Goal: Task Accomplishment & Management: Manage account settings

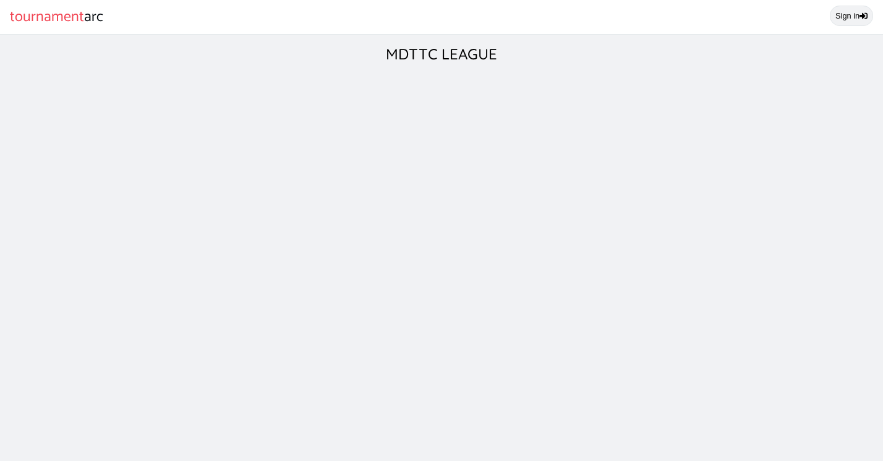
click at [847, 14] on link "Sign in" at bounding box center [851, 16] width 43 height 20
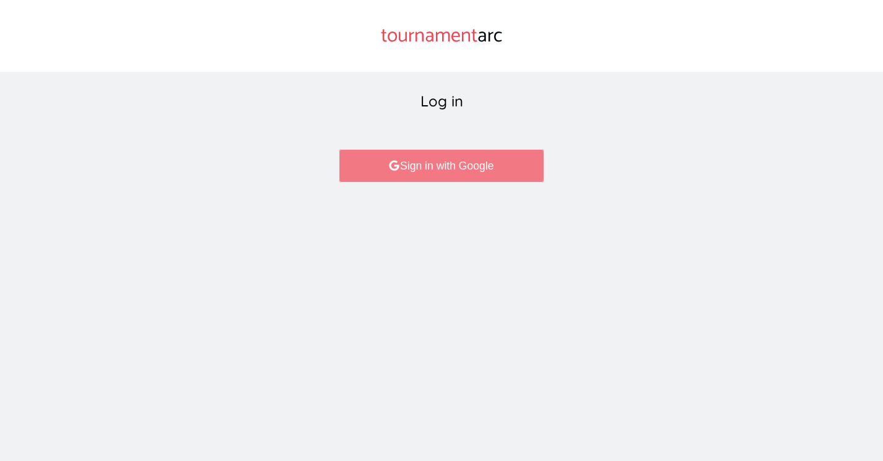
click at [438, 161] on link "Sign in with Google" at bounding box center [441, 165] width 205 height 33
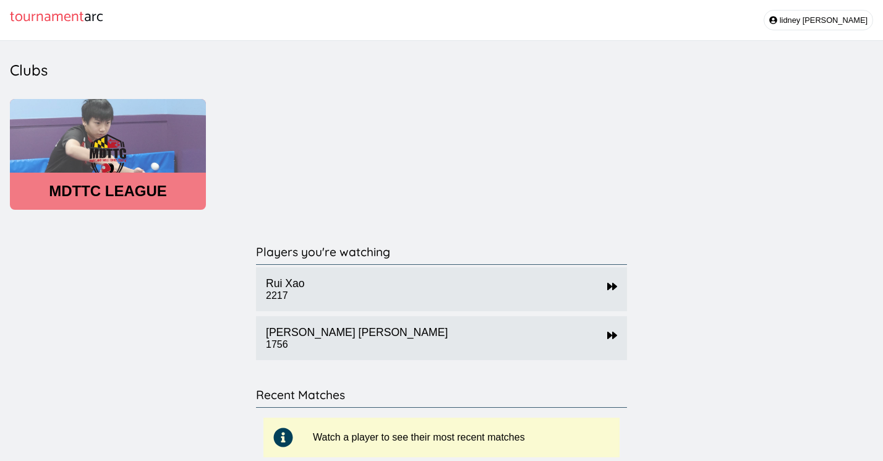
click at [106, 196] on header "MDTTC LEAGUE" at bounding box center [108, 190] width 196 height 17
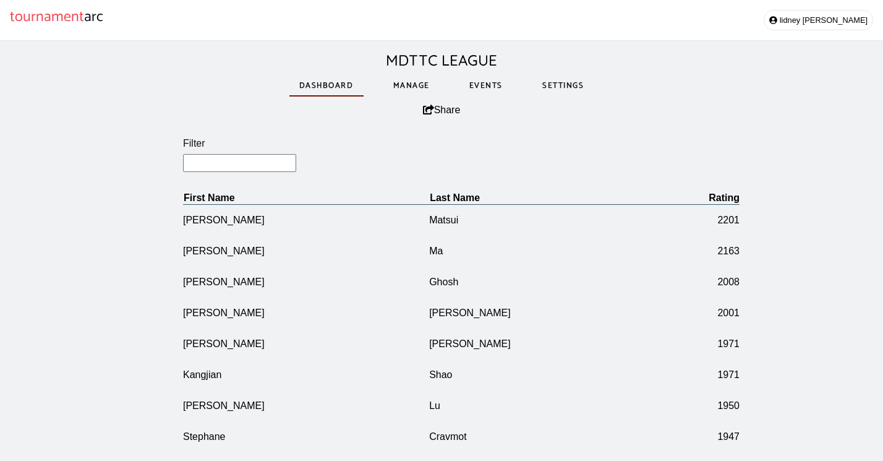
click at [412, 86] on link "Manage" at bounding box center [411, 85] width 56 height 43
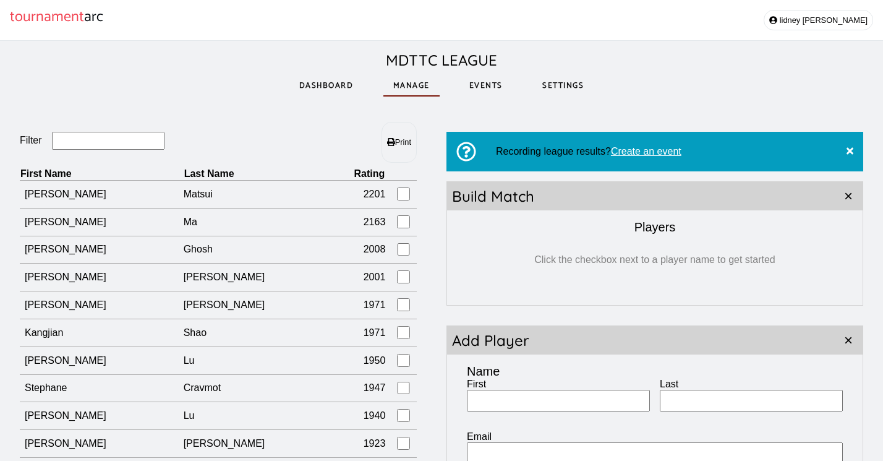
click at [75, 145] on input "Filter" at bounding box center [108, 141] width 113 height 18
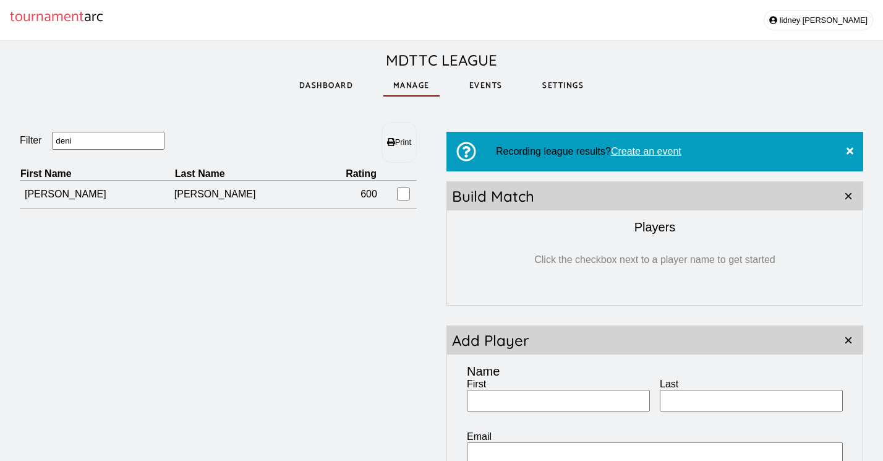
click at [211, 113] on div "Filter deni Print First Name Last Name Rating Denis Gomez 600 Recording league …" at bounding box center [441, 346] width 883 height 489
drag, startPoint x: 108, startPoint y: 143, endPoint x: 52, endPoint y: 144, distance: 56.3
click at [51, 144] on fieldset "Filter deni" at bounding box center [119, 141] width 198 height 19
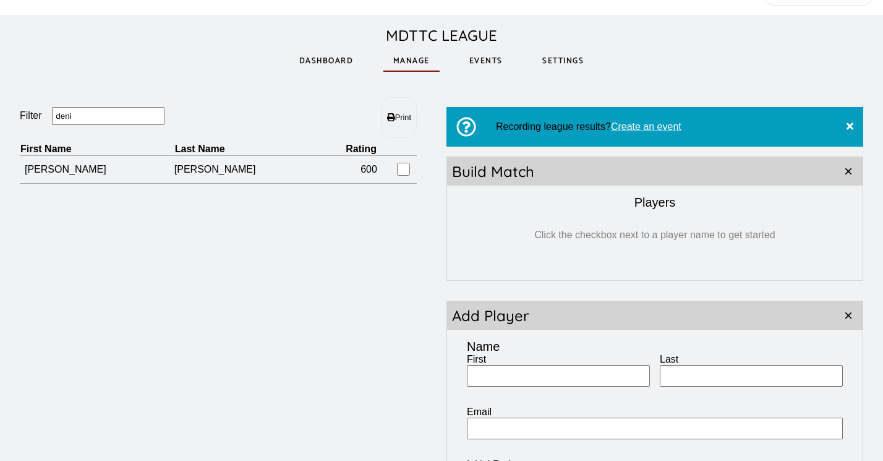
scroll to position [25, 0]
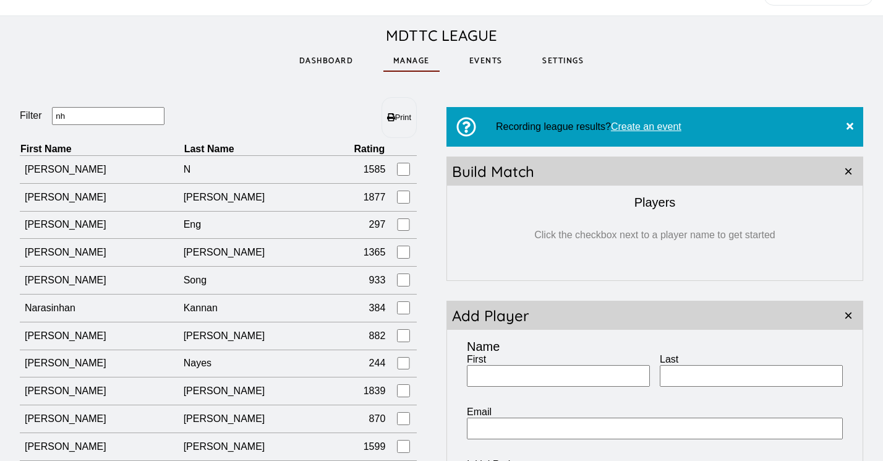
type input "n"
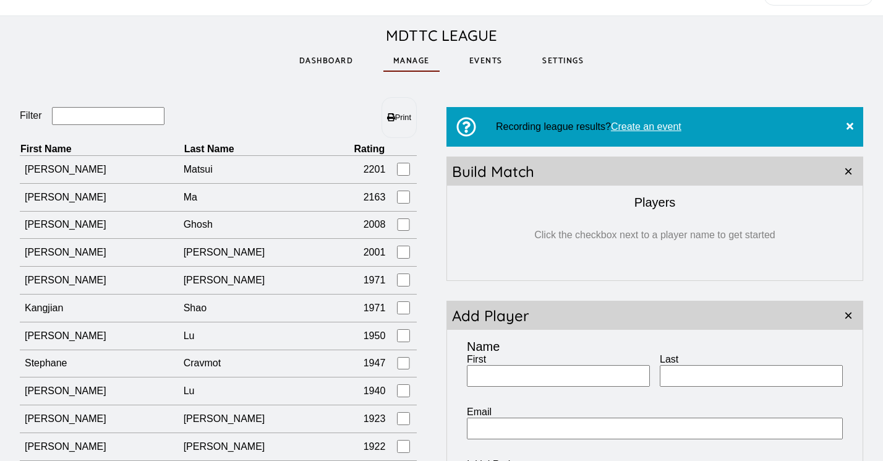
click at [524, 383] on input "First" at bounding box center [558, 376] width 183 height 22
type input "Nhat"
type input "[PERSON_NAME]"
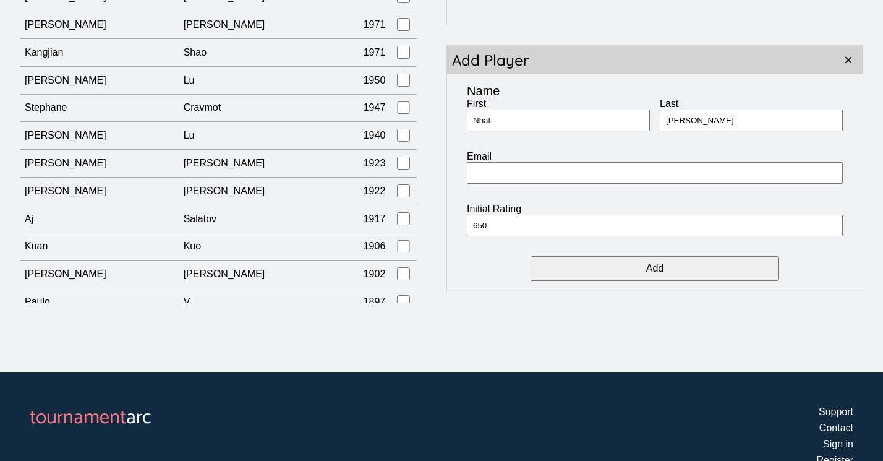
type input "650"
click at [642, 273] on input "Add" at bounding box center [655, 268] width 248 height 25
type input "Son"
type input "[PERSON_NAME]"
type input "450"
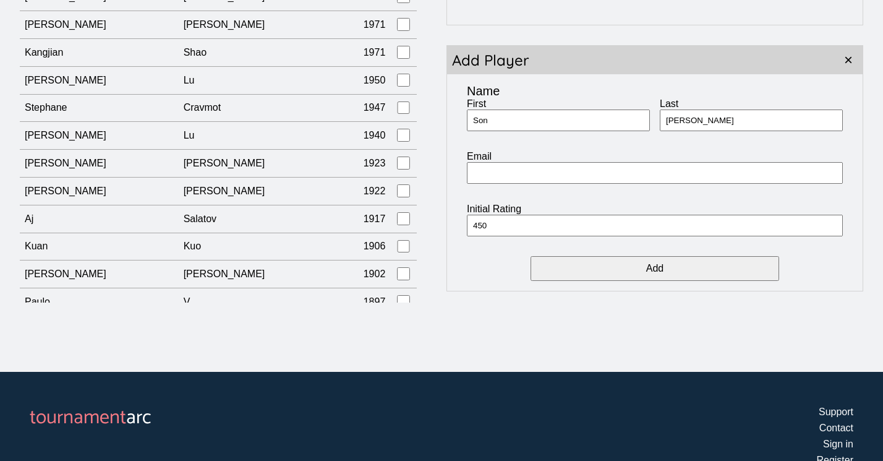
click at [697, 269] on input "Add" at bounding box center [655, 268] width 248 height 25
type input "[PERSON_NAME]"
type input "Tong"
type input "350"
click at [712, 267] on input "Add" at bounding box center [655, 268] width 248 height 25
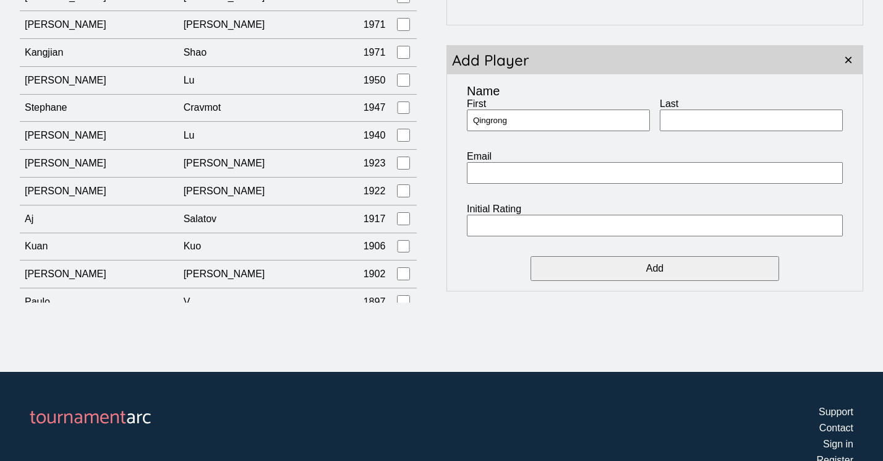
type input "Qingrong"
type input "Meng"
type input "700"
click at [740, 268] on input "Add" at bounding box center [655, 268] width 248 height 25
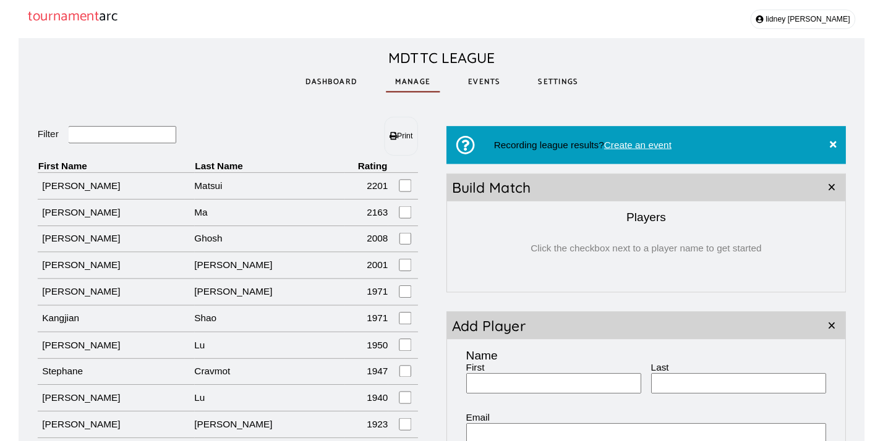
scroll to position [1, 0]
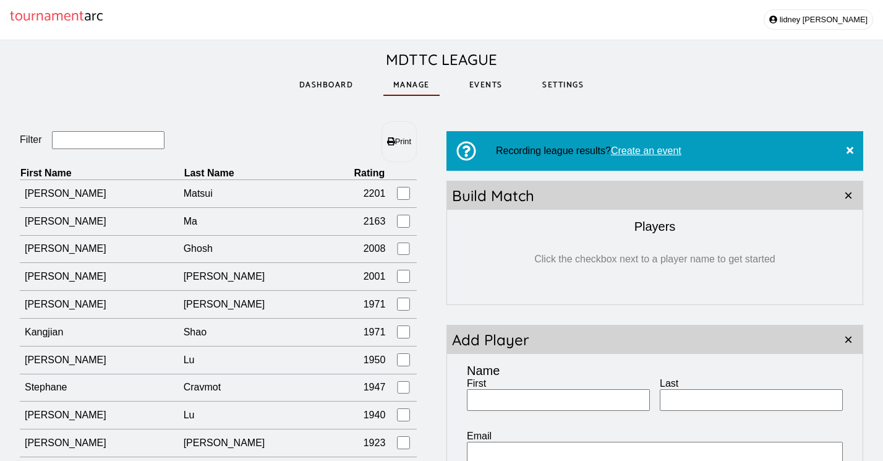
click at [493, 84] on link "Events" at bounding box center [485, 85] width 53 height 43
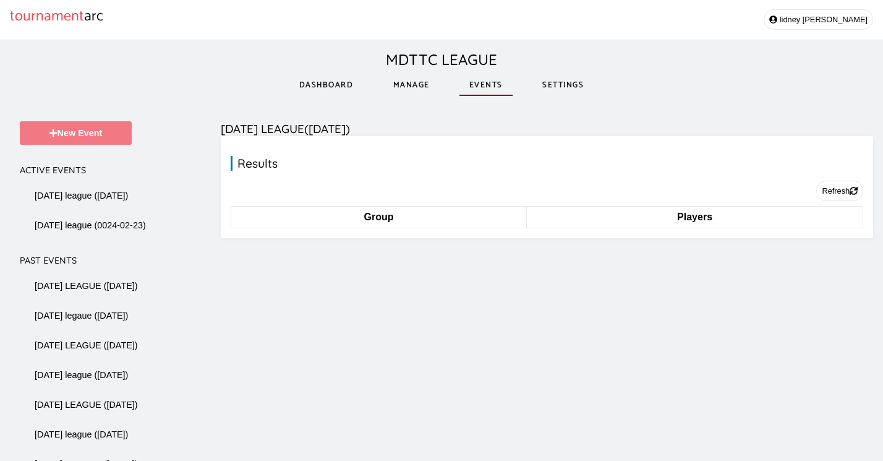
click at [83, 142] on button "New Event" at bounding box center [76, 132] width 112 height 23
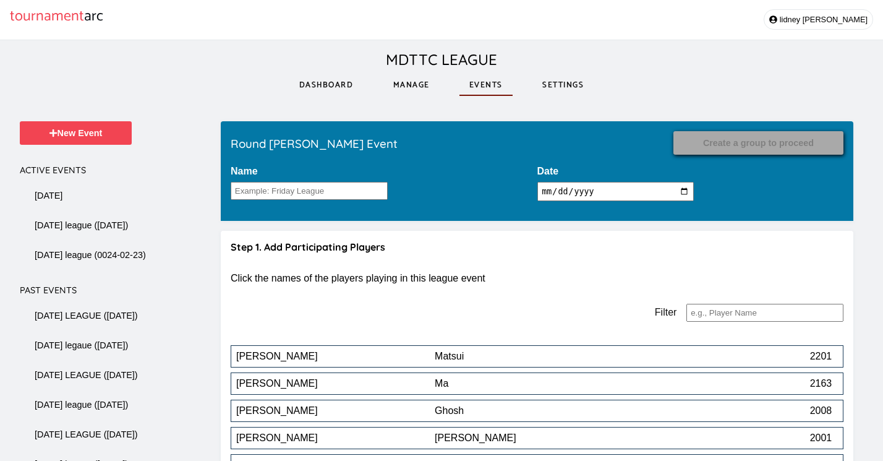
click at [578, 193] on input "2025-10-03" at bounding box center [615, 191] width 157 height 19
type input "2025-09-23"
click at [364, 193] on input "Name" at bounding box center [309, 191] width 157 height 18
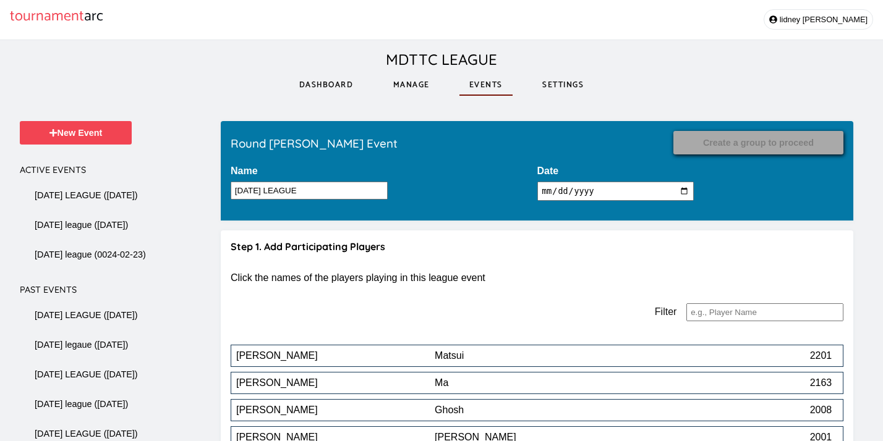
scroll to position [2316, 0]
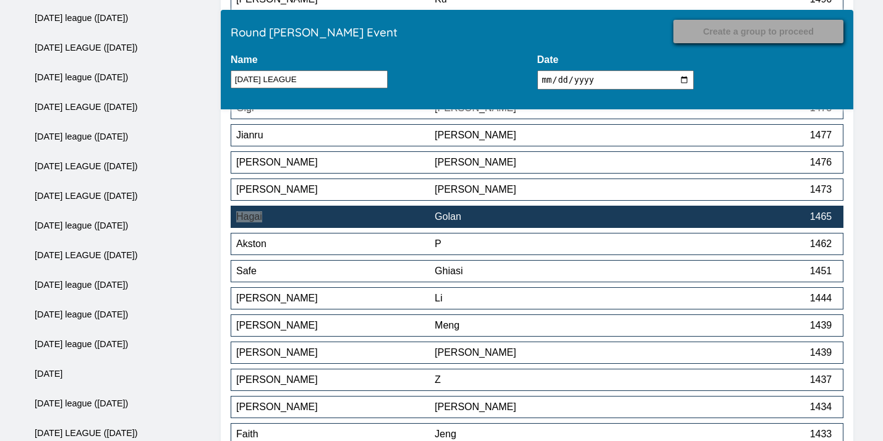
type input "TUESDAY LEAGUE"
click at [522, 220] on div "Golan" at bounding box center [534, 216] width 198 height 11
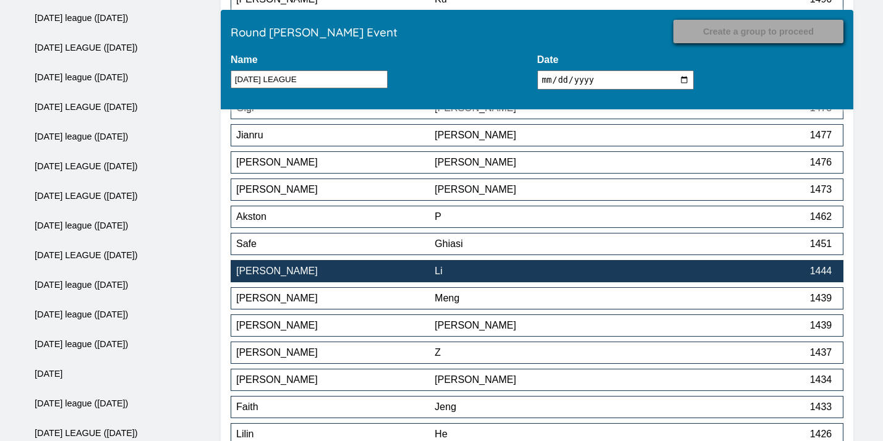
click at [447, 277] on div "Li" at bounding box center [534, 271] width 198 height 11
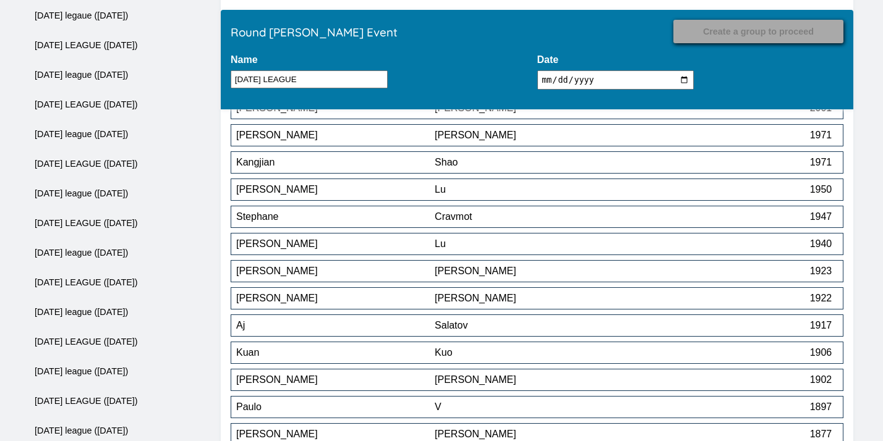
scroll to position [2643, 0]
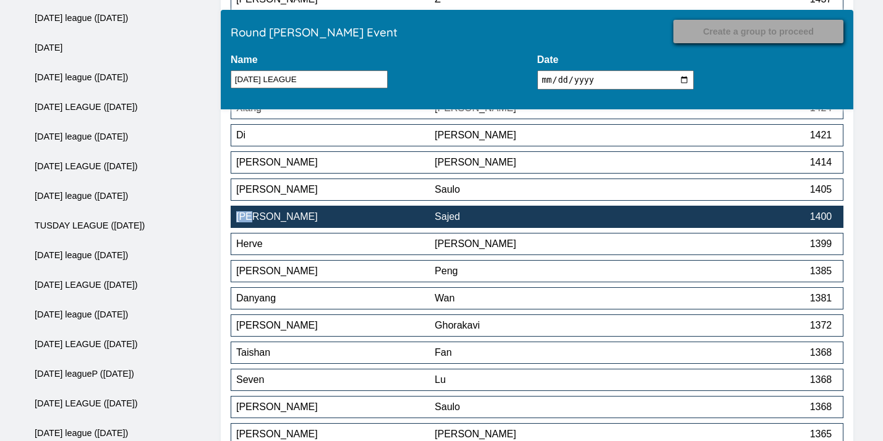
click at [523, 218] on div "Sajed" at bounding box center [534, 216] width 198 height 11
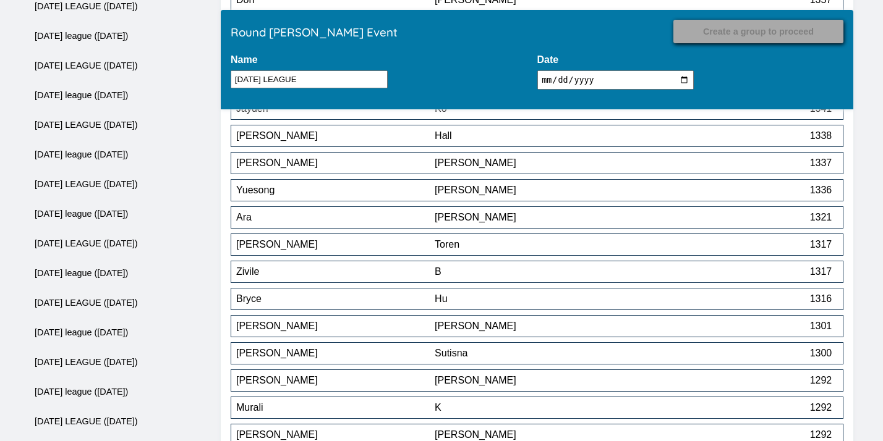
scroll to position [3141, 0]
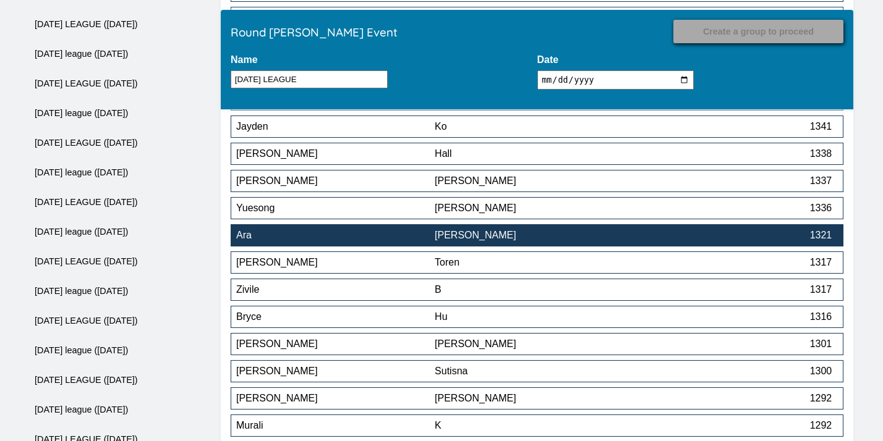
click at [400, 237] on div "Ara" at bounding box center [335, 235] width 198 height 11
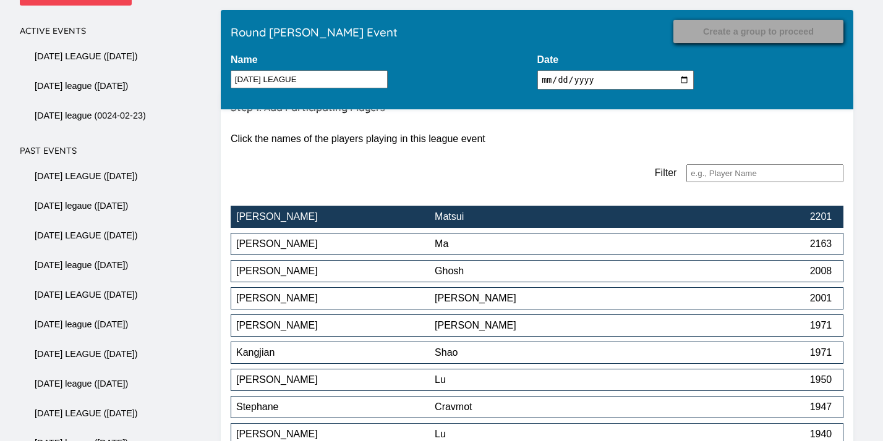
scroll to position [3813, 0]
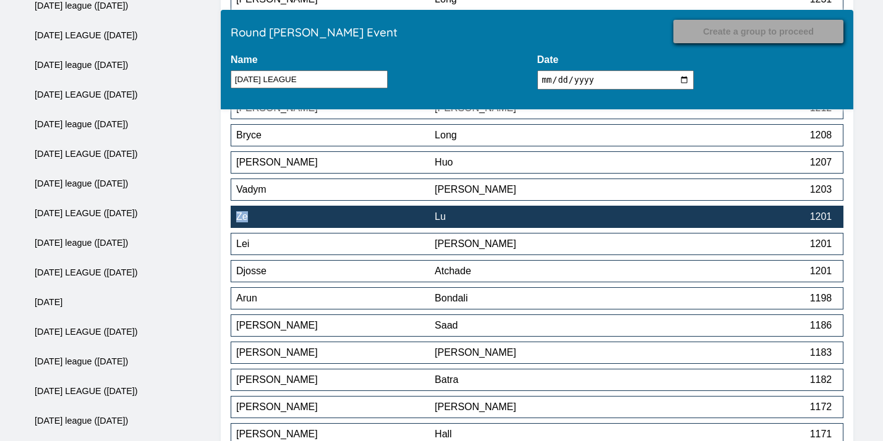
click at [361, 223] on div "Ze" at bounding box center [335, 216] width 198 height 11
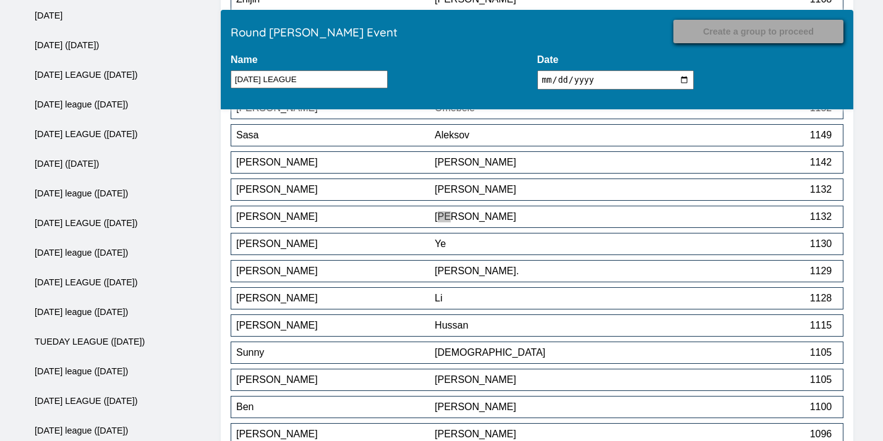
scroll to position [3922, 0]
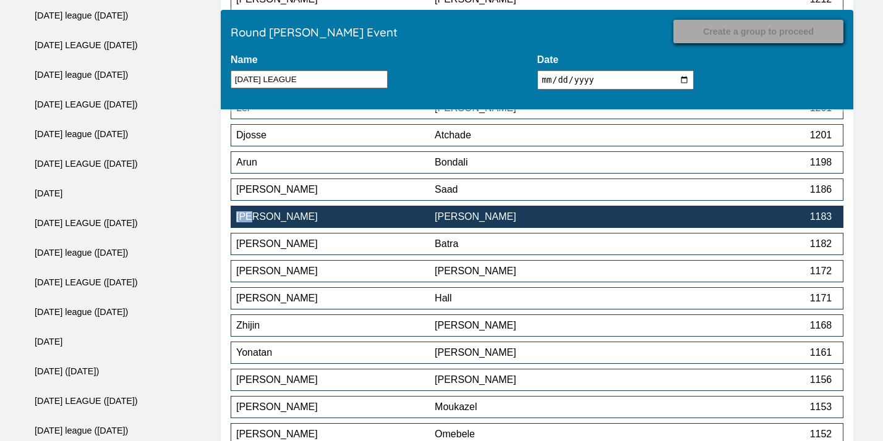
click at [373, 219] on div "[PERSON_NAME]" at bounding box center [335, 216] width 198 height 11
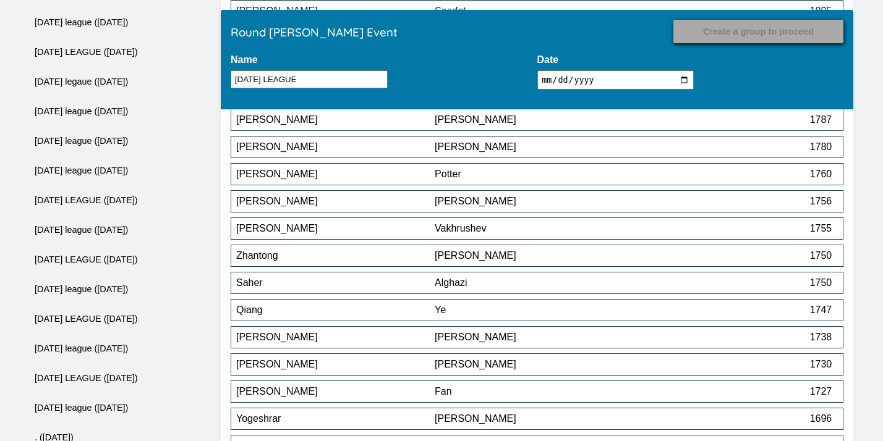
scroll to position [4112, 0]
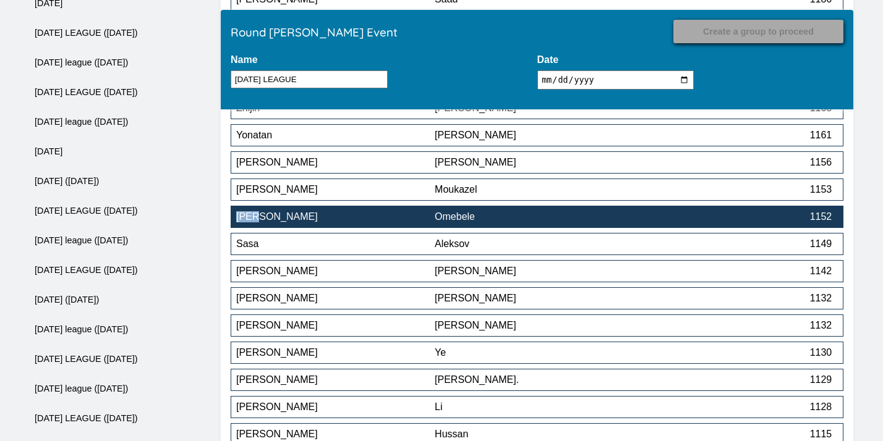
click at [285, 223] on div "[PERSON_NAME]" at bounding box center [335, 216] width 198 height 11
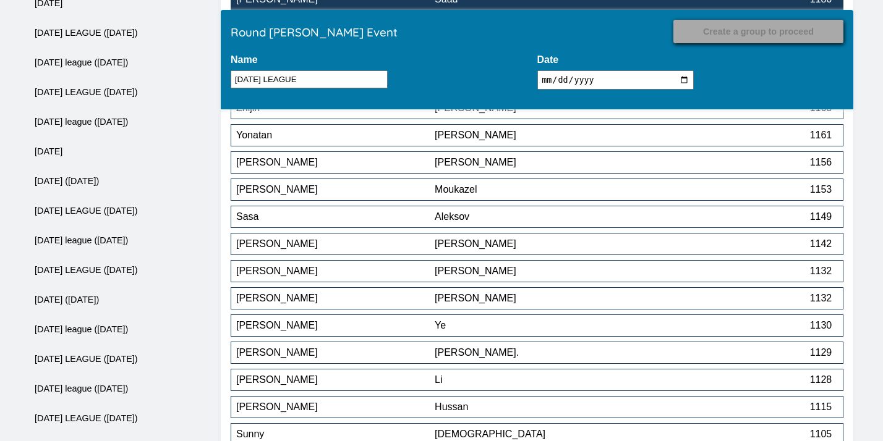
scroll to position [4520, 0]
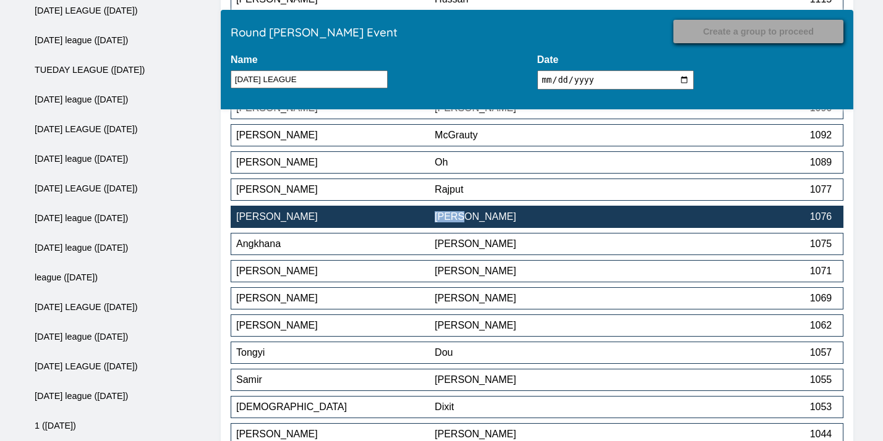
click at [391, 215] on div "[PERSON_NAME]" at bounding box center [335, 216] width 198 height 11
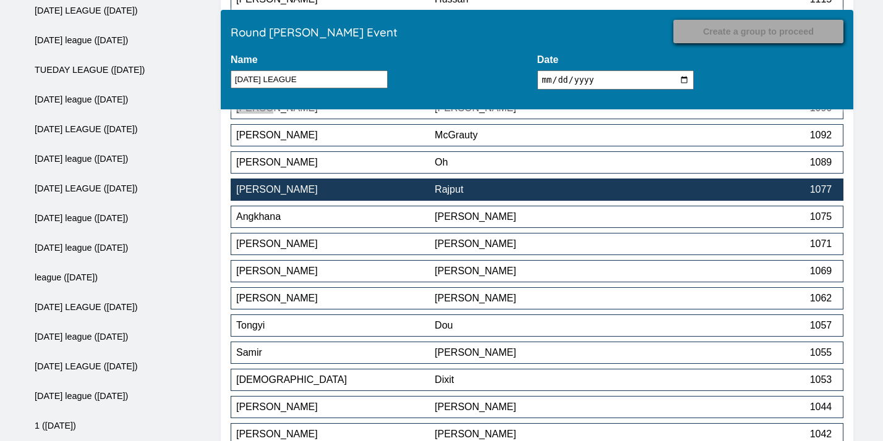
scroll to position [4498, 0]
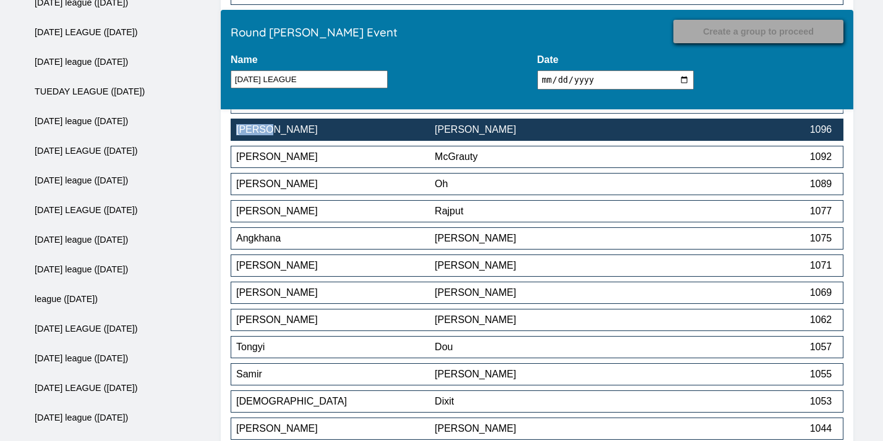
click at [493, 140] on button "Samuel Yeung 1096" at bounding box center [537, 130] width 613 height 22
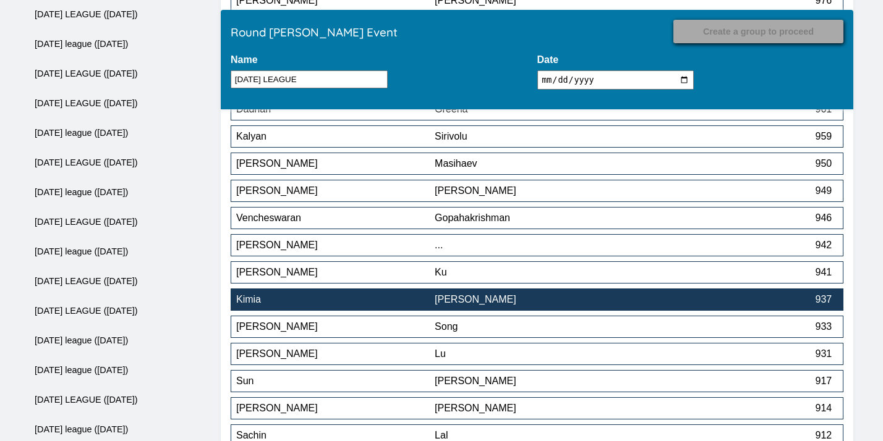
scroll to position [5195, 0]
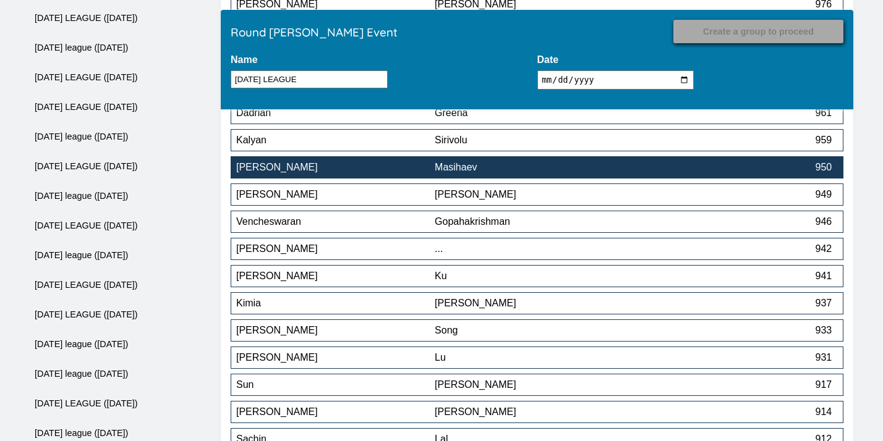
click at [508, 168] on div "Masihaev" at bounding box center [534, 167] width 198 height 11
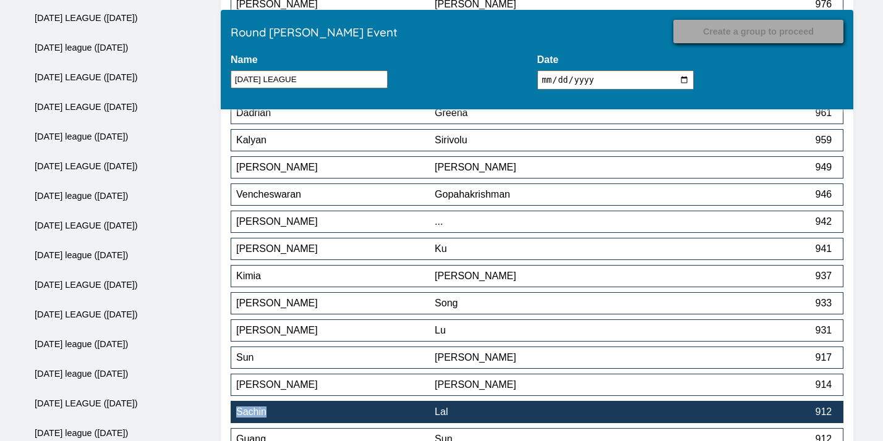
click at [403, 411] on div "Sachin" at bounding box center [335, 412] width 198 height 11
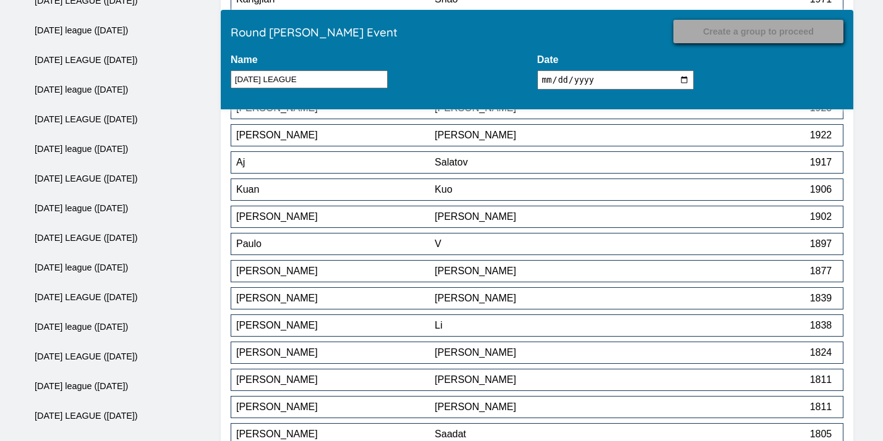
scroll to position [5608, 0]
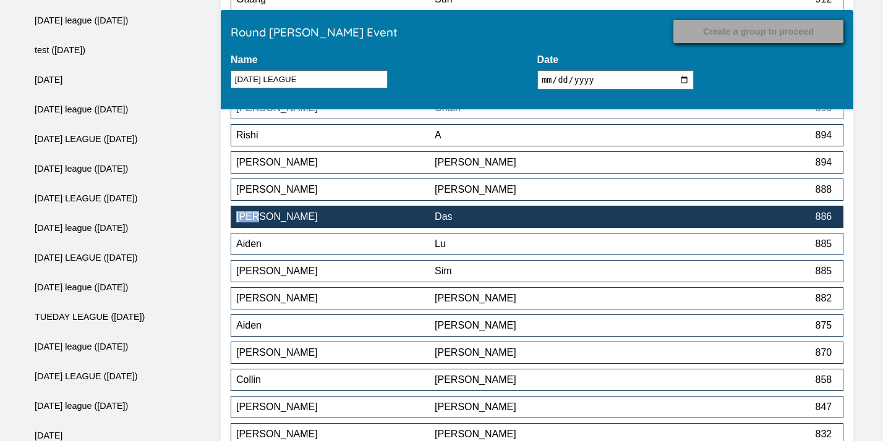
click at [355, 227] on button "Aniruddha Das 886" at bounding box center [537, 217] width 613 height 22
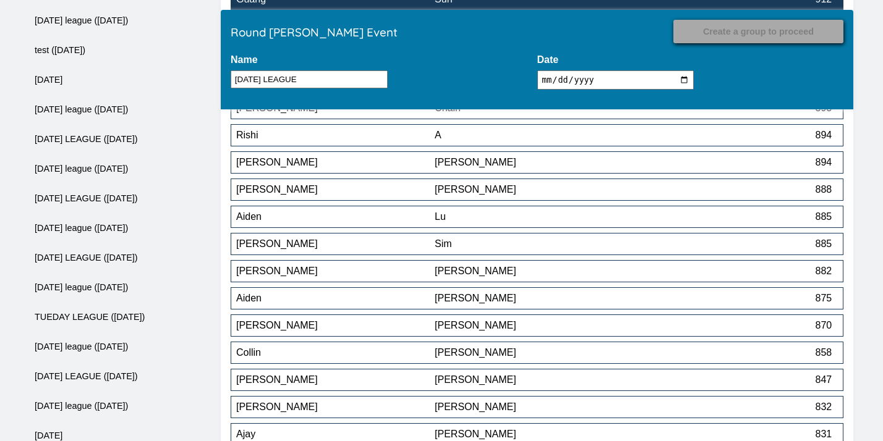
scroll to position [5962, 0]
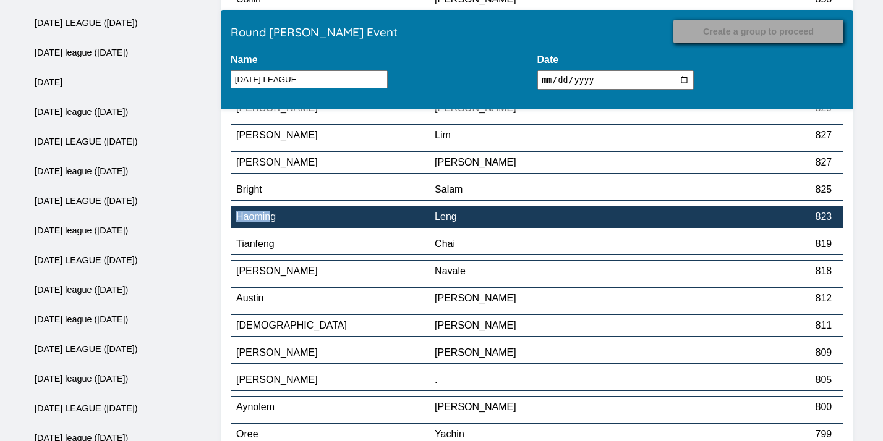
click at [281, 215] on div "Haoming" at bounding box center [335, 216] width 198 height 11
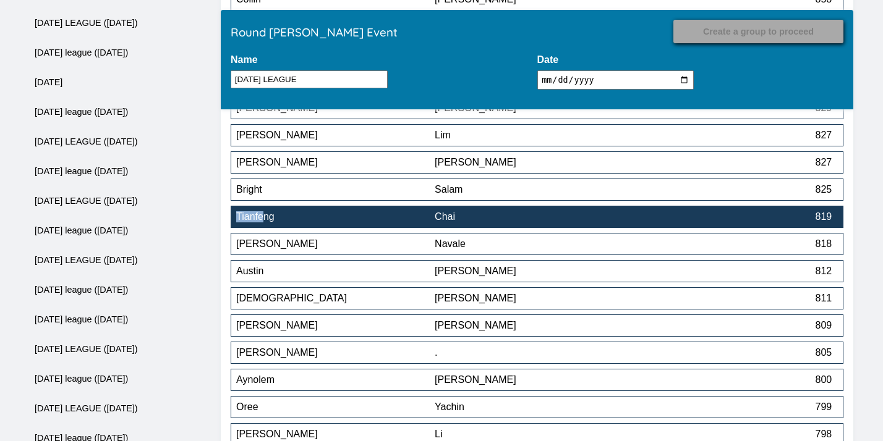
click at [347, 220] on div "Tianfeng" at bounding box center [335, 216] width 198 height 11
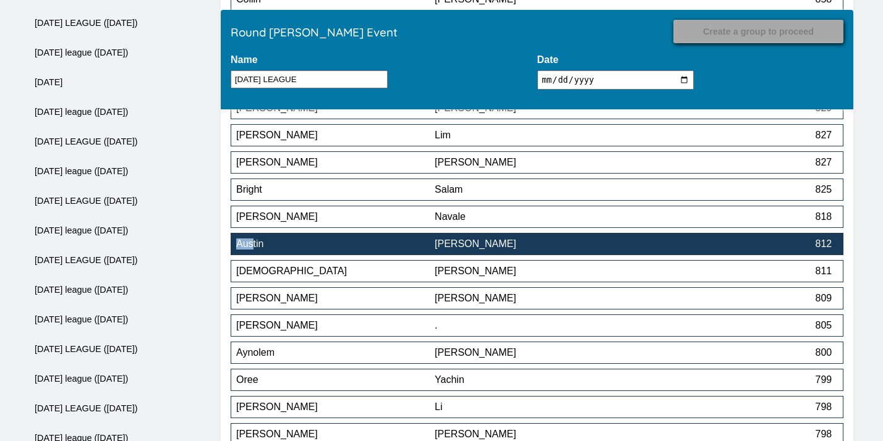
click at [503, 245] on div "[PERSON_NAME]" at bounding box center [534, 244] width 198 height 11
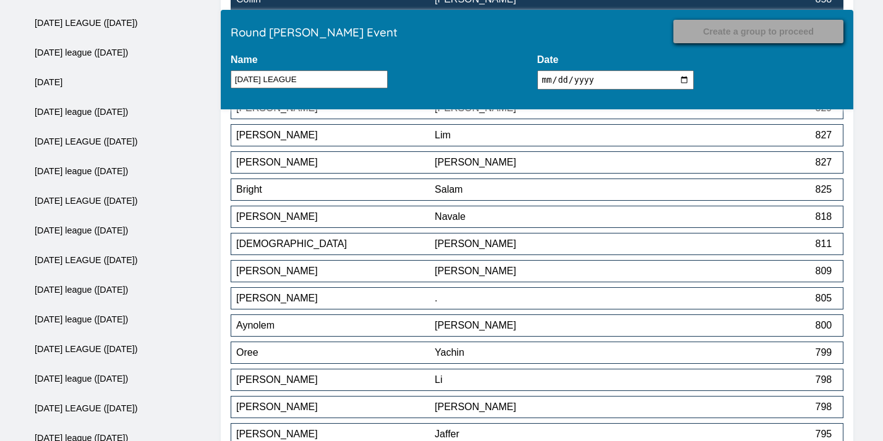
scroll to position [6642, 0]
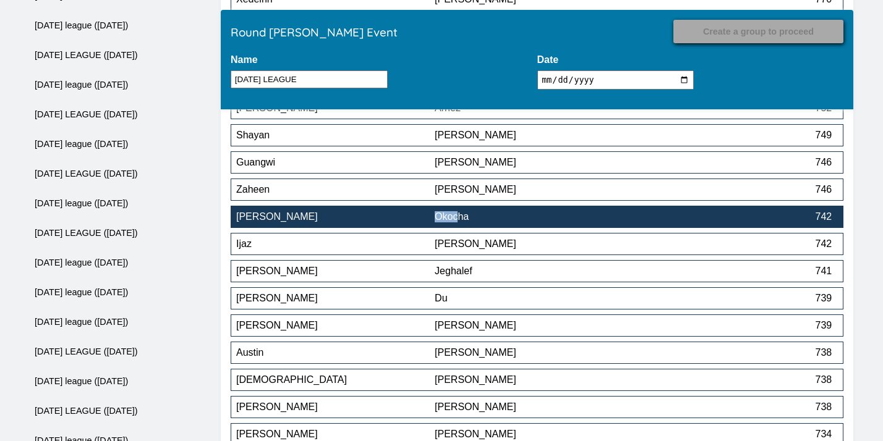
click at [397, 221] on div "[PERSON_NAME]" at bounding box center [335, 216] width 198 height 11
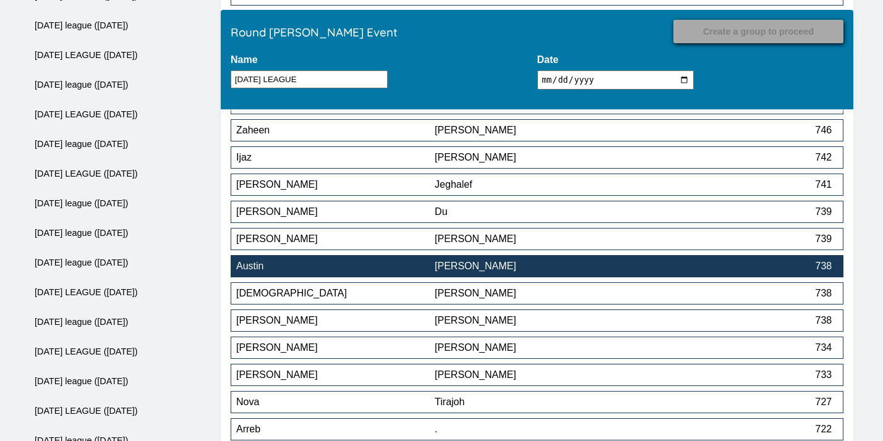
scroll to position [6701, 0]
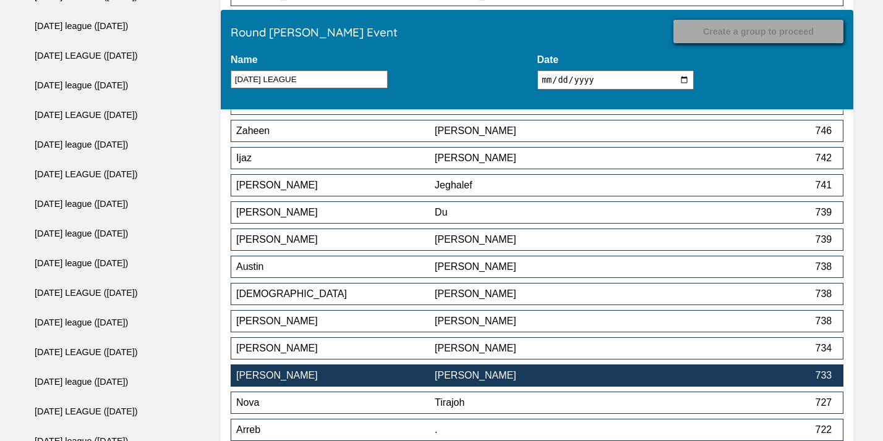
click at [495, 378] on div "[PERSON_NAME]" at bounding box center [534, 375] width 198 height 11
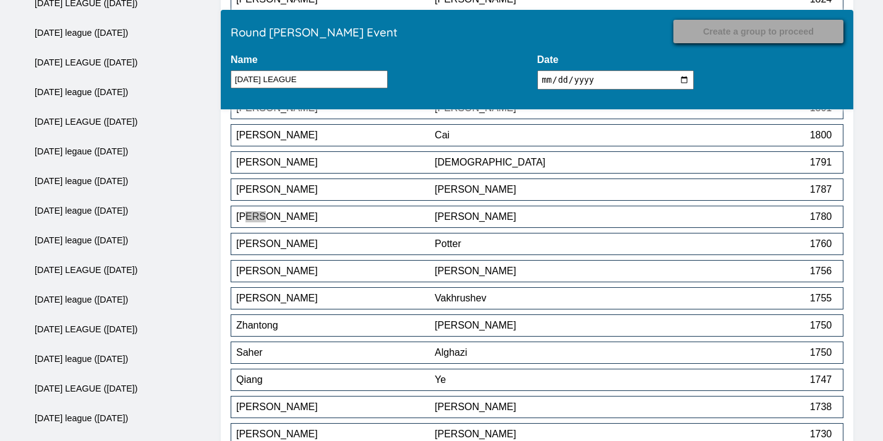
scroll to position [6914, 0]
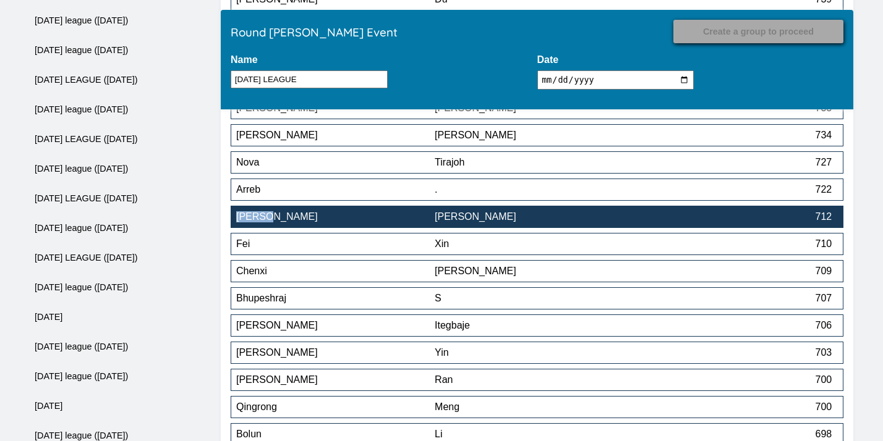
click at [459, 223] on div "[PERSON_NAME]" at bounding box center [534, 216] width 198 height 11
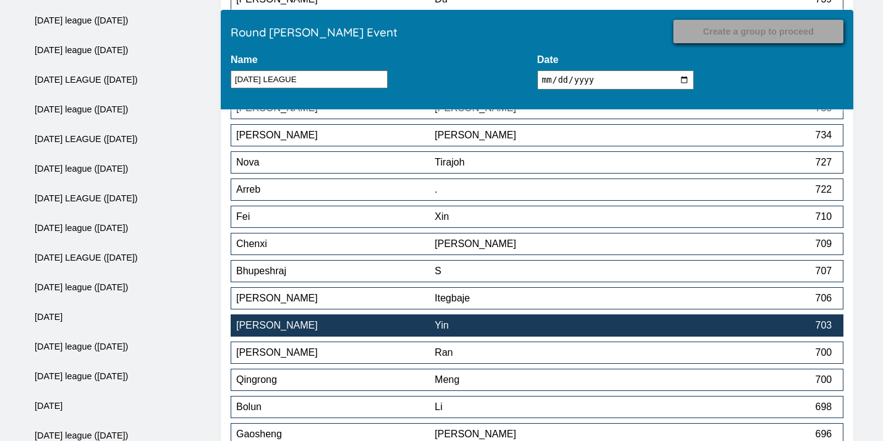
click at [450, 330] on div "Yin" at bounding box center [534, 325] width 198 height 11
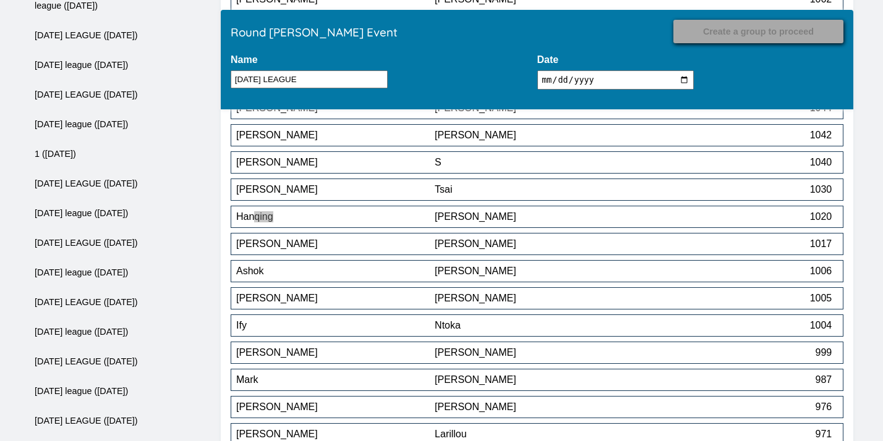
scroll to position [7050, 0]
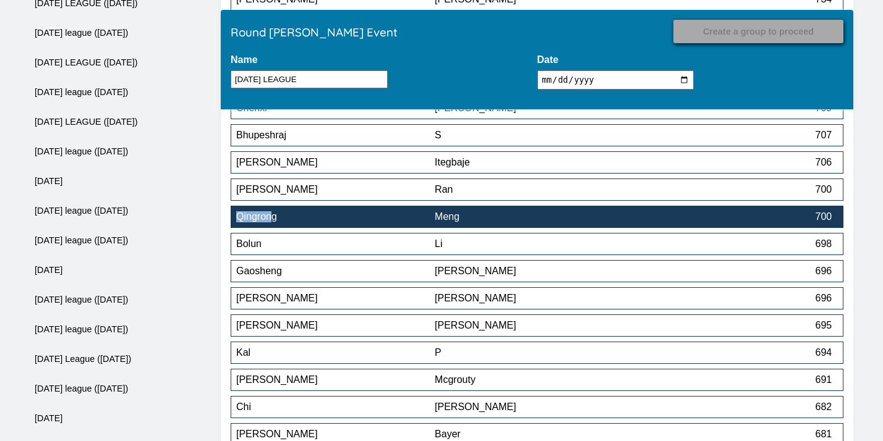
click at [475, 220] on div "Meng" at bounding box center [534, 216] width 198 height 11
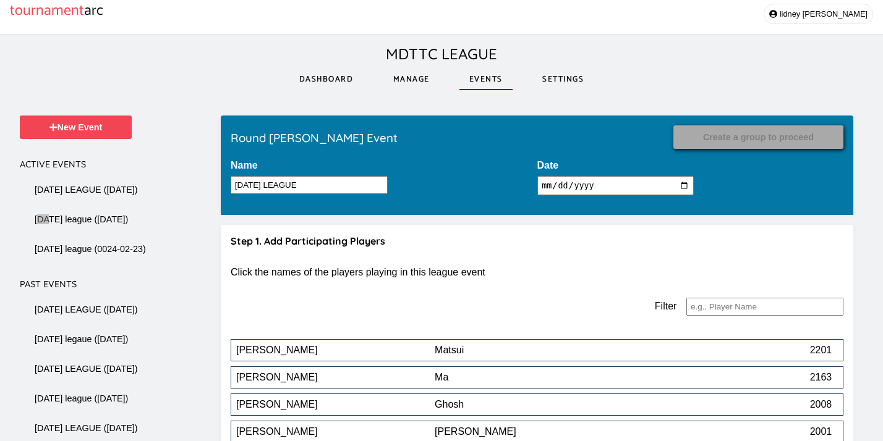
scroll to position [8928, 0]
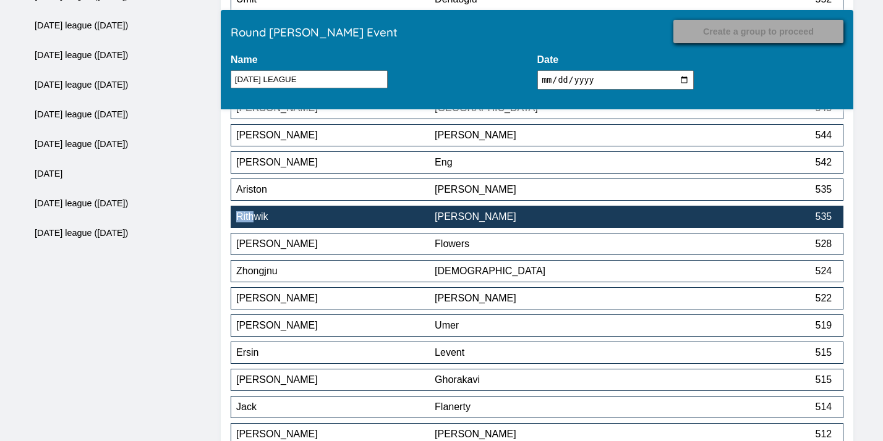
click at [504, 221] on div "[PERSON_NAME]" at bounding box center [534, 216] width 198 height 11
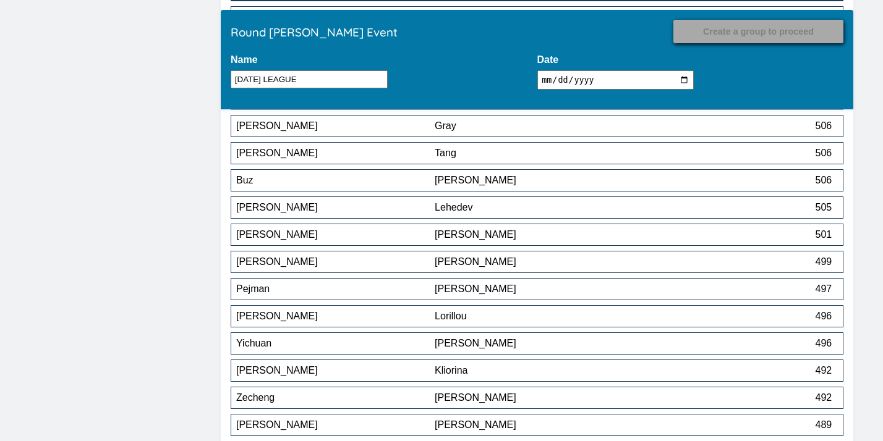
scroll to position [8547, 0]
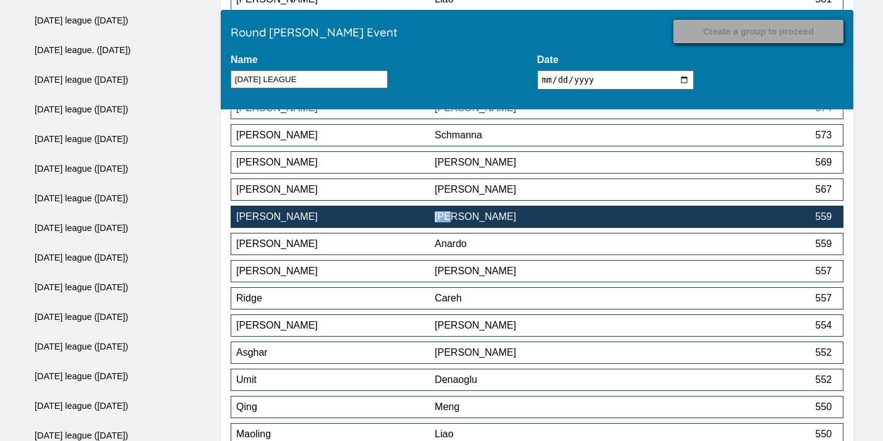
click at [403, 226] on button "David Atkinson 559" at bounding box center [537, 217] width 613 height 22
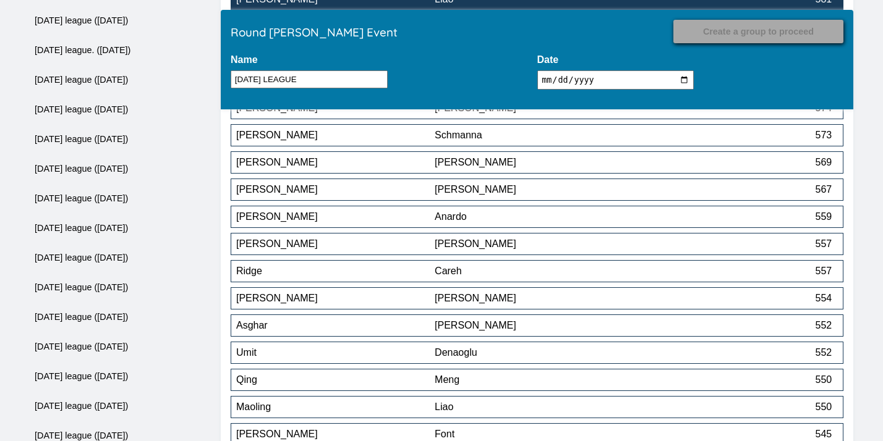
scroll to position [8955, 0]
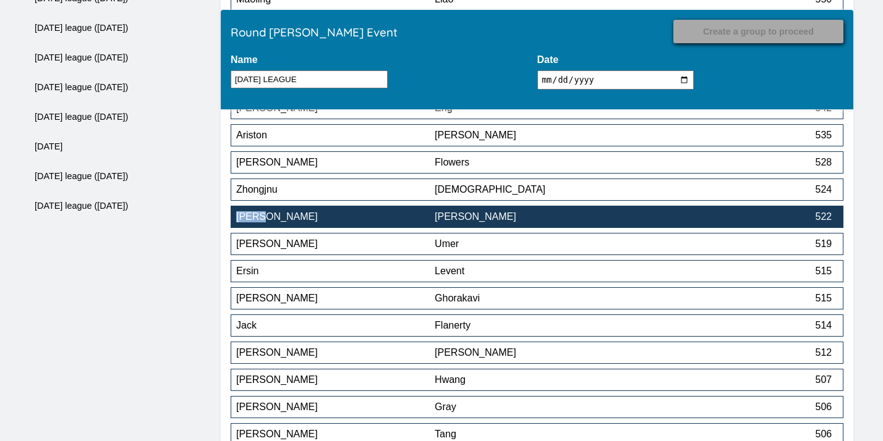
click at [482, 219] on div "[PERSON_NAME]" at bounding box center [534, 216] width 198 height 11
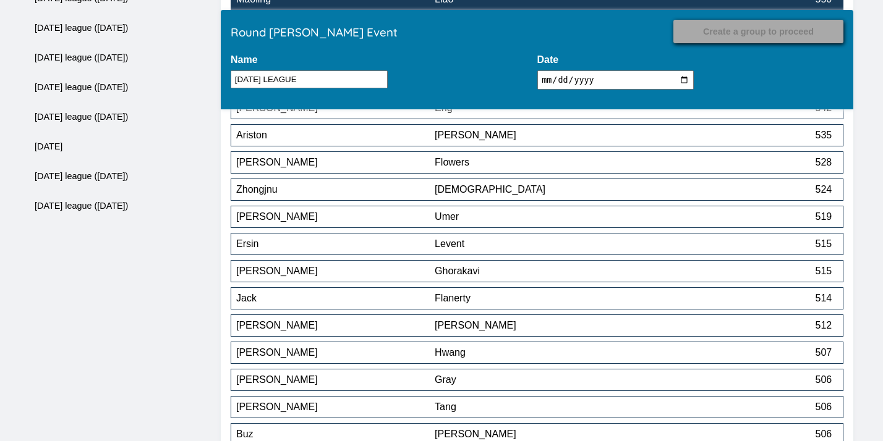
scroll to position [10179, 0]
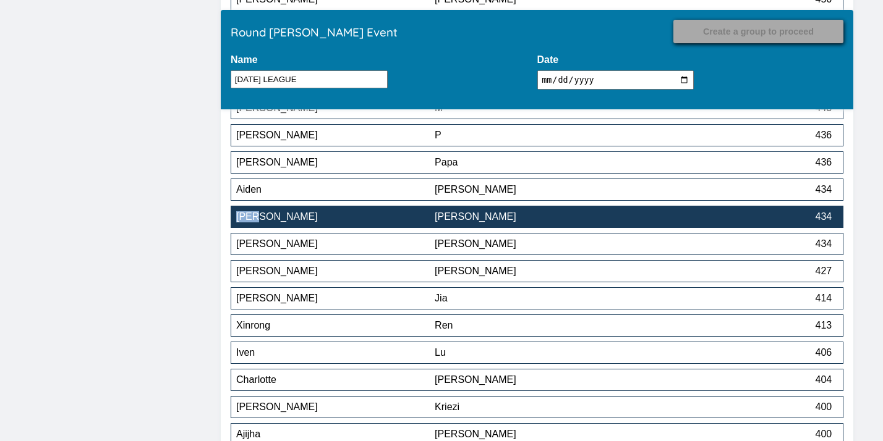
click at [444, 220] on div "[PERSON_NAME]" at bounding box center [534, 216] width 198 height 11
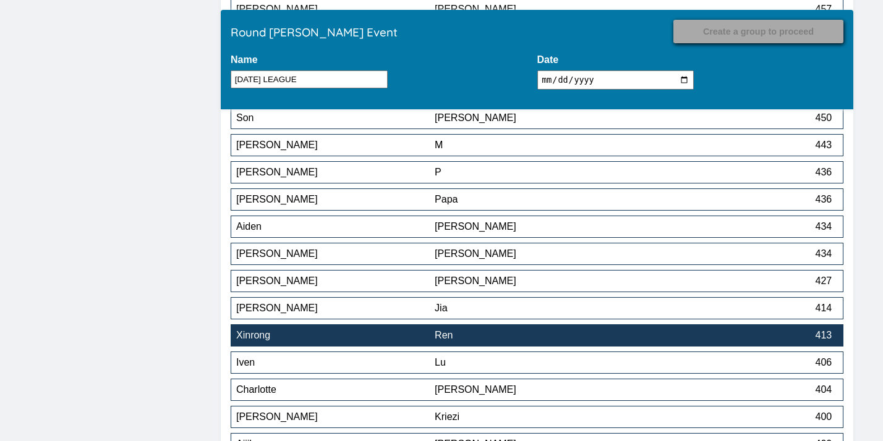
scroll to position [10131, 0]
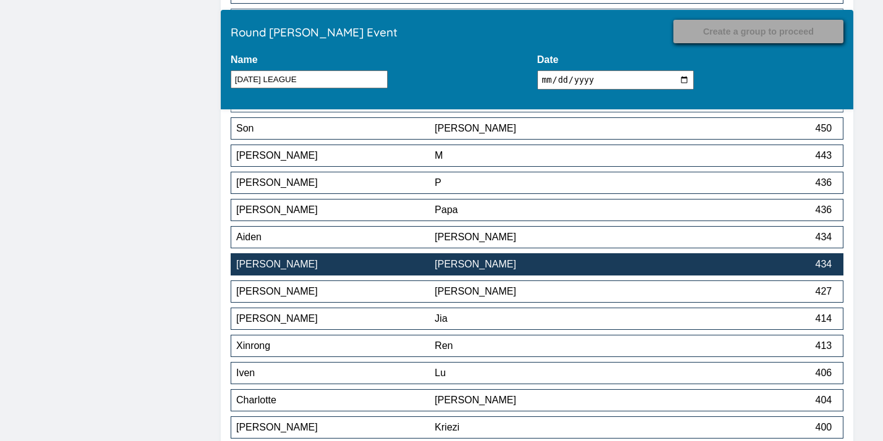
drag, startPoint x: 517, startPoint y: 273, endPoint x: 516, endPoint y: 265, distance: 8.1
click at [516, 265] on div "[PERSON_NAME]" at bounding box center [534, 264] width 198 height 11
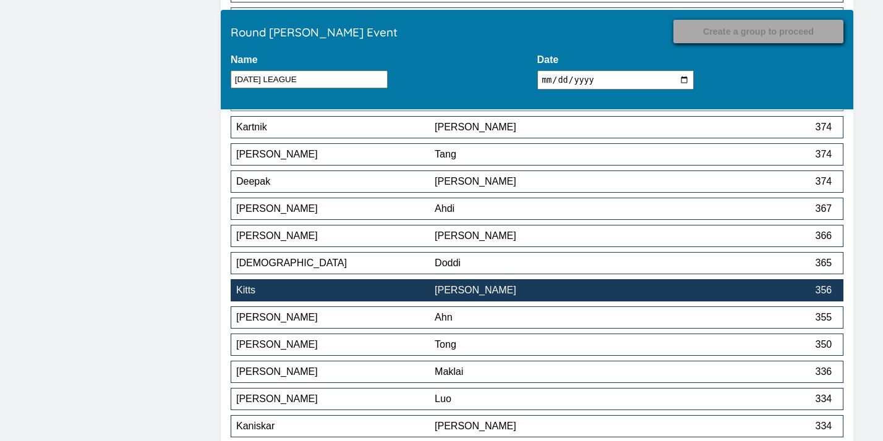
scroll to position [10604, 0]
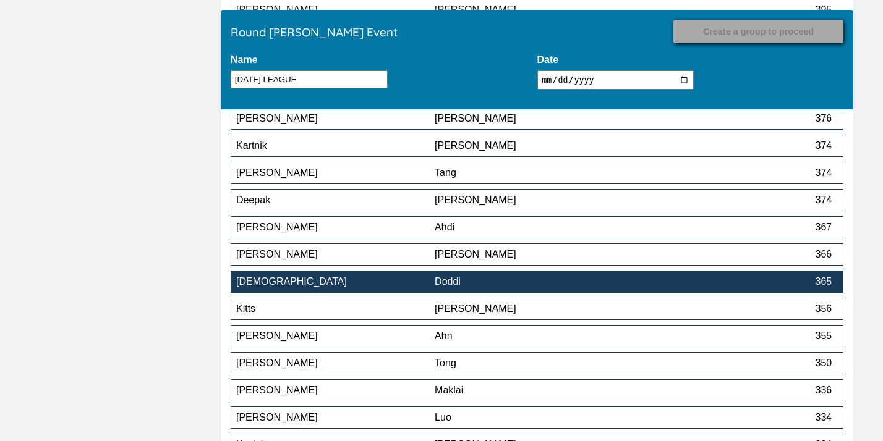
click at [482, 284] on div "Doddi" at bounding box center [534, 281] width 198 height 11
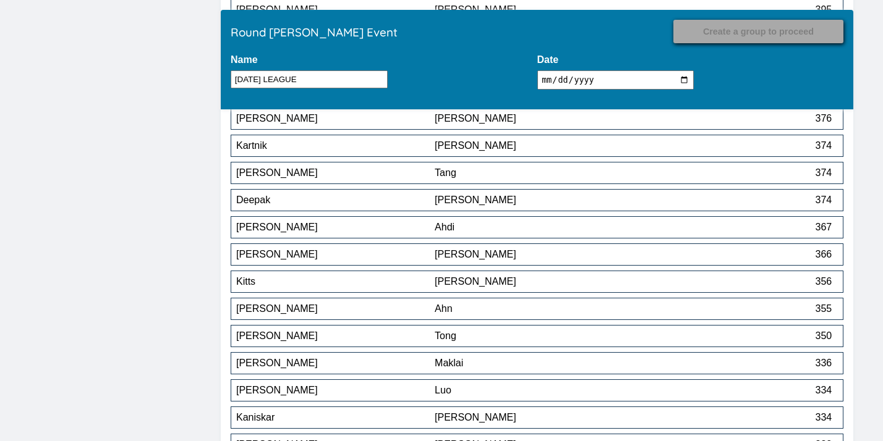
scroll to position [10016, 0]
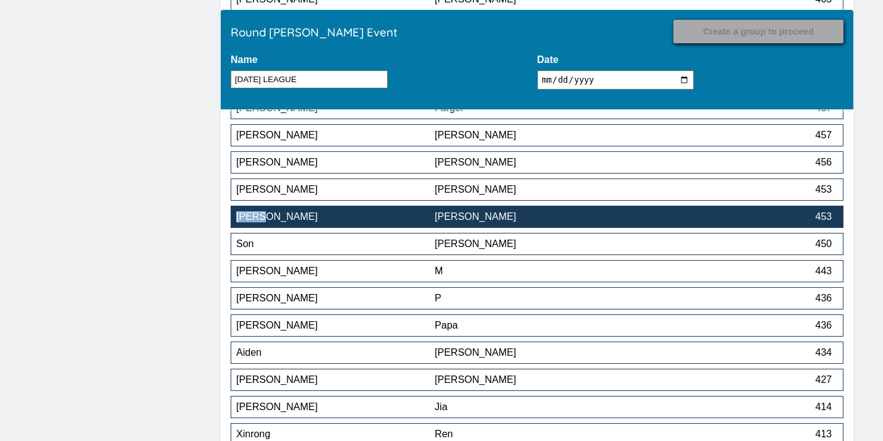
click at [515, 219] on div "[PERSON_NAME]" at bounding box center [534, 216] width 198 height 11
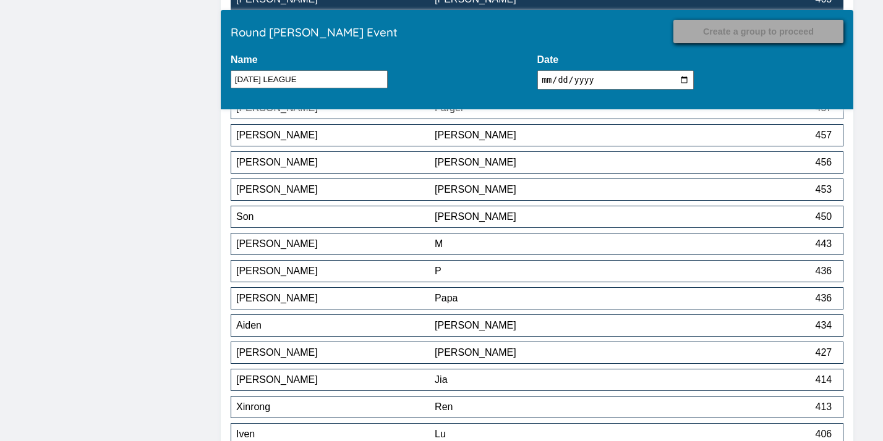
scroll to position [10914, 0]
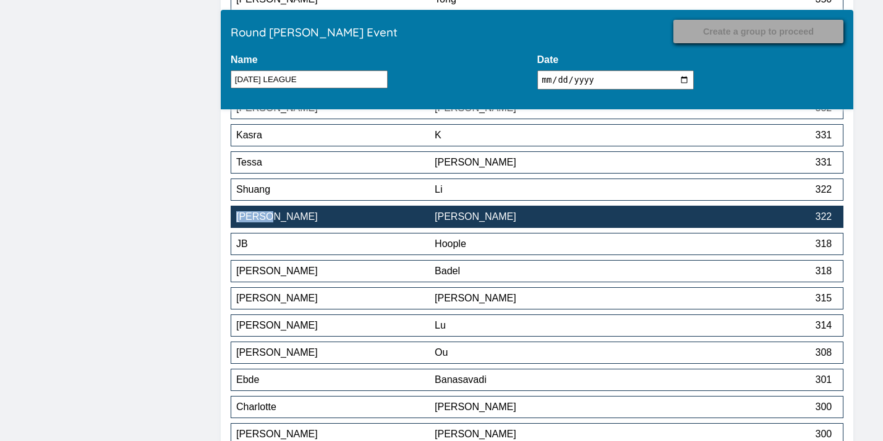
click at [427, 221] on div "[PERSON_NAME]" at bounding box center [335, 216] width 198 height 11
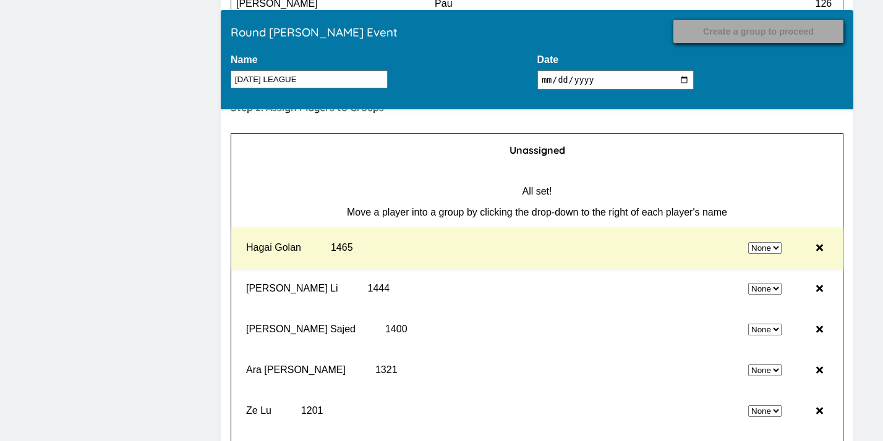
scroll to position [12029, 0]
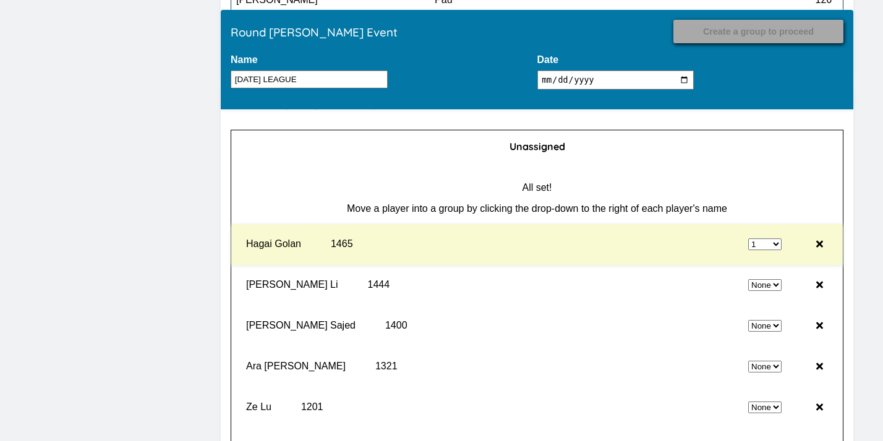
select select "0"
select select "1"
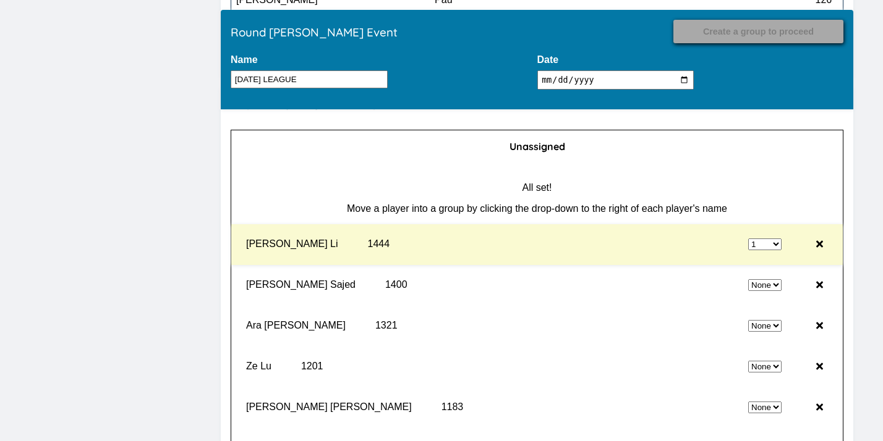
select select "0"
select select "1"
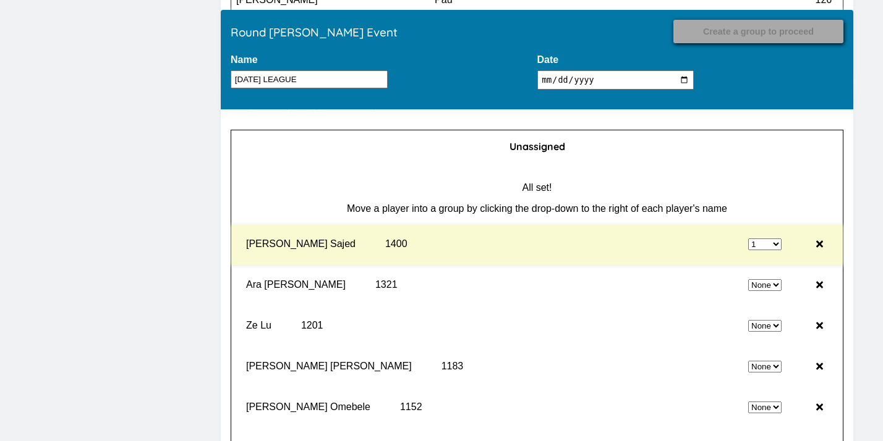
select select "0"
select select "1"
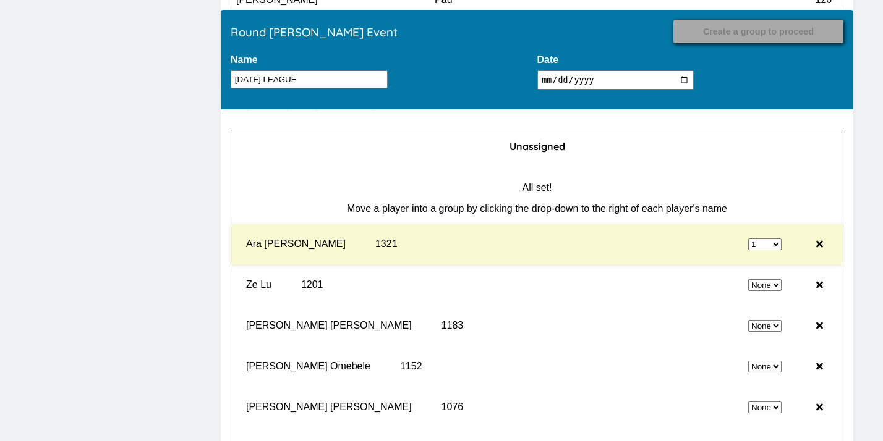
select select "0"
select select "1"
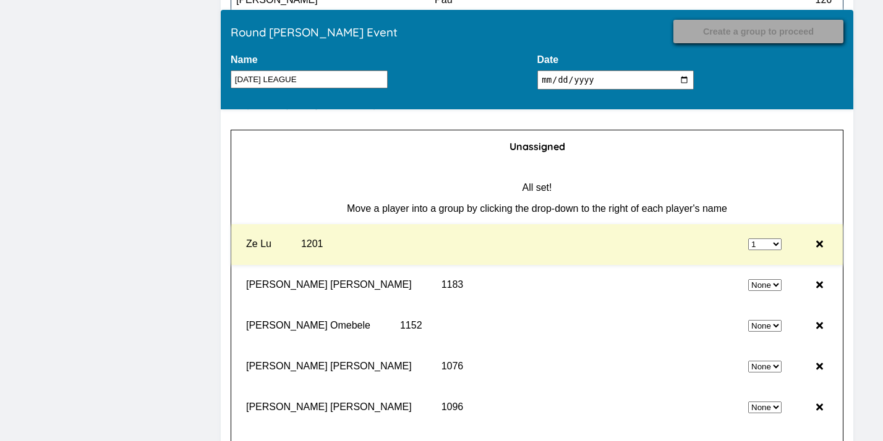
select select "0"
select select "1"
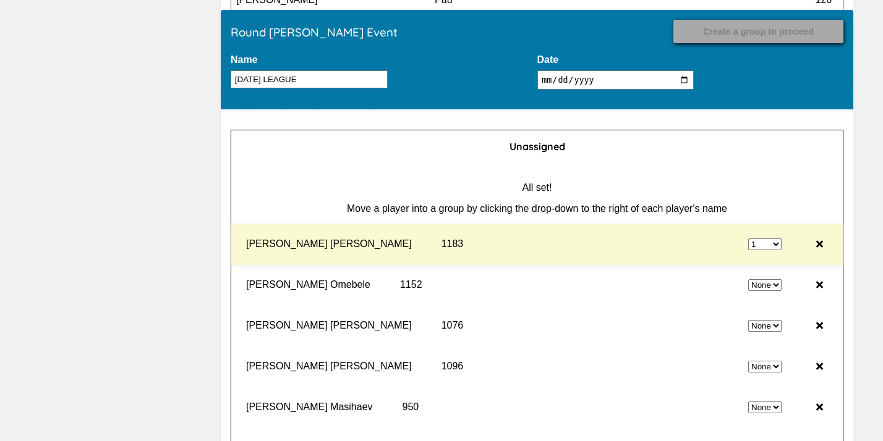
select select "0"
select select "1"
select select "0"
select select "2"
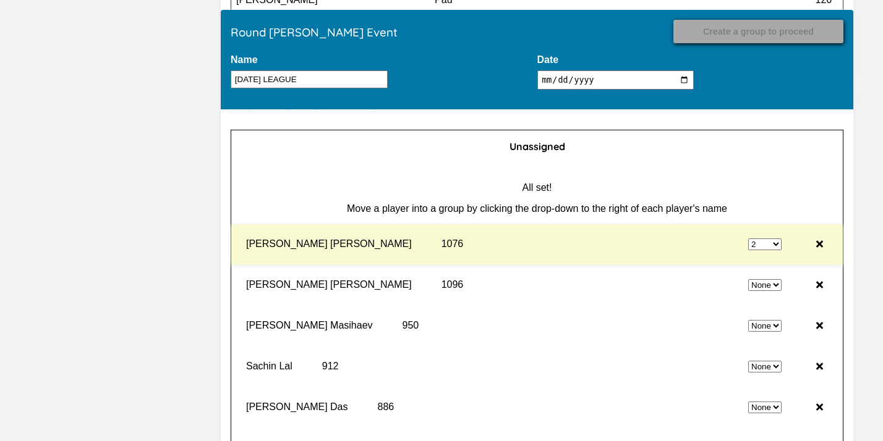
select select "0"
select select "2"
select select "0"
select select "2"
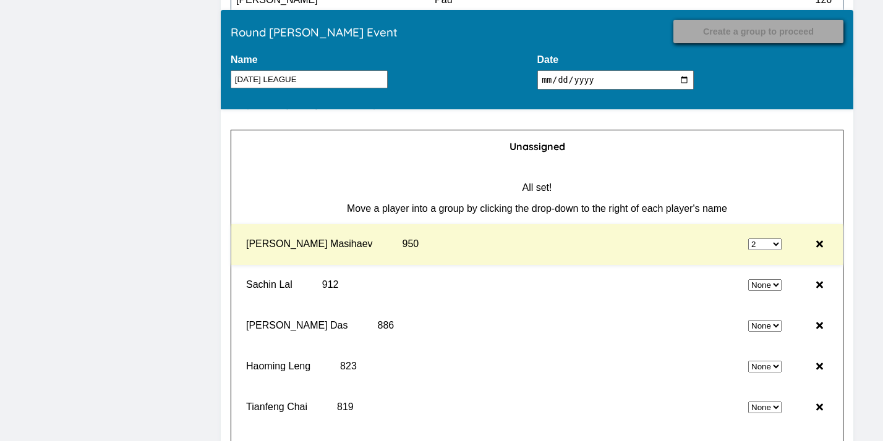
select select "0"
select select "2"
select select "0"
select select "2"
select select "0"
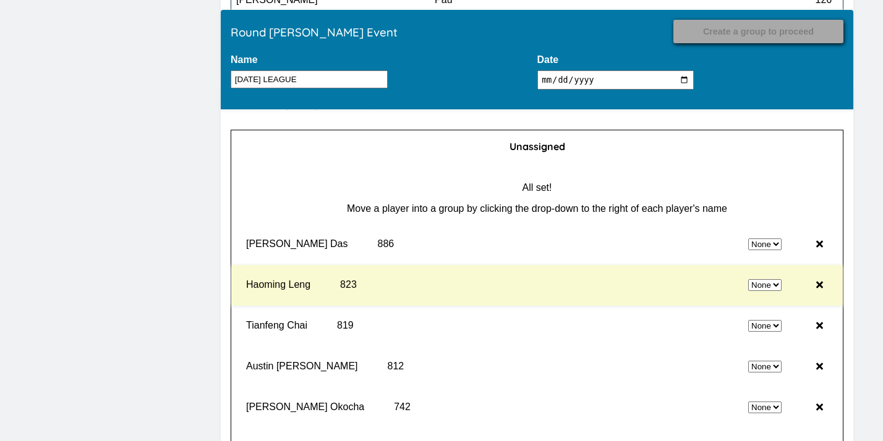
select select "2"
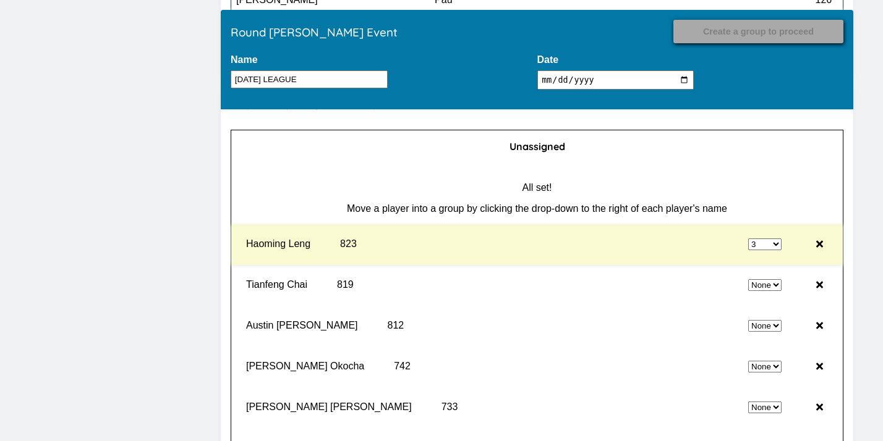
select select "0"
select select "3"
select select "0"
select select "3"
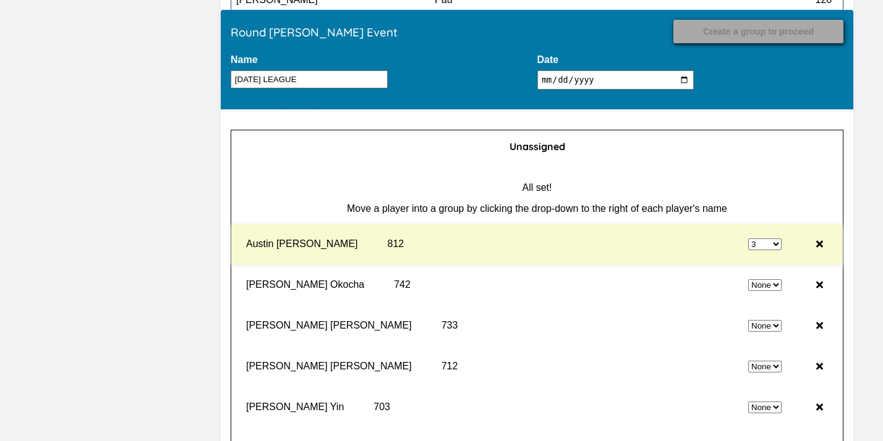
select select "0"
select select "3"
select select "0"
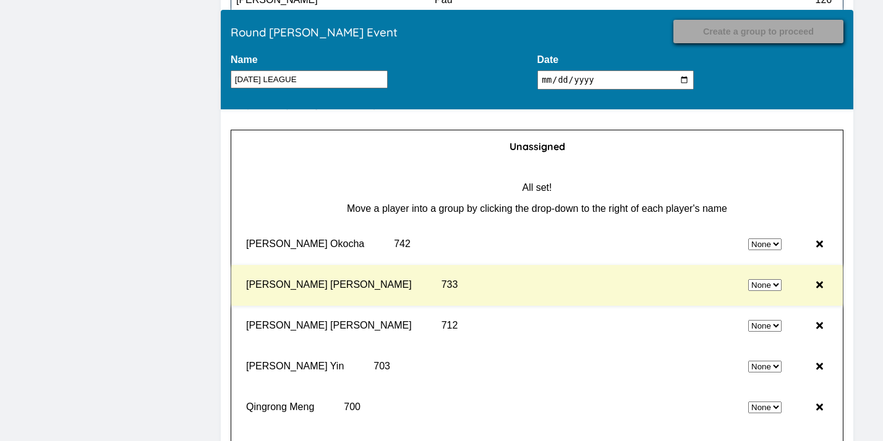
select select "3"
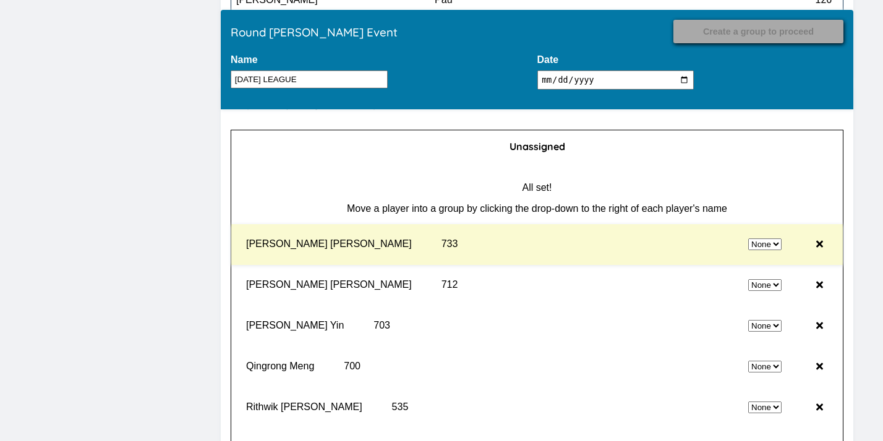
click at [762, 255] on div "None 1 2 3 4" at bounding box center [634, 244] width 304 height 31
select select "0"
select select "3"
select select "0"
select select "3"
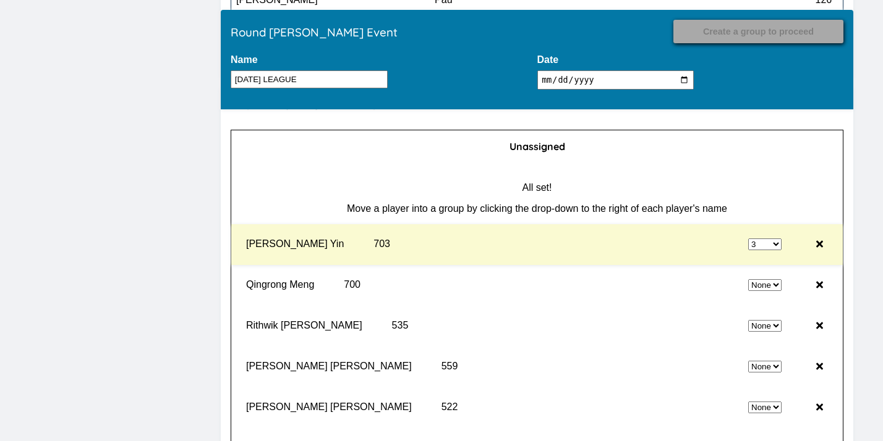
select select "0"
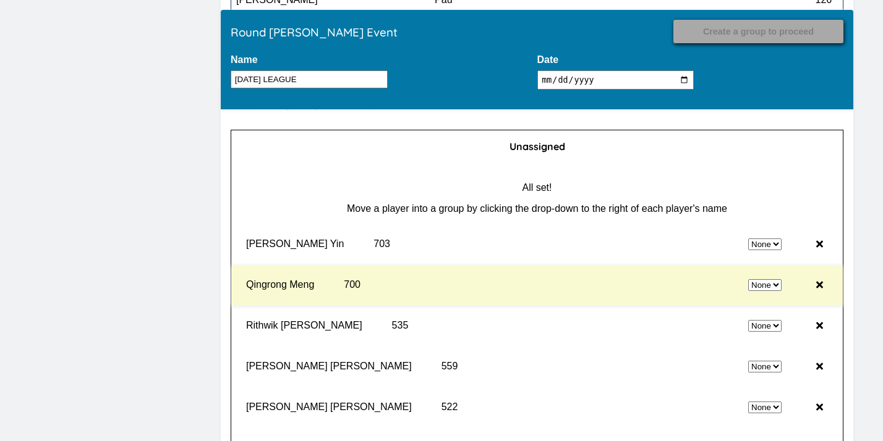
select select "3"
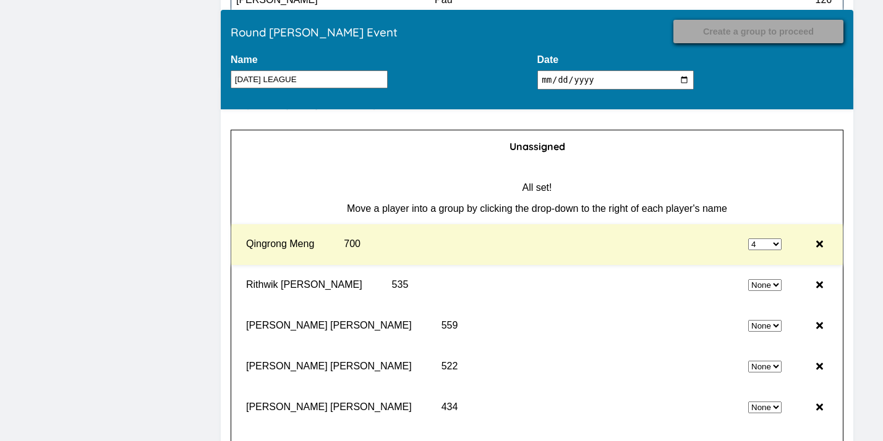
select select "0"
select select "4"
select select "0"
select select "4"
select select "0"
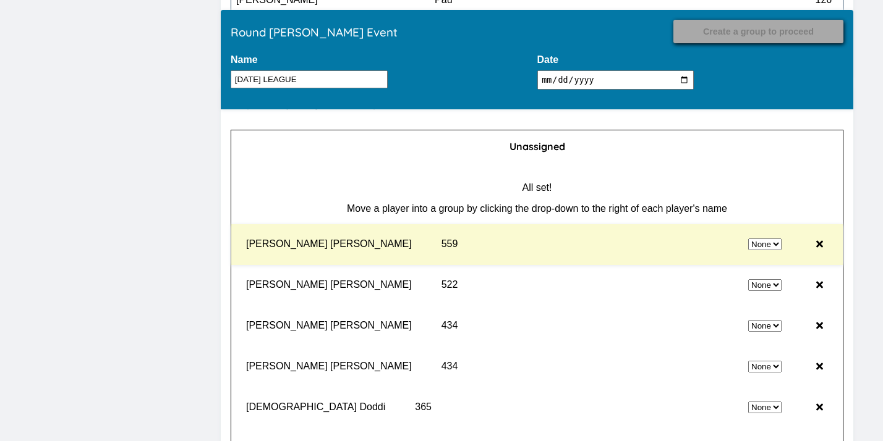
select select "4"
select select "0"
select select "4"
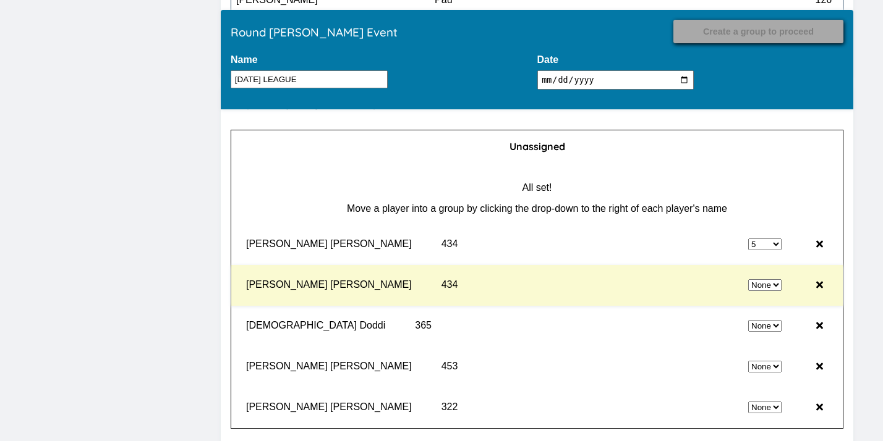
select select "0"
select select "5"
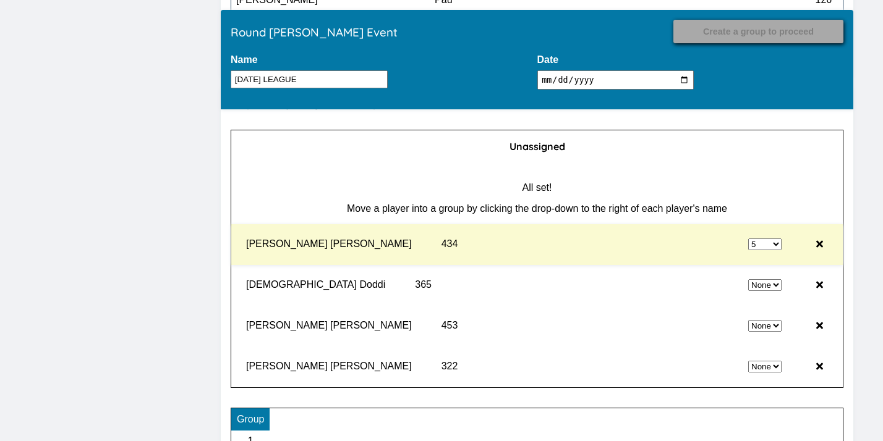
select select "0"
select select "5"
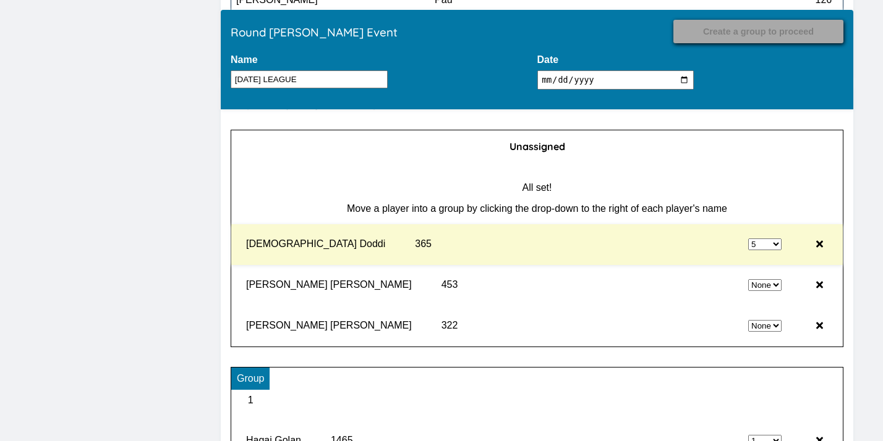
select select "0"
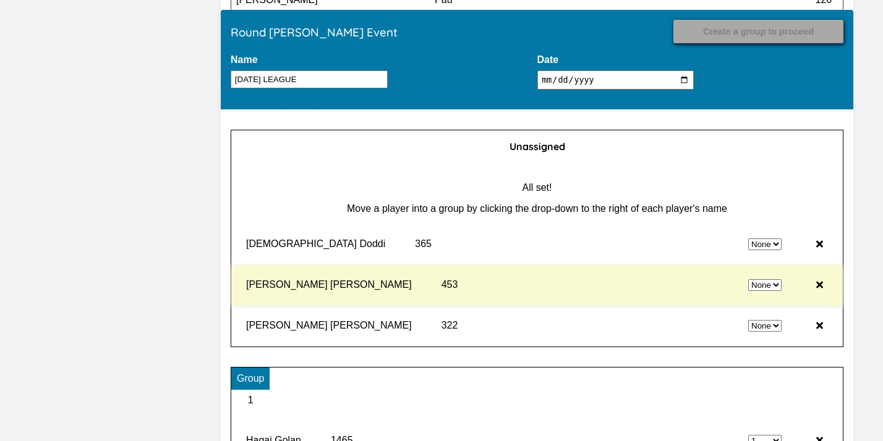
select select "5"
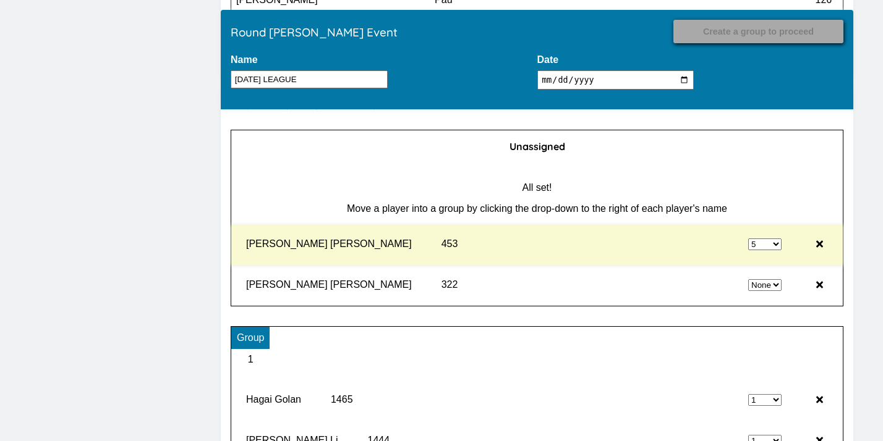
select select "0"
select select "5"
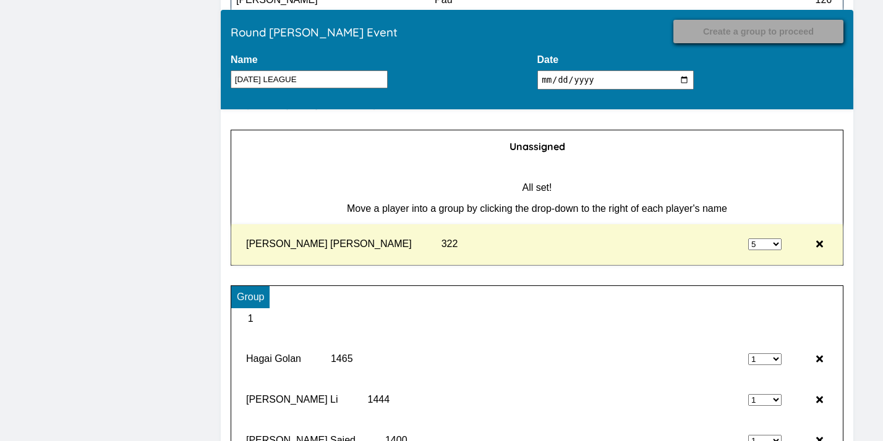
type input "Record Results"
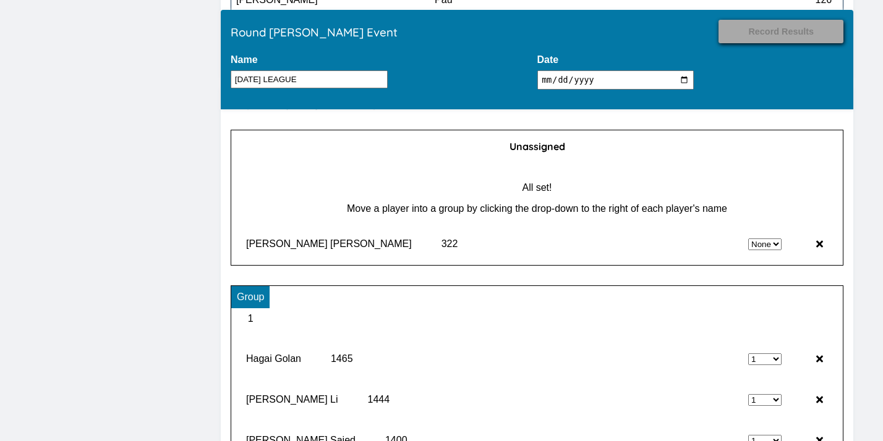
select select "5"
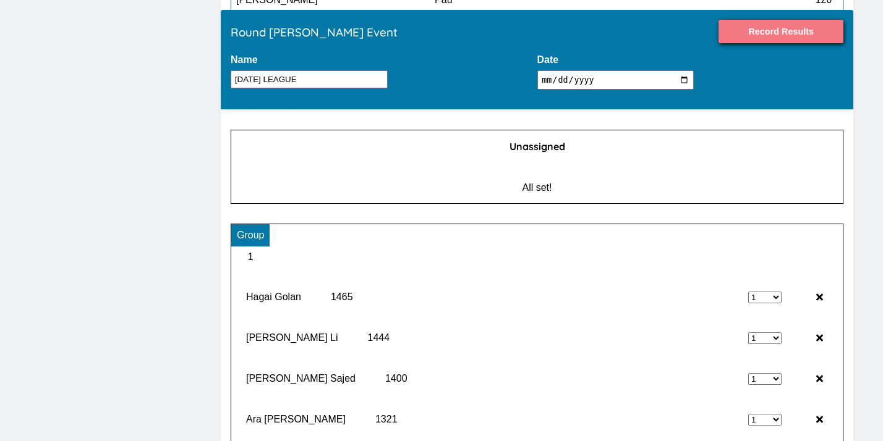
click at [782, 36] on input "Record Results" at bounding box center [781, 31] width 125 height 23
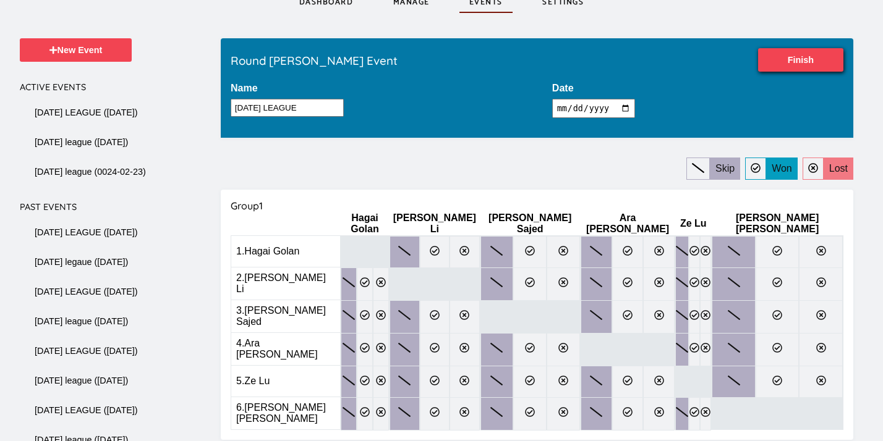
scroll to position [81, 0]
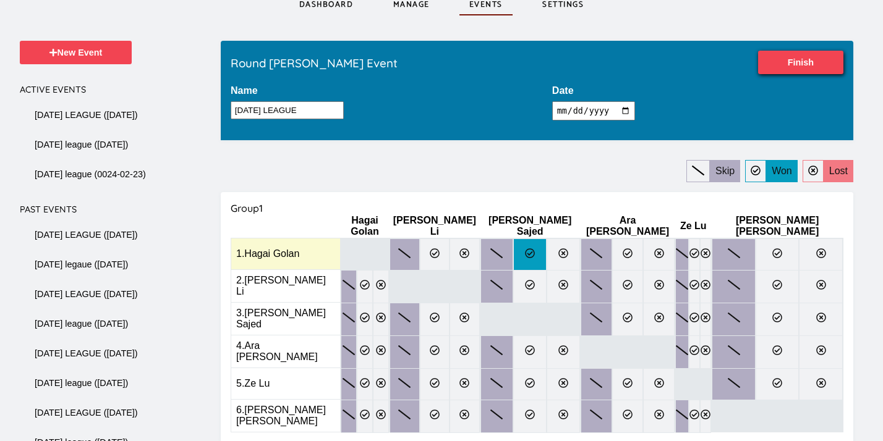
click at [528, 241] on label at bounding box center [529, 255] width 33 height 32
click at [0, 0] on input "radio" at bounding box center [0, 0] width 0 height 0
click at [621, 249] on label at bounding box center [628, 255] width 32 height 32
click at [0, 0] on input "radio" at bounding box center [0, 0] width 0 height 0
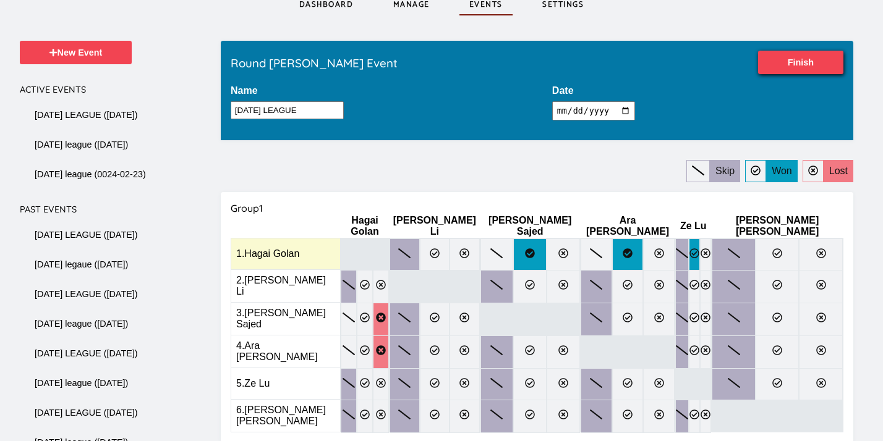
click at [699, 251] on icon at bounding box center [694, 254] width 10 height 10
click at [0, 0] on input "radio" at bounding box center [0, 0] width 0 height 0
click at [782, 249] on icon at bounding box center [777, 254] width 10 height 10
click at [0, 0] on input "radio" at bounding box center [0, 0] width 0 height 0
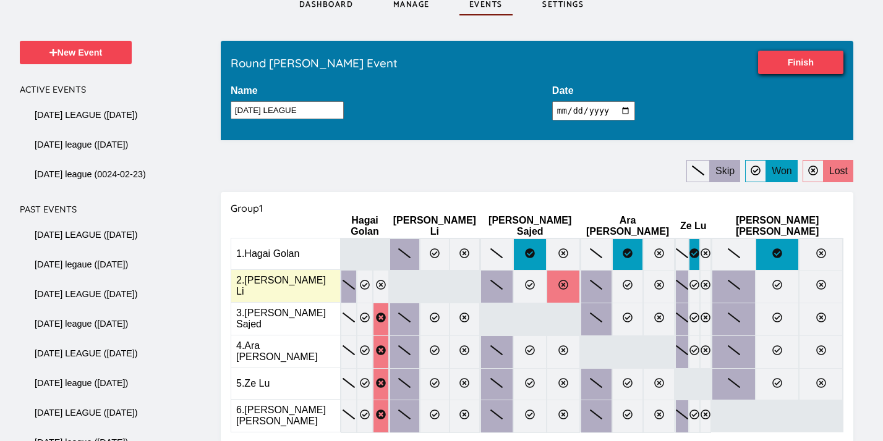
click at [577, 282] on label at bounding box center [563, 286] width 33 height 33
click at [0, 0] on input "radio" at bounding box center [0, 0] width 0 height 0
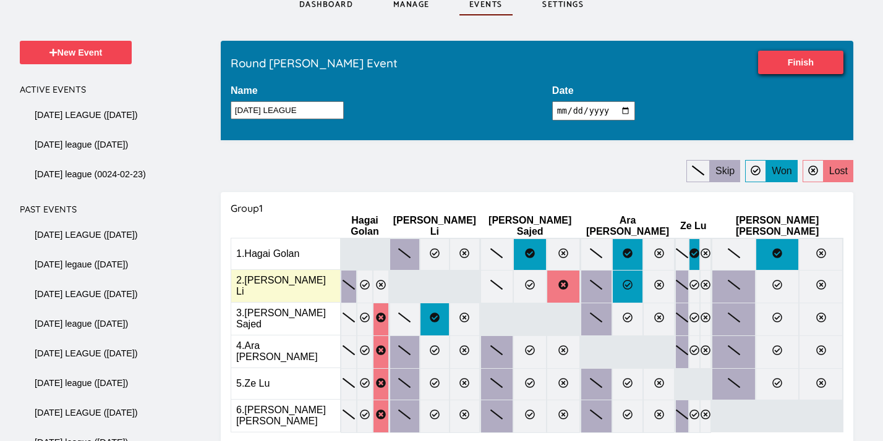
click at [631, 282] on icon at bounding box center [628, 285] width 10 height 10
click at [0, 0] on input "radio" at bounding box center [0, 0] width 0 height 0
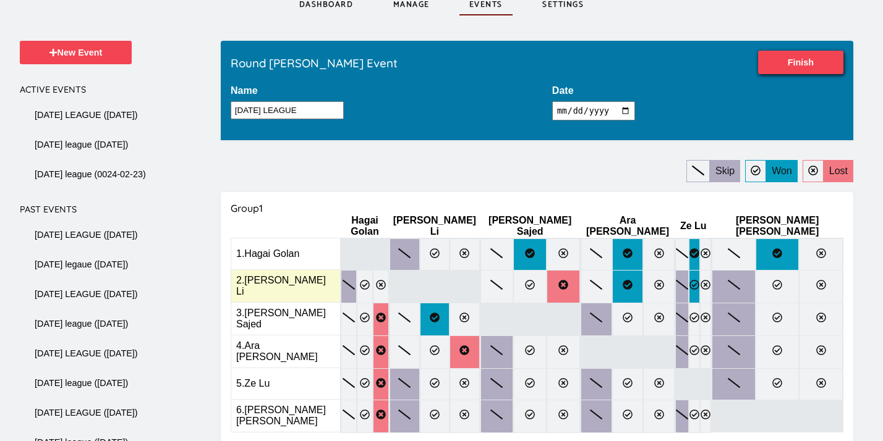
click at [699, 283] on icon at bounding box center [694, 285] width 10 height 10
click at [0, 0] on input "radio" at bounding box center [0, 0] width 0 height 0
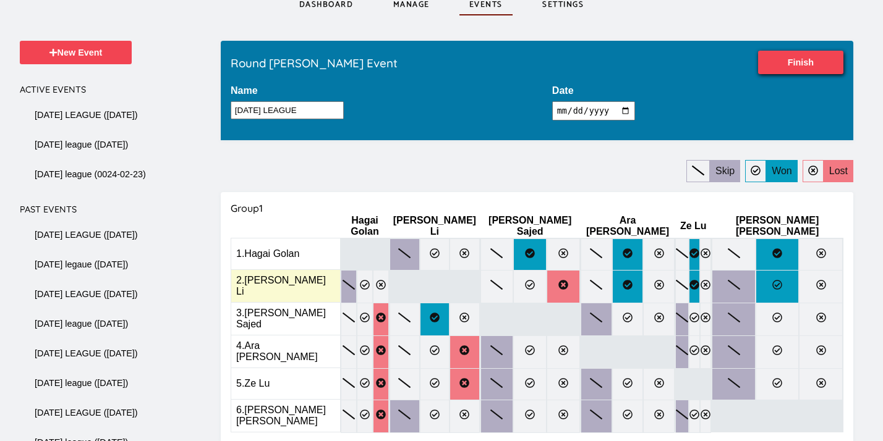
click at [783, 281] on label at bounding box center [778, 286] width 44 height 33
click at [0, 0] on input "radio" at bounding box center [0, 0] width 0 height 0
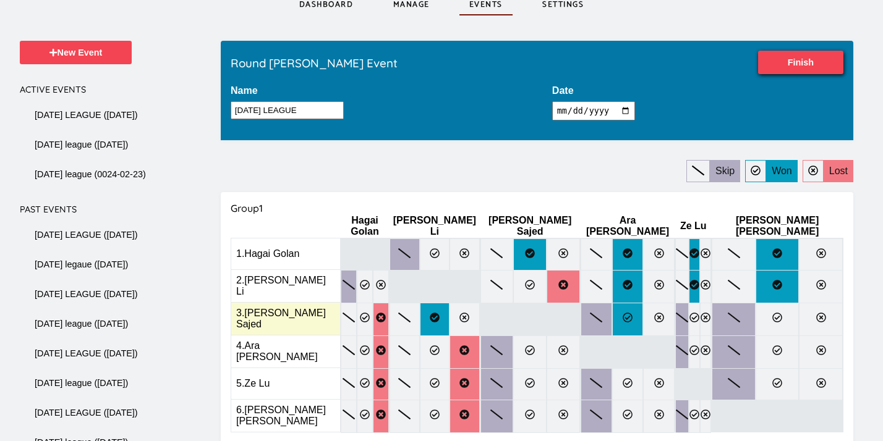
click at [639, 318] on label at bounding box center [628, 319] width 32 height 33
click at [0, 0] on input "radio" at bounding box center [0, 0] width 0 height 0
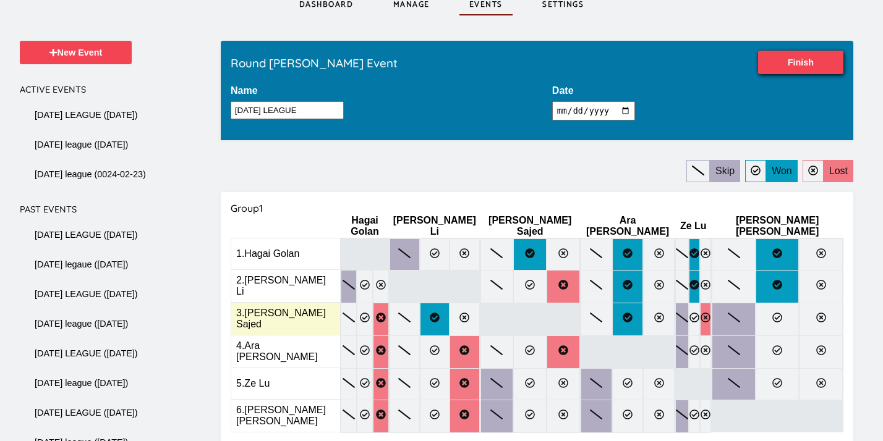
click at [711, 316] on label at bounding box center [705, 319] width 11 height 33
click at [0, 0] on input "radio" at bounding box center [0, 0] width 0 height 0
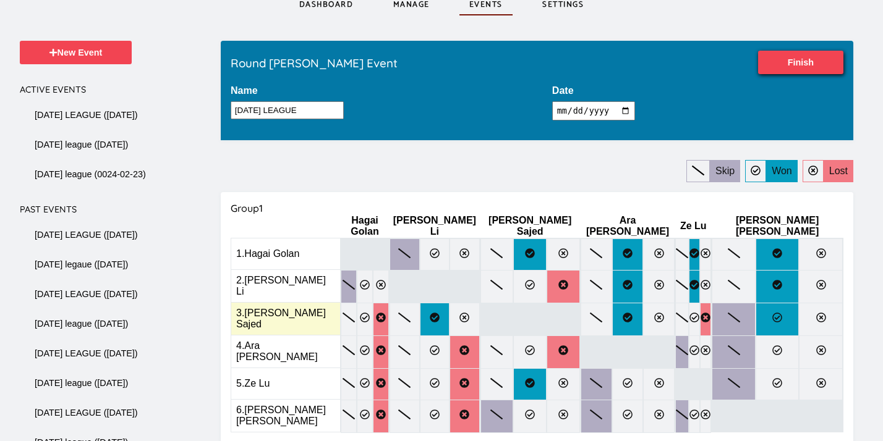
click at [786, 317] on label at bounding box center [778, 319] width 44 height 33
click at [0, 0] on input "radio" at bounding box center [0, 0] width 0 height 0
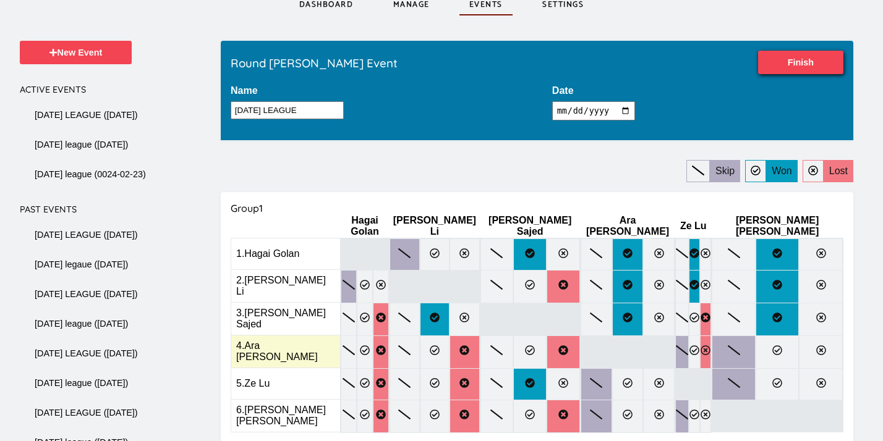
click at [711, 351] on label at bounding box center [705, 352] width 11 height 33
click at [0, 0] on input "radio" at bounding box center [0, 0] width 0 height 0
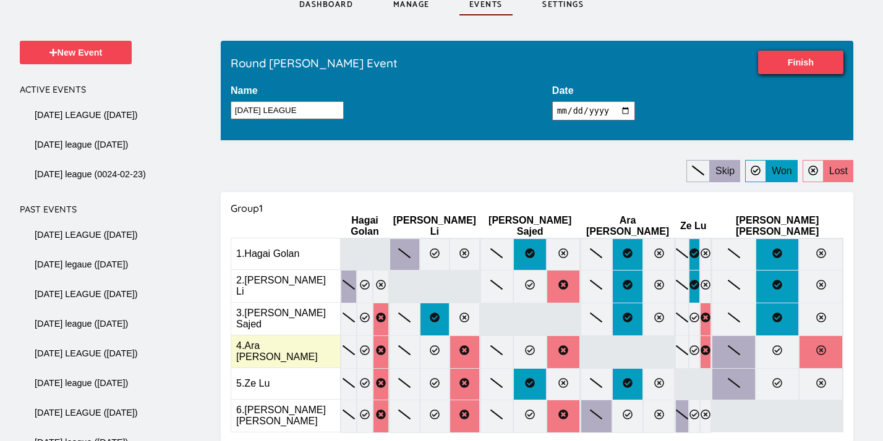
click at [811, 343] on label at bounding box center [821, 352] width 44 height 33
click at [0, 0] on input "radio" at bounding box center [0, 0] width 0 height 0
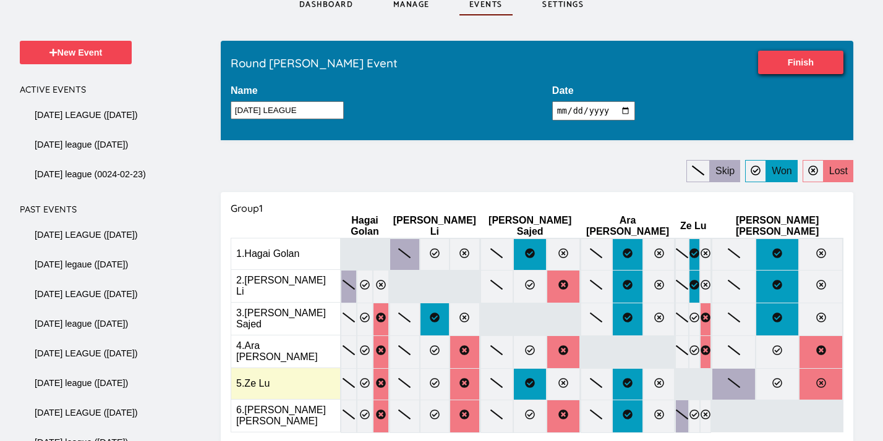
click at [821, 378] on icon at bounding box center [821, 383] width 10 height 10
click at [0, 0] on input "radio" at bounding box center [0, 0] width 0 height 0
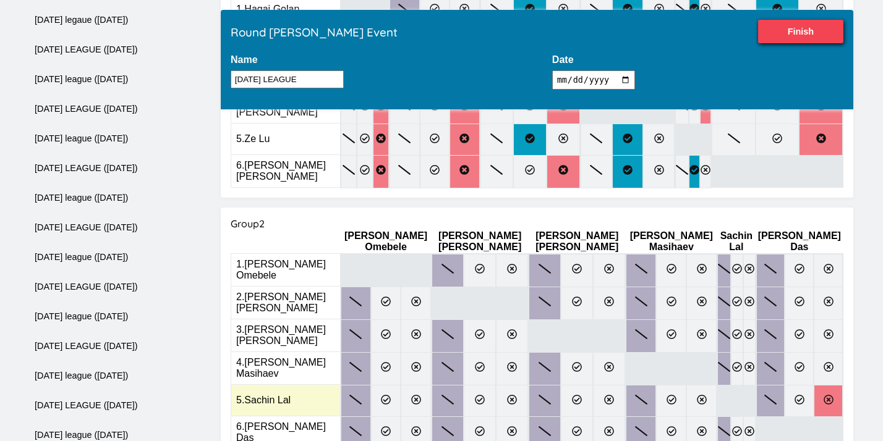
scroll to position [330, 0]
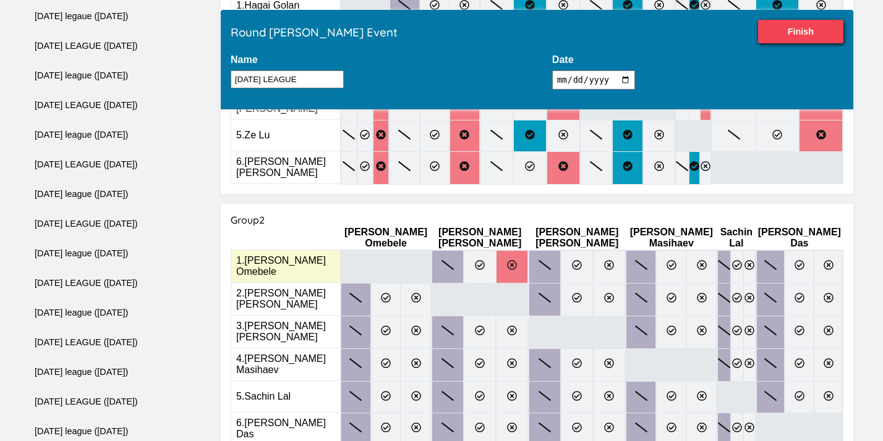
click at [507, 260] on icon at bounding box center [512, 265] width 10 height 10
click at [0, 0] on input "radio" at bounding box center [0, 0] width 0 height 0
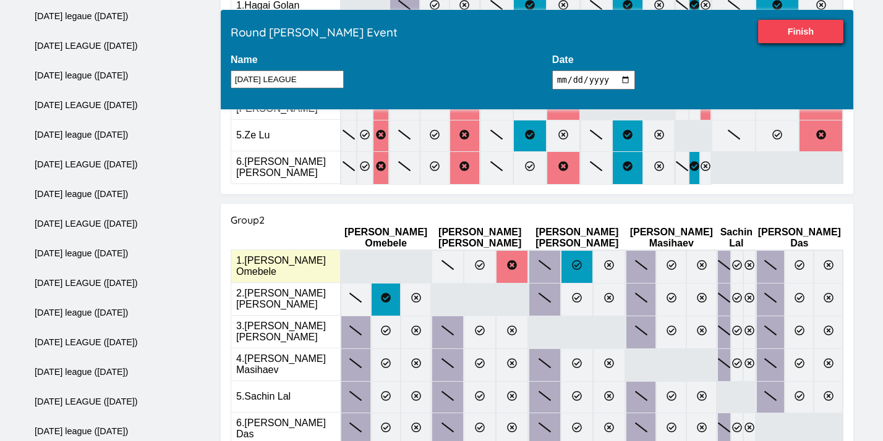
click at [566, 250] on label at bounding box center [577, 266] width 32 height 33
click at [0, 0] on input "radio" at bounding box center [0, 0] width 0 height 0
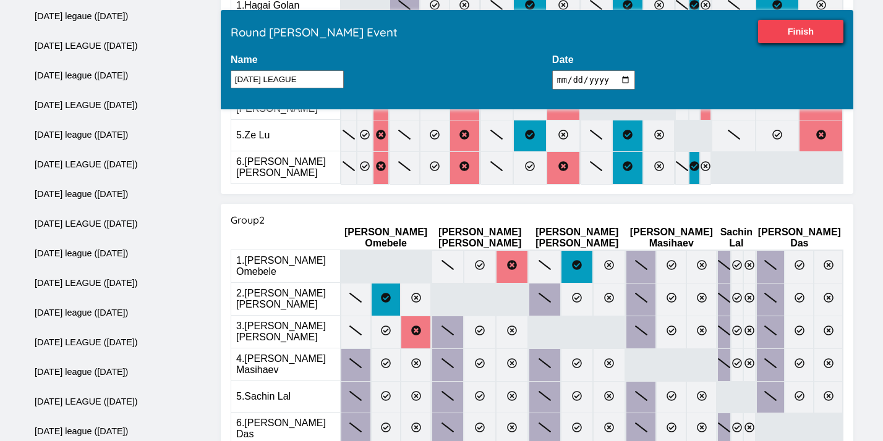
drag, startPoint x: 646, startPoint y: 242, endPoint x: 876, endPoint y: 254, distance: 229.7
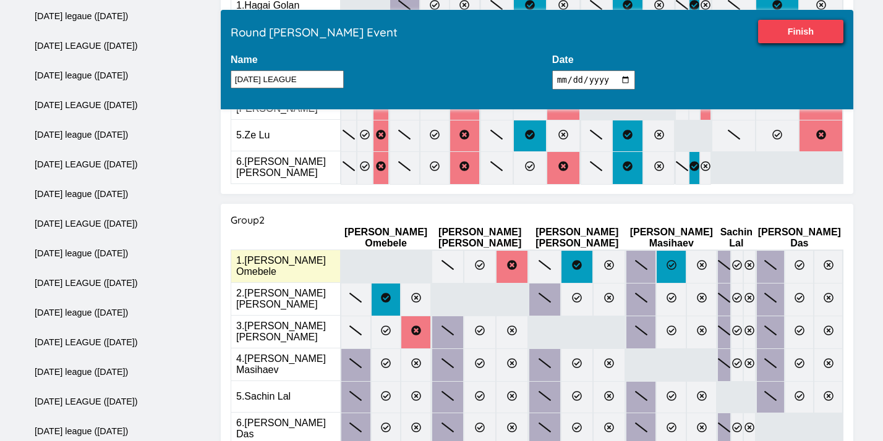
click at [667, 260] on icon at bounding box center [672, 265] width 10 height 10
click at [0, 0] on input "radio" at bounding box center [0, 0] width 0 height 0
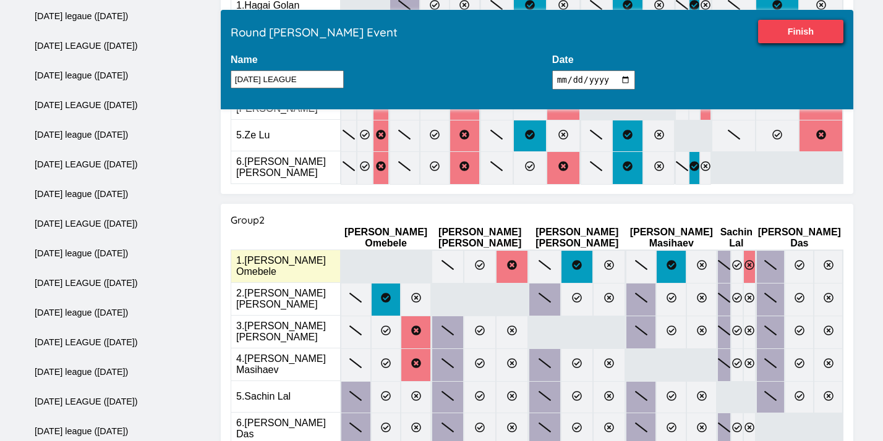
click at [754, 250] on label at bounding box center [749, 266] width 12 height 33
click at [0, 0] on input "radio" at bounding box center [0, 0] width 0 height 0
click at [804, 260] on icon at bounding box center [800, 265] width 10 height 10
click at [0, 0] on input "radio" at bounding box center [0, 0] width 0 height 0
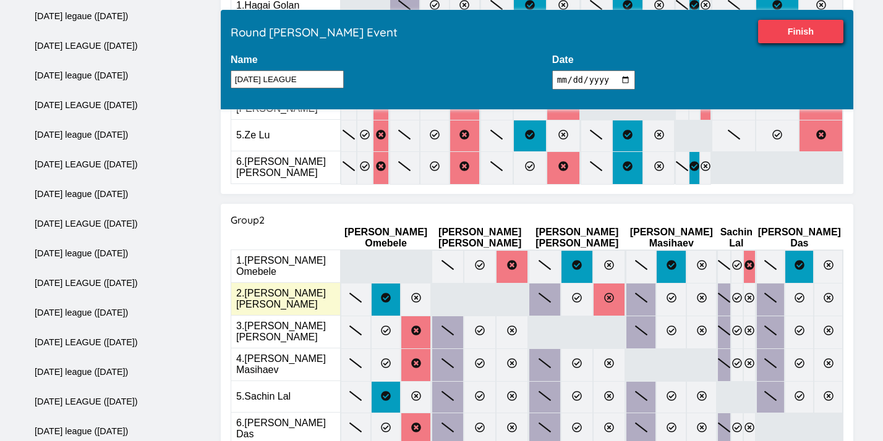
click at [593, 285] on label at bounding box center [609, 299] width 32 height 33
click at [0, 0] on input "radio" at bounding box center [0, 0] width 0 height 0
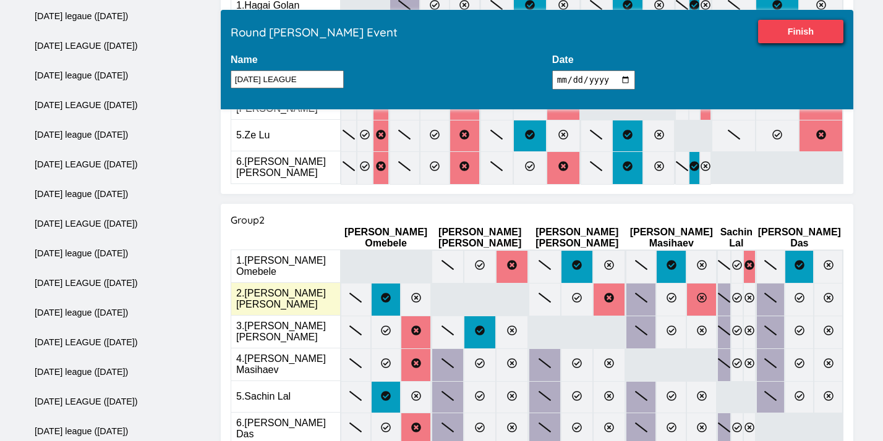
click at [686, 283] on label at bounding box center [701, 299] width 30 height 33
click at [0, 0] on input "radio" at bounding box center [0, 0] width 0 height 0
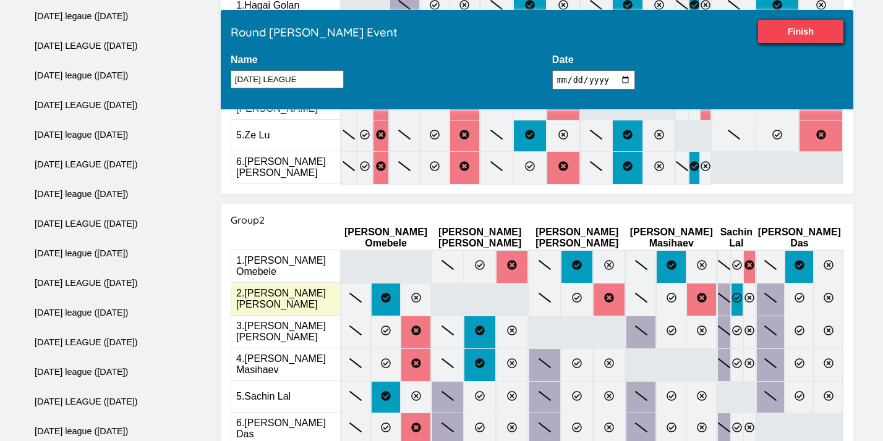
click at [732, 293] on icon at bounding box center [737, 298] width 10 height 10
click at [0, 0] on input "radio" at bounding box center [0, 0] width 0 height 0
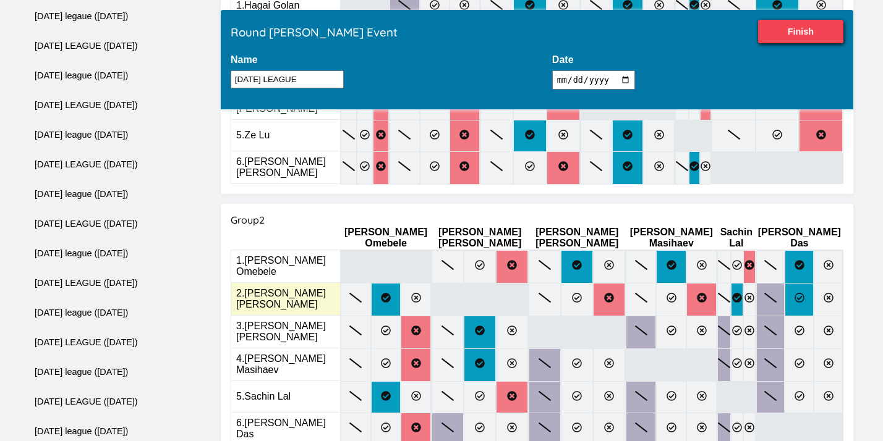
click at [803, 293] on icon at bounding box center [800, 298] width 10 height 10
click at [0, 0] on input "radio" at bounding box center [0, 0] width 0 height 0
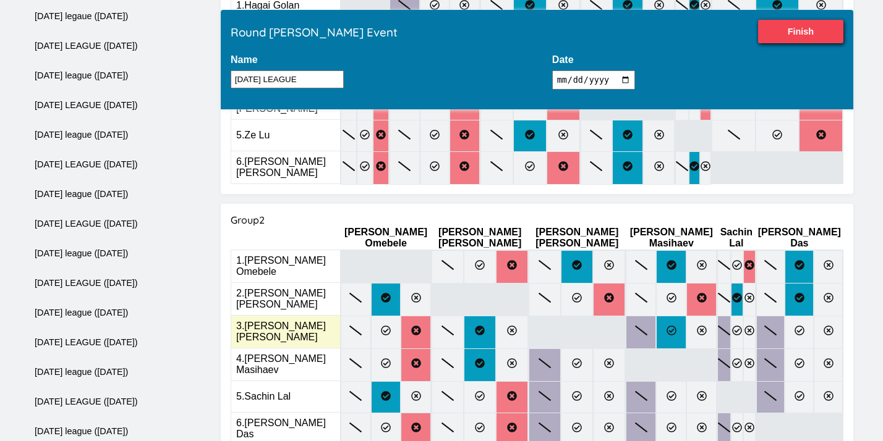
click at [667, 326] on icon at bounding box center [672, 331] width 10 height 10
click at [0, 0] on input "radio" at bounding box center [0, 0] width 0 height 0
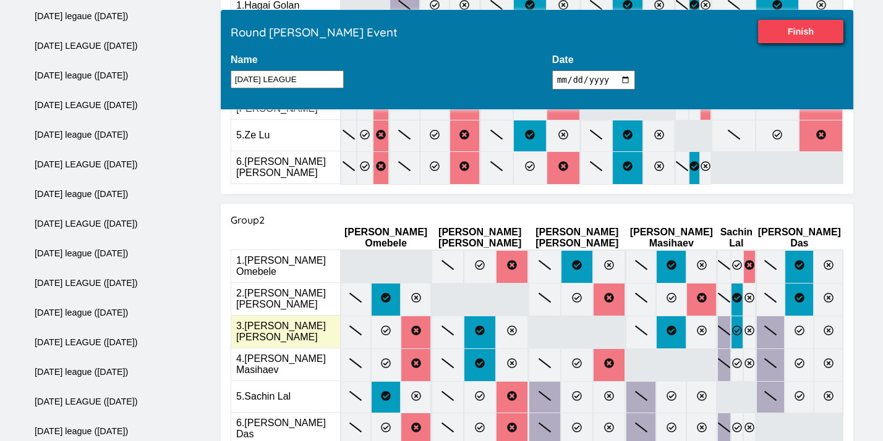
click at [731, 316] on label at bounding box center [737, 332] width 12 height 33
click at [0, 0] on input "radio" at bounding box center [0, 0] width 0 height 0
click at [796, 316] on label at bounding box center [799, 332] width 29 height 33
click at [0, 0] on input "radio" at bounding box center [0, 0] width 0 height 0
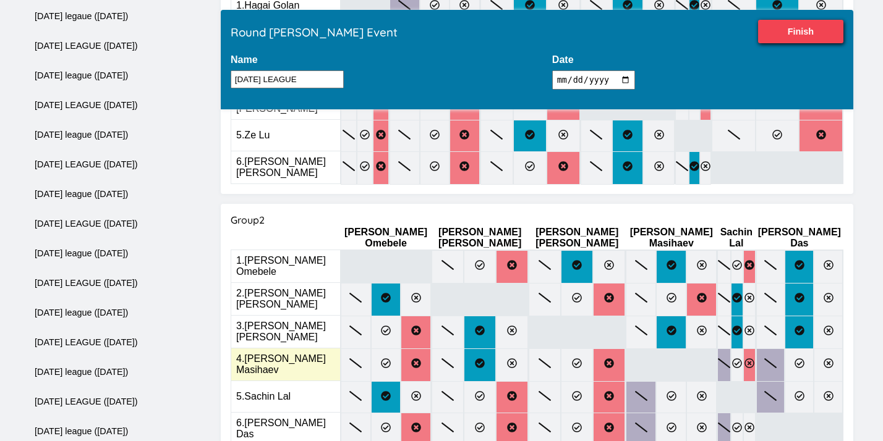
click at [750, 359] on icon at bounding box center [749, 364] width 10 height 10
click at [0, 0] on input "radio" at bounding box center [0, 0] width 0 height 0
click at [834, 349] on label at bounding box center [828, 365] width 29 height 33
click at [0, 0] on input "radio" at bounding box center [0, 0] width 0 height 0
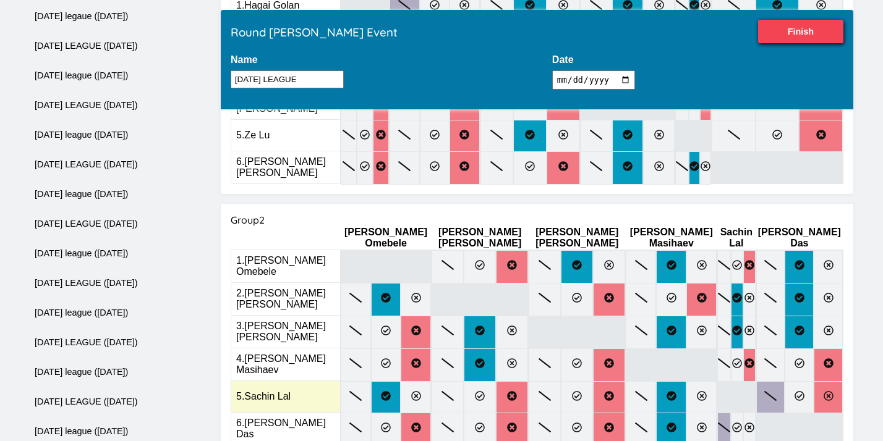
click at [829, 382] on label at bounding box center [828, 398] width 29 height 32
click at [0, 0] on input "radio" at bounding box center [0, 0] width 0 height 0
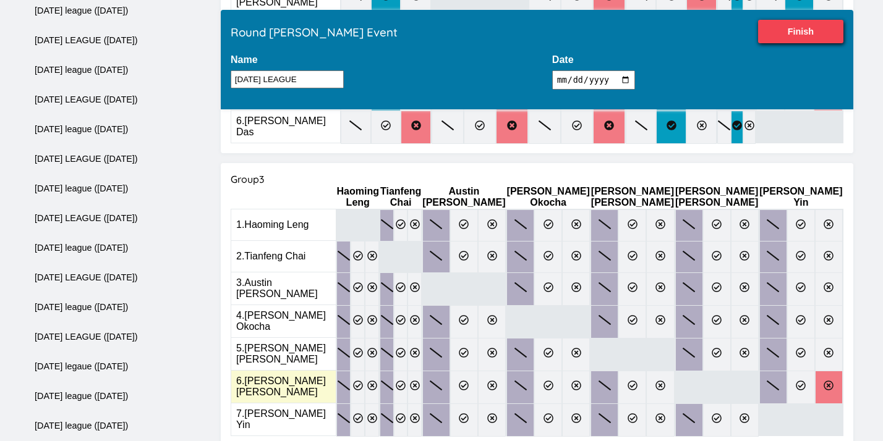
scroll to position [628, 0]
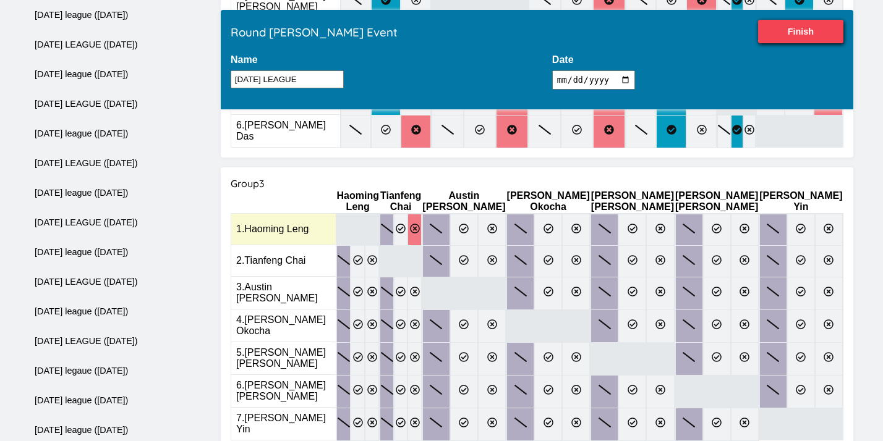
click at [420, 224] on icon at bounding box center [415, 229] width 10 height 10
click at [0, 0] on input "radio" at bounding box center [0, 0] width 0 height 0
click at [497, 224] on icon at bounding box center [492, 229] width 10 height 10
click at [0, 0] on input "radio" at bounding box center [0, 0] width 0 height 0
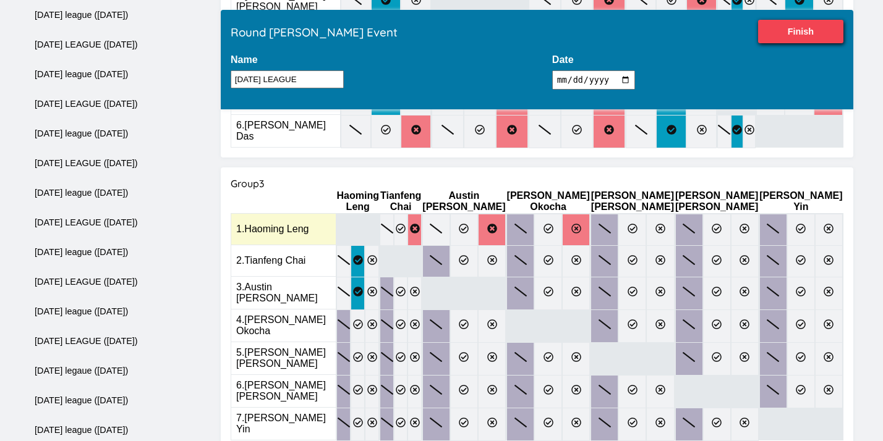
click at [581, 224] on icon at bounding box center [576, 229] width 10 height 10
click at [0, 0] on input "radio" at bounding box center [0, 0] width 0 height 0
click at [638, 224] on icon at bounding box center [633, 229] width 10 height 10
click at [0, 0] on input "radio" at bounding box center [0, 0] width 0 height 0
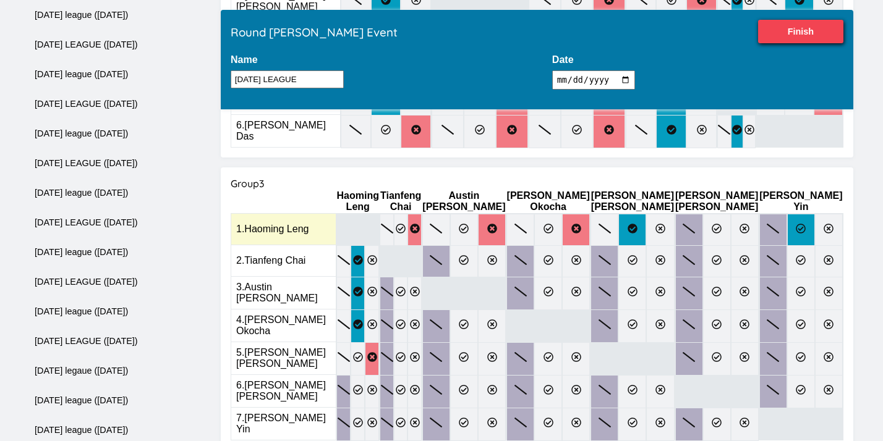
click at [815, 214] on label at bounding box center [801, 230] width 28 height 32
click at [0, 0] on input "radio" at bounding box center [0, 0] width 0 height 0
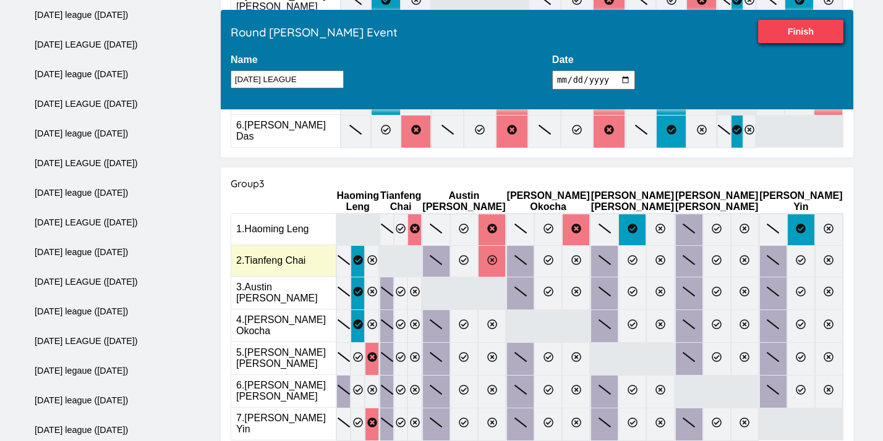
click at [506, 245] on label at bounding box center [492, 261] width 28 height 32
click at [0, 0] on input "radio" at bounding box center [0, 0] width 0 height 0
click at [590, 245] on label at bounding box center [576, 261] width 28 height 32
click at [0, 0] on input "radio" at bounding box center [0, 0] width 0 height 0
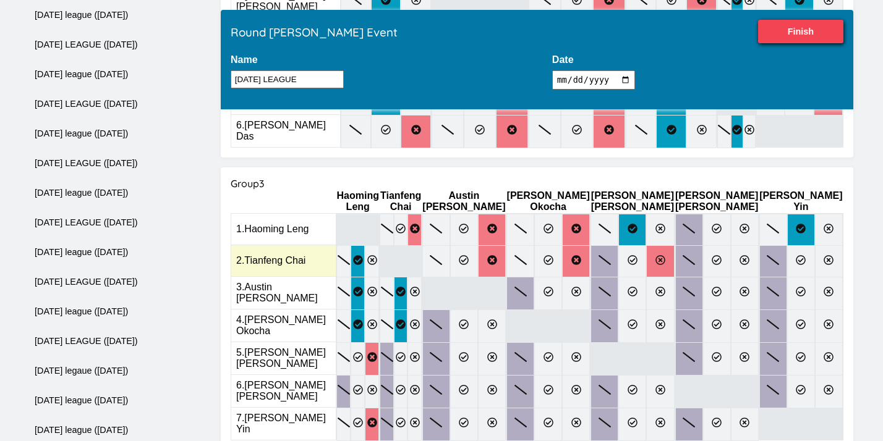
click at [665, 255] on icon at bounding box center [660, 260] width 10 height 10
click at [0, 0] on input "radio" at bounding box center [0, 0] width 0 height 0
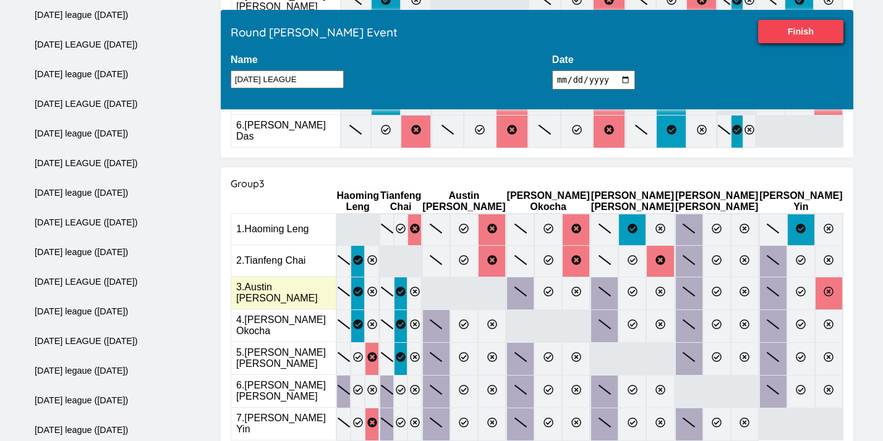
drag, startPoint x: 842, startPoint y: 239, endPoint x: 838, endPoint y: 278, distance: 39.1
click at [841, 251] on tbody "1 . Haoming Leng 2 . Tianfeng Chai 3 . Austin Goldstein 4 . Richard Okocha 5 . …" at bounding box center [537, 327] width 612 height 227
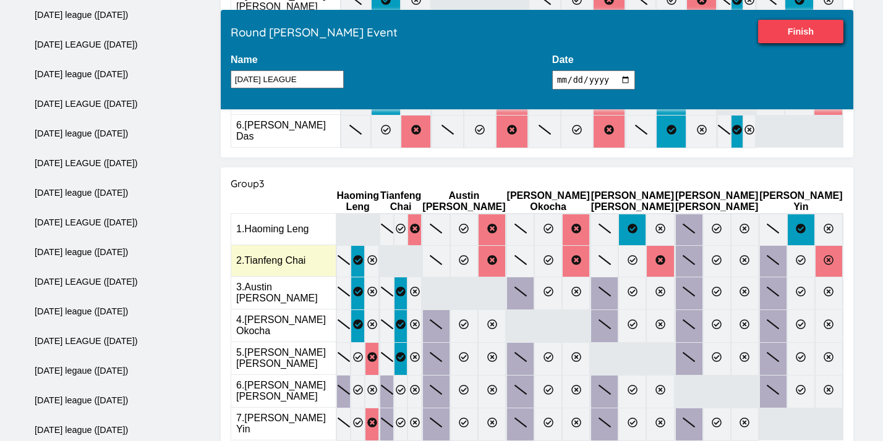
click at [838, 245] on label at bounding box center [829, 261] width 28 height 32
click at [0, 0] on input "radio" at bounding box center [0, 0] width 0 height 0
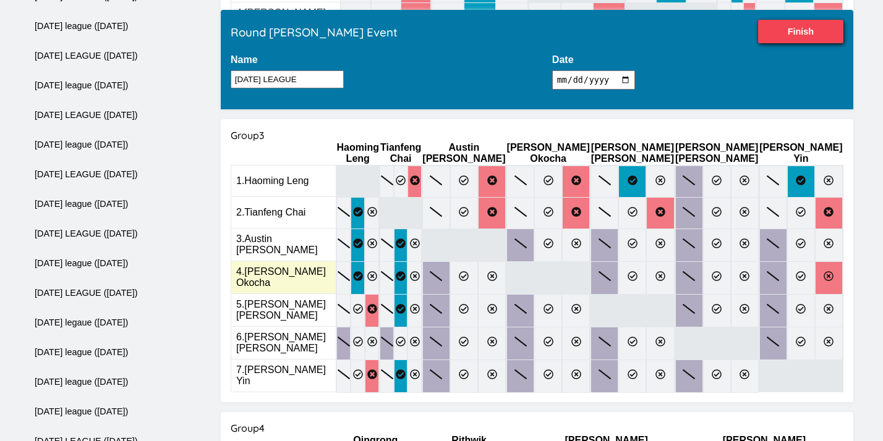
scroll to position [674, 0]
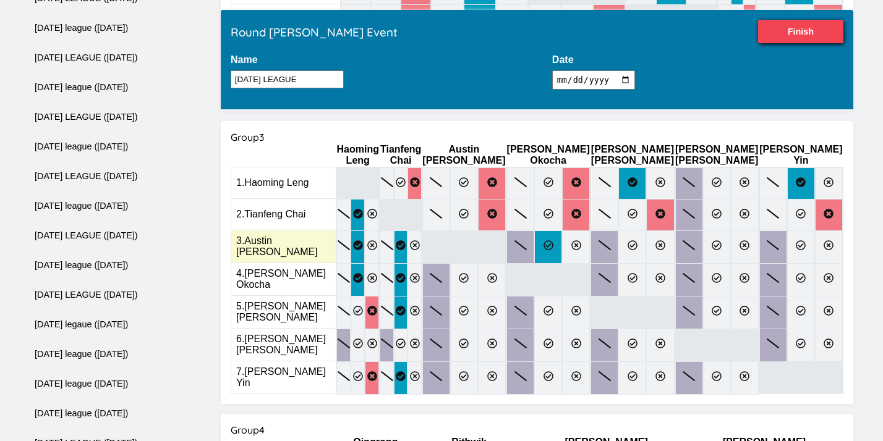
click at [553, 241] on icon at bounding box center [549, 246] width 10 height 10
click at [0, 0] on input "radio" at bounding box center [0, 0] width 0 height 0
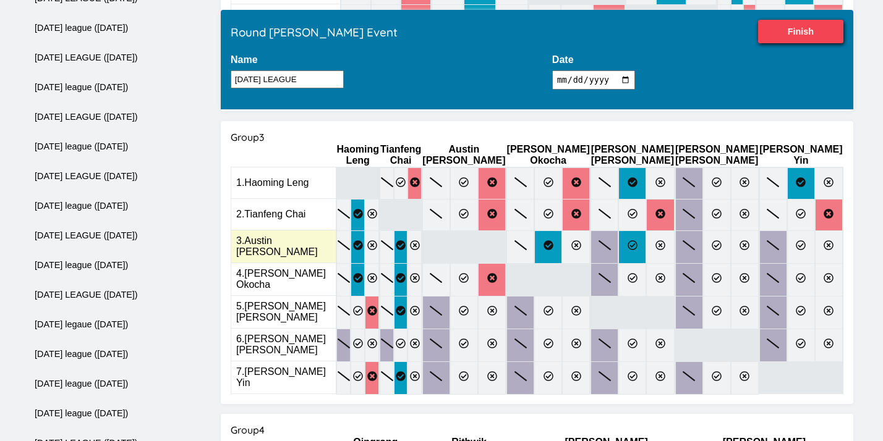
click at [646, 231] on label at bounding box center [632, 247] width 28 height 33
click at [0, 0] on input "radio" at bounding box center [0, 0] width 0 height 0
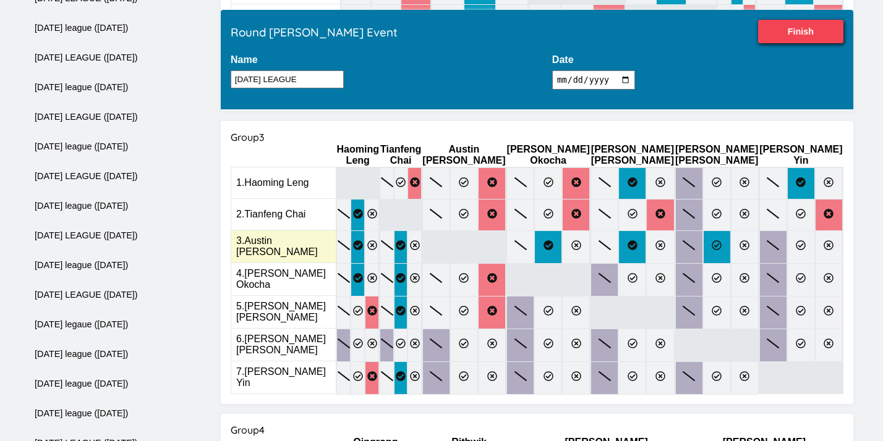
click at [731, 231] on label at bounding box center [717, 247] width 28 height 33
click at [0, 0] on input "radio" at bounding box center [0, 0] width 0 height 0
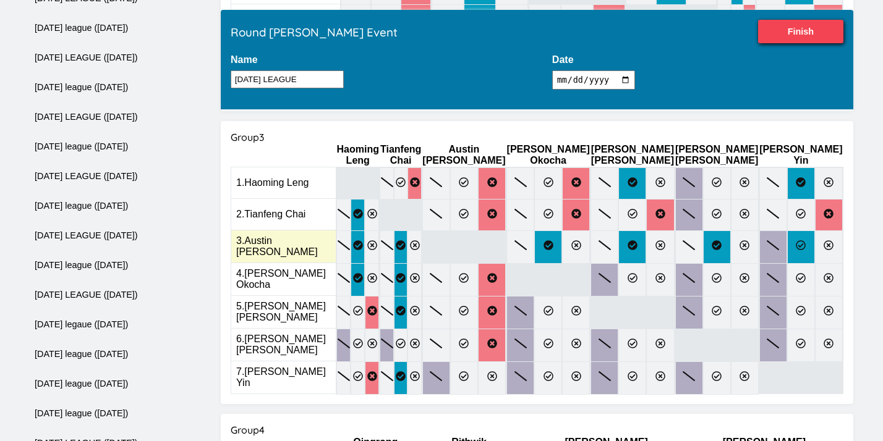
click at [815, 231] on label at bounding box center [801, 247] width 28 height 33
click at [0, 0] on input "radio" at bounding box center [0, 0] width 0 height 0
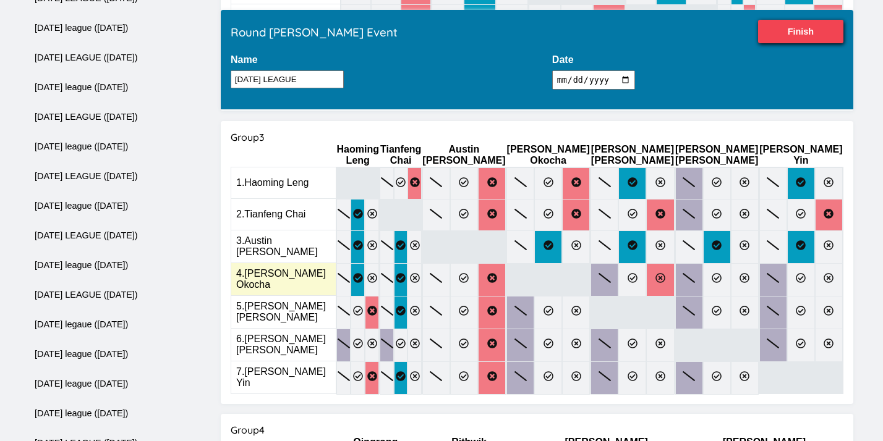
click at [665, 273] on icon at bounding box center [660, 278] width 10 height 10
click at [0, 0] on input "radio" at bounding box center [0, 0] width 0 height 0
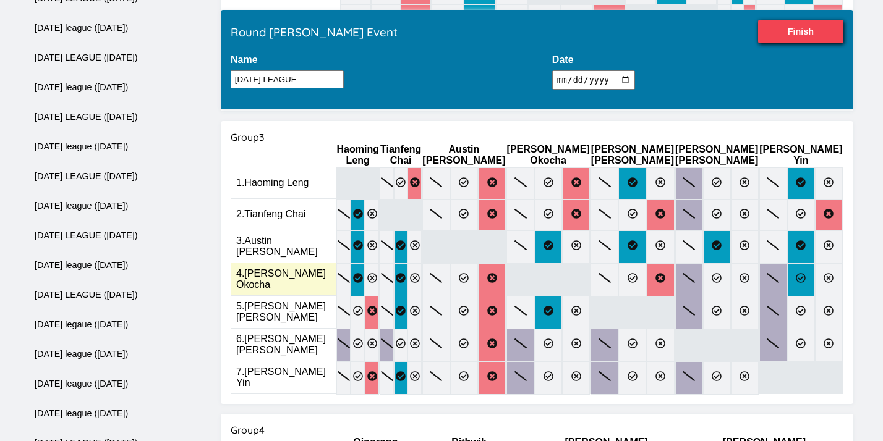
drag, startPoint x: 824, startPoint y: 255, endPoint x: 824, endPoint y: 242, distance: 13.0
click at [815, 263] on label at bounding box center [801, 279] width 28 height 33
click at [0, 0] on input "radio" at bounding box center [0, 0] width 0 height 0
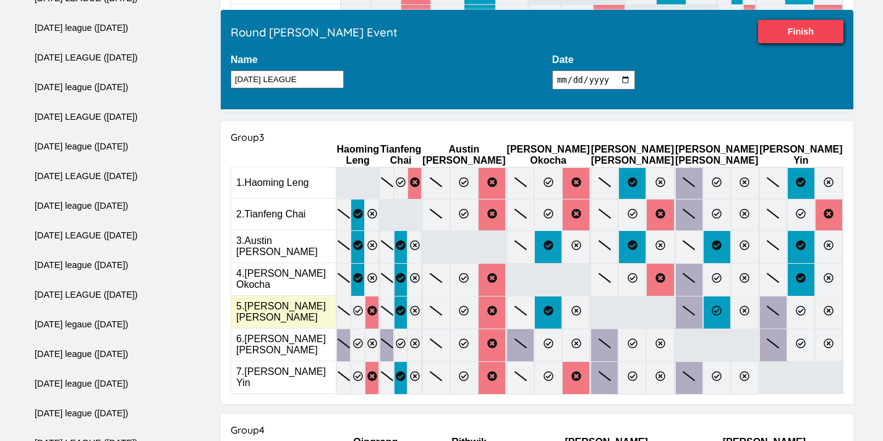
click at [731, 296] on label at bounding box center [717, 312] width 28 height 33
click at [0, 0] on input "radio" at bounding box center [0, 0] width 0 height 0
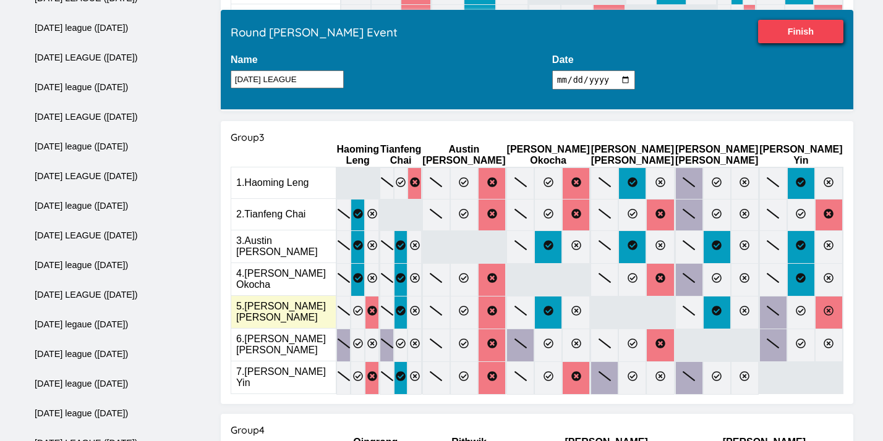
click at [842, 296] on label at bounding box center [829, 312] width 28 height 33
click at [0, 0] on input "radio" at bounding box center [0, 0] width 0 height 0
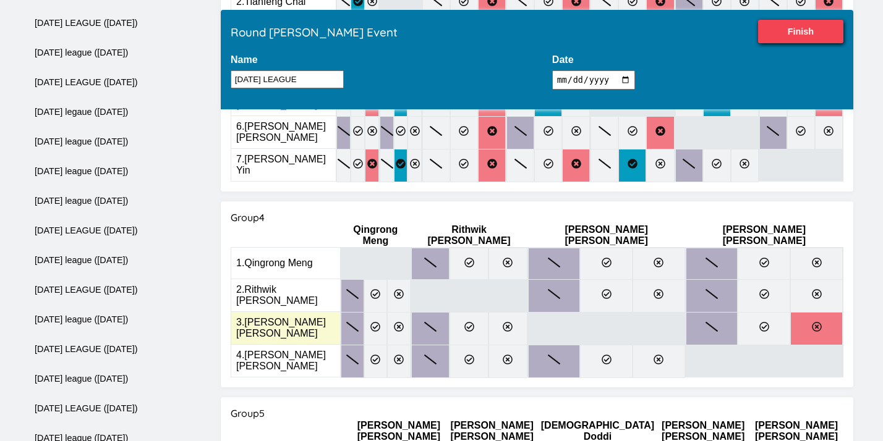
scroll to position [885, 0]
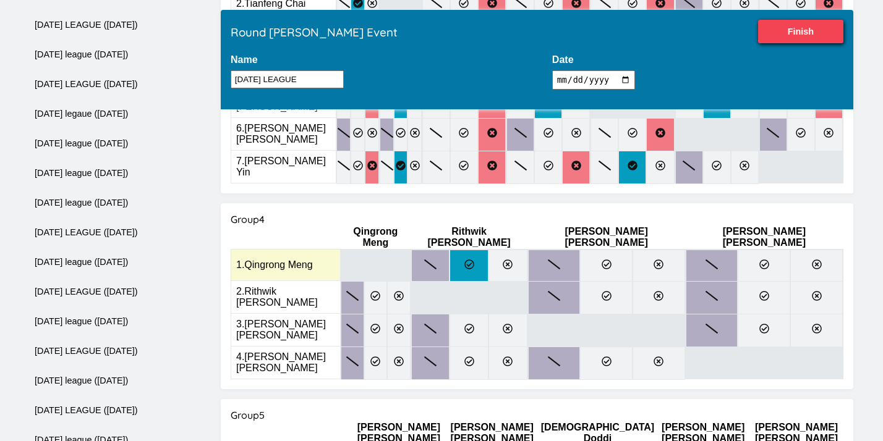
click at [488, 250] on label at bounding box center [469, 266] width 39 height 32
click at [0, 0] on input "radio" at bounding box center [0, 0] width 0 height 0
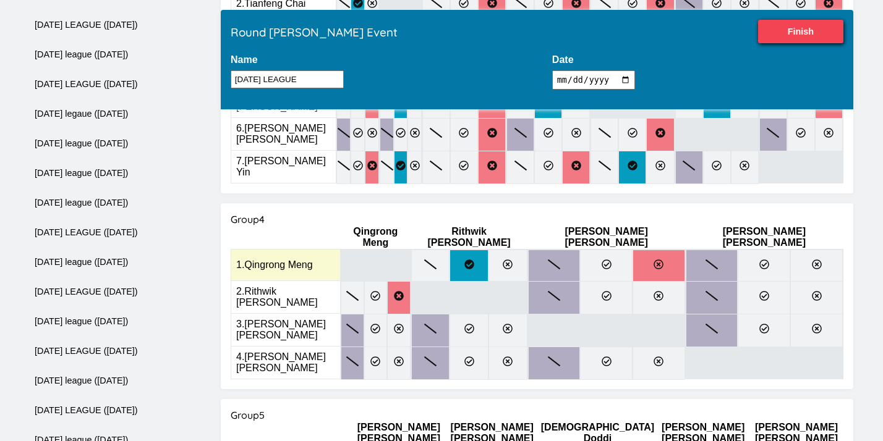
click at [677, 250] on label at bounding box center [659, 266] width 53 height 32
click at [0, 0] on input "radio" at bounding box center [0, 0] width 0 height 0
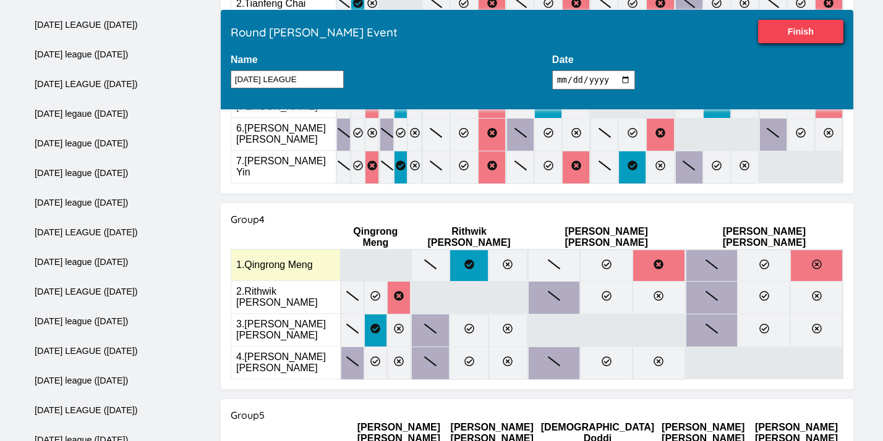
click at [806, 250] on label at bounding box center [816, 266] width 53 height 32
click at [0, 0] on input "radio" at bounding box center [0, 0] width 0 height 0
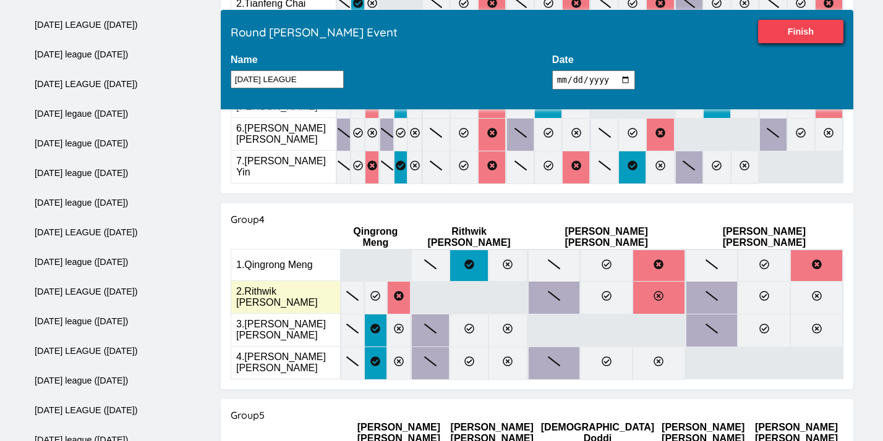
click at [685, 281] on label at bounding box center [659, 297] width 53 height 33
click at [0, 0] on input "radio" at bounding box center [0, 0] width 0 height 0
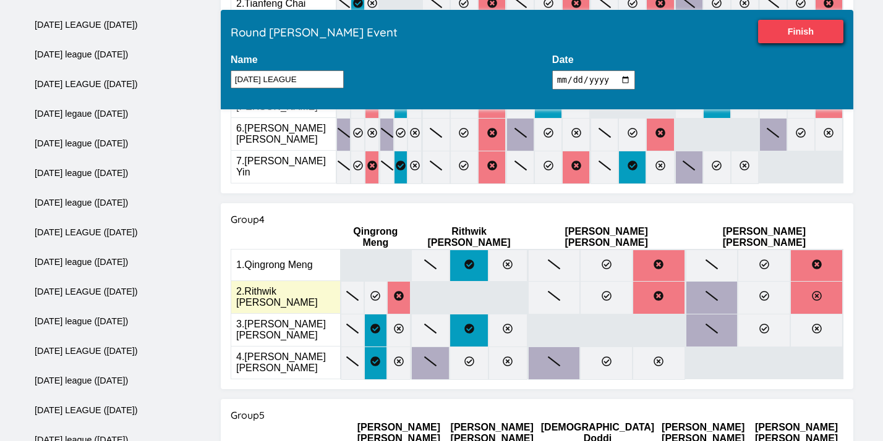
click at [816, 281] on label at bounding box center [816, 297] width 53 height 33
click at [0, 0] on input "radio" at bounding box center [0, 0] width 0 height 0
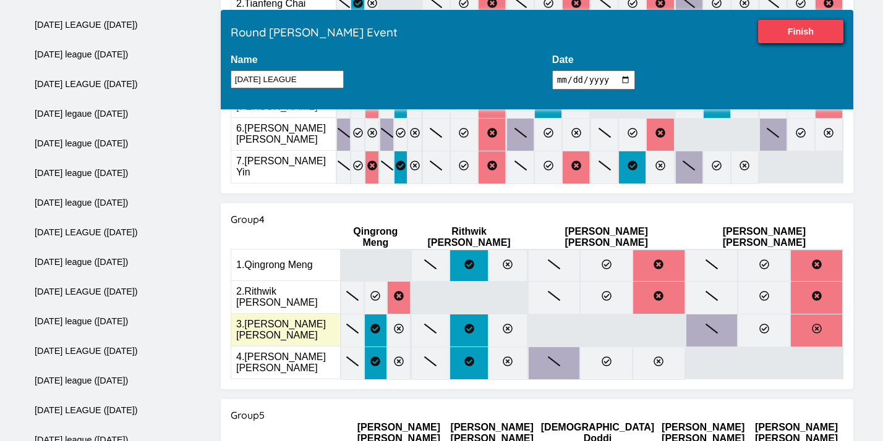
click at [835, 314] on label at bounding box center [816, 330] width 53 height 33
click at [0, 0] on input "radio" at bounding box center [0, 0] width 0 height 0
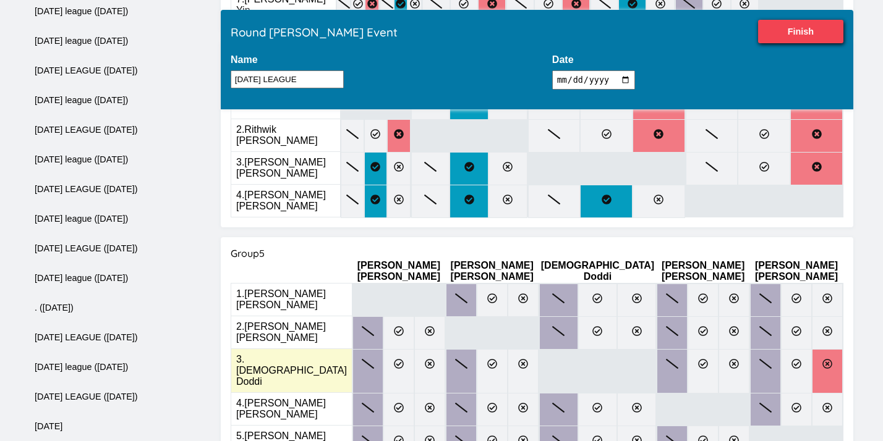
scroll to position [1047, 0]
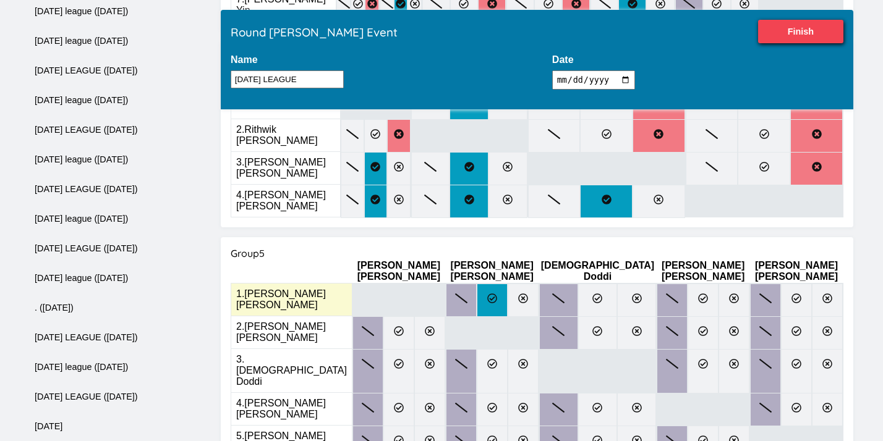
click at [488, 284] on label at bounding box center [492, 300] width 31 height 33
click at [0, 0] on input "radio" at bounding box center [0, 0] width 0 height 0
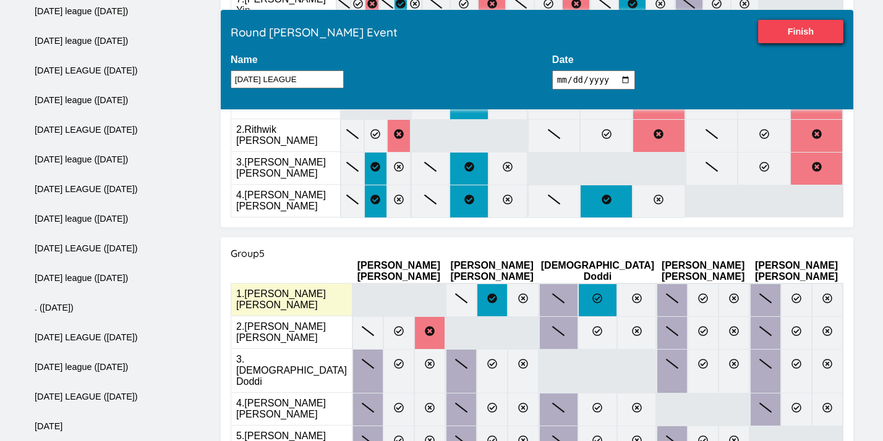
click at [603, 284] on label at bounding box center [597, 300] width 39 height 33
click at [0, 0] on input "radio" at bounding box center [0, 0] width 0 height 0
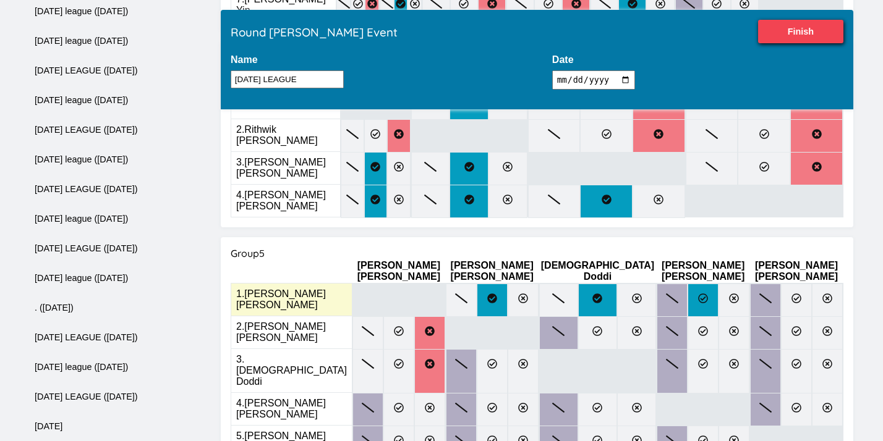
click at [698, 294] on icon at bounding box center [703, 299] width 10 height 10
click at [0, 0] on input "radio" at bounding box center [0, 0] width 0 height 0
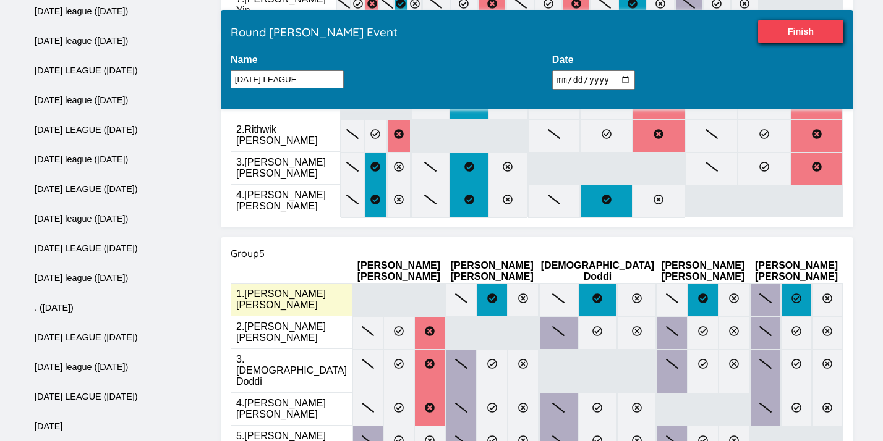
click at [782, 284] on label at bounding box center [796, 300] width 31 height 33
click at [0, 0] on input "radio" at bounding box center [0, 0] width 0 height 0
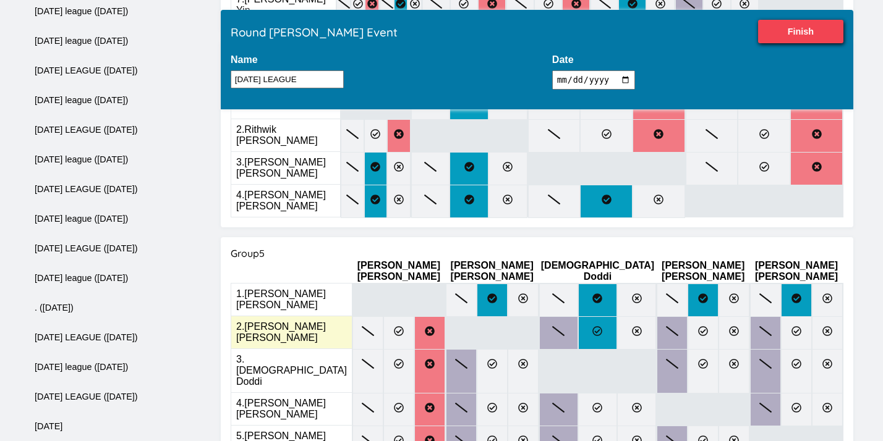
click at [601, 326] on icon at bounding box center [597, 331] width 10 height 10
click at [0, 0] on input "radio" at bounding box center [0, 0] width 0 height 0
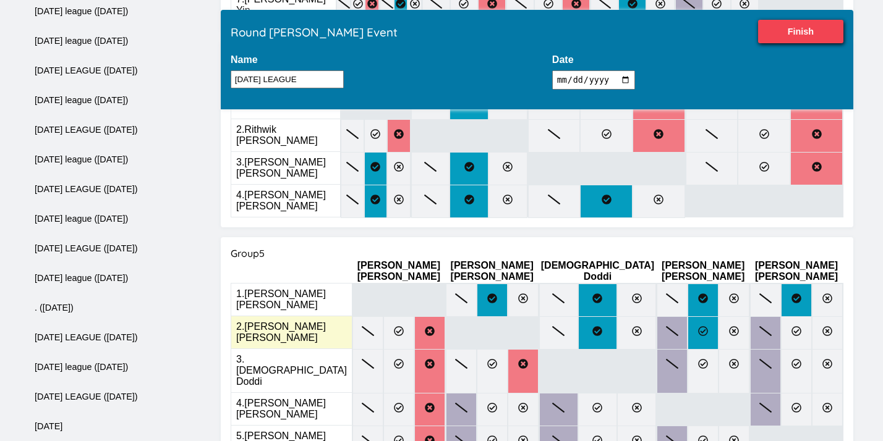
click at [698, 326] on icon at bounding box center [703, 331] width 10 height 10
click at [0, 0] on input "radio" at bounding box center [0, 0] width 0 height 0
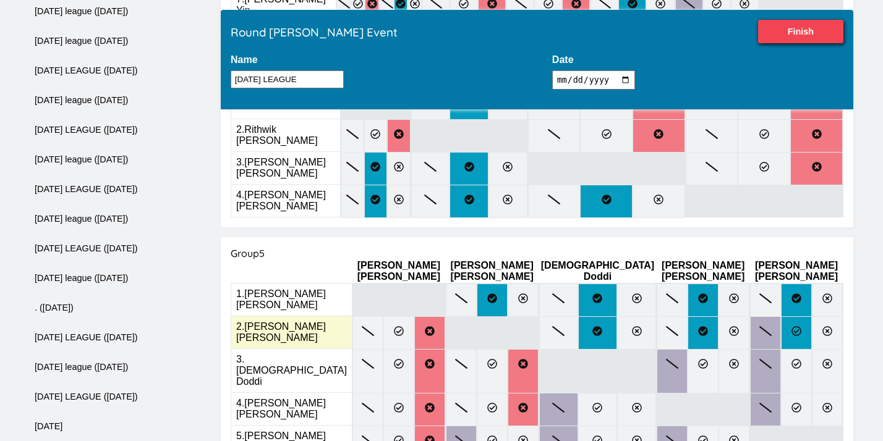
click at [801, 317] on label at bounding box center [796, 333] width 31 height 33
click at [0, 0] on input "radio" at bounding box center [0, 0] width 0 height 0
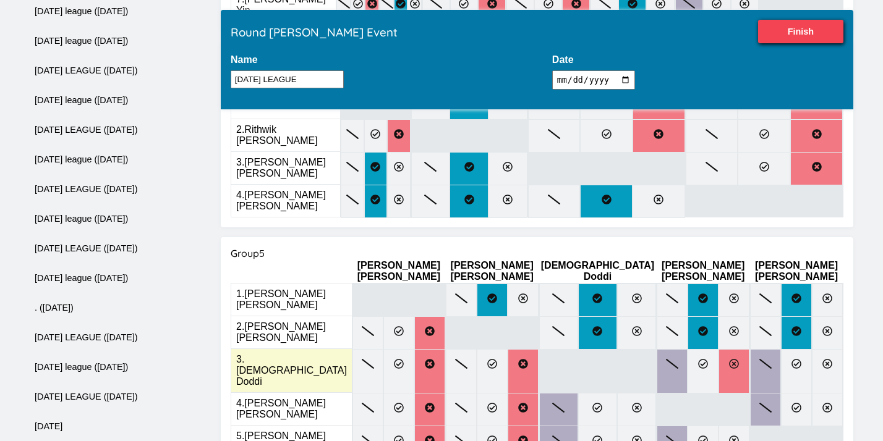
click at [732, 349] on label at bounding box center [734, 371] width 31 height 45
click at [0, 0] on input "radio" at bounding box center [0, 0] width 0 height 0
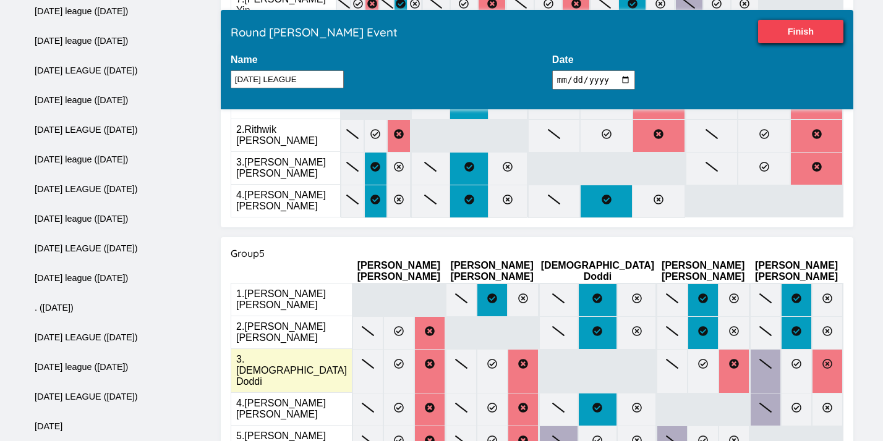
click at [833, 349] on label at bounding box center [827, 371] width 31 height 45
click at [0, 0] on input "radio" at bounding box center [0, 0] width 0 height 0
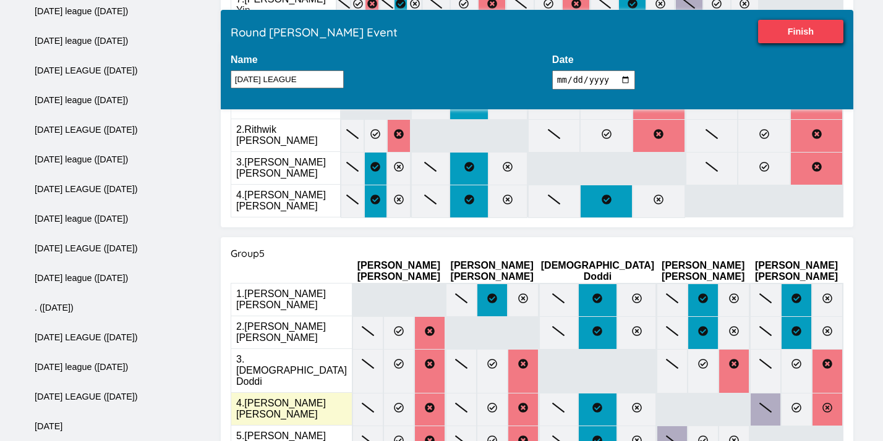
click at [831, 393] on label at bounding box center [827, 409] width 31 height 33
click at [0, 0] on input "radio" at bounding box center [0, 0] width 0 height 0
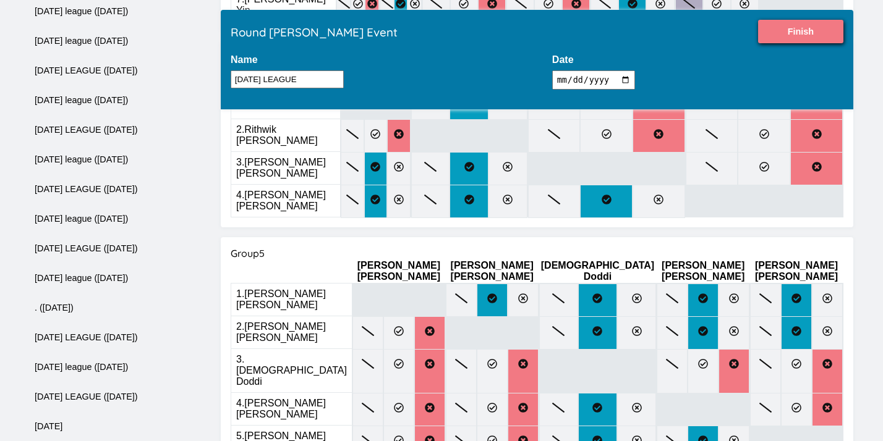
click at [796, 34] on input "Finish" at bounding box center [800, 31] width 85 height 23
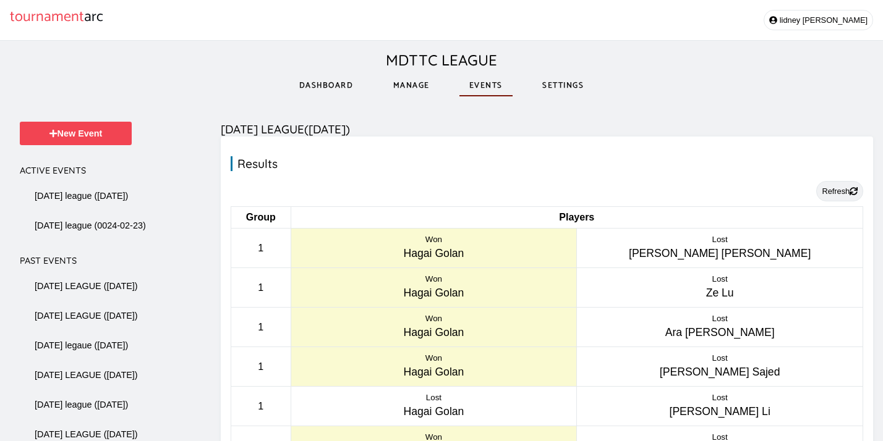
click at [833, 197] on button "Refresh" at bounding box center [839, 191] width 47 height 20
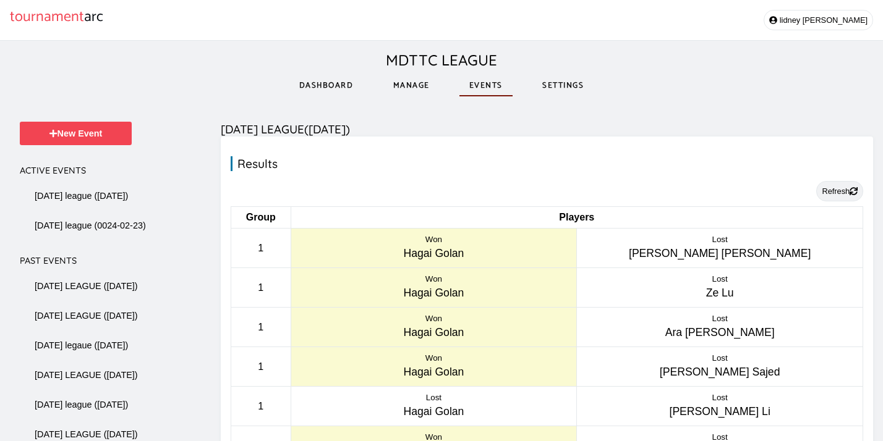
click at [833, 197] on button "Refresh" at bounding box center [839, 191] width 47 height 20
click at [560, 85] on link "Settings" at bounding box center [562, 85] width 61 height 43
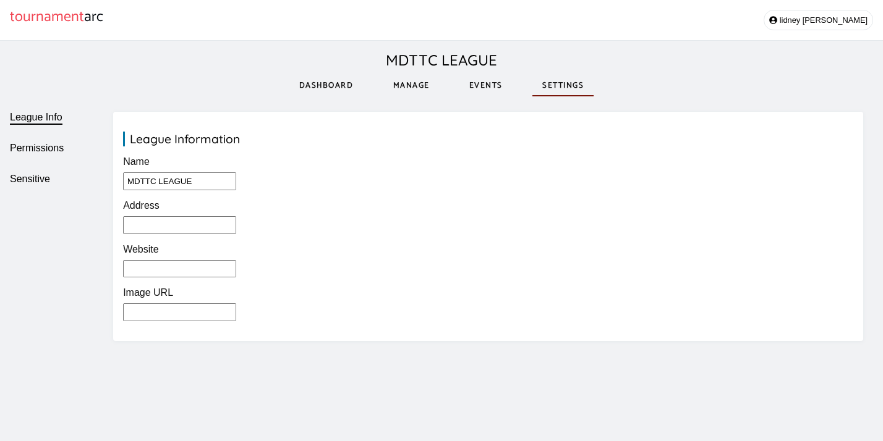
click at [413, 83] on link "Manage" at bounding box center [411, 85] width 56 height 43
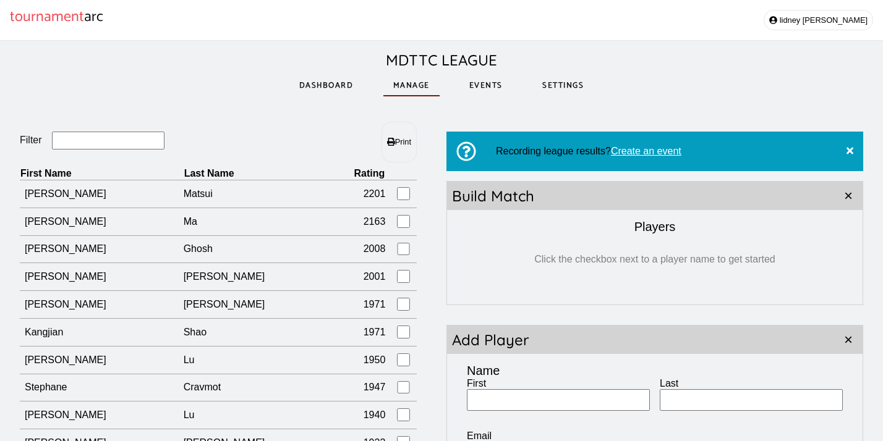
click at [333, 89] on link "Dashboard" at bounding box center [326, 85] width 74 height 43
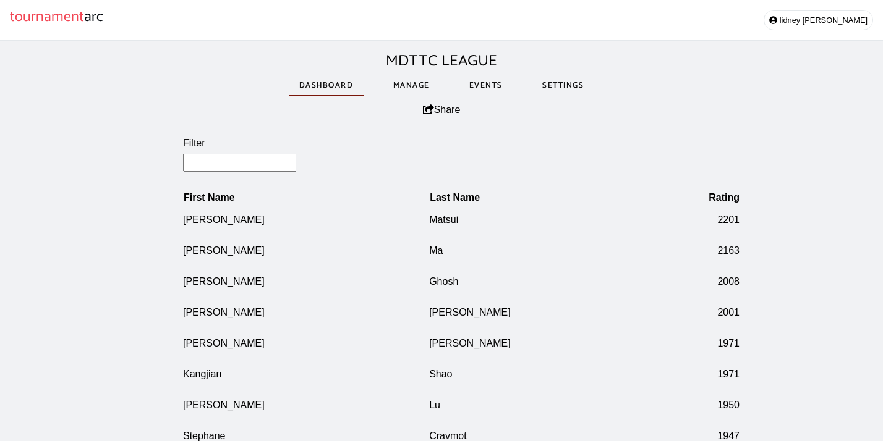
click at [571, 96] on link "Settings" at bounding box center [562, 85] width 61 height 43
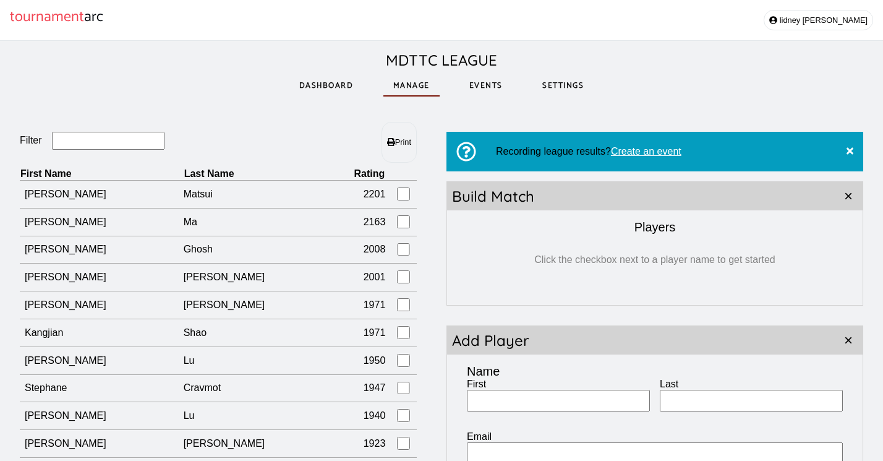
click at [82, 142] on input "Filter" at bounding box center [108, 141] width 113 height 18
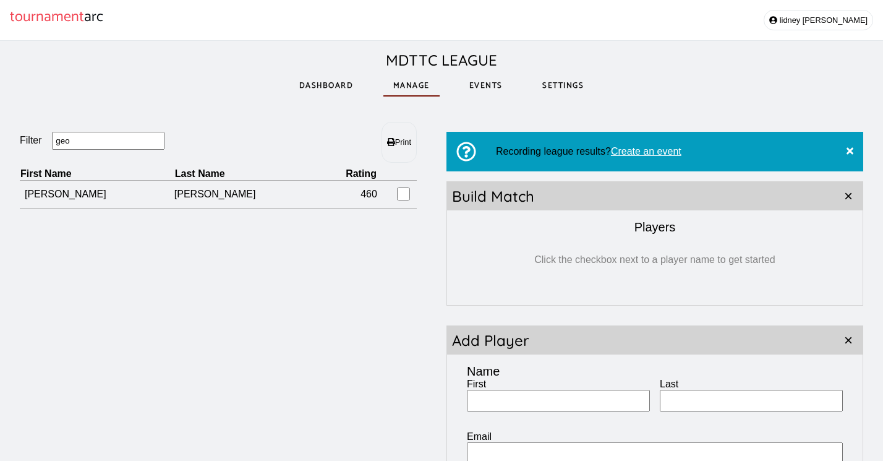
type input "geo"
click at [491, 88] on link "Events" at bounding box center [485, 85] width 53 height 43
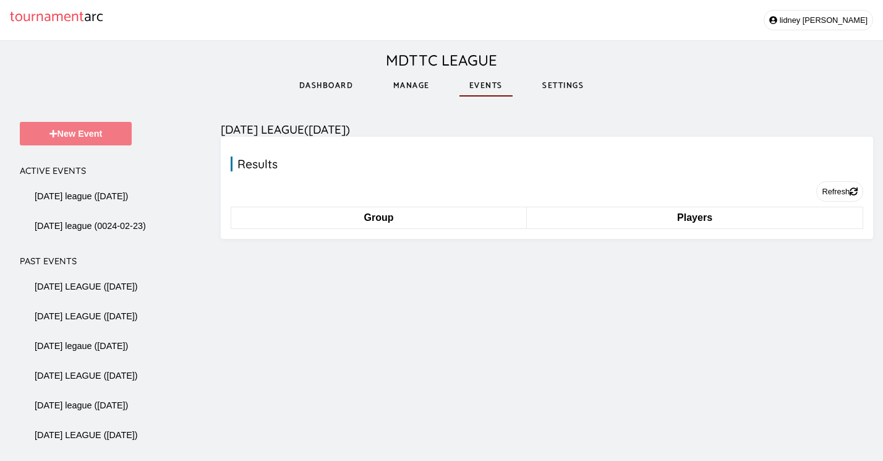
click at [124, 144] on button "New Event" at bounding box center [76, 133] width 112 height 23
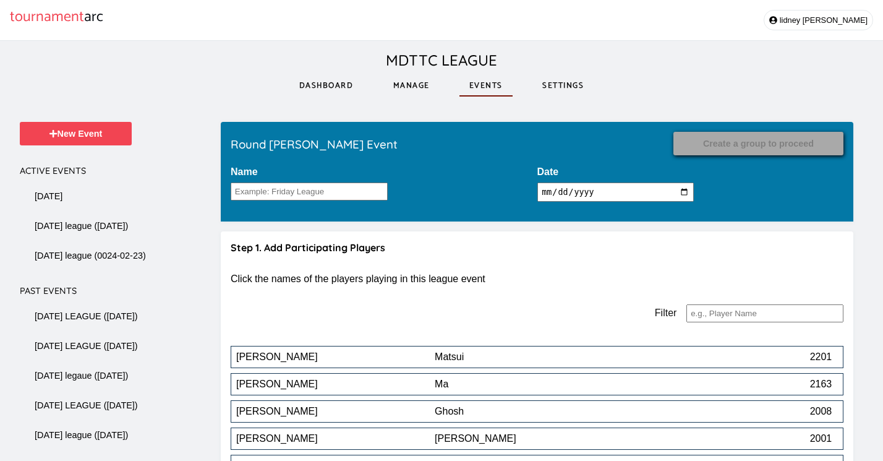
click at [594, 192] on input "2025-10-03" at bounding box center [615, 191] width 157 height 19
type input "2025-09-26"
click at [316, 192] on input "Name" at bounding box center [309, 191] width 157 height 18
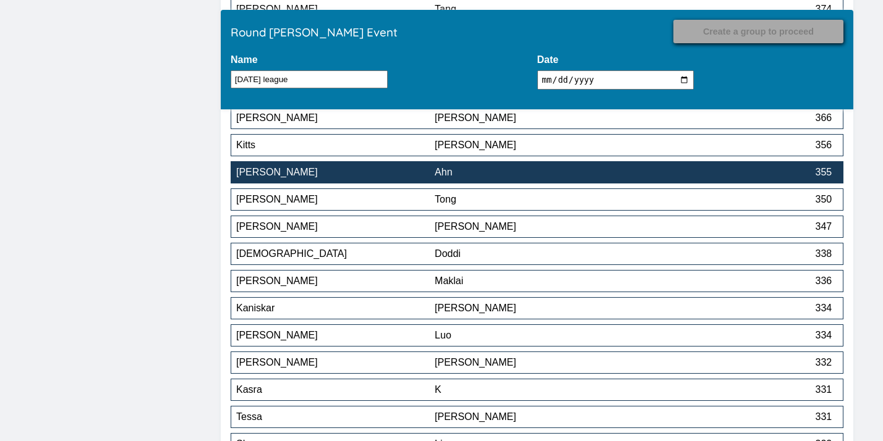
scroll to position [140, 0]
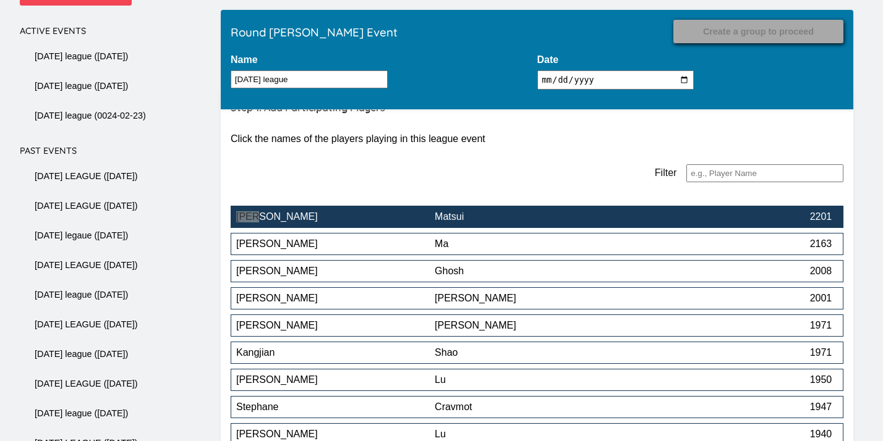
type input "friday league"
click at [289, 220] on div "[PERSON_NAME]" at bounding box center [335, 216] width 198 height 11
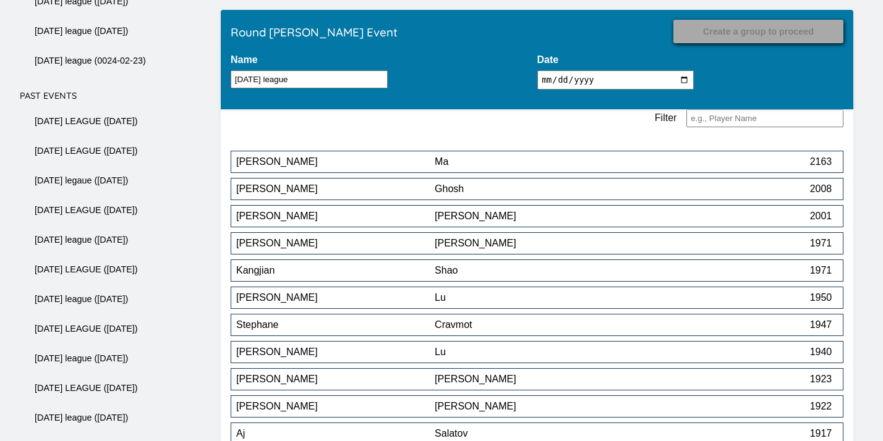
scroll to position [194, 0]
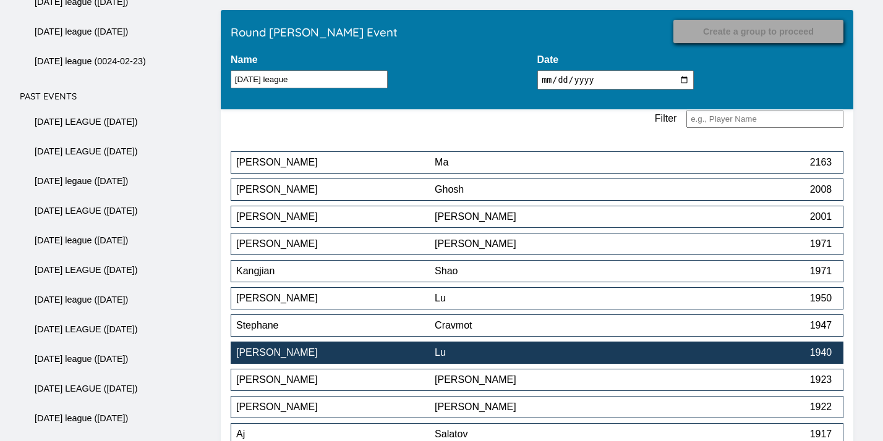
click at [300, 352] on div "[PERSON_NAME]" at bounding box center [335, 353] width 198 height 11
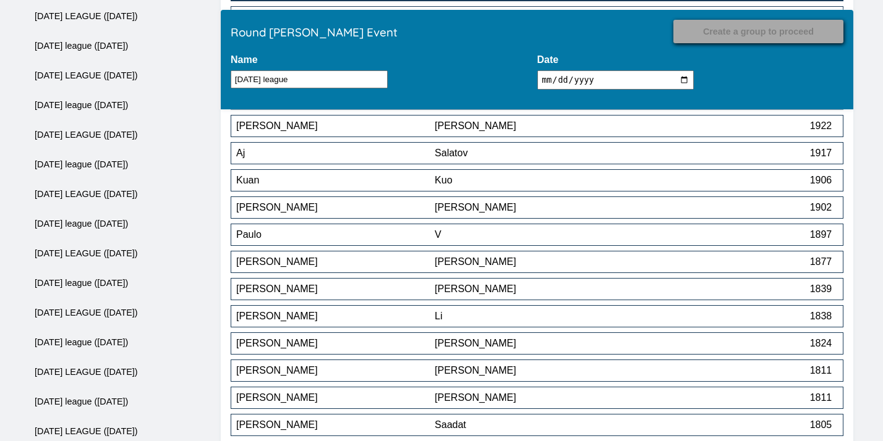
scroll to position [847, 0]
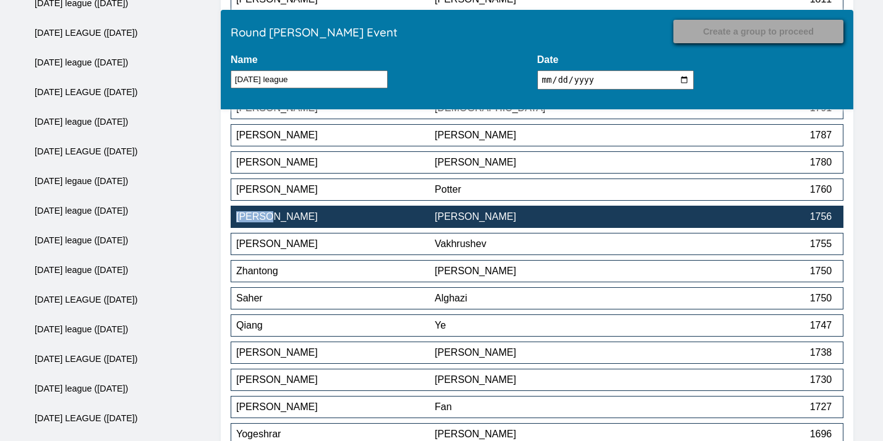
click at [468, 216] on div "[PERSON_NAME]" at bounding box center [534, 216] width 198 height 11
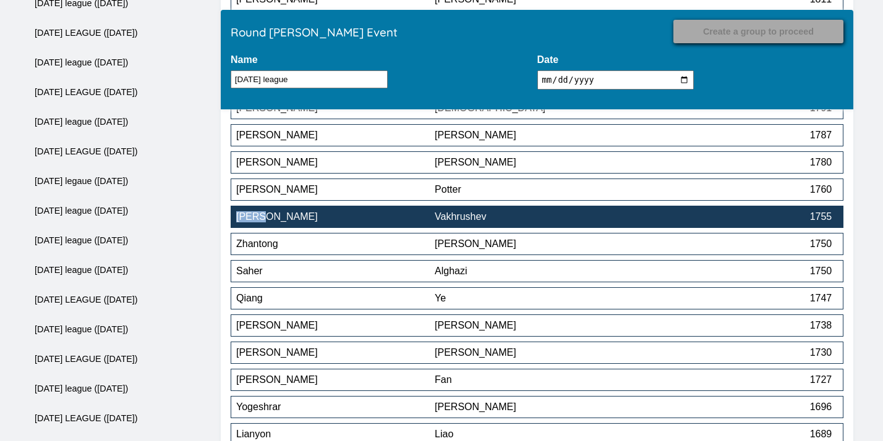
click at [580, 215] on div "Vakhrushev" at bounding box center [534, 216] width 198 height 11
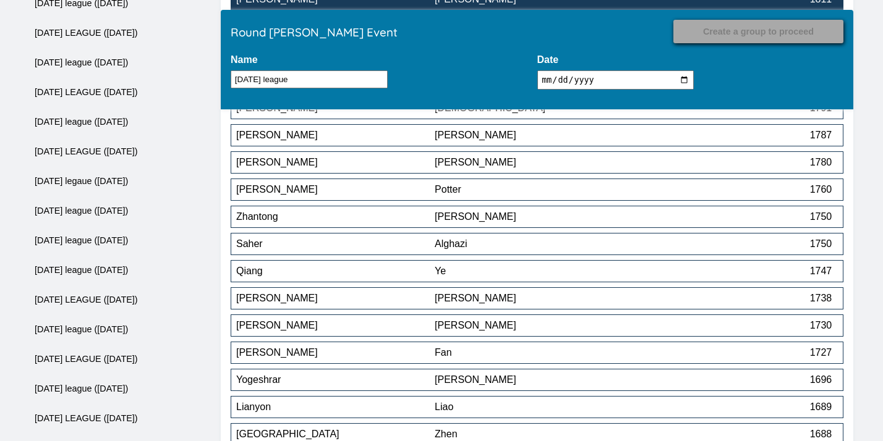
scroll to position [1255, 0]
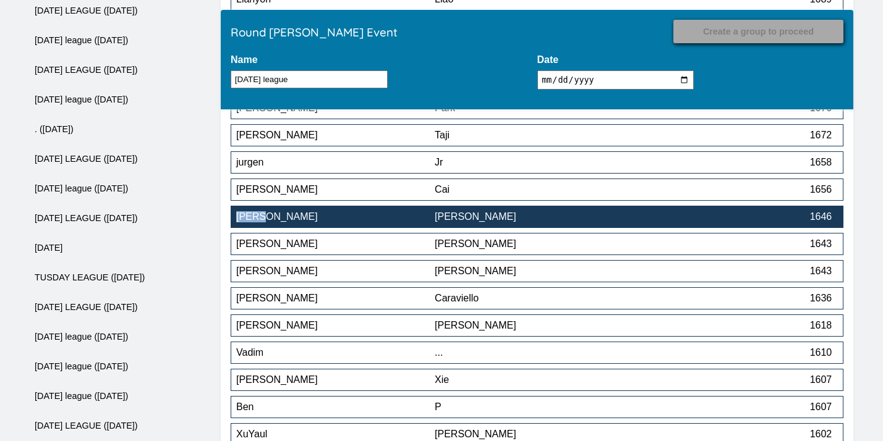
click at [491, 220] on div "[PERSON_NAME]" at bounding box center [534, 216] width 198 height 11
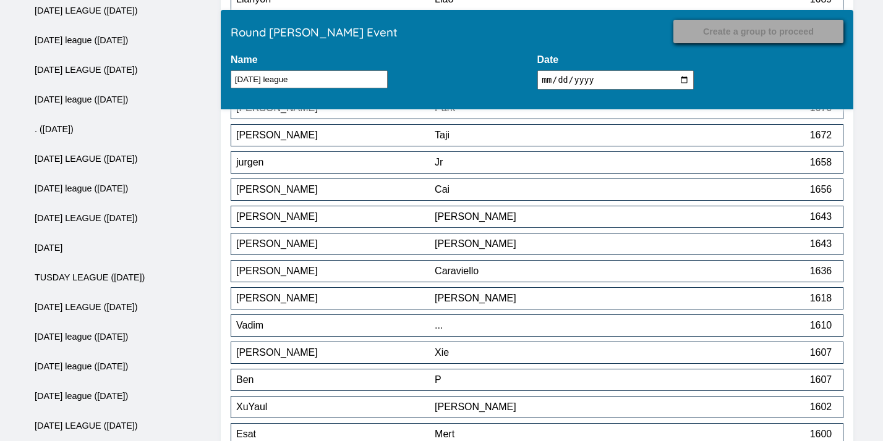
scroll to position [1745, 0]
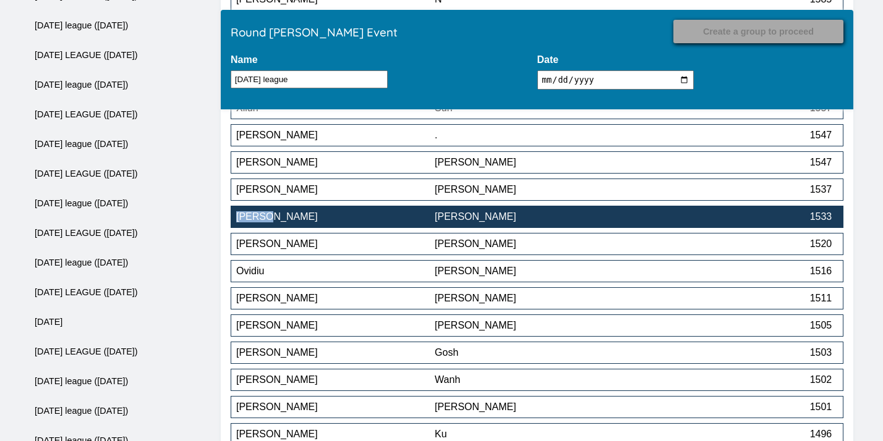
click at [454, 222] on div "[PERSON_NAME]" at bounding box center [534, 216] width 198 height 11
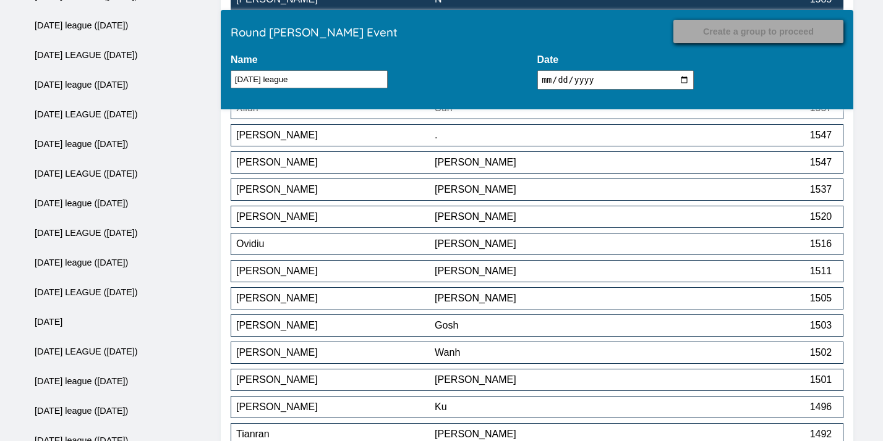
scroll to position [2344, 0]
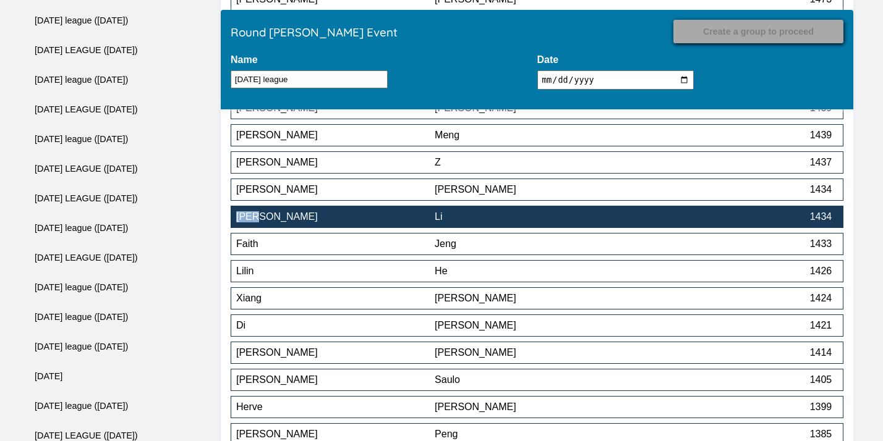
click at [445, 218] on div "Li" at bounding box center [534, 216] width 198 height 11
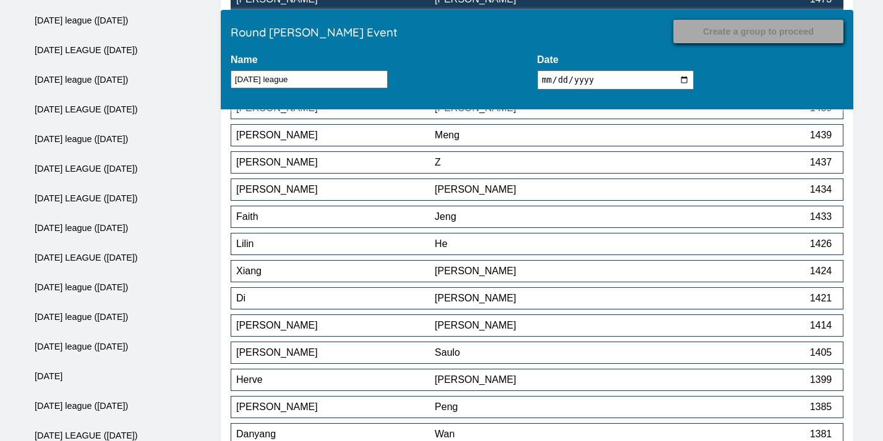
scroll to position [2588, 0]
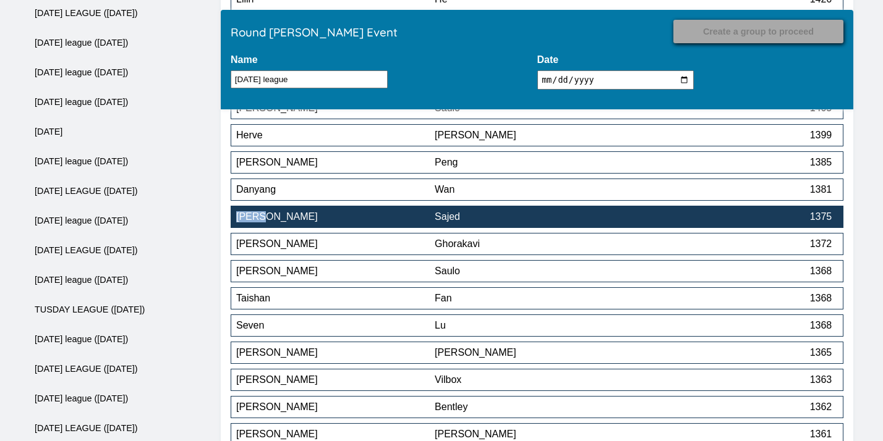
click at [461, 228] on button "Morteza Sajed 1375" at bounding box center [537, 217] width 613 height 22
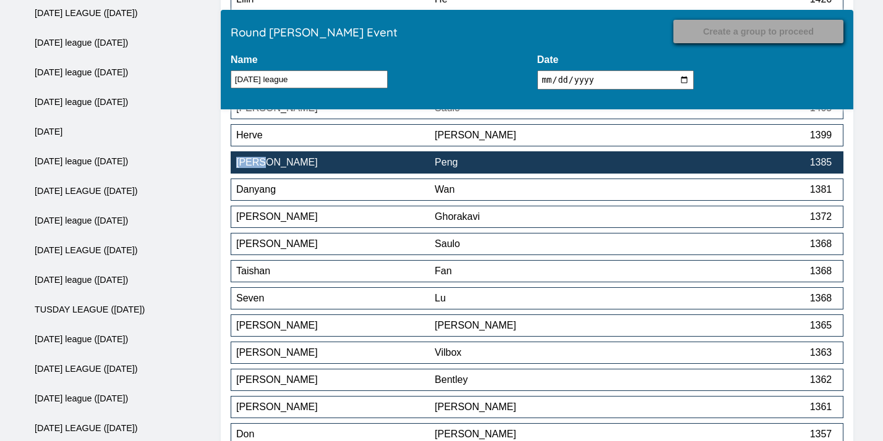
click at [561, 163] on div "Peng" at bounding box center [534, 162] width 198 height 11
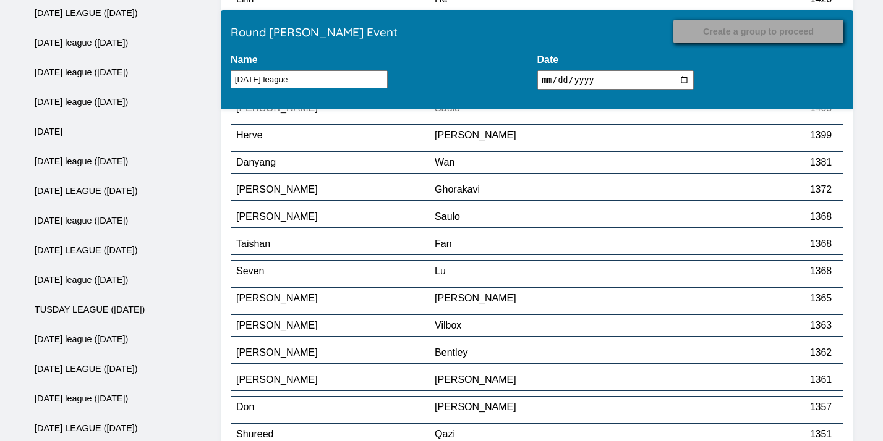
scroll to position [3595, 0]
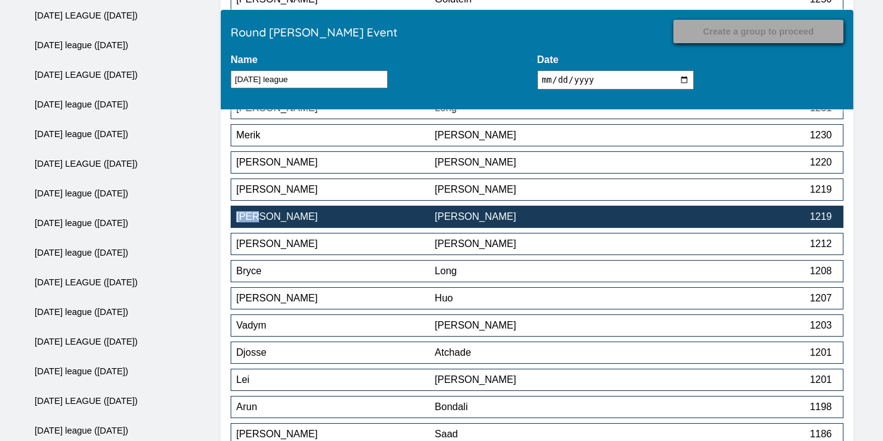
click at [434, 223] on div "[PERSON_NAME]" at bounding box center [335, 216] width 198 height 11
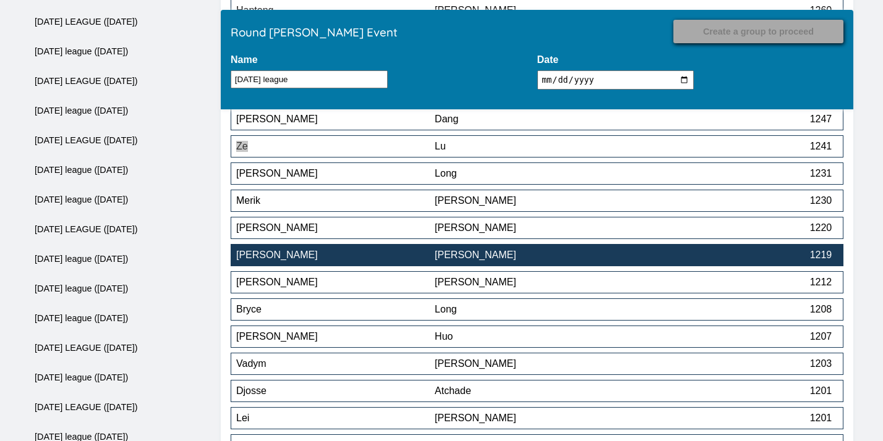
scroll to position [3529, 0]
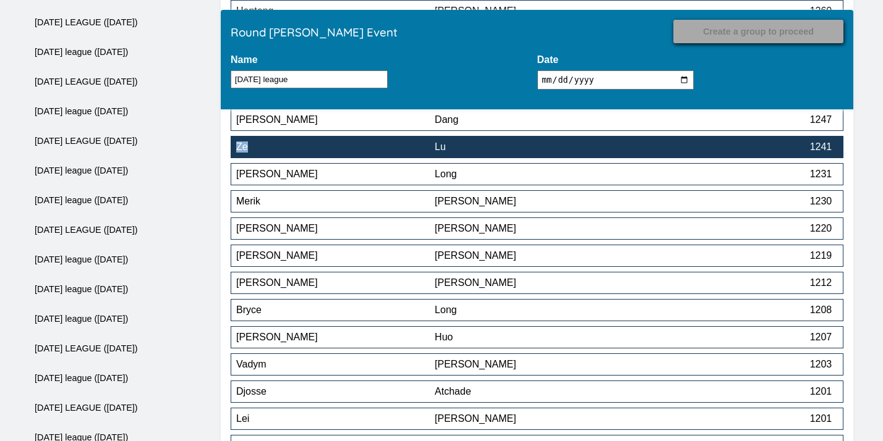
click at [462, 153] on div "Lu" at bounding box center [534, 147] width 198 height 11
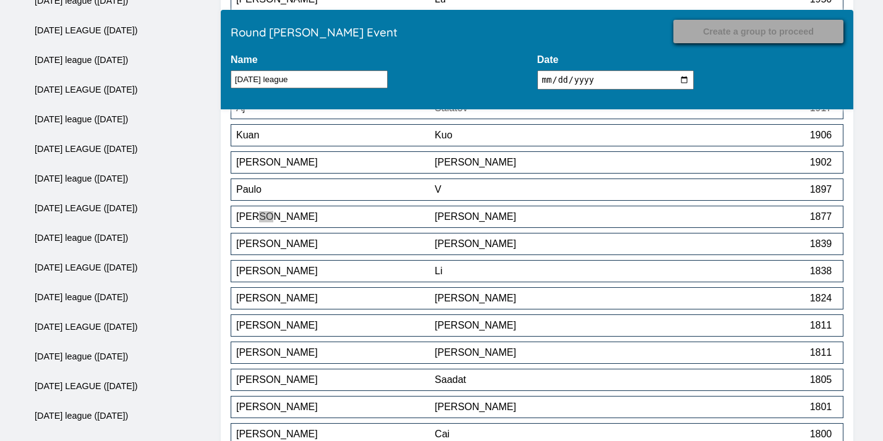
scroll to position [3513, 0]
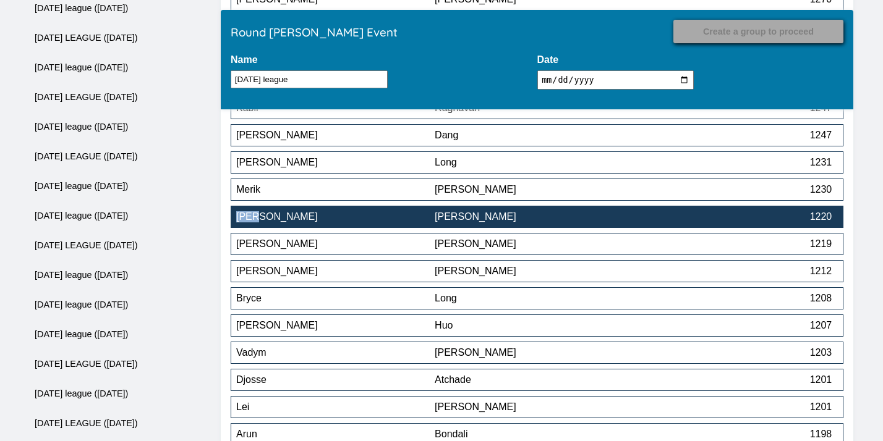
click at [477, 218] on div "[PERSON_NAME]" at bounding box center [534, 216] width 198 height 11
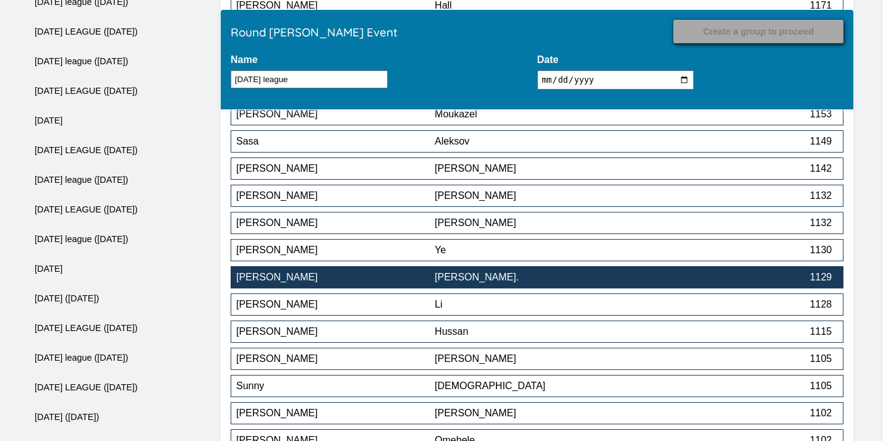
scroll to position [4025, 0]
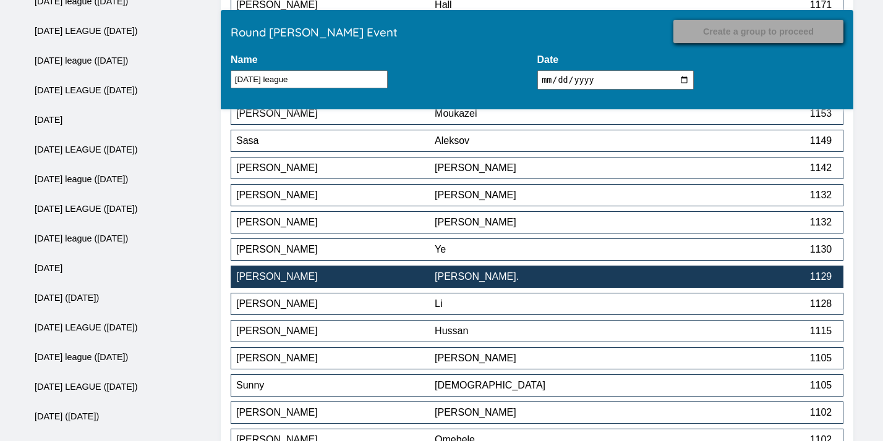
click at [391, 281] on div "[PERSON_NAME]" at bounding box center [335, 276] width 198 height 11
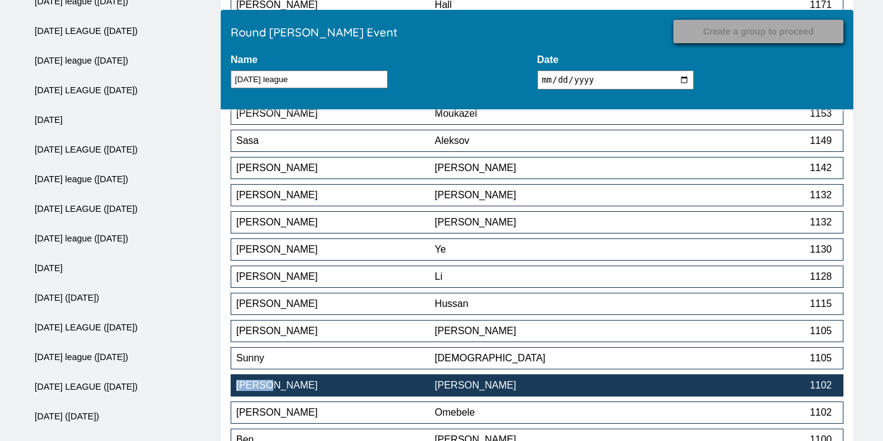
click at [341, 388] on div "[PERSON_NAME]" at bounding box center [335, 385] width 198 height 11
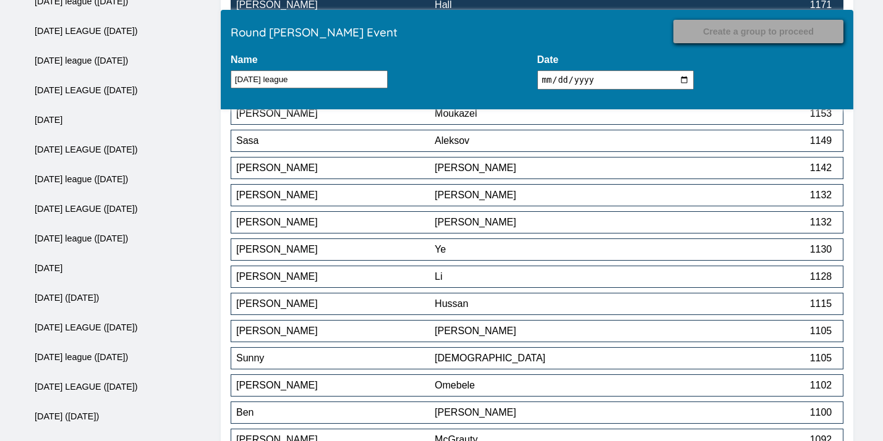
scroll to position [4493, 0]
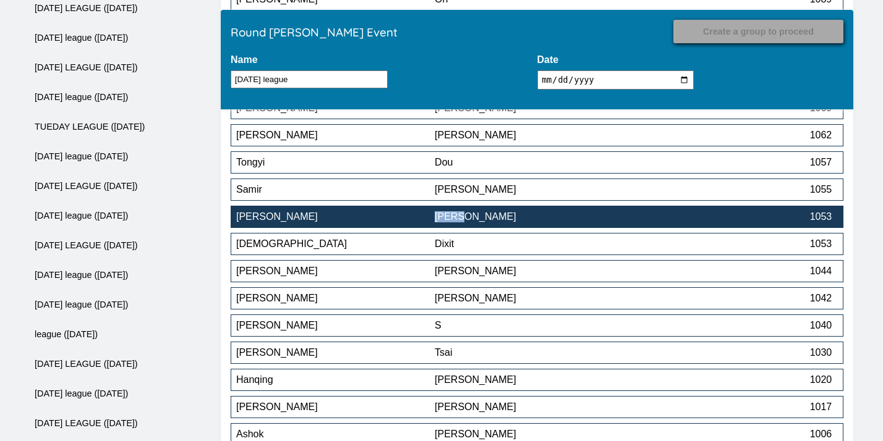
click at [396, 221] on div "[PERSON_NAME]" at bounding box center [335, 216] width 198 height 11
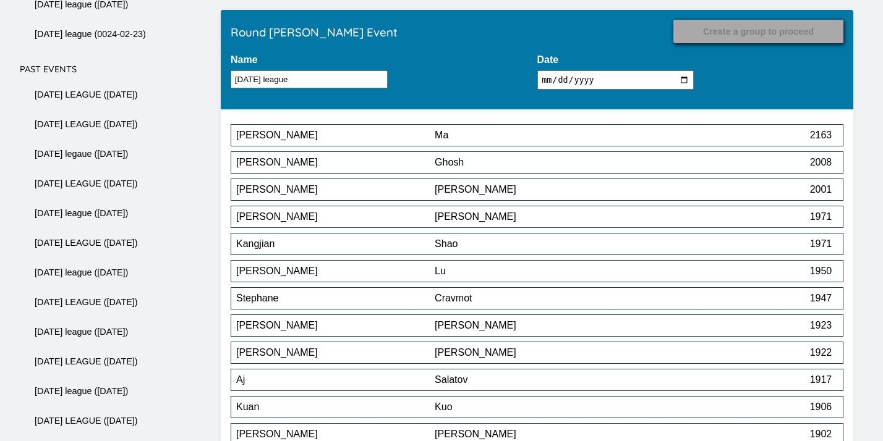
scroll to position [4330, 0]
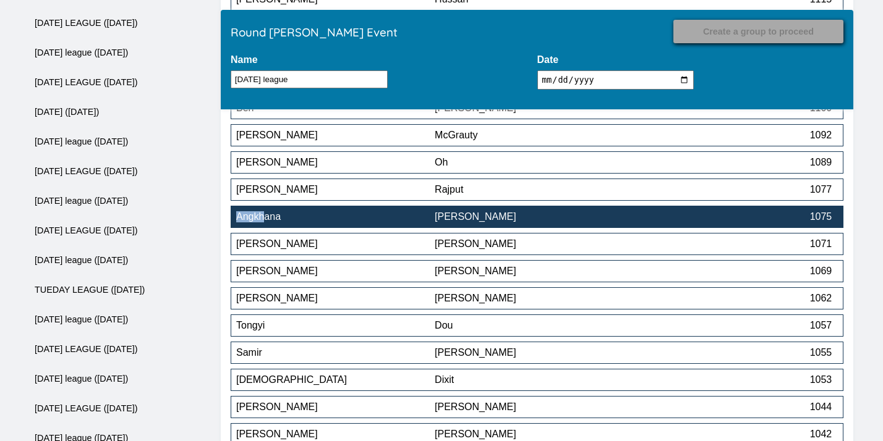
click at [461, 221] on div "[PERSON_NAME]" at bounding box center [534, 216] width 198 height 11
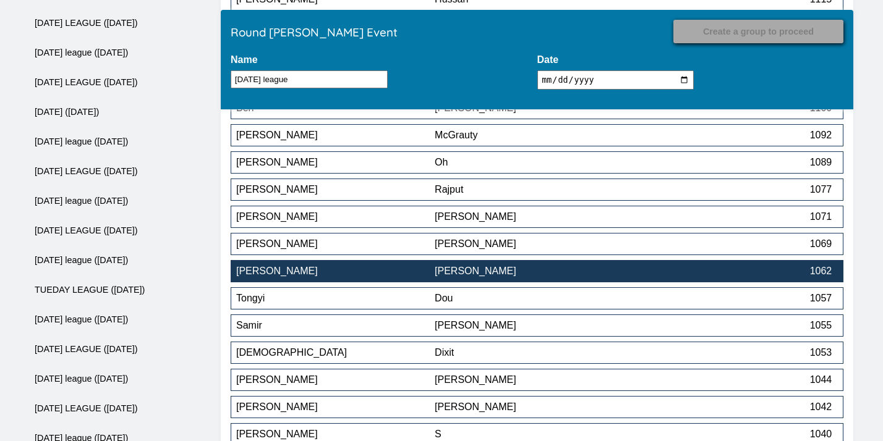
click at [503, 270] on div "[PERSON_NAME]" at bounding box center [534, 271] width 198 height 11
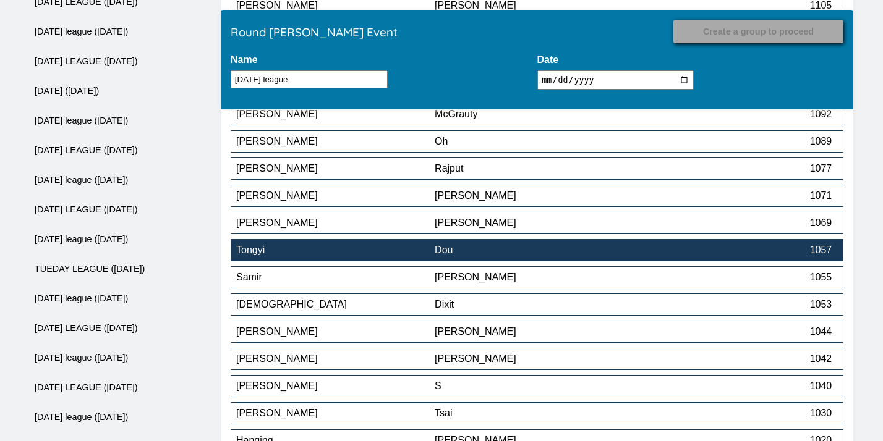
scroll to position [4352, 0]
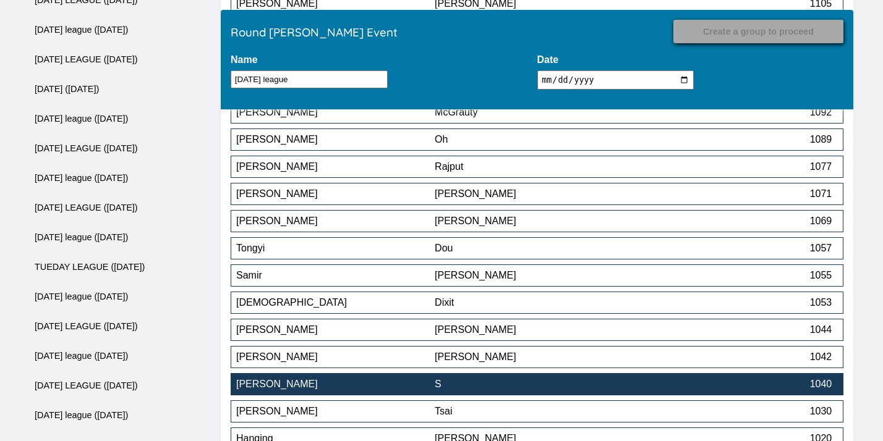
click at [400, 388] on div "[PERSON_NAME]" at bounding box center [335, 384] width 198 height 11
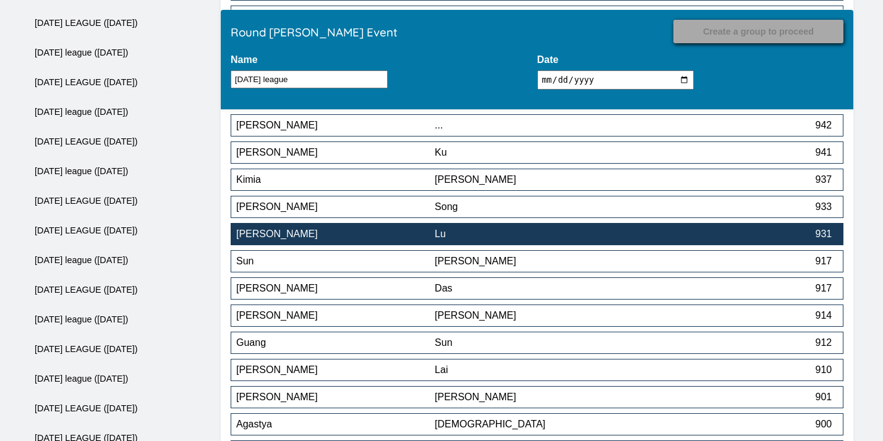
scroll to position [5103, 0]
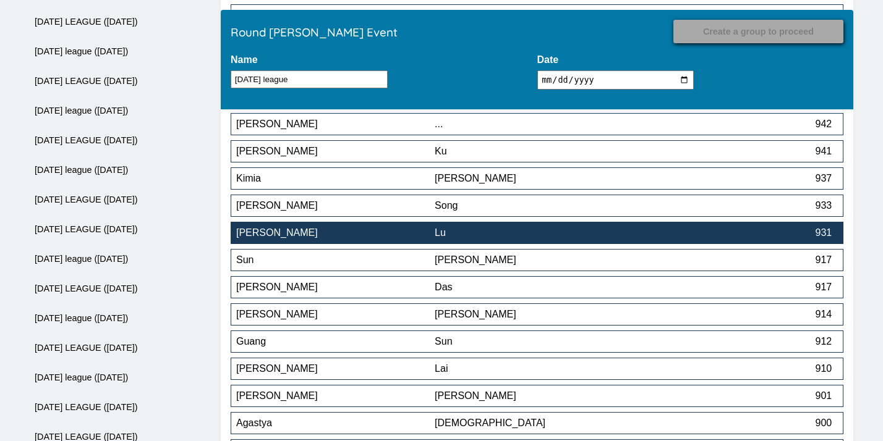
click at [472, 235] on div "Lu" at bounding box center [534, 233] width 198 height 11
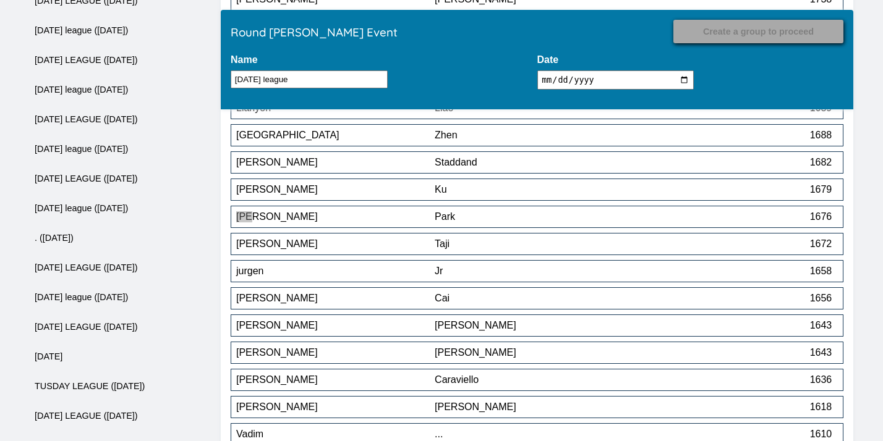
scroll to position [5772, 0]
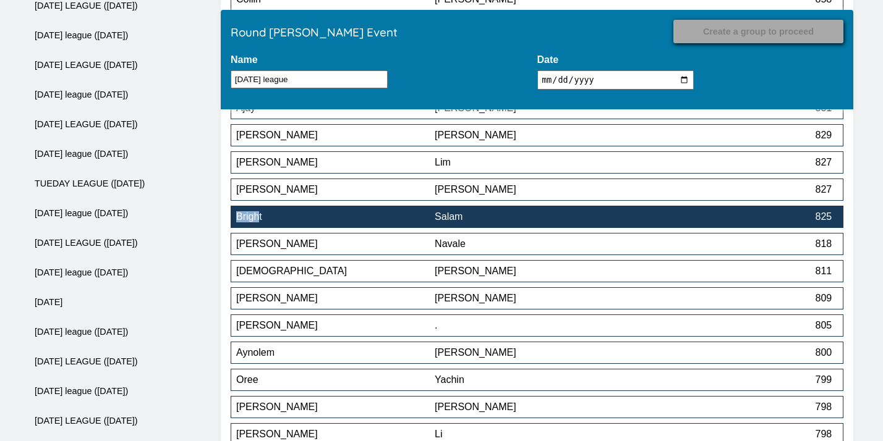
click at [461, 218] on div "Salam" at bounding box center [534, 216] width 198 height 11
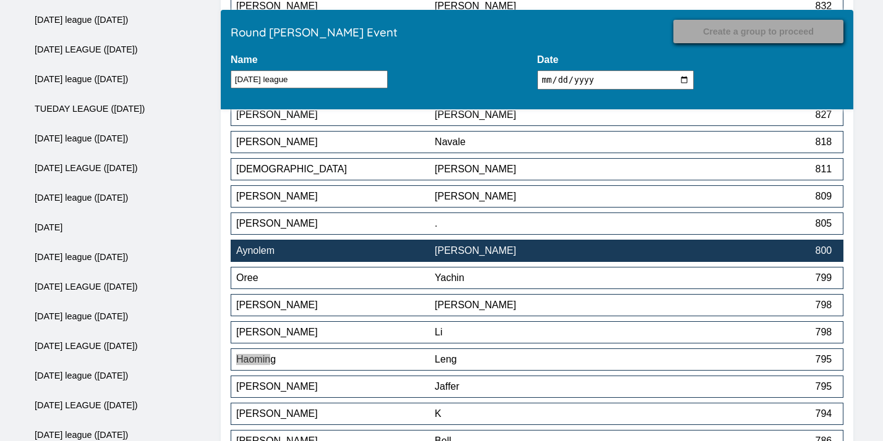
scroll to position [5846, 0]
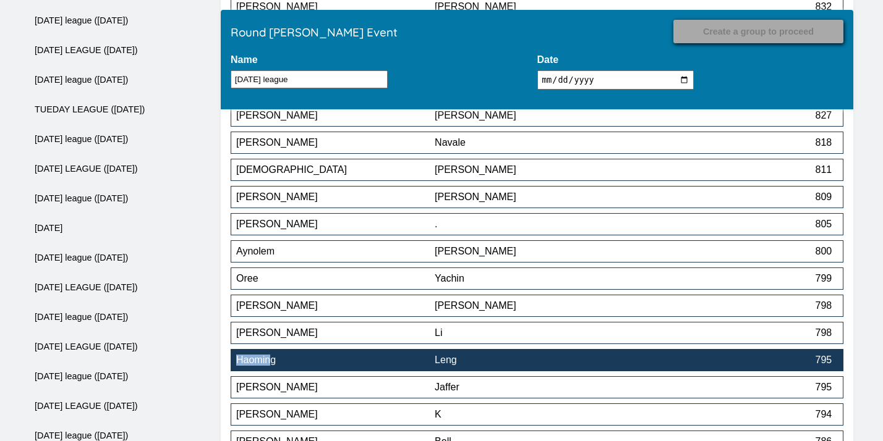
click at [380, 366] on div "Haoming" at bounding box center [335, 360] width 198 height 11
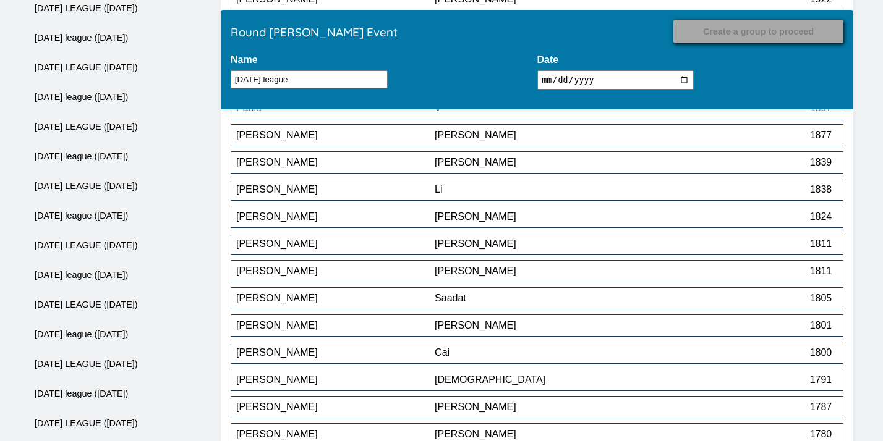
scroll to position [5935, 0]
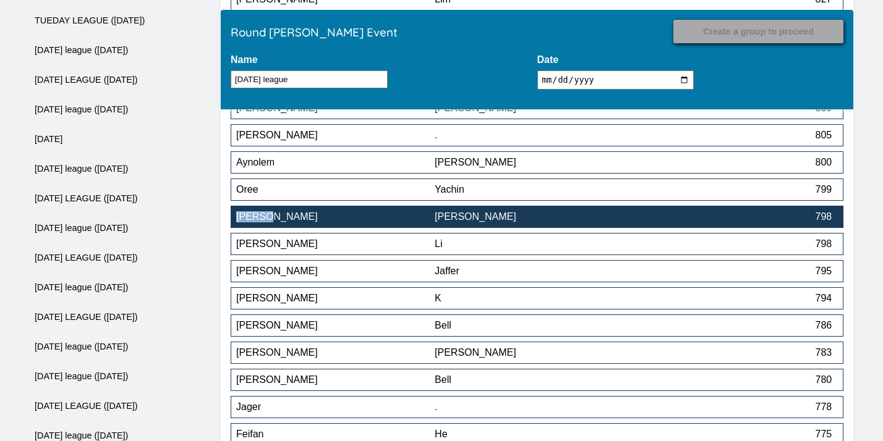
click at [388, 220] on div "[PERSON_NAME]" at bounding box center [335, 216] width 198 height 11
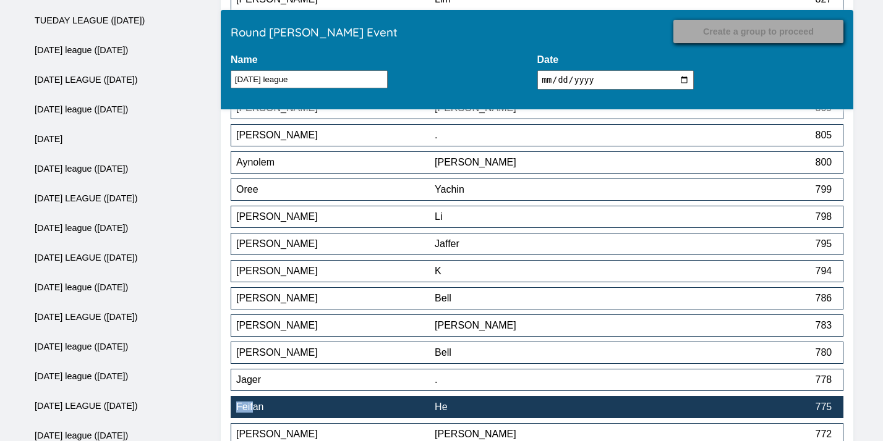
click at [345, 411] on div "Feifan" at bounding box center [335, 407] width 198 height 11
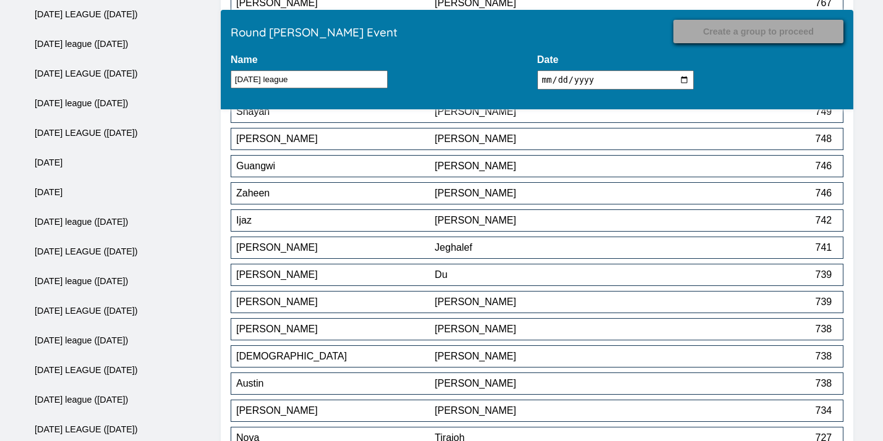
scroll to position [6477, 0]
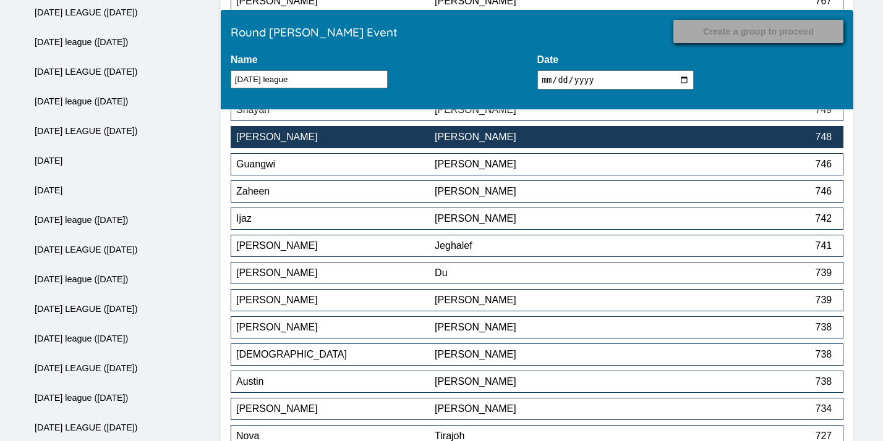
click at [503, 139] on div "[PERSON_NAME]" at bounding box center [534, 137] width 198 height 11
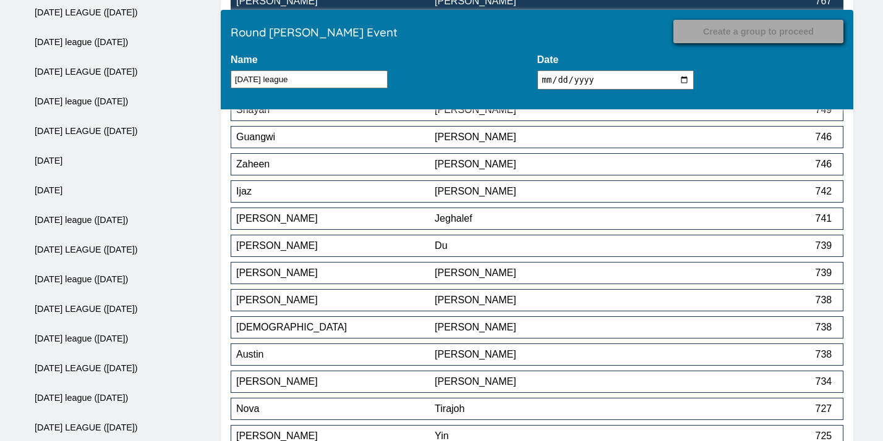
scroll to position [6941, 0]
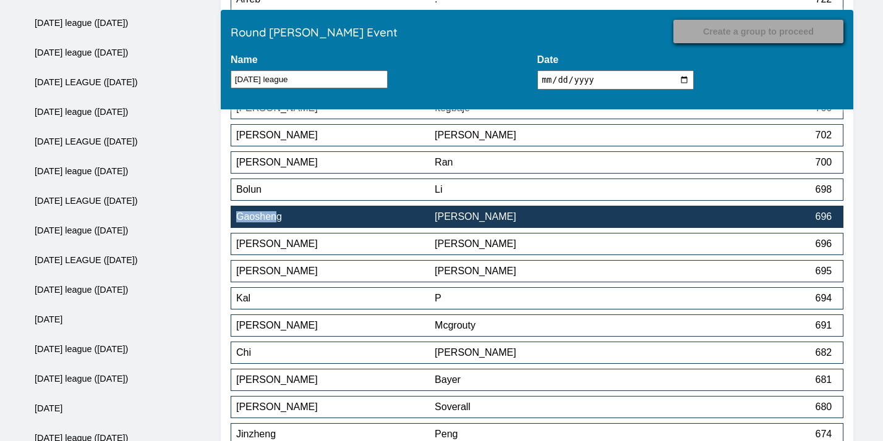
click at [481, 218] on div "[PERSON_NAME]" at bounding box center [534, 216] width 198 height 11
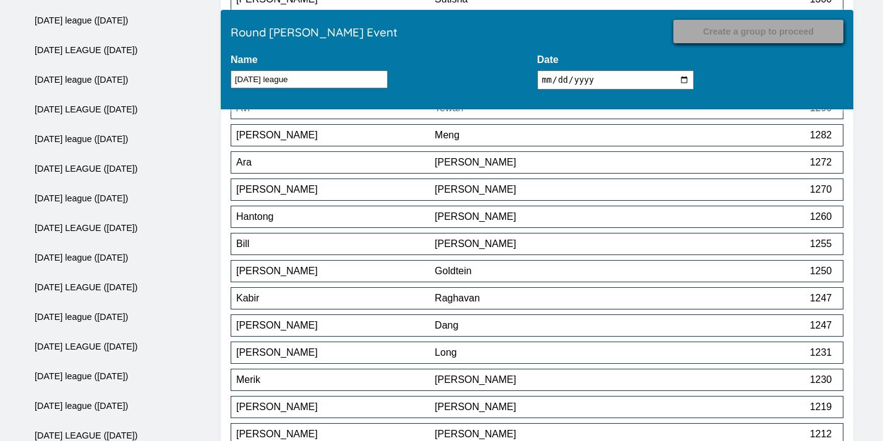
scroll to position [7132, 0]
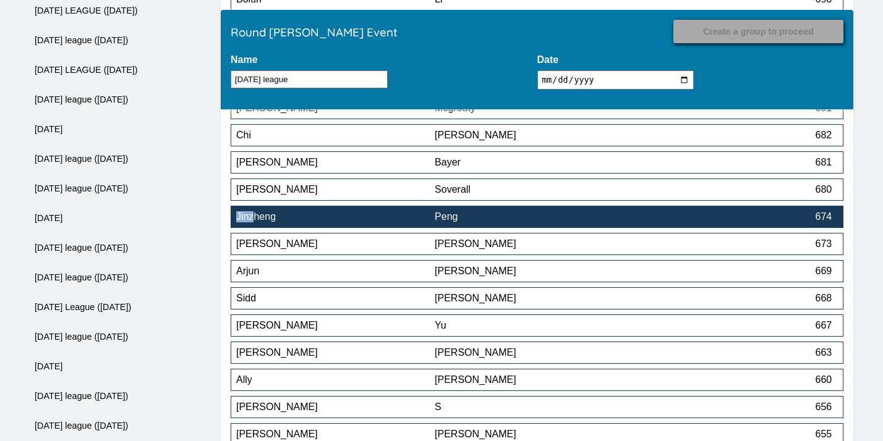
click at [534, 216] on div "Peng" at bounding box center [534, 216] width 198 height 11
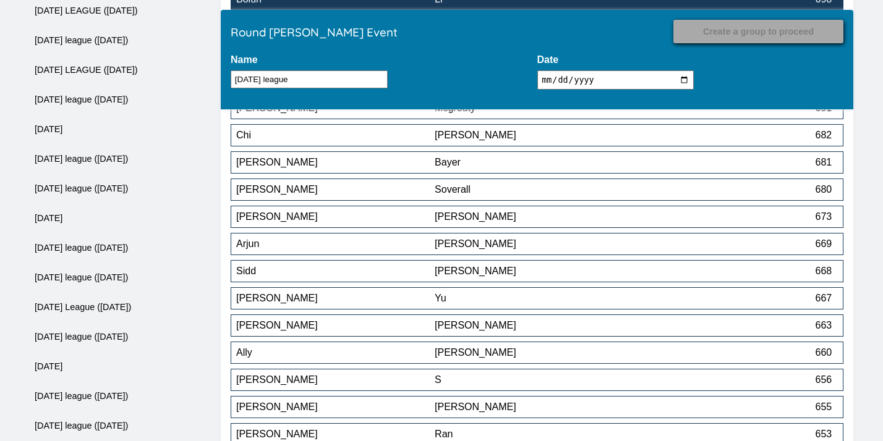
scroll to position [6860, 0]
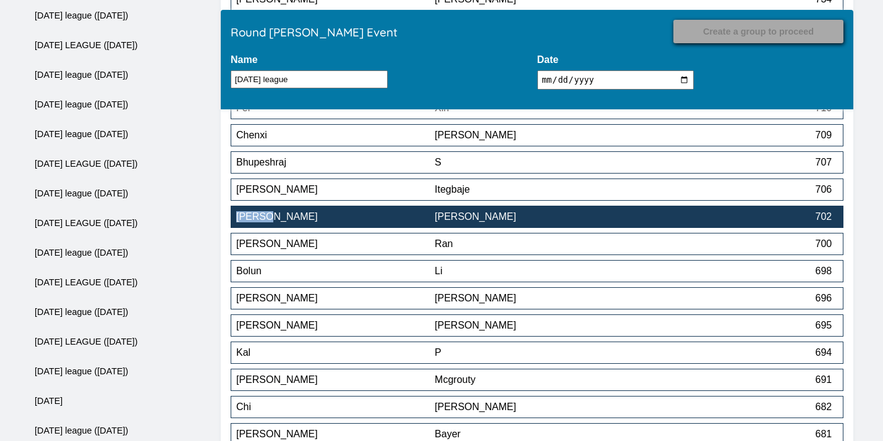
click at [490, 217] on div "[PERSON_NAME]" at bounding box center [534, 216] width 198 height 11
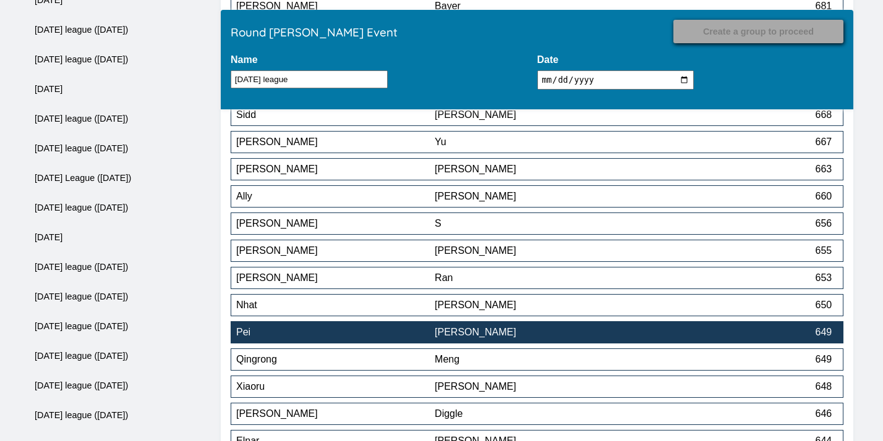
scroll to position [7259, 0]
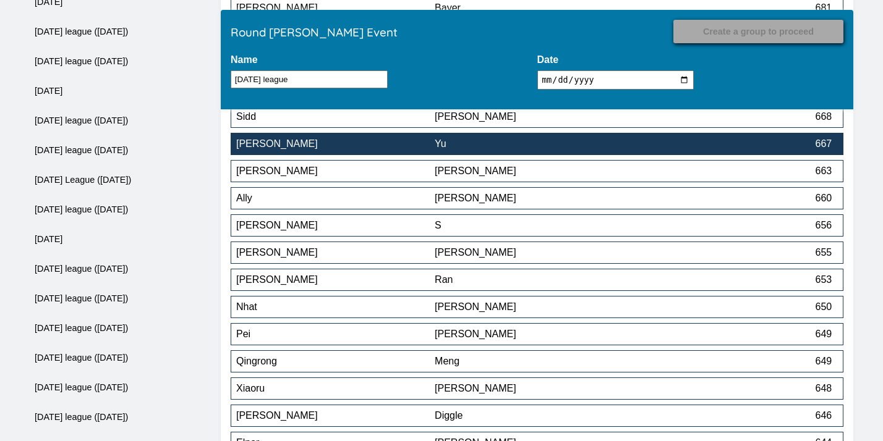
click at [561, 149] on div "Yu" at bounding box center [534, 144] width 198 height 11
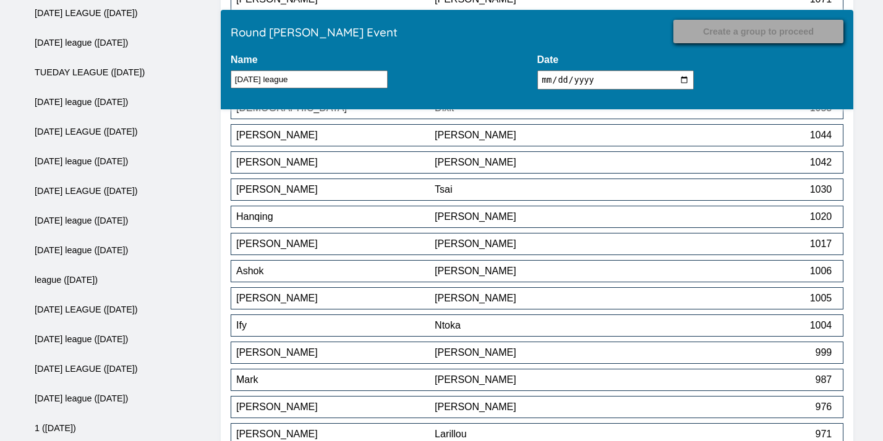
scroll to position [7377, 0]
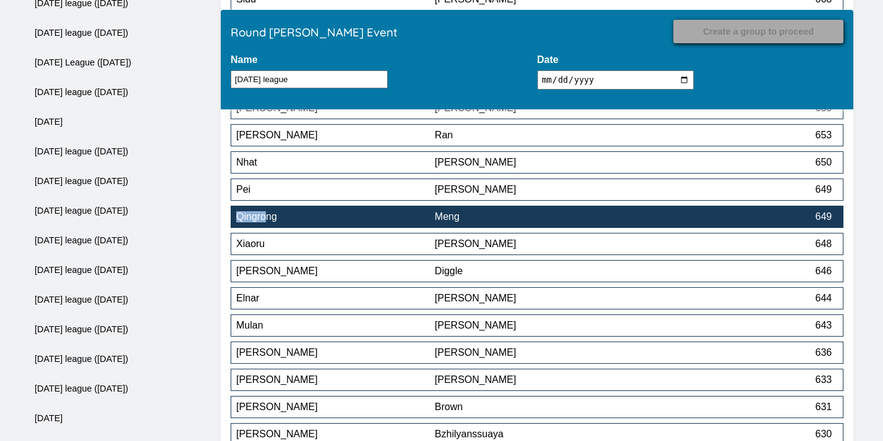
click at [523, 216] on div "Meng" at bounding box center [534, 216] width 198 height 11
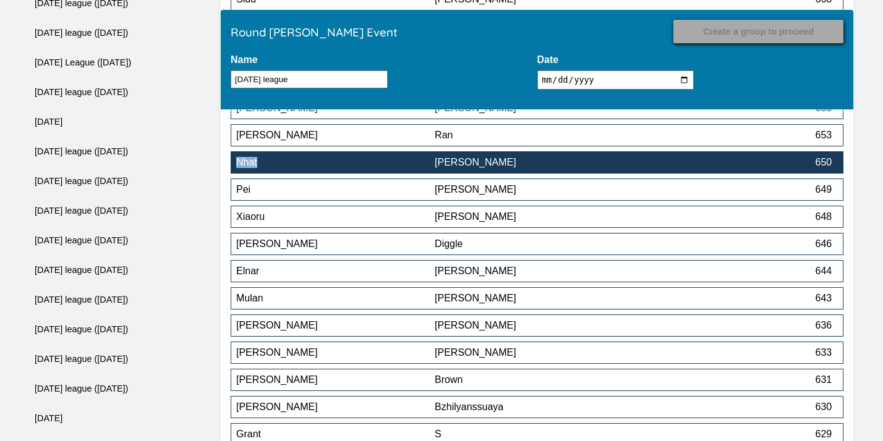
click at [414, 168] on div "Nhat" at bounding box center [335, 162] width 198 height 11
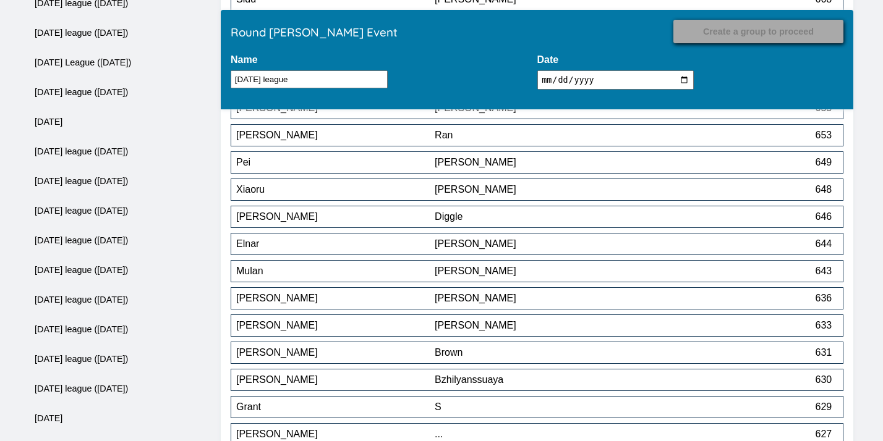
scroll to position [7867, 0]
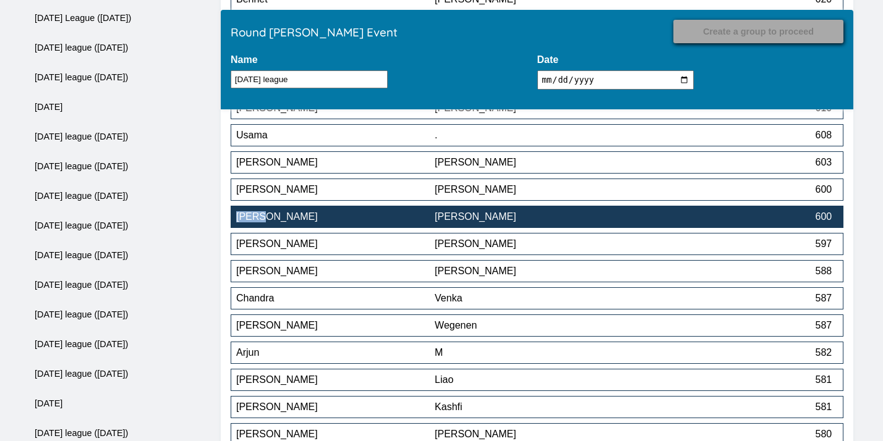
click at [457, 219] on div "[PERSON_NAME]" at bounding box center [534, 216] width 198 height 11
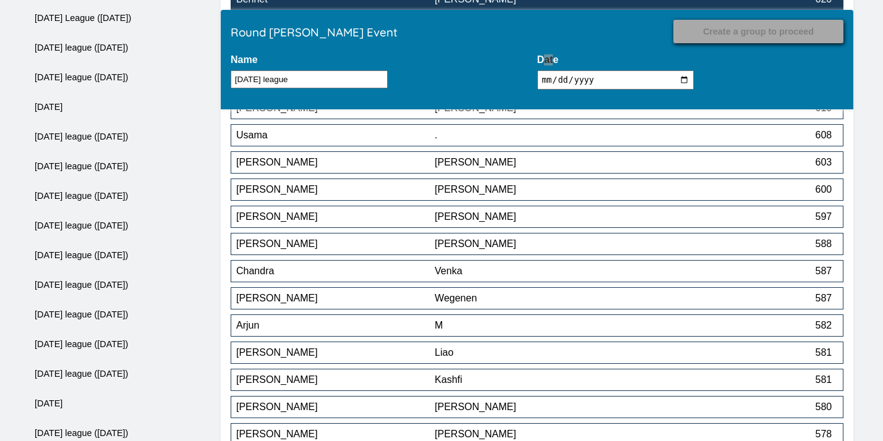
scroll to position [8139, 0]
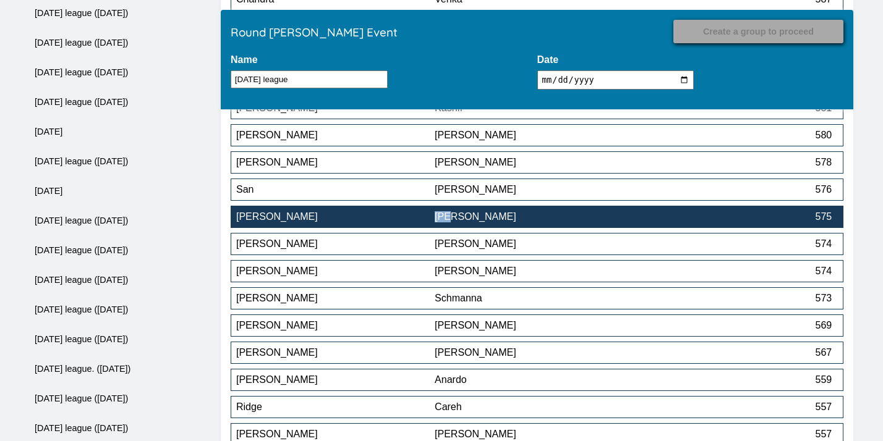
click at [495, 223] on div "[PERSON_NAME]" at bounding box center [534, 216] width 198 height 11
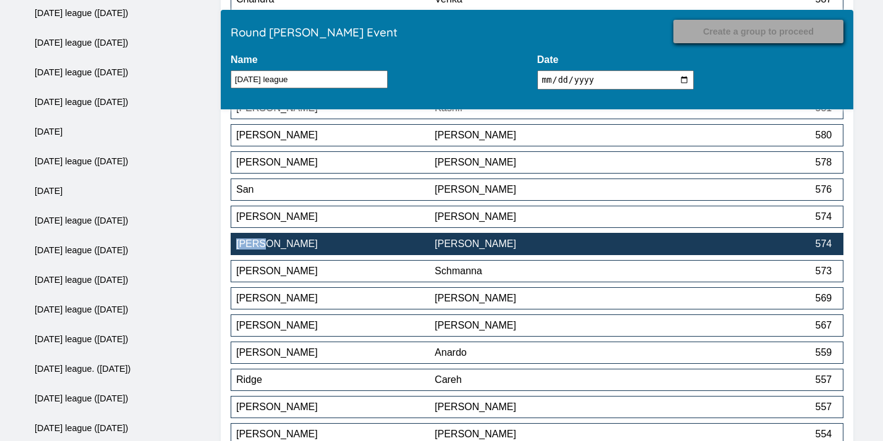
click at [513, 250] on div "[PERSON_NAME]" at bounding box center [534, 244] width 198 height 11
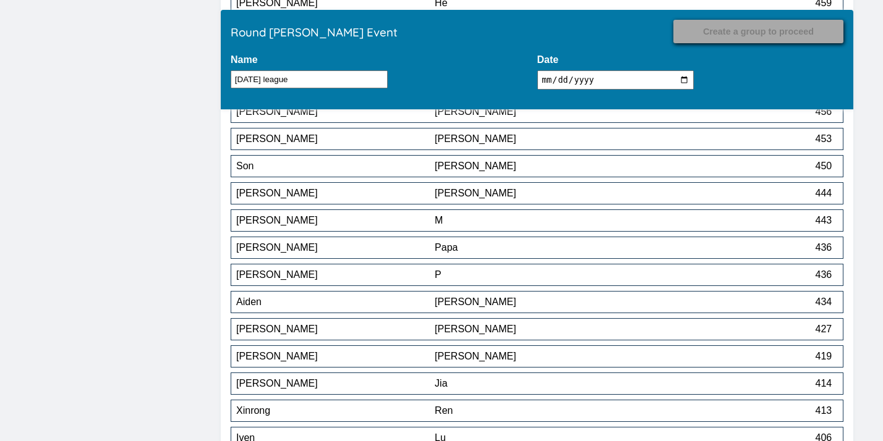
scroll to position [9832, 0]
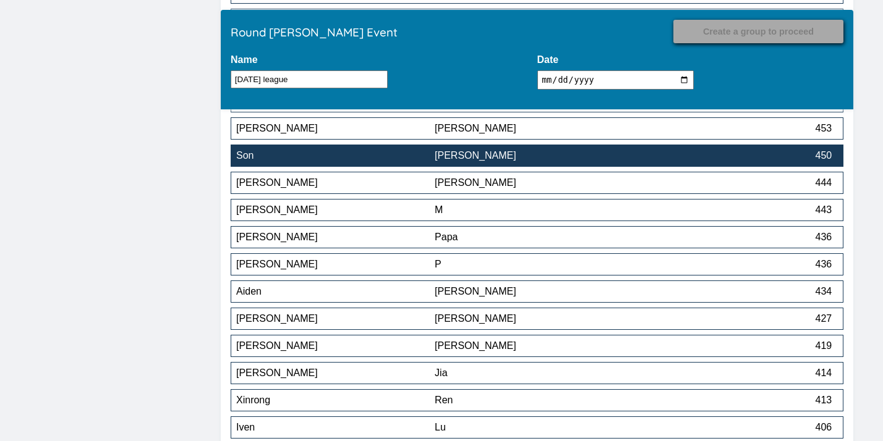
click at [462, 161] on div "[PERSON_NAME]" at bounding box center [534, 155] width 198 height 11
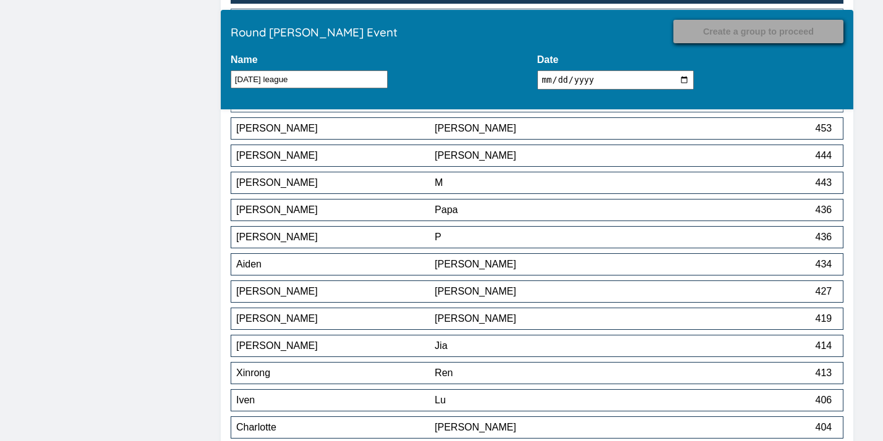
scroll to position [9581, 0]
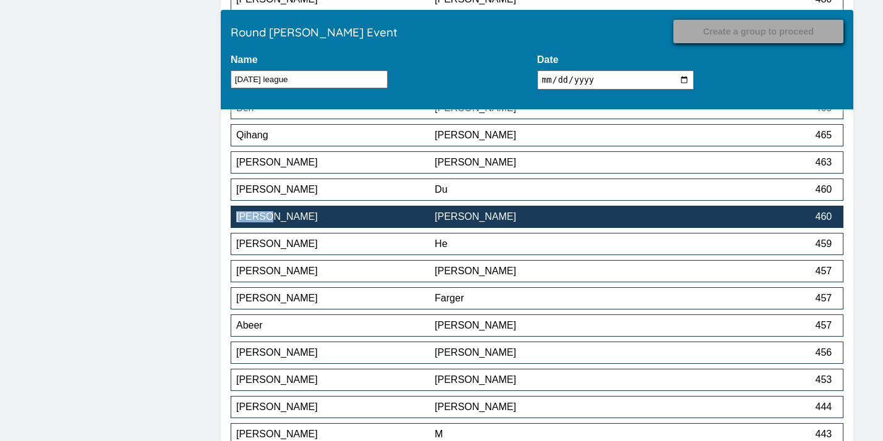
click at [422, 218] on div "[PERSON_NAME]" at bounding box center [335, 216] width 198 height 11
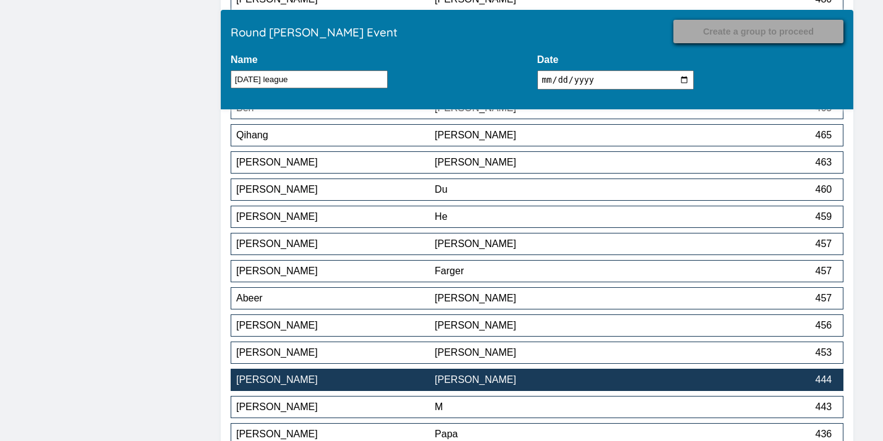
click at [454, 380] on div "[PERSON_NAME]" at bounding box center [534, 380] width 198 height 11
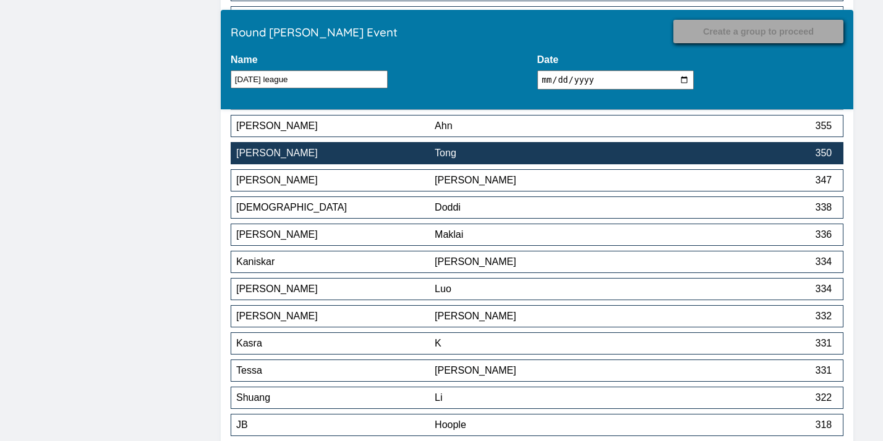
scroll to position [10489, 0]
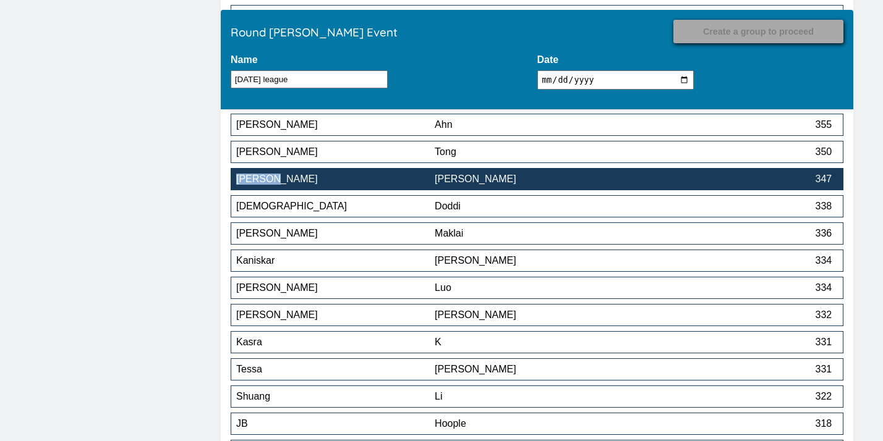
click at [394, 179] on div "[PERSON_NAME]" at bounding box center [335, 179] width 198 height 11
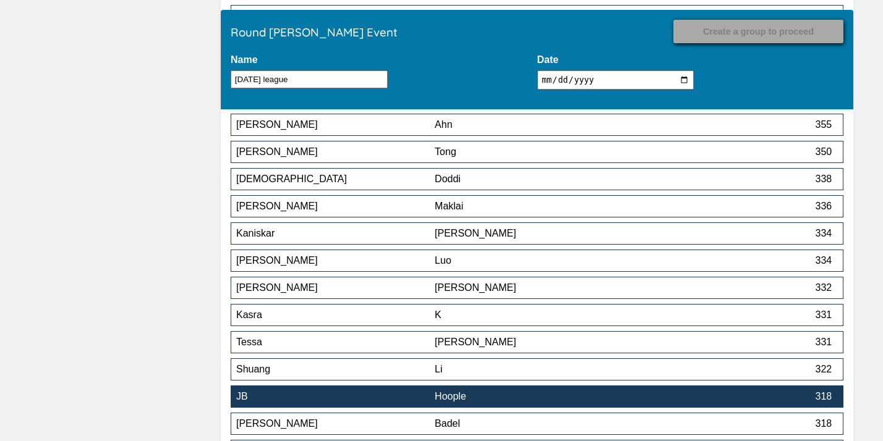
click at [382, 403] on div "JB" at bounding box center [335, 396] width 198 height 11
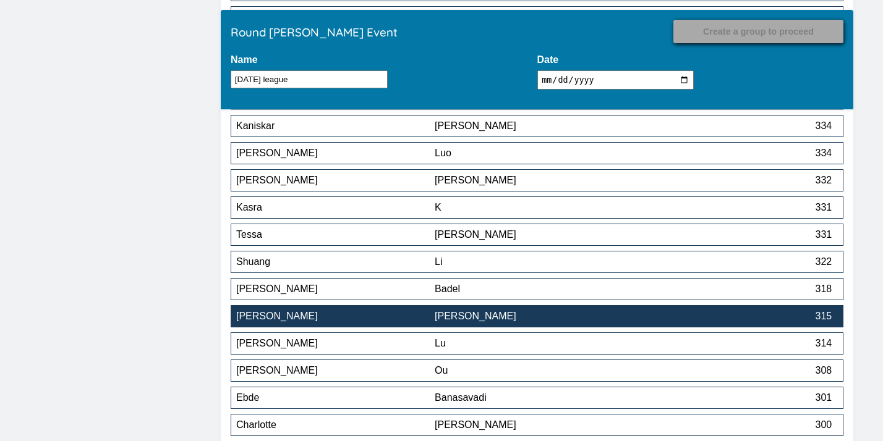
scroll to position [10605, 0]
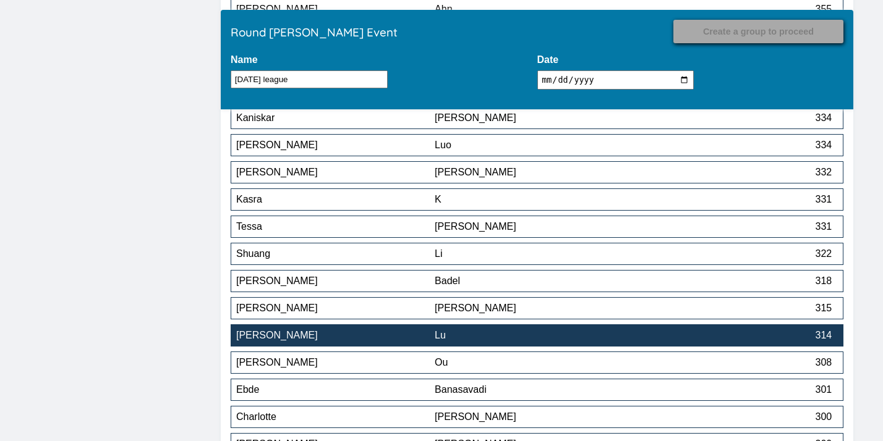
click at [419, 341] on div "[PERSON_NAME]" at bounding box center [335, 335] width 198 height 11
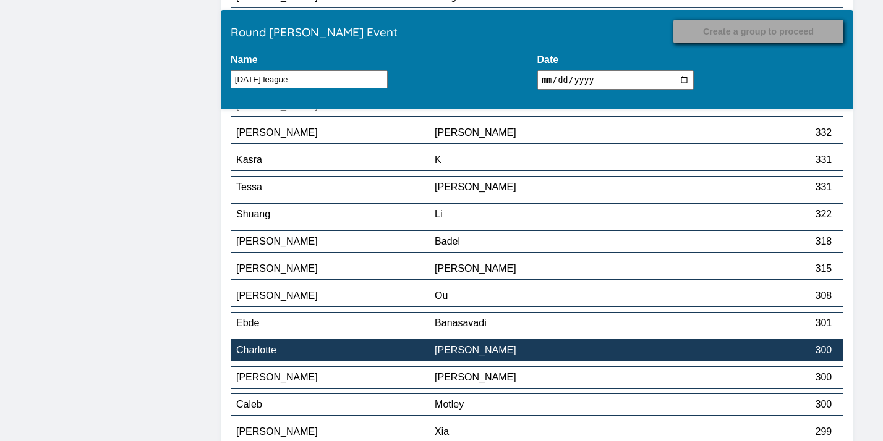
scroll to position [10642, 0]
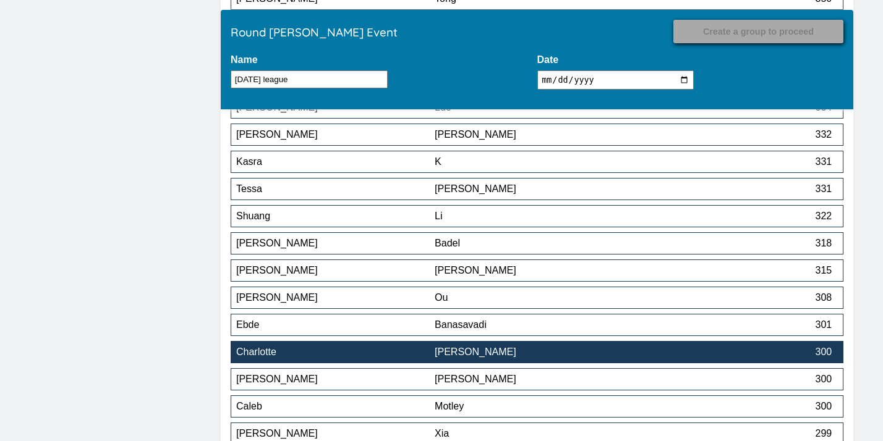
click at [399, 356] on div "Charlotte" at bounding box center [335, 352] width 198 height 11
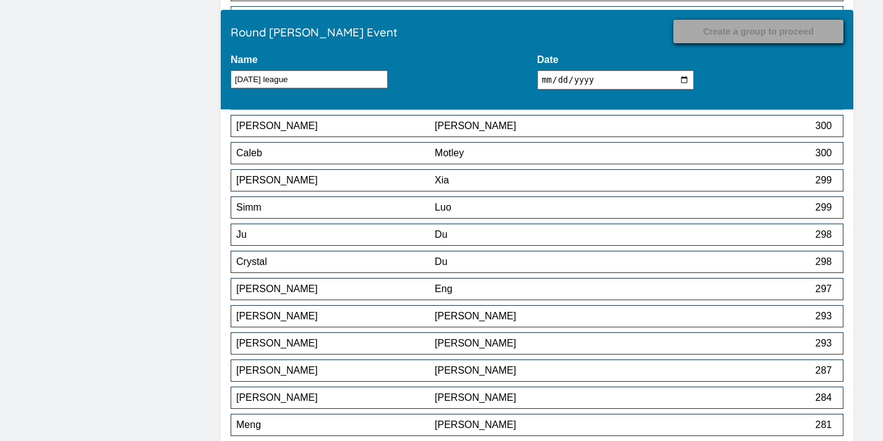
scroll to position [10869, 0]
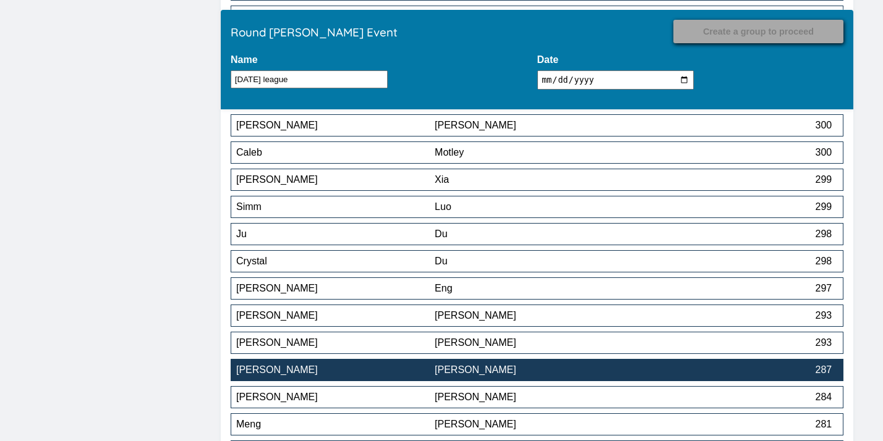
click at [394, 370] on div "[PERSON_NAME]" at bounding box center [335, 370] width 198 height 11
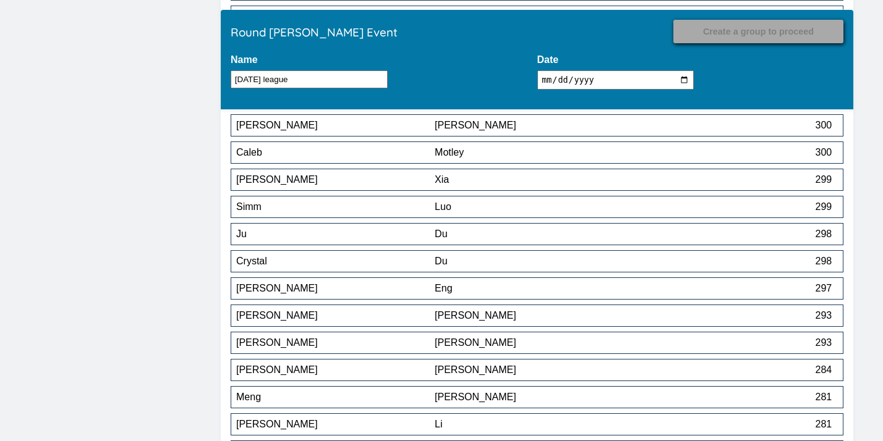
scroll to position [10424, 0]
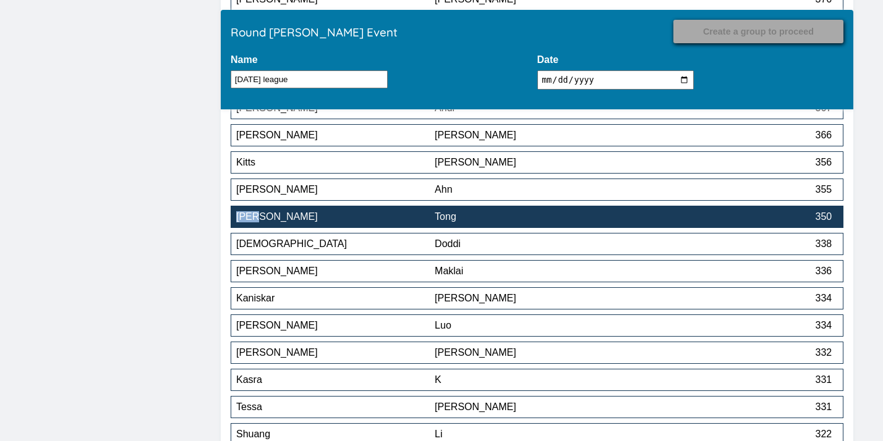
click at [528, 216] on div "Tong" at bounding box center [534, 216] width 198 height 11
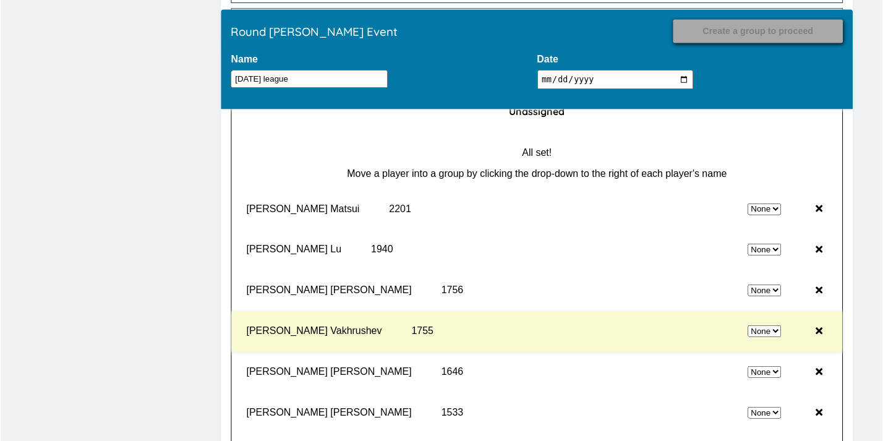
scroll to position [11670, 0]
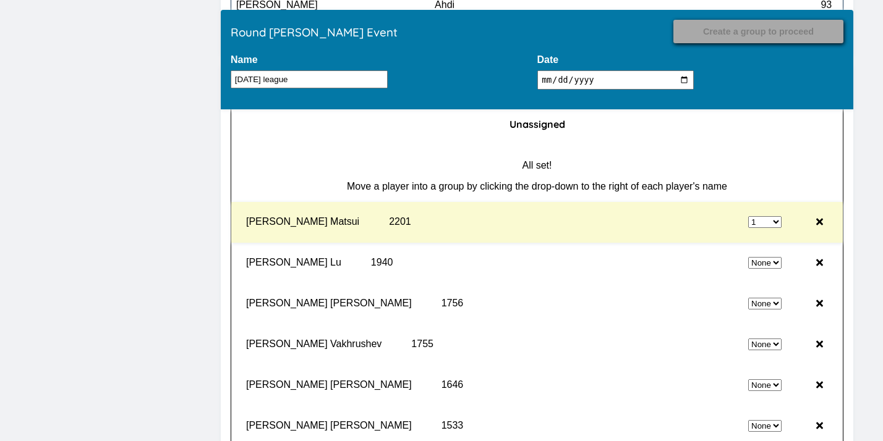
select select "0"
select select "1"
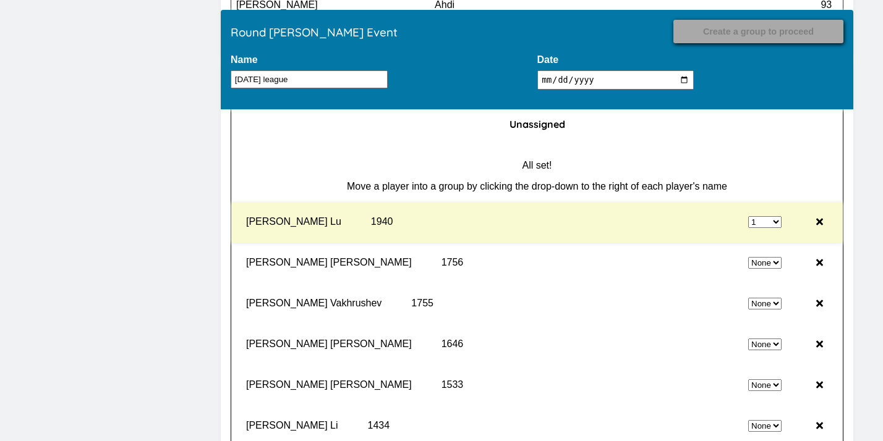
select select "0"
select select "1"
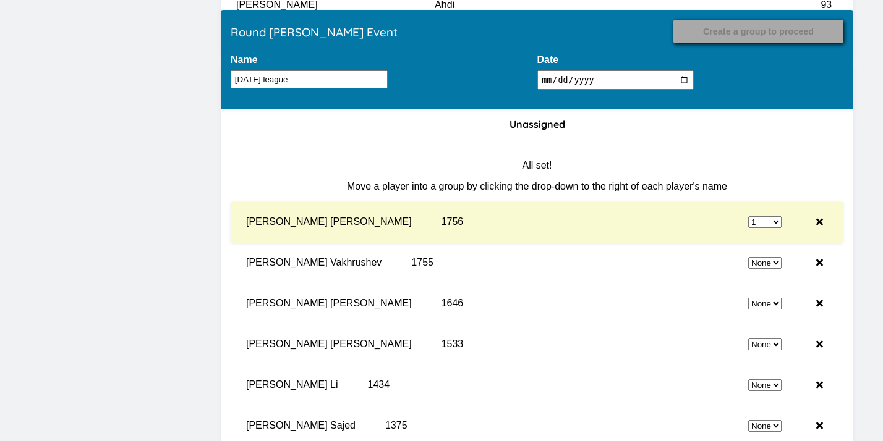
select select "0"
select select "1"
select select "0"
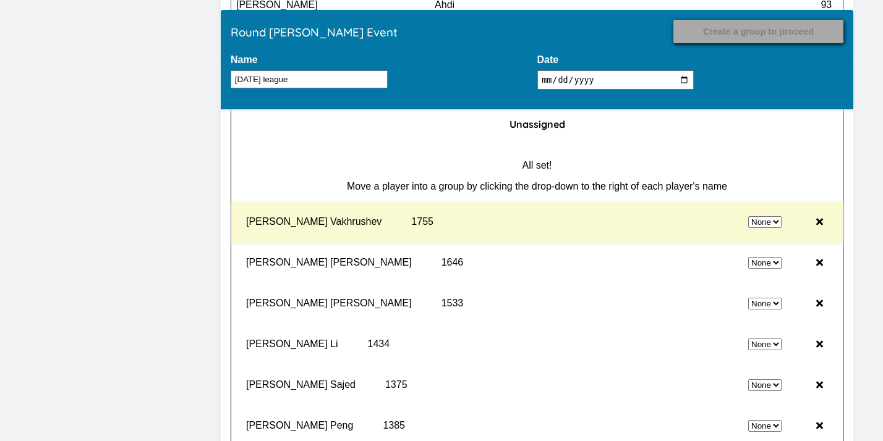
select select "1"
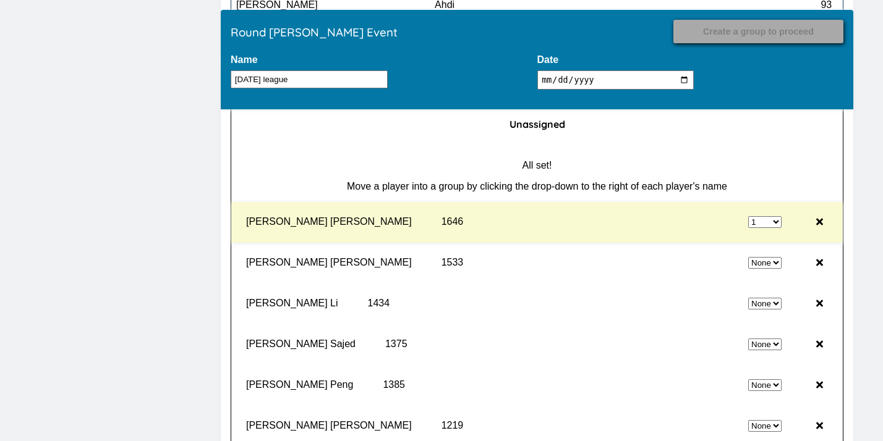
select select "0"
select select "1"
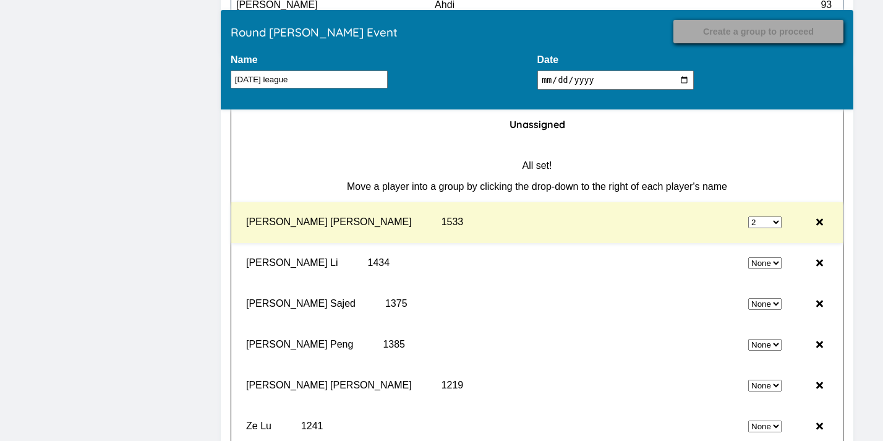
select select "0"
select select "2"
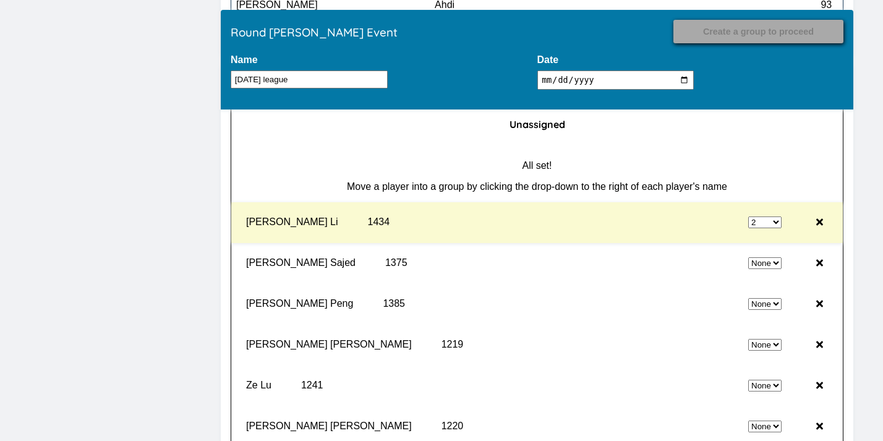
select select "0"
select select "2"
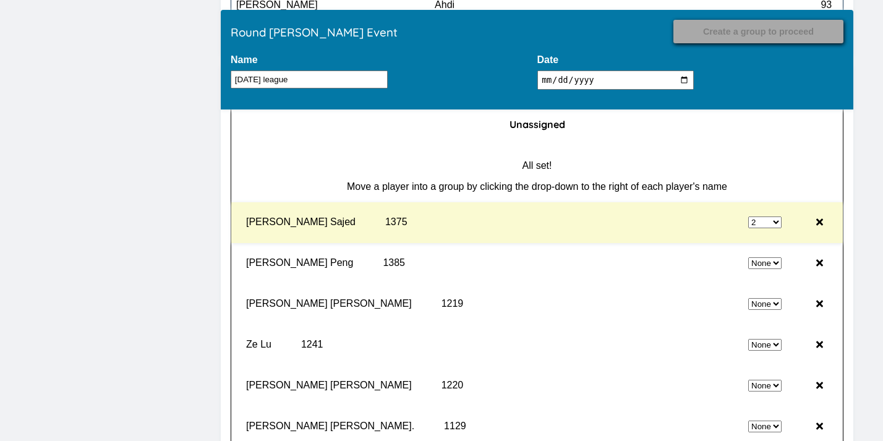
select select "0"
select select "2"
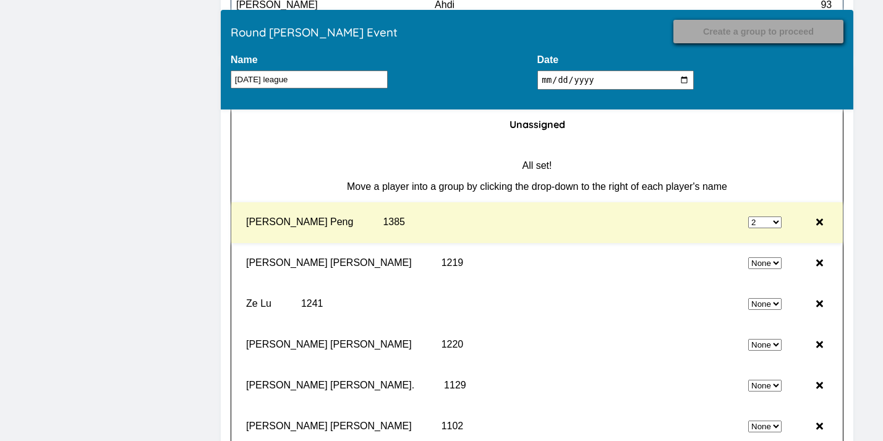
select select "0"
select select "2"
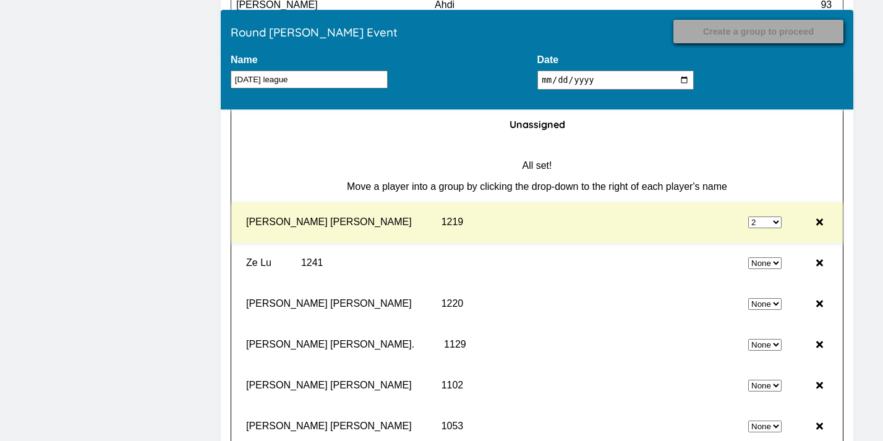
select select "0"
select select "2"
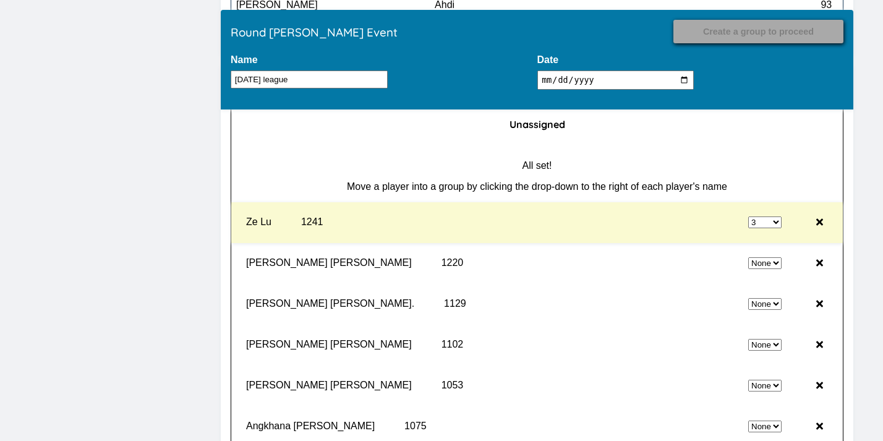
select select "0"
select select "3"
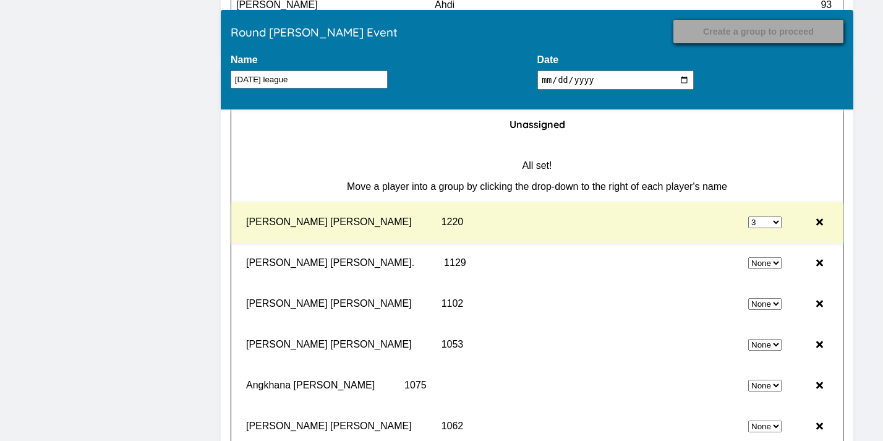
select select "0"
select select "3"
select select "0"
select select "3"
select select "0"
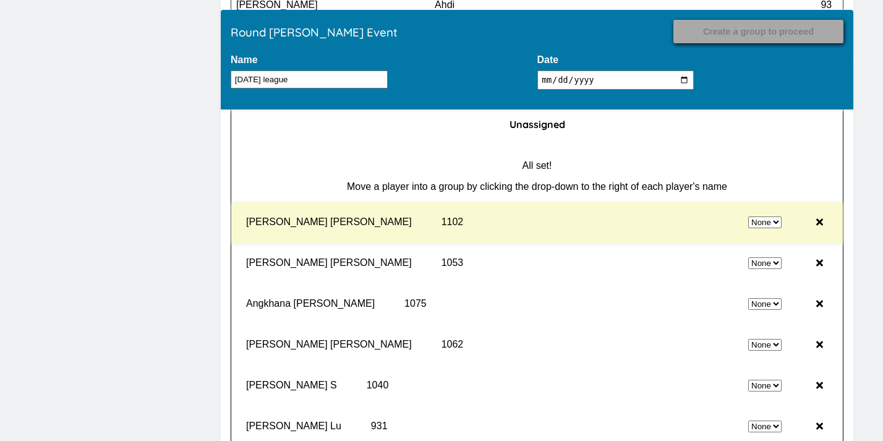
select select "3"
select select "0"
select select "3"
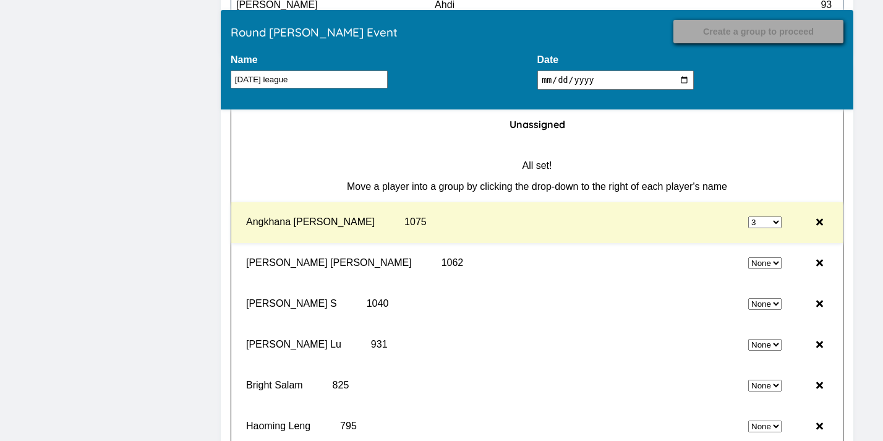
select select "0"
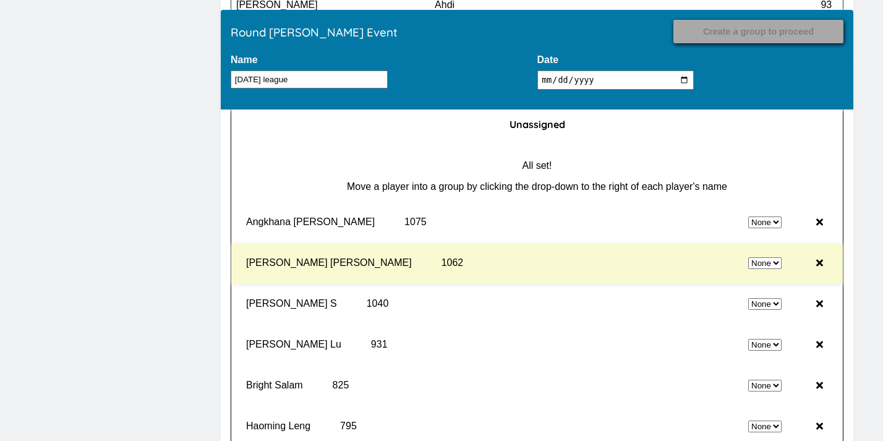
select select "3"
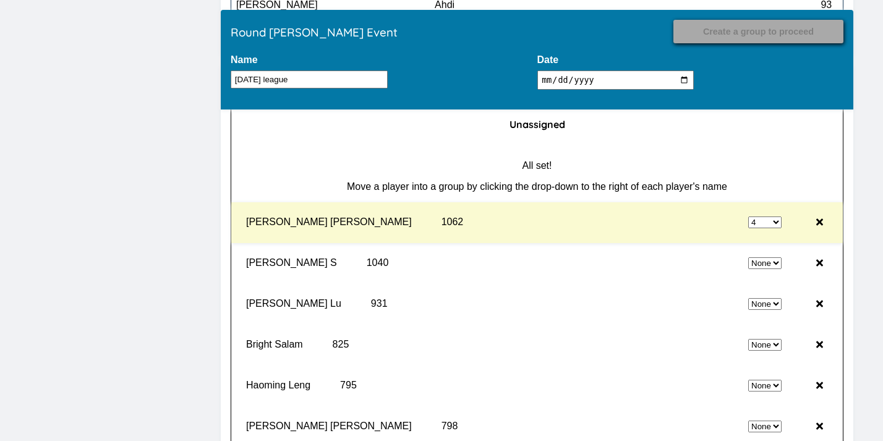
select select "0"
select select "4"
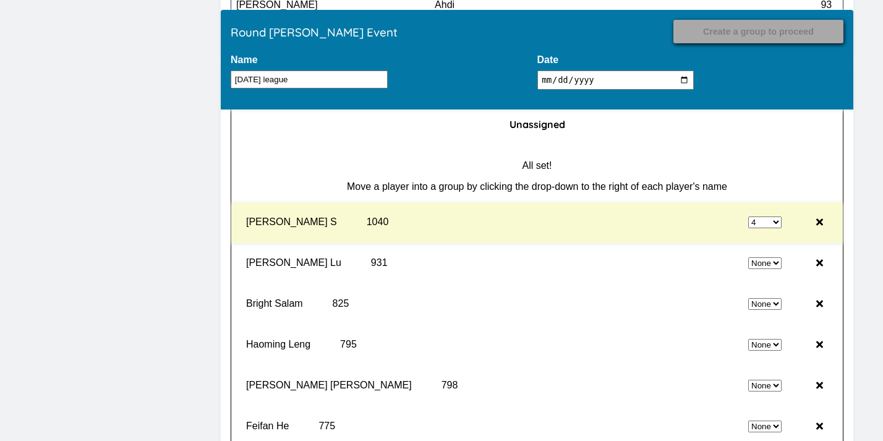
select select "0"
select select "4"
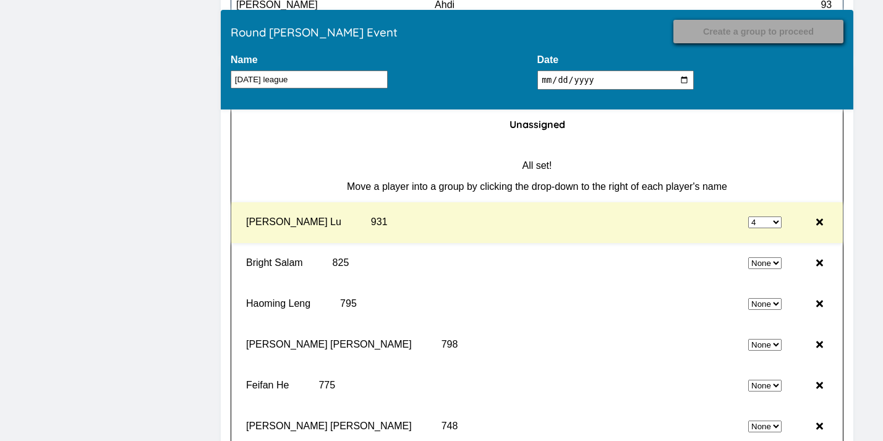
select select "0"
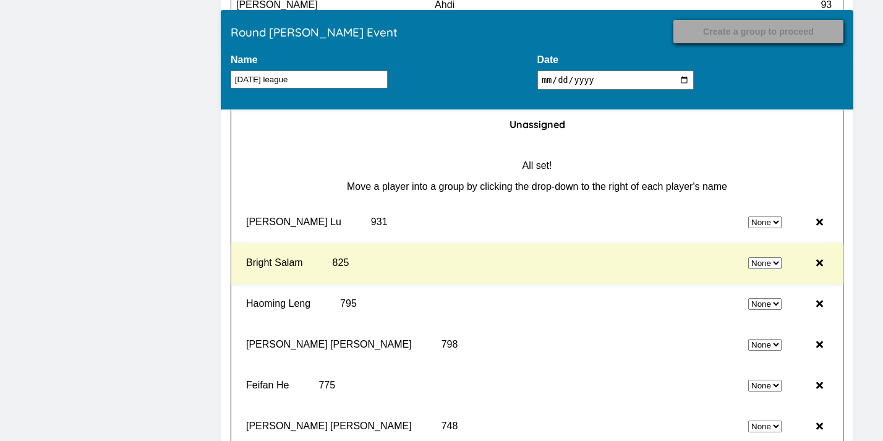
select select "4"
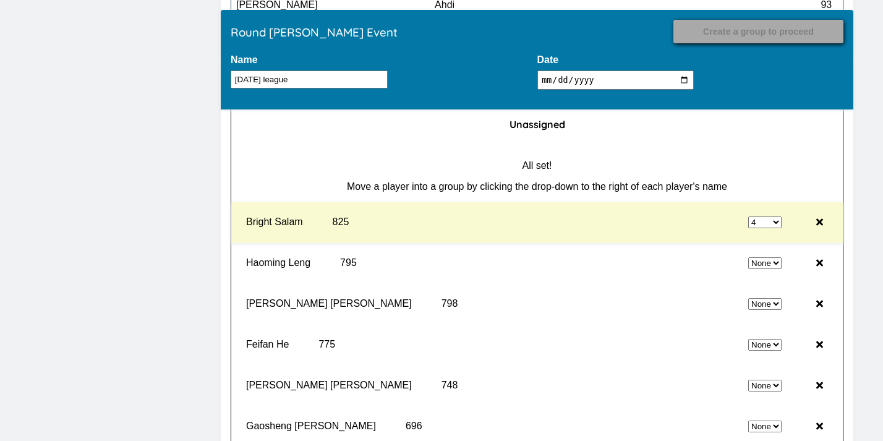
select select "0"
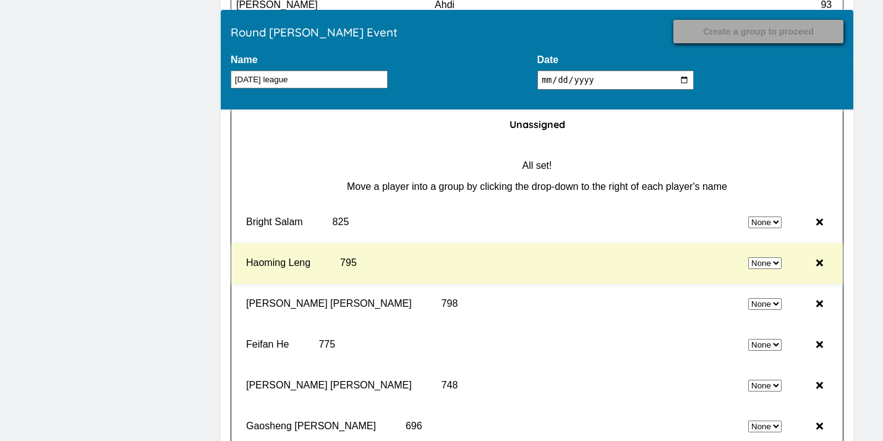
select select "4"
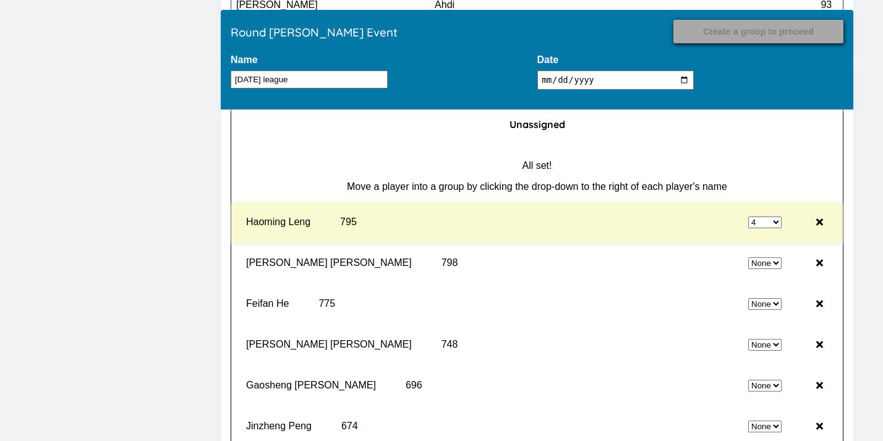
select select "0"
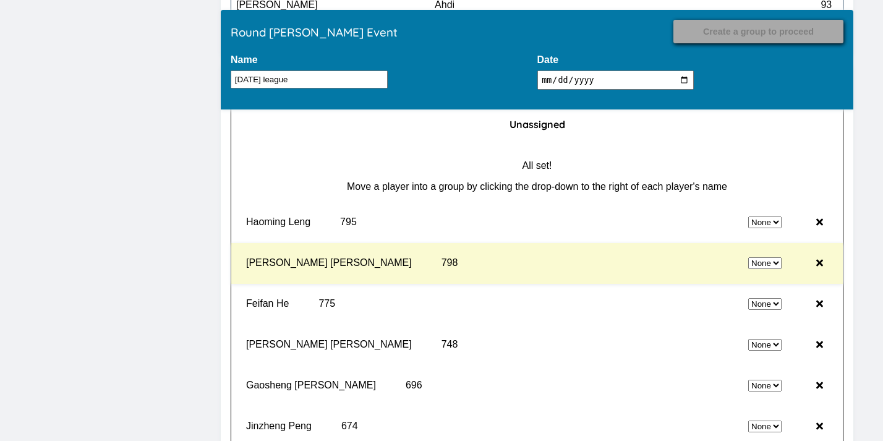
select select "4"
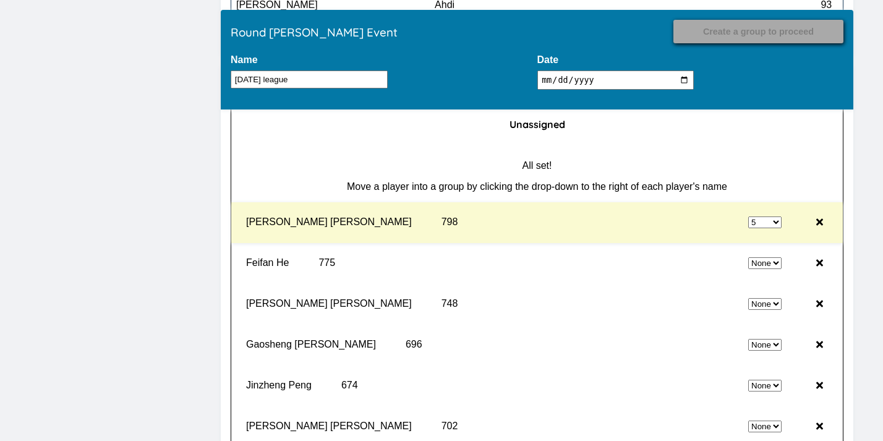
select select "0"
select select "5"
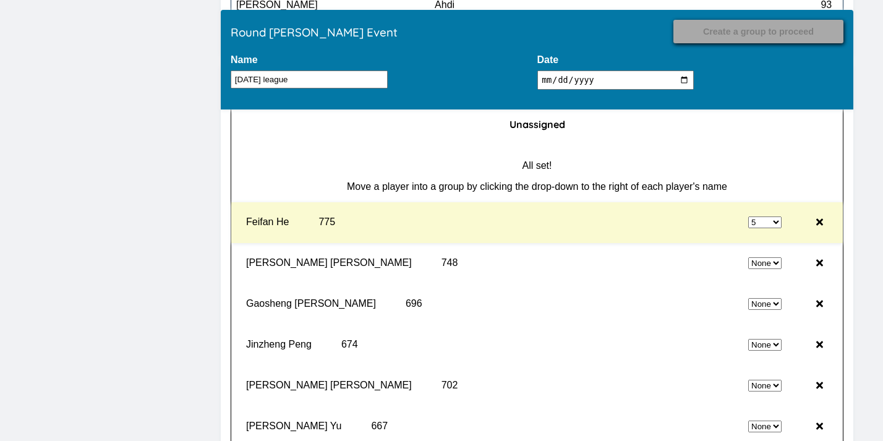
select select "0"
select select "5"
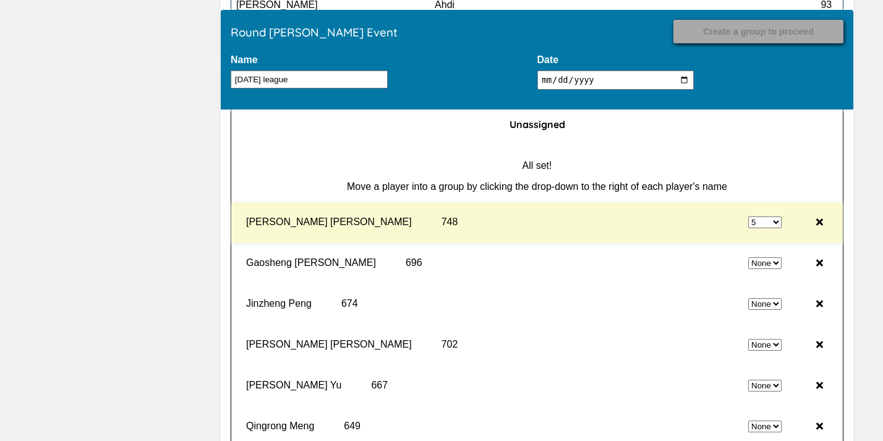
select select "0"
select select "5"
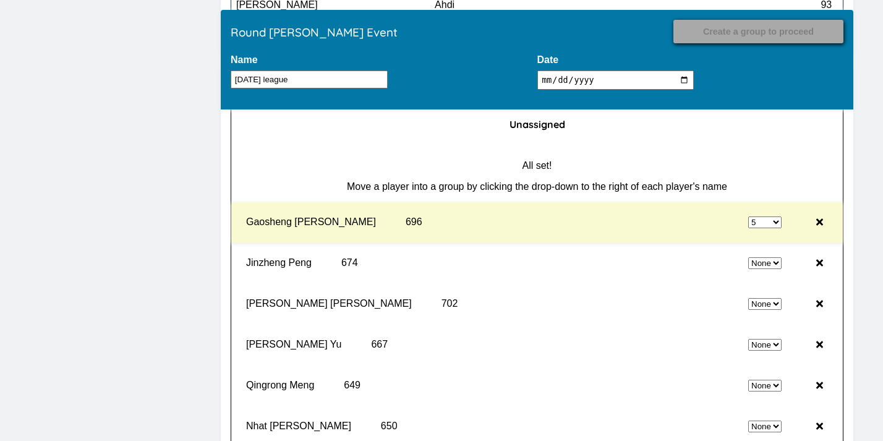
select select "0"
select select "5"
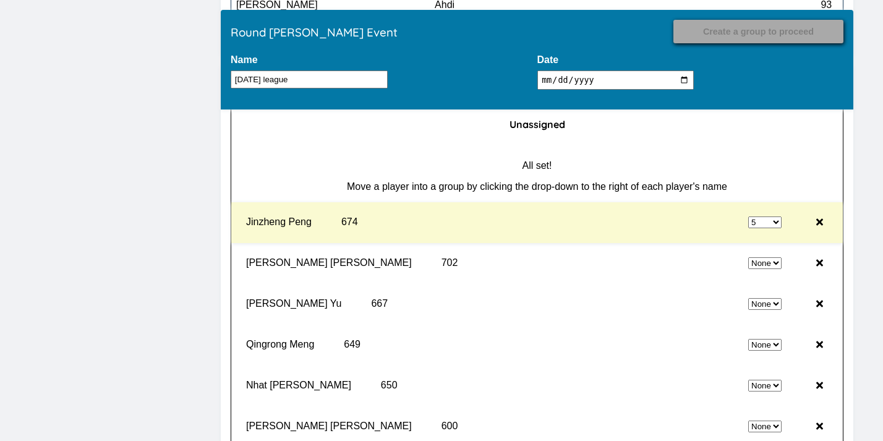
select select "0"
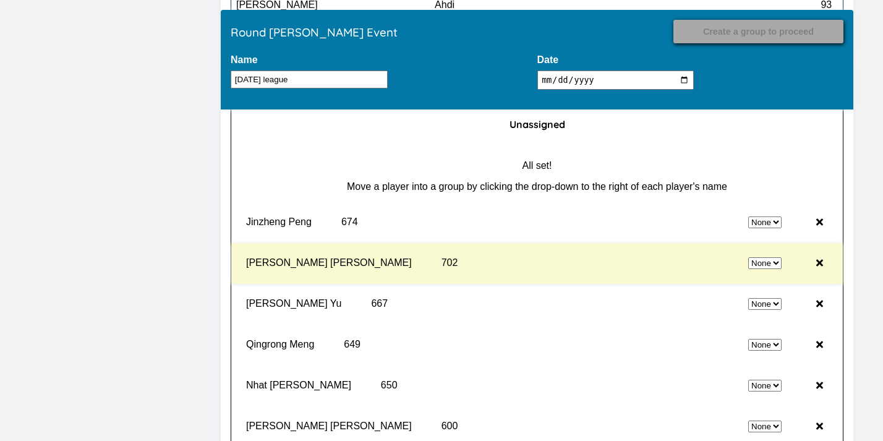
select select "5"
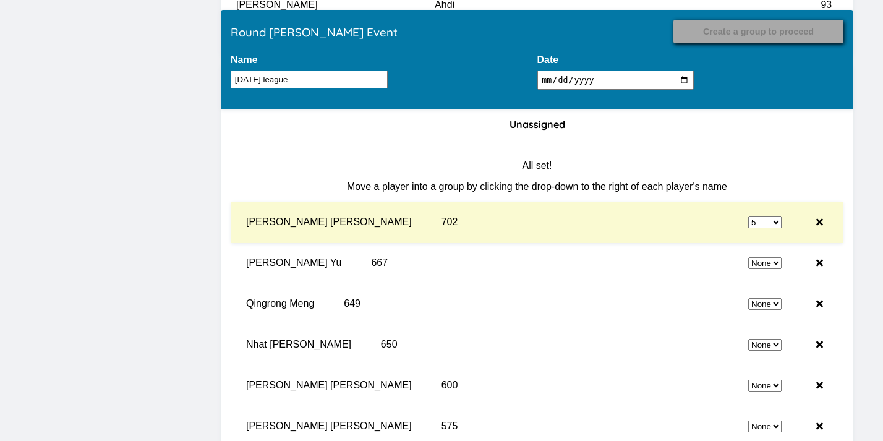
select select "0"
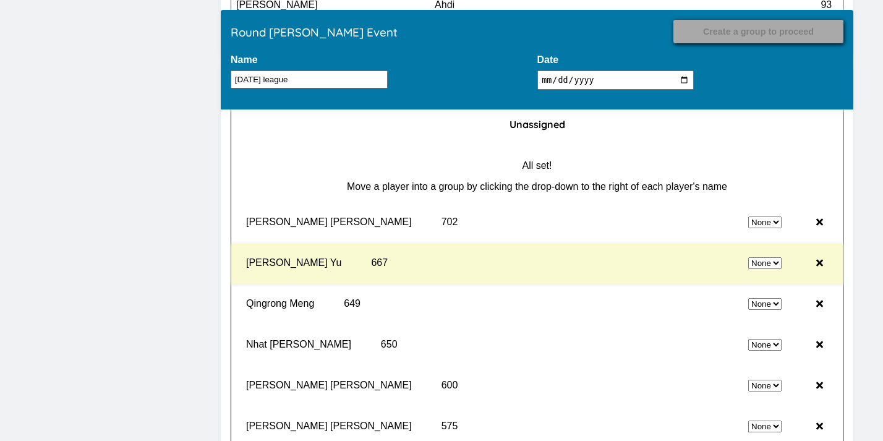
select select "5"
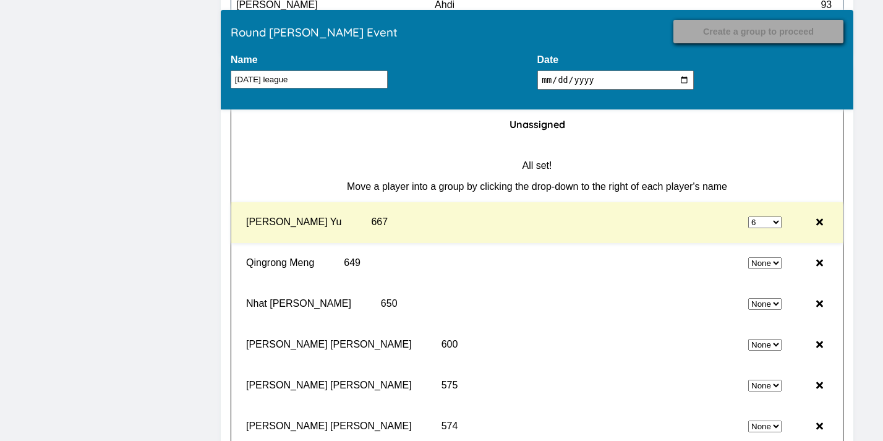
select select "0"
select select "6"
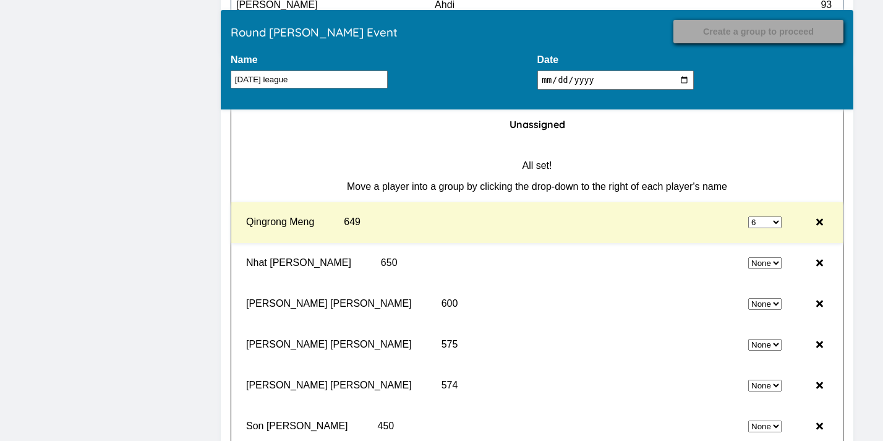
select select "0"
select select "6"
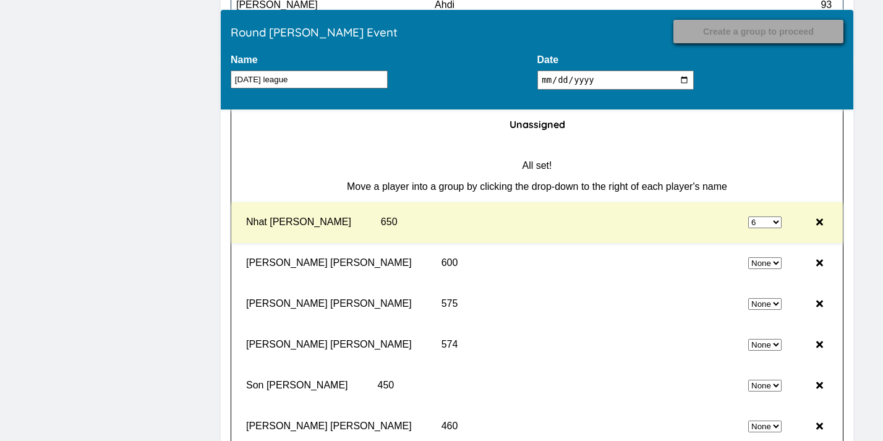
select select "0"
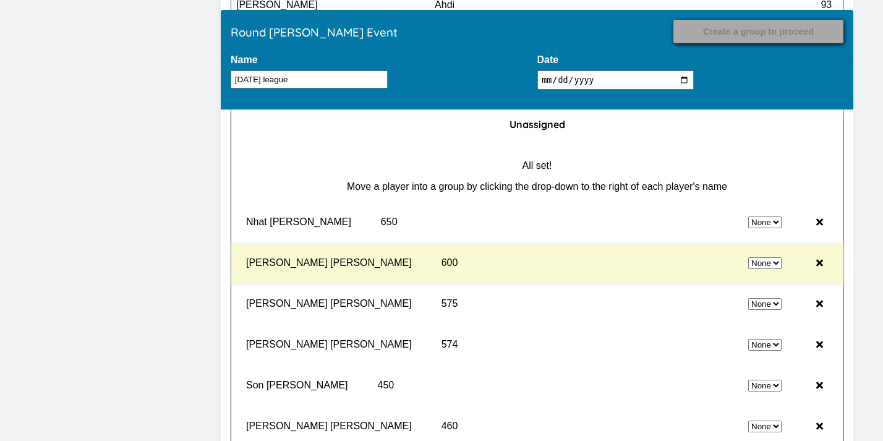
select select "6"
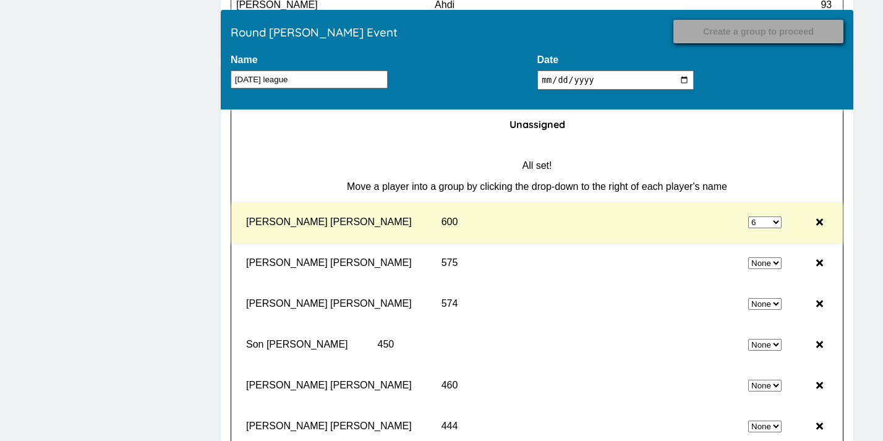
select select "0"
select select "6"
select select "0"
select select "6"
select select "0"
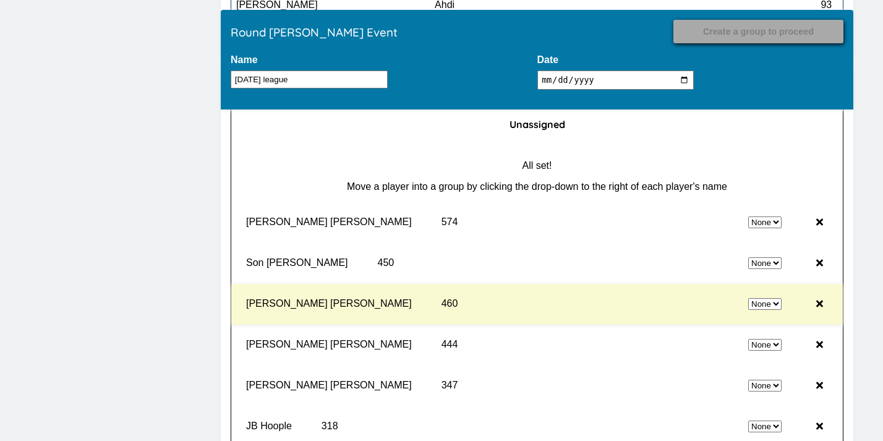
select select "6"
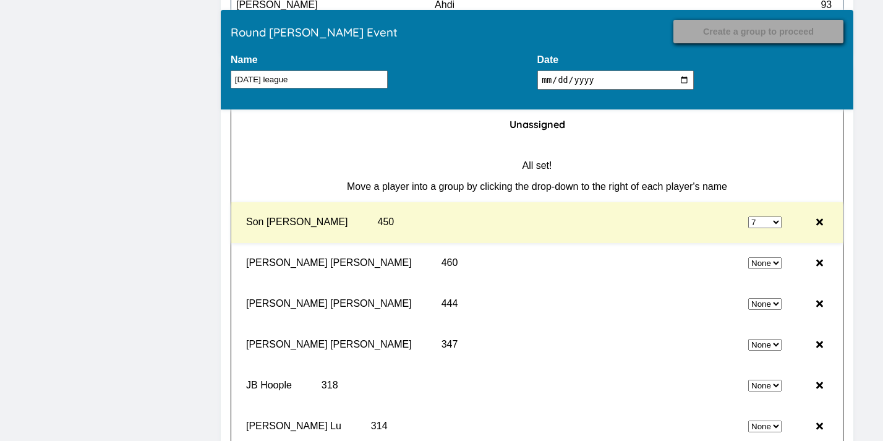
select select "0"
select select "7"
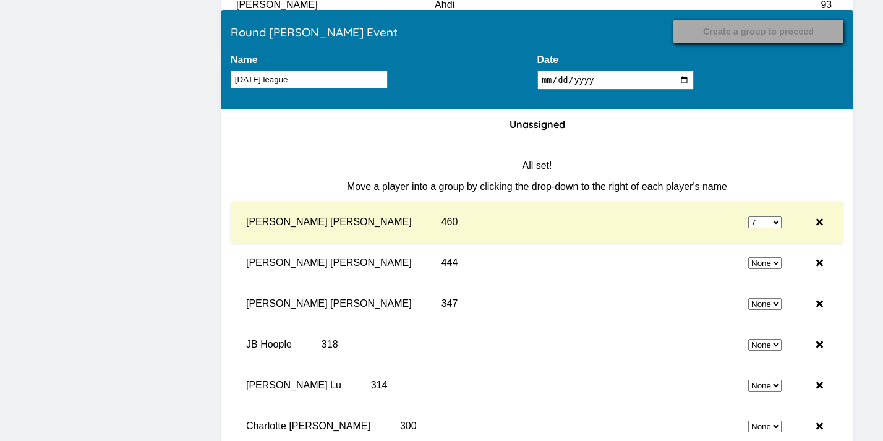
select select "0"
select select "7"
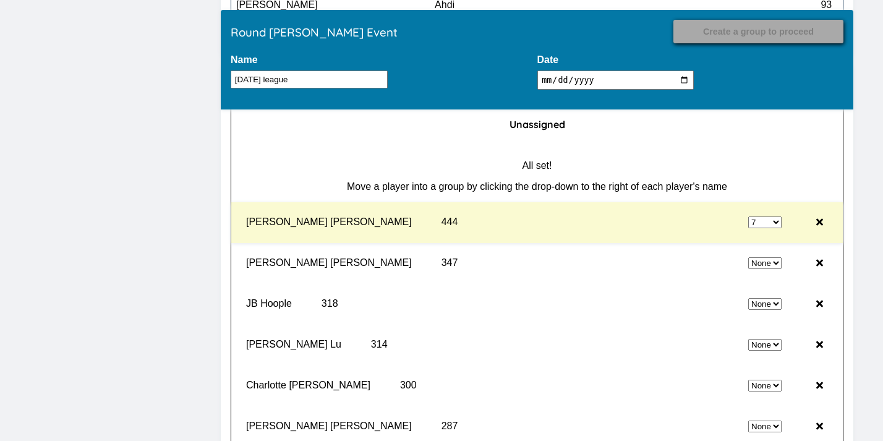
select select "0"
select select "7"
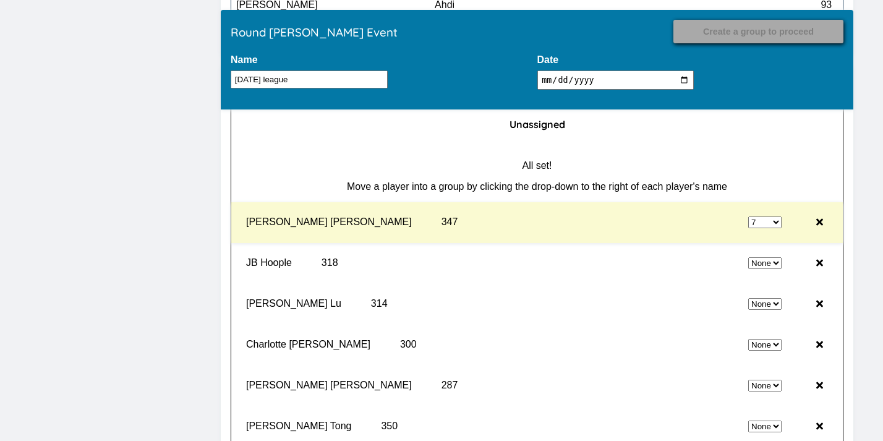
select select "0"
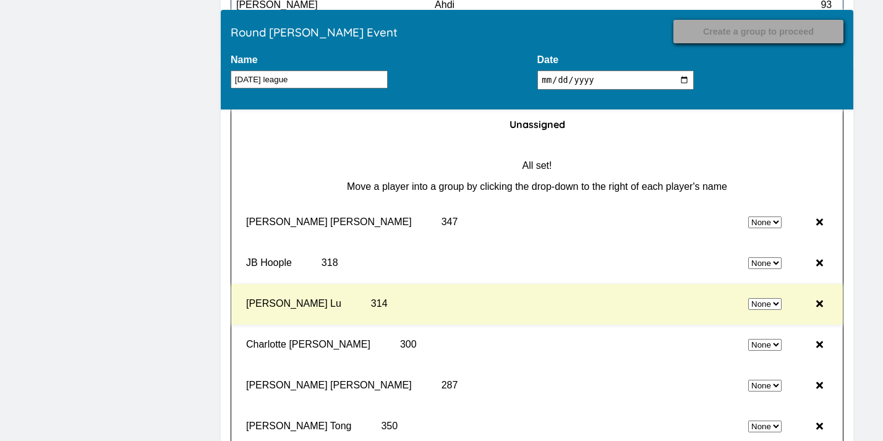
select select "7"
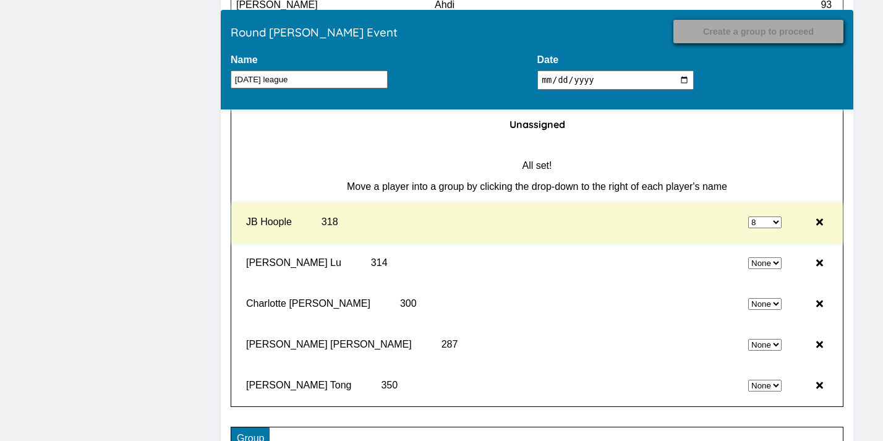
select select "0"
select select "8"
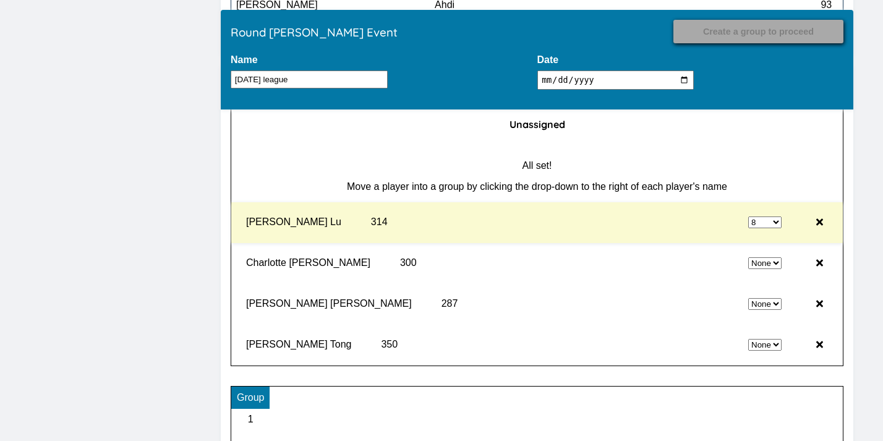
select select "0"
select select "8"
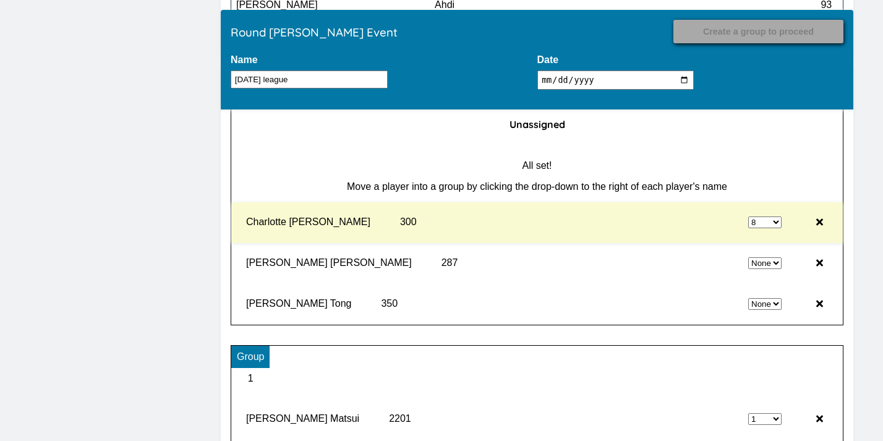
select select "0"
select select "8"
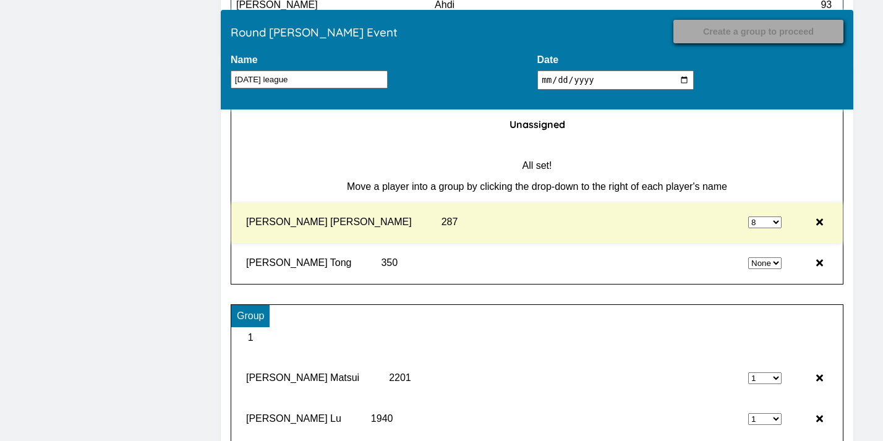
select select "0"
select select "8"
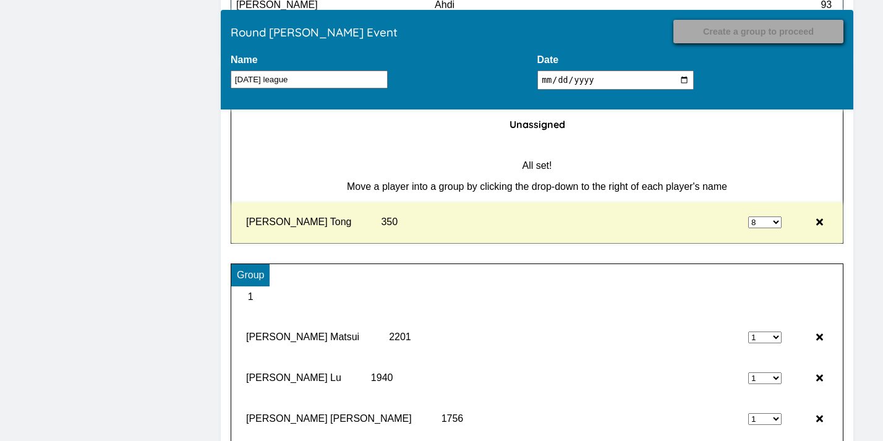
type input "Record Results"
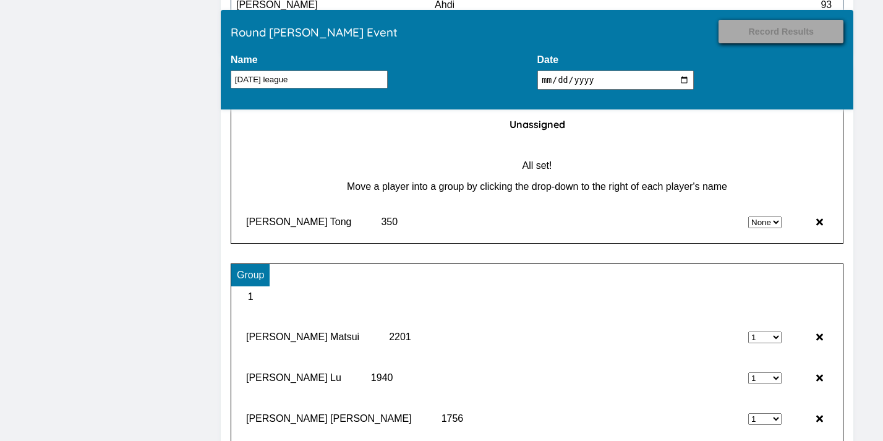
select select "8"
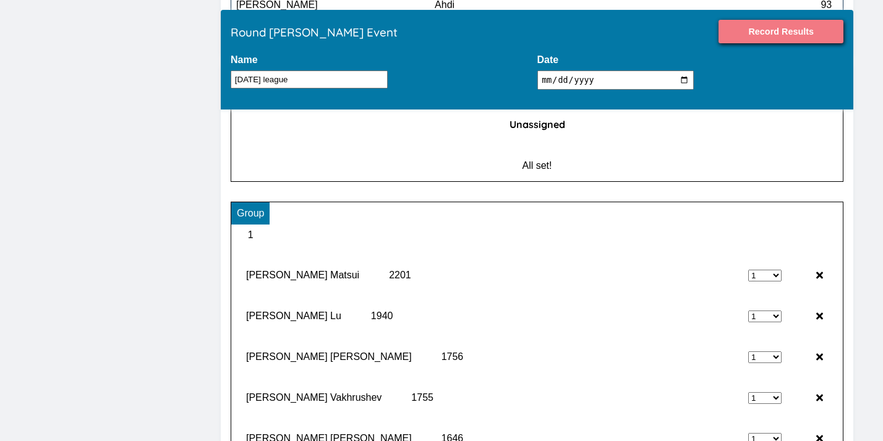
click at [787, 33] on input "Record Results" at bounding box center [781, 31] width 125 height 23
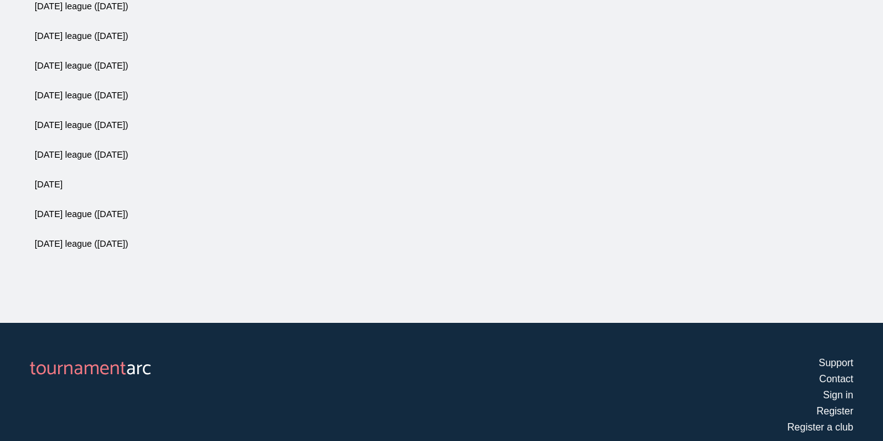
scroll to position [0, 0]
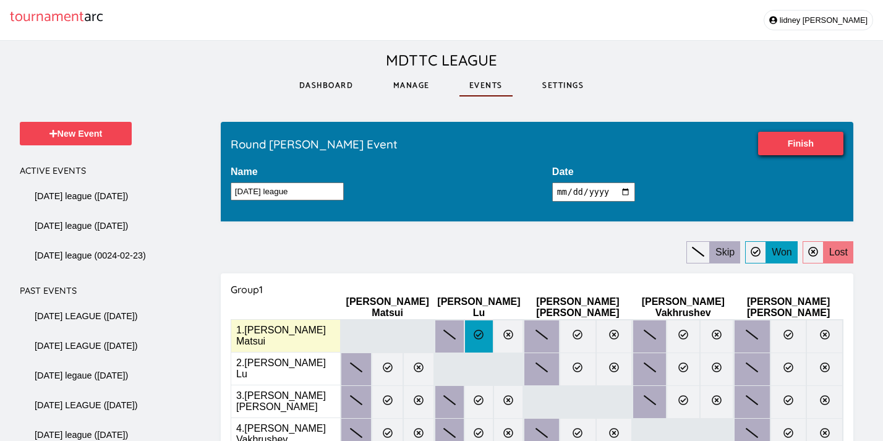
click at [474, 330] on icon at bounding box center [479, 335] width 10 height 10
click at [0, 0] on input "radio" at bounding box center [0, 0] width 0 height 0
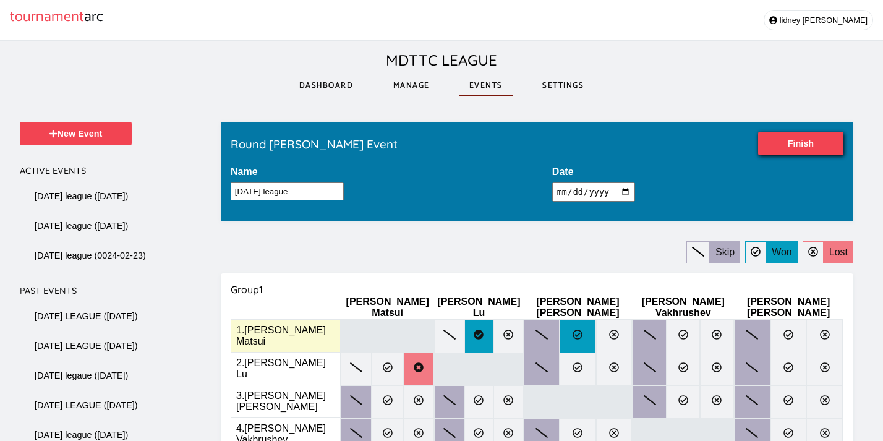
click at [560, 326] on label at bounding box center [578, 336] width 36 height 33
click at [0, 0] on input "radio" at bounding box center [0, 0] width 0 height 0
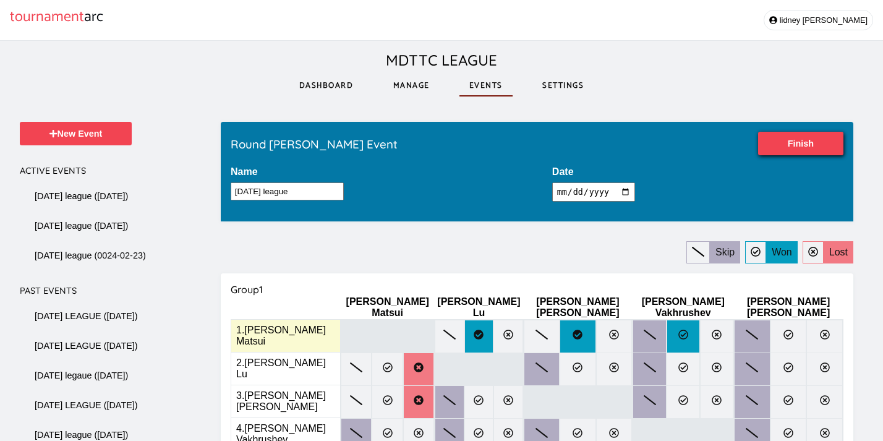
click at [683, 335] on label at bounding box center [683, 336] width 33 height 33
click at [0, 0] on input "radio" at bounding box center [0, 0] width 0 height 0
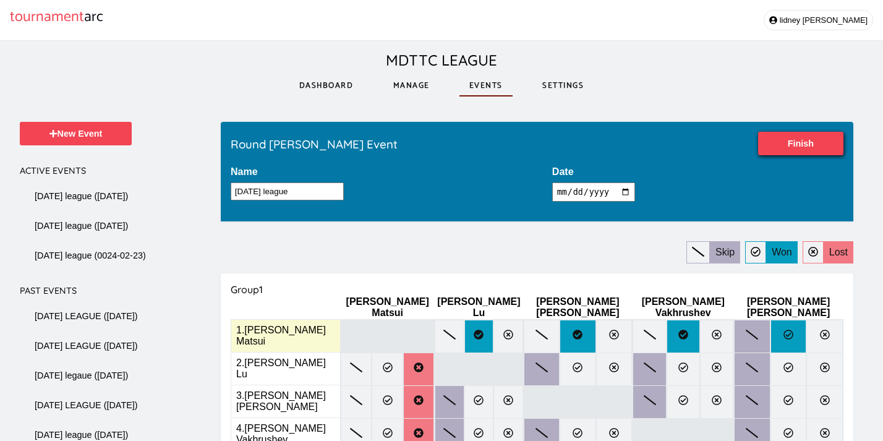
click at [793, 327] on label at bounding box center [788, 336] width 36 height 33
click at [0, 0] on input "radio" at bounding box center [0, 0] width 0 height 0
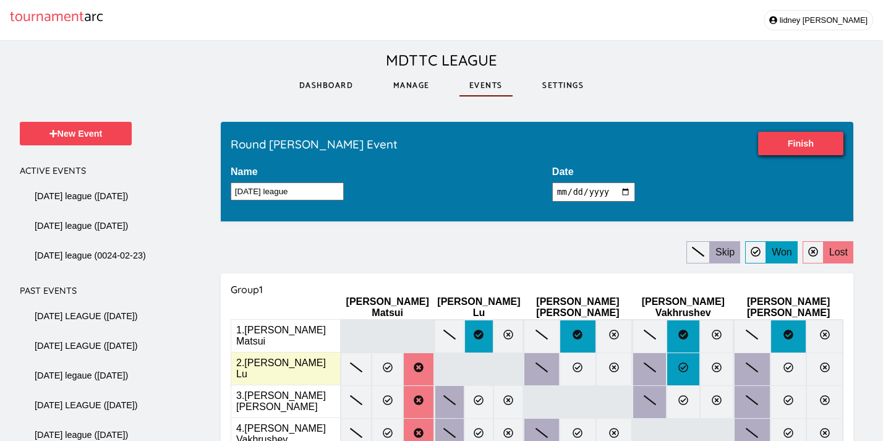
click at [699, 367] on label at bounding box center [683, 368] width 33 height 33
click at [0, 0] on input "radio" at bounding box center [0, 0] width 0 height 0
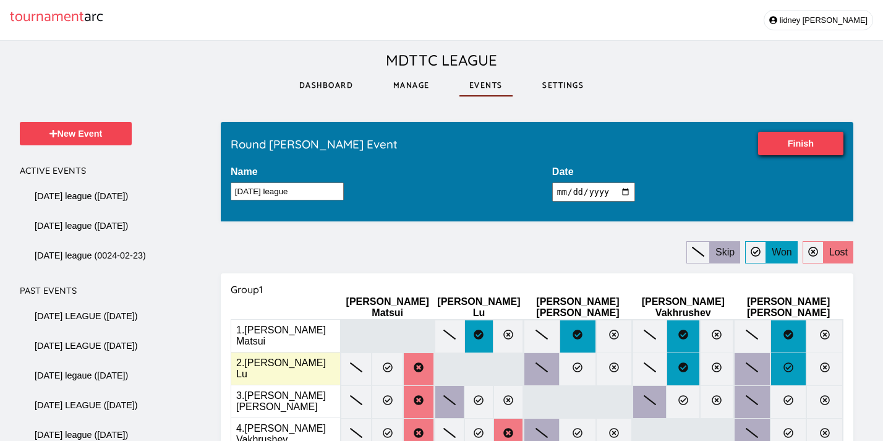
click at [793, 364] on icon at bounding box center [788, 367] width 10 height 10
click at [0, 0] on input "radio" at bounding box center [0, 0] width 0 height 0
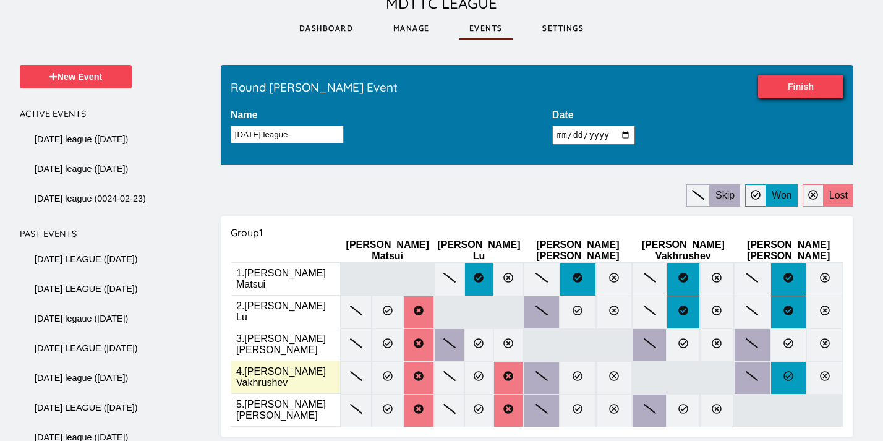
scroll to position [54, 0]
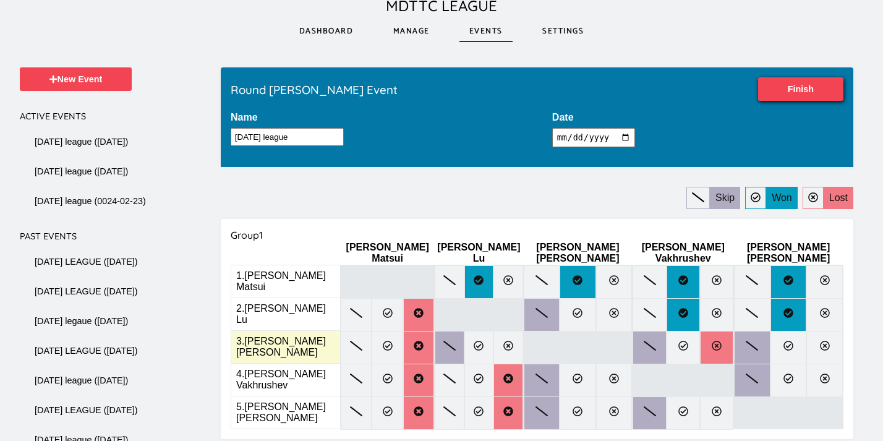
click at [731, 343] on label at bounding box center [716, 347] width 33 height 33
click at [0, 0] on input "radio" at bounding box center [0, 0] width 0 height 0
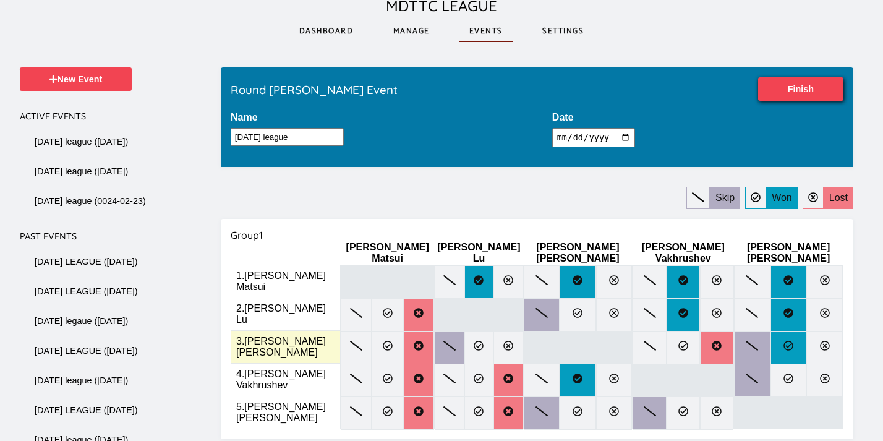
click at [793, 341] on icon at bounding box center [788, 346] width 10 height 10
click at [0, 0] on input "radio" at bounding box center [0, 0] width 0 height 0
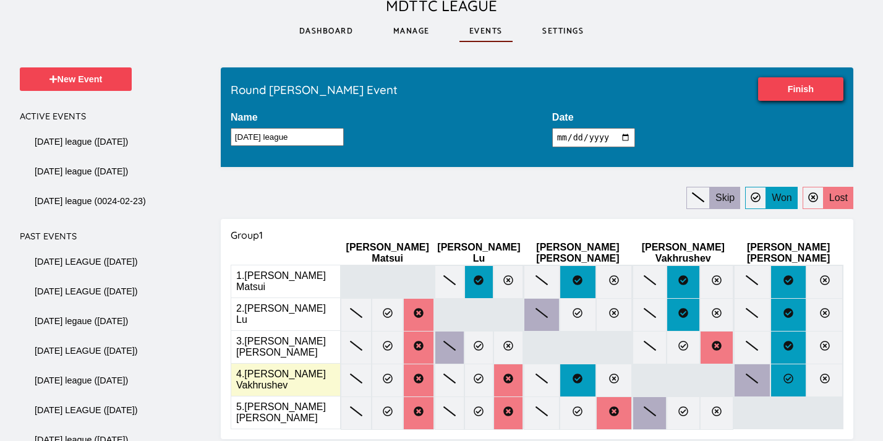
click at [793, 373] on icon at bounding box center [788, 378] width 10 height 10
click at [0, 0] on input "radio" at bounding box center [0, 0] width 0 height 0
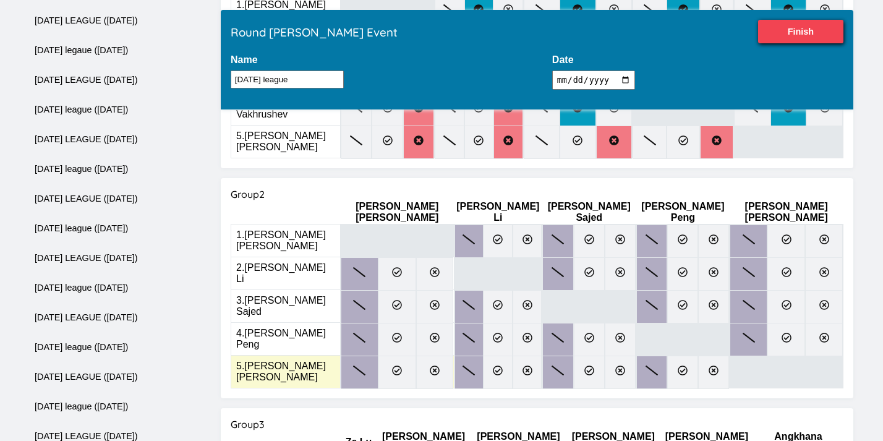
scroll to position [326, 0]
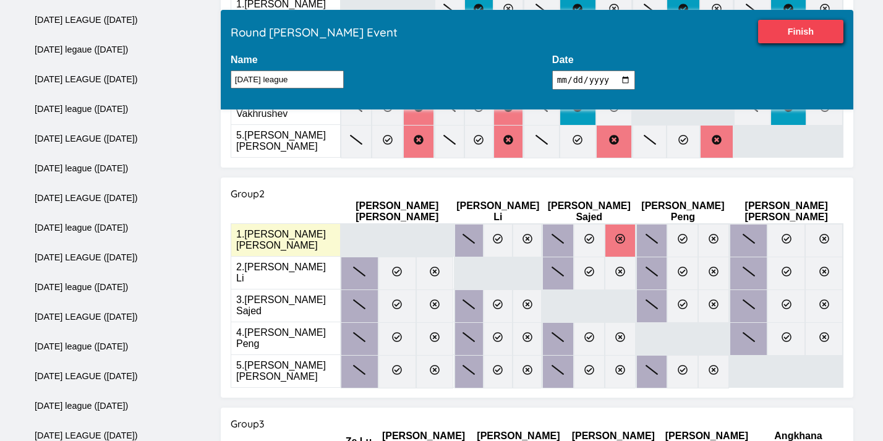
click at [605, 224] on label at bounding box center [620, 240] width 31 height 33
click at [0, 0] on input "radio" at bounding box center [0, 0] width 0 height 0
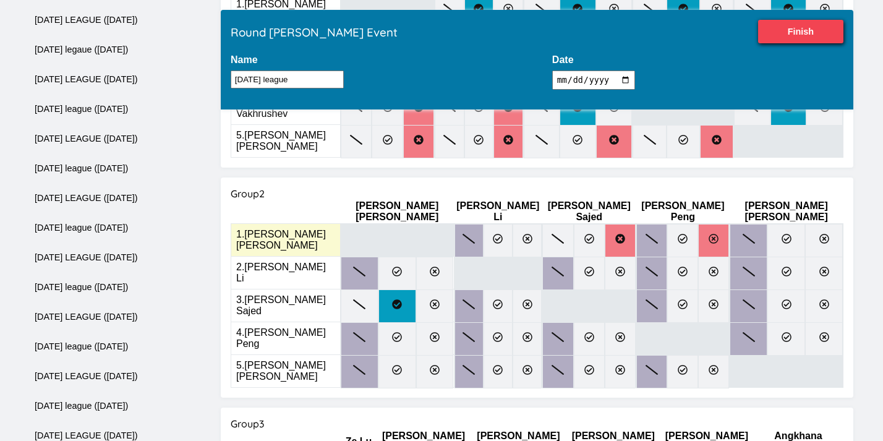
click at [709, 234] on icon at bounding box center [714, 239] width 10 height 10
click at [0, 0] on input "radio" at bounding box center [0, 0] width 0 height 0
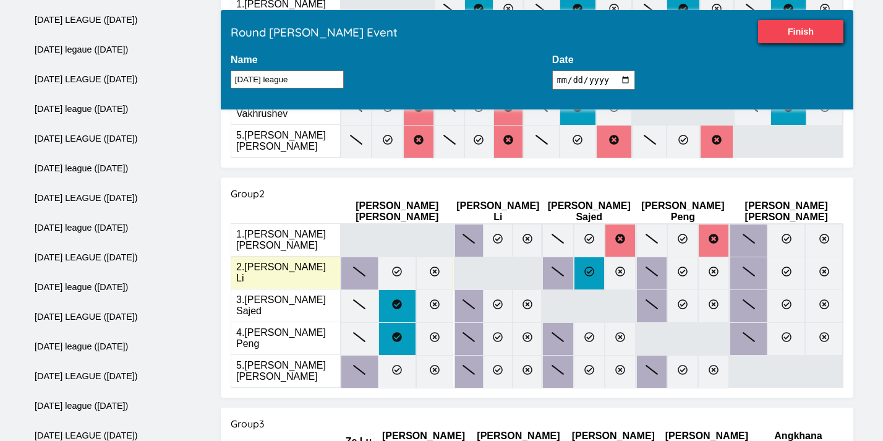
click at [584, 267] on icon at bounding box center [589, 272] width 10 height 10
click at [0, 0] on input "radio" at bounding box center [0, 0] width 0 height 0
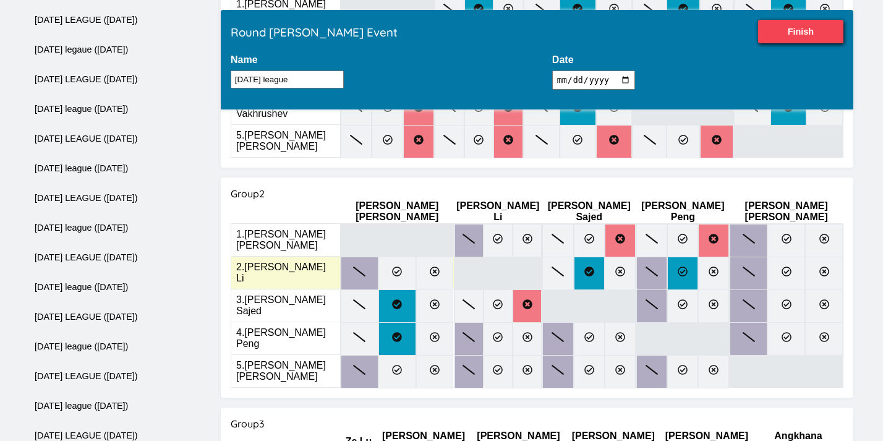
click at [667, 257] on label at bounding box center [682, 273] width 31 height 33
click at [0, 0] on input "radio" at bounding box center [0, 0] width 0 height 0
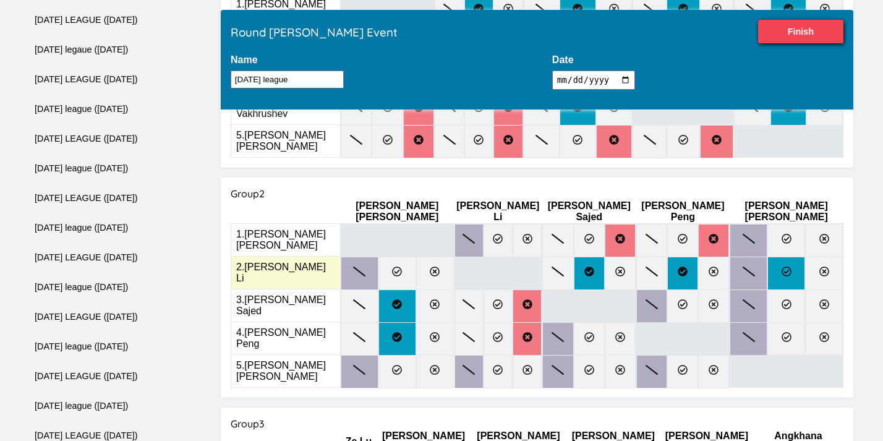
click at [782, 267] on icon at bounding box center [787, 272] width 10 height 10
click at [0, 0] on input "radio" at bounding box center [0, 0] width 0 height 0
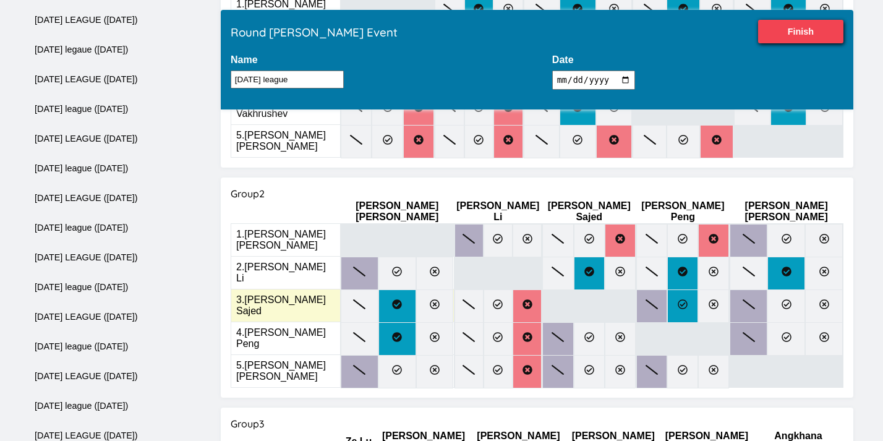
click at [678, 299] on icon at bounding box center [683, 304] width 10 height 10
click at [0, 0] on input "radio" at bounding box center [0, 0] width 0 height 0
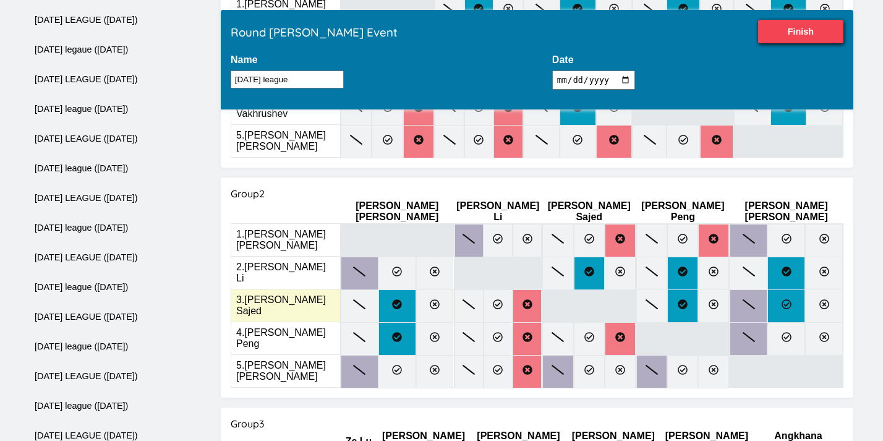
click at [782, 299] on icon at bounding box center [787, 304] width 10 height 10
click at [0, 0] on input "radio" at bounding box center [0, 0] width 0 height 0
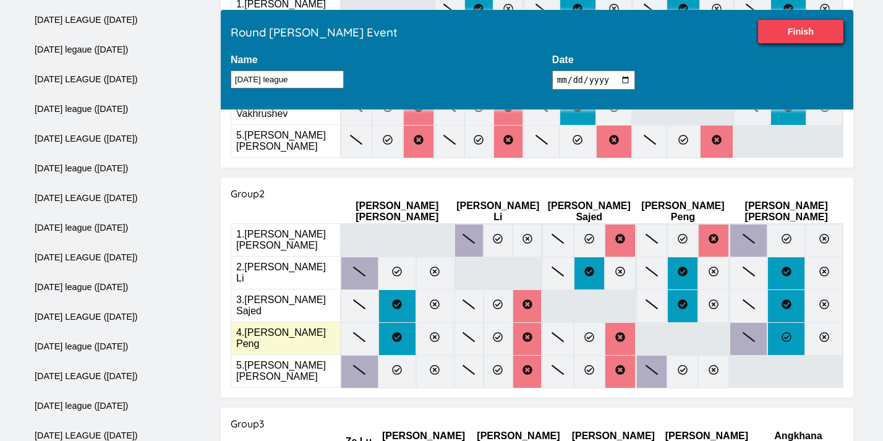
click at [767, 322] on label at bounding box center [786, 338] width 38 height 33
click at [0, 0] on input "radio" at bounding box center [0, 0] width 0 height 0
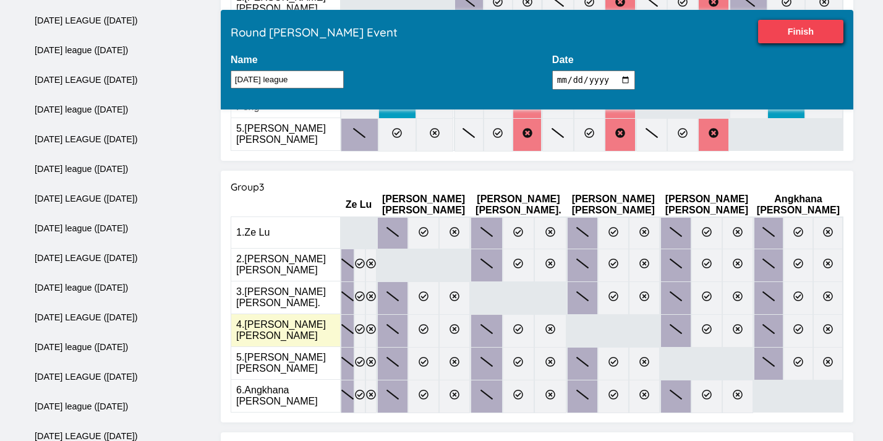
scroll to position [560, 0]
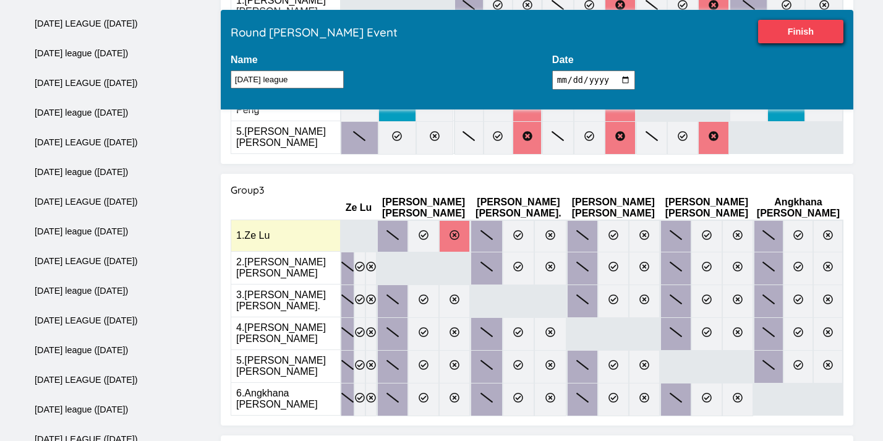
click at [459, 230] on icon at bounding box center [455, 235] width 10 height 10
click at [0, 0] on input "radio" at bounding box center [0, 0] width 0 height 0
click at [517, 220] on label at bounding box center [519, 236] width 32 height 32
click at [0, 0] on input "radio" at bounding box center [0, 0] width 0 height 0
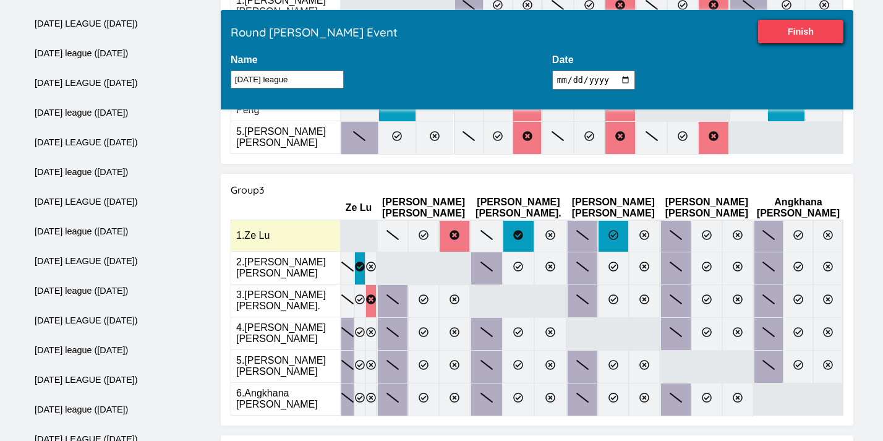
click at [603, 220] on label at bounding box center [613, 236] width 31 height 32
click at [0, 0] on input "radio" at bounding box center [0, 0] width 0 height 0
click at [702, 230] on icon at bounding box center [707, 235] width 10 height 10
click at [0, 0] on input "radio" at bounding box center [0, 0] width 0 height 0
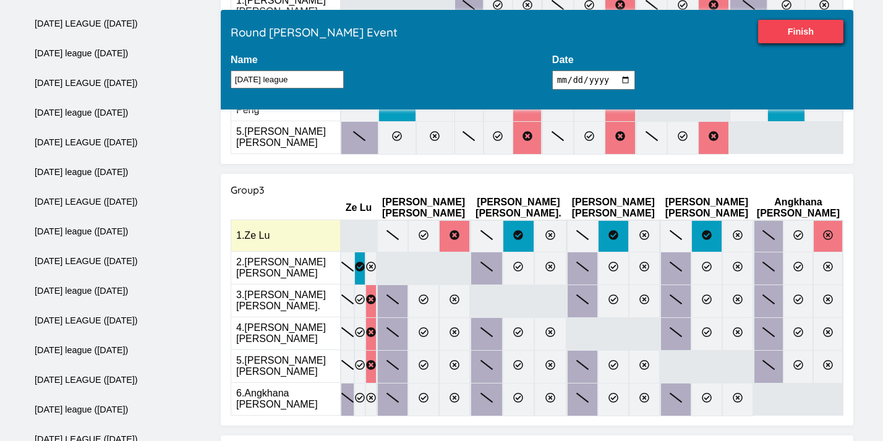
click at [817, 220] on label at bounding box center [828, 236] width 30 height 32
click at [0, 0] on input "radio" at bounding box center [0, 0] width 0 height 0
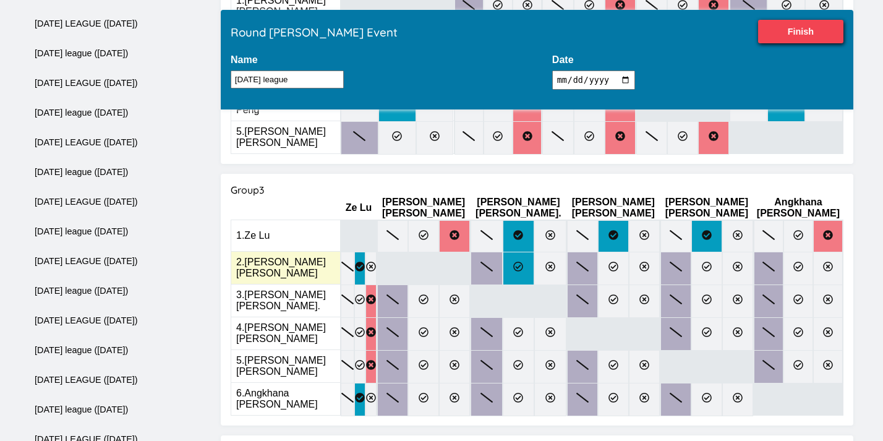
click at [521, 262] on icon at bounding box center [519, 267] width 10 height 10
click at [0, 0] on input "radio" at bounding box center [0, 0] width 0 height 0
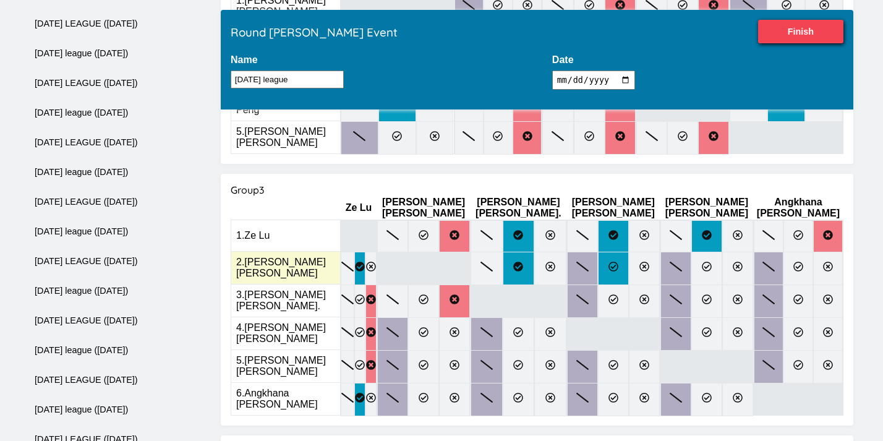
click at [598, 252] on label at bounding box center [613, 268] width 31 height 33
click at [0, 0] on input "radio" at bounding box center [0, 0] width 0 height 0
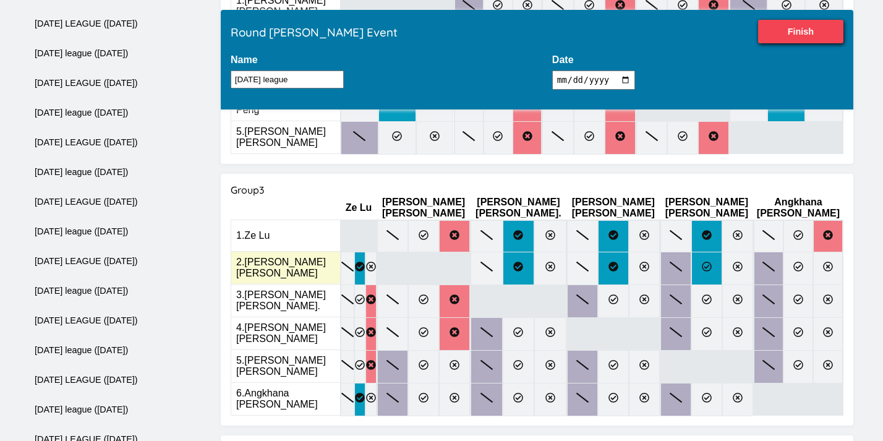
click at [702, 262] on icon at bounding box center [707, 267] width 10 height 10
click at [0, 0] on input "radio" at bounding box center [0, 0] width 0 height 0
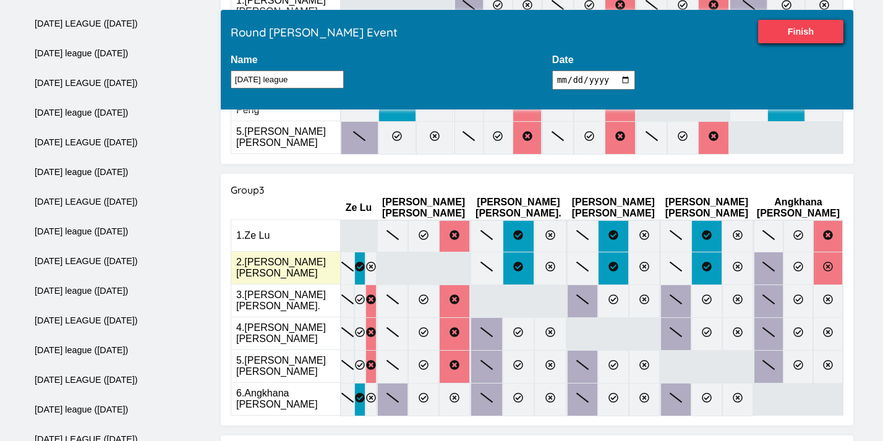
click at [827, 262] on icon at bounding box center [828, 267] width 10 height 10
click at [0, 0] on input "radio" at bounding box center [0, 0] width 0 height 0
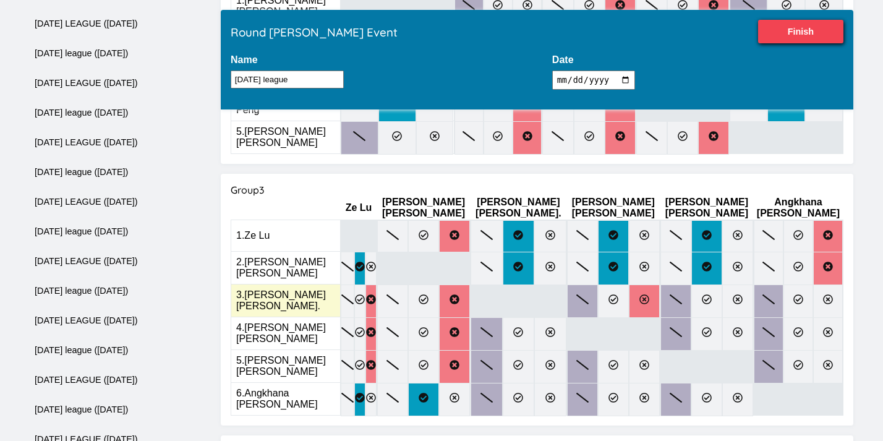
click at [629, 284] on label at bounding box center [644, 300] width 31 height 33
click at [0, 0] on input "radio" at bounding box center [0, 0] width 0 height 0
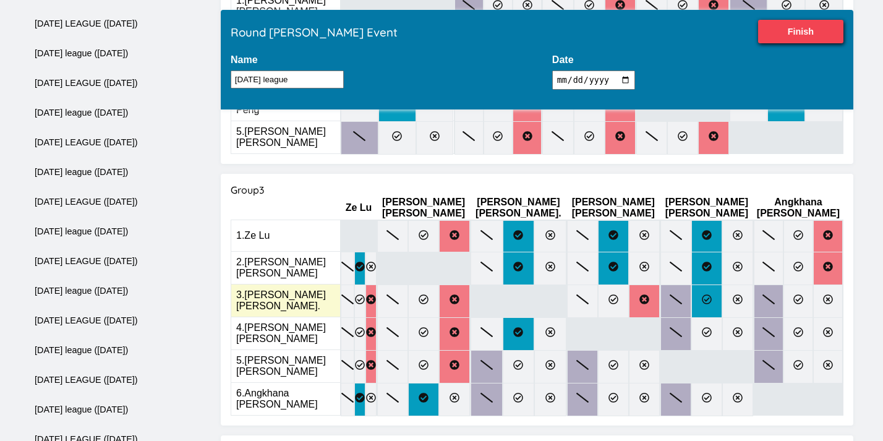
click at [702, 294] on icon at bounding box center [707, 299] width 10 height 10
click at [0, 0] on input "radio" at bounding box center [0, 0] width 0 height 0
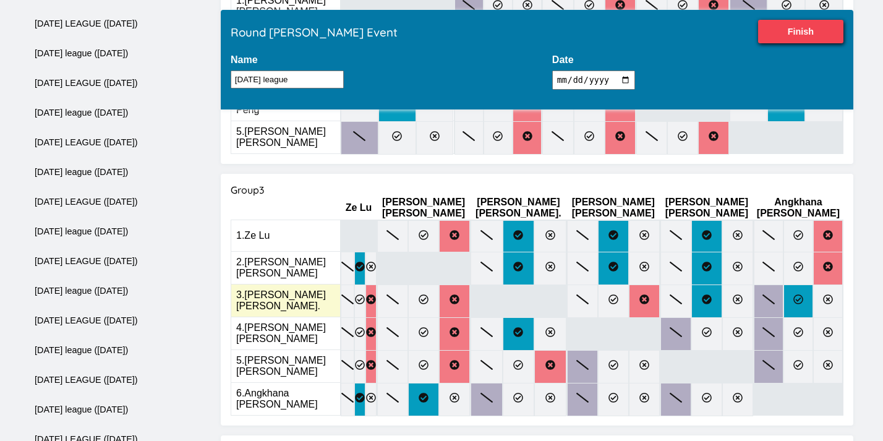
click at [793, 294] on icon at bounding box center [798, 299] width 10 height 10
click at [0, 0] on input "radio" at bounding box center [0, 0] width 0 height 0
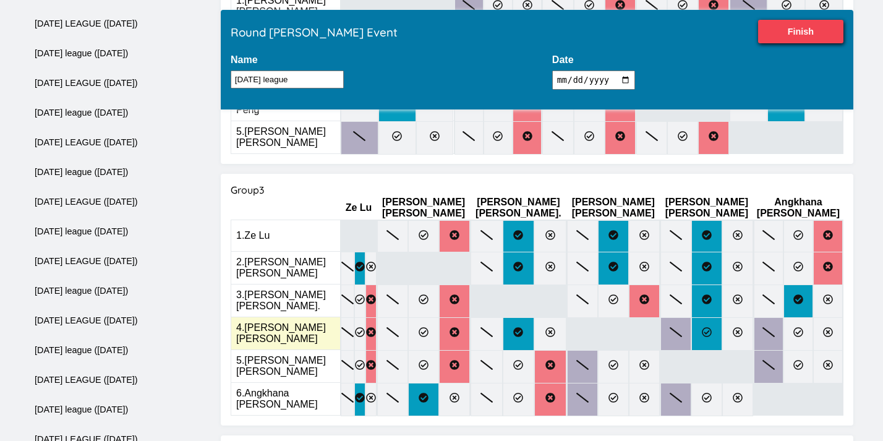
click at [702, 327] on icon at bounding box center [707, 332] width 10 height 10
click at [0, 0] on input "radio" at bounding box center [0, 0] width 0 height 0
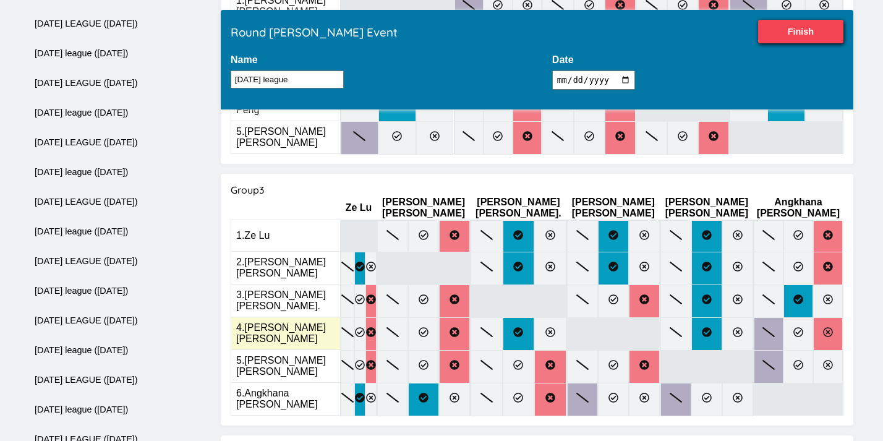
click at [823, 327] on icon at bounding box center [828, 332] width 10 height 10
click at [0, 0] on input "radio" at bounding box center [0, 0] width 0 height 0
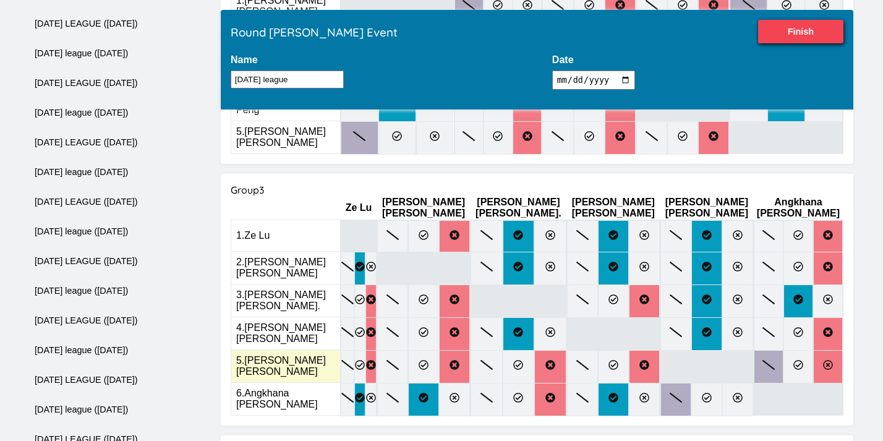
click at [816, 350] on label at bounding box center [828, 366] width 30 height 33
click at [0, 0] on input "radio" at bounding box center [0, 0] width 0 height 0
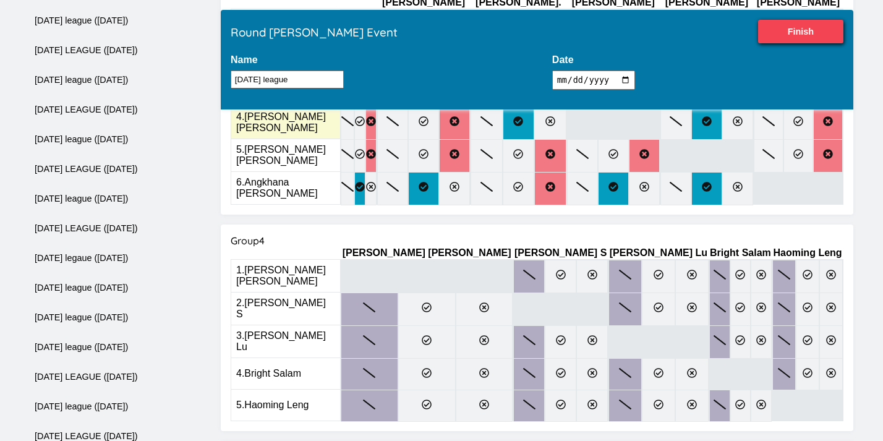
scroll to position [774, 0]
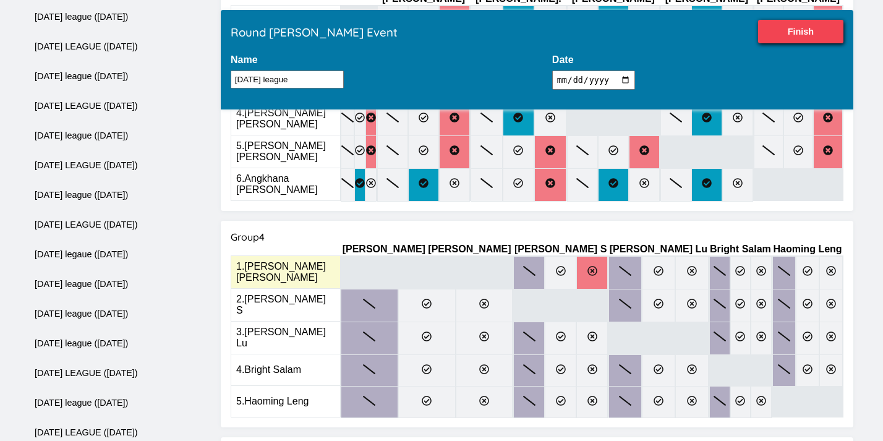
click at [576, 256] on label at bounding box center [592, 272] width 32 height 33
click at [0, 0] on input "radio" at bounding box center [0, 0] width 0 height 0
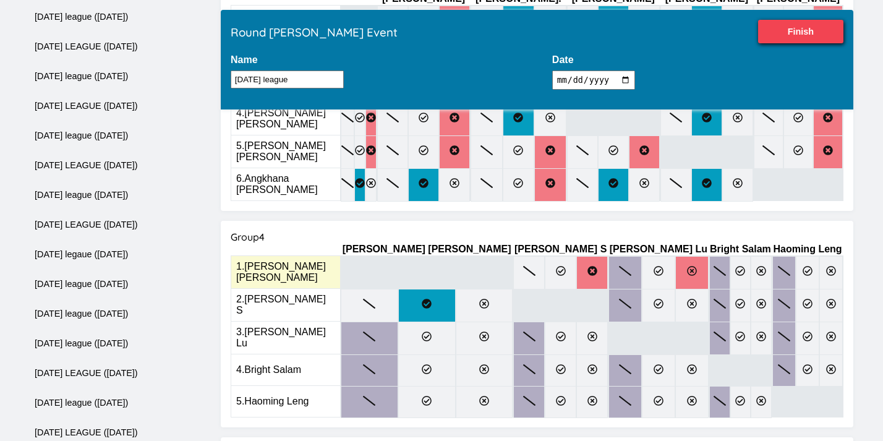
click at [675, 256] on label at bounding box center [691, 272] width 33 height 33
click at [0, 0] on input "radio" at bounding box center [0, 0] width 0 height 0
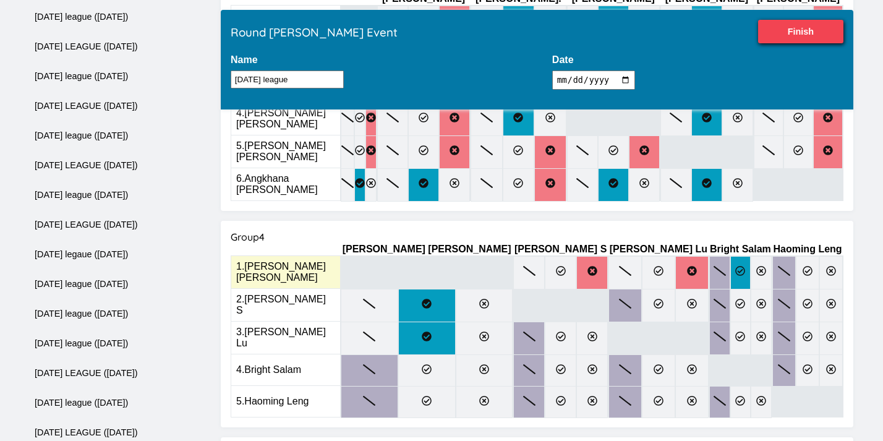
click at [730, 256] on label at bounding box center [740, 272] width 21 height 33
click at [0, 0] on input "radio" at bounding box center [0, 0] width 0 height 0
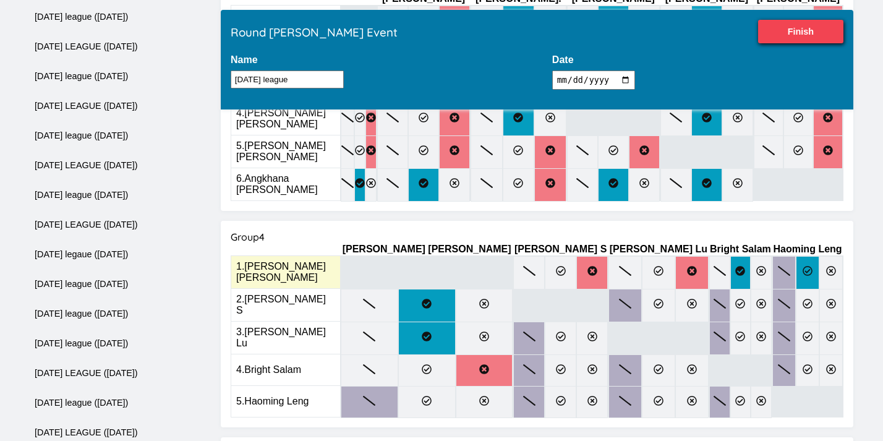
click at [803, 266] on icon at bounding box center [808, 271] width 10 height 10
click at [0, 0] on input "radio" at bounding box center [0, 0] width 0 height 0
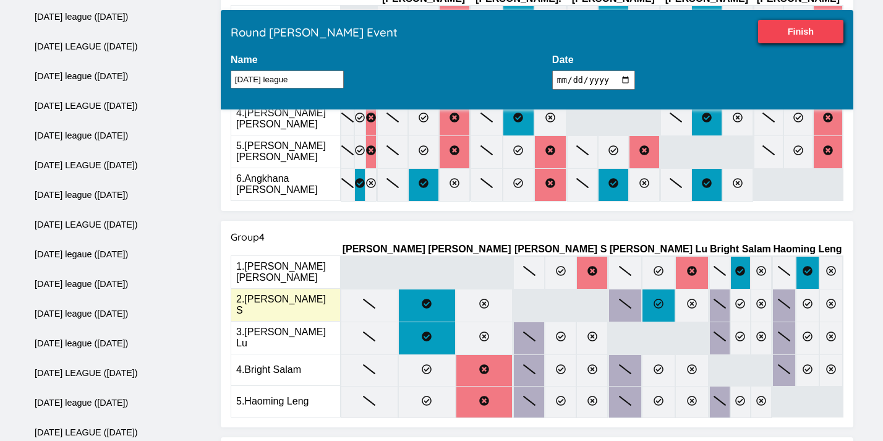
click at [642, 289] on label at bounding box center [658, 305] width 33 height 33
click at [0, 0] on input "radio" at bounding box center [0, 0] width 0 height 0
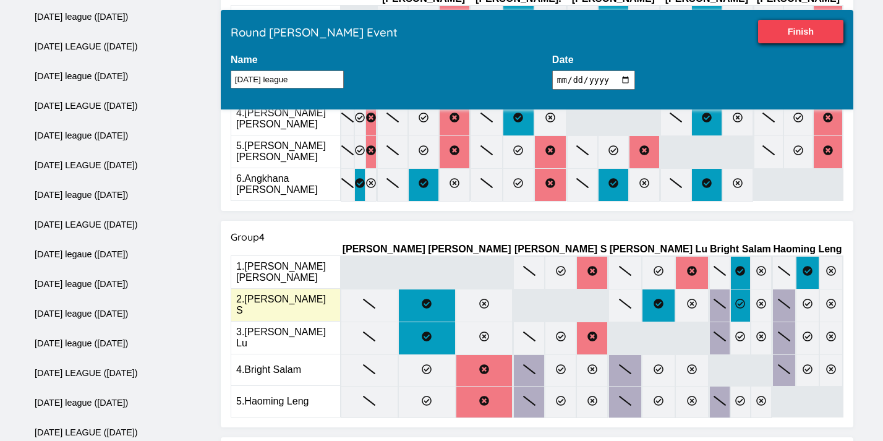
click at [730, 289] on label at bounding box center [740, 305] width 21 height 33
click at [0, 0] on input "radio" at bounding box center [0, 0] width 0 height 0
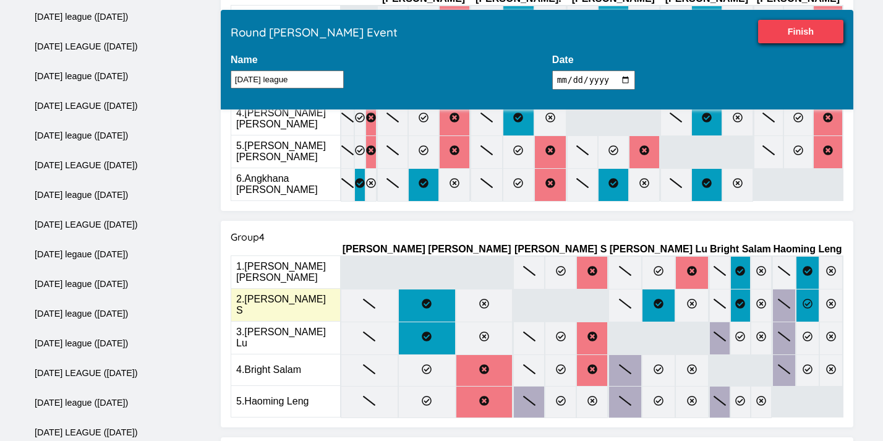
click at [803, 299] on icon at bounding box center [808, 304] width 10 height 10
click at [0, 0] on input "radio" at bounding box center [0, 0] width 0 height 0
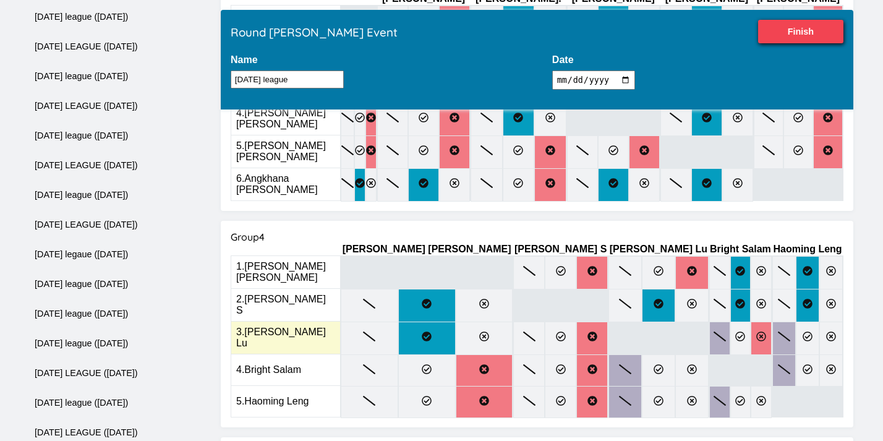
click at [751, 322] on label at bounding box center [761, 338] width 21 height 33
click at [0, 0] on input "radio" at bounding box center [0, 0] width 0 height 0
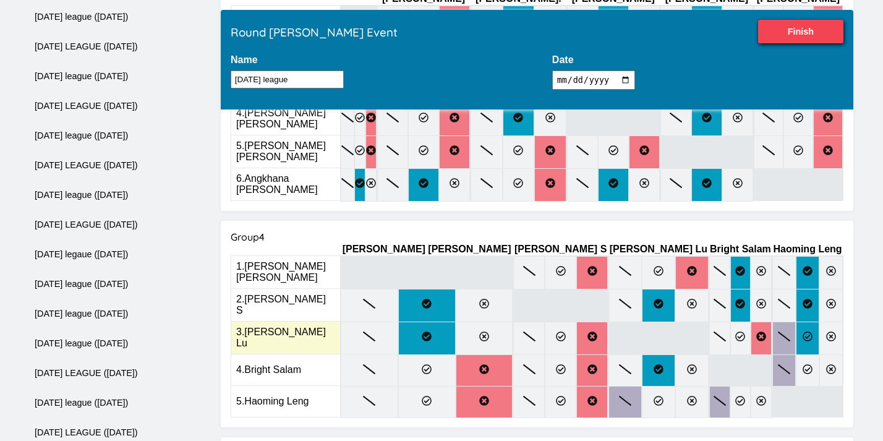
click at [796, 322] on label at bounding box center [807, 338] width 23 height 33
click at [0, 0] on input "radio" at bounding box center [0, 0] width 0 height 0
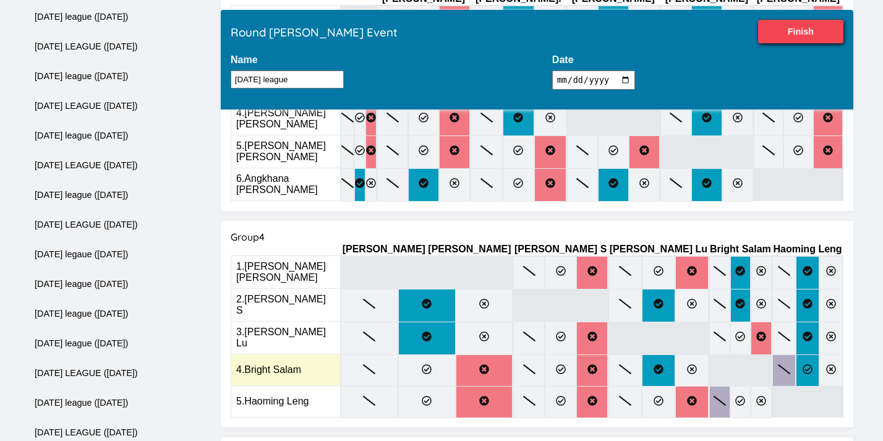
click at [796, 354] on label at bounding box center [807, 370] width 23 height 32
click at [0, 0] on input "radio" at bounding box center [0, 0] width 0 height 0
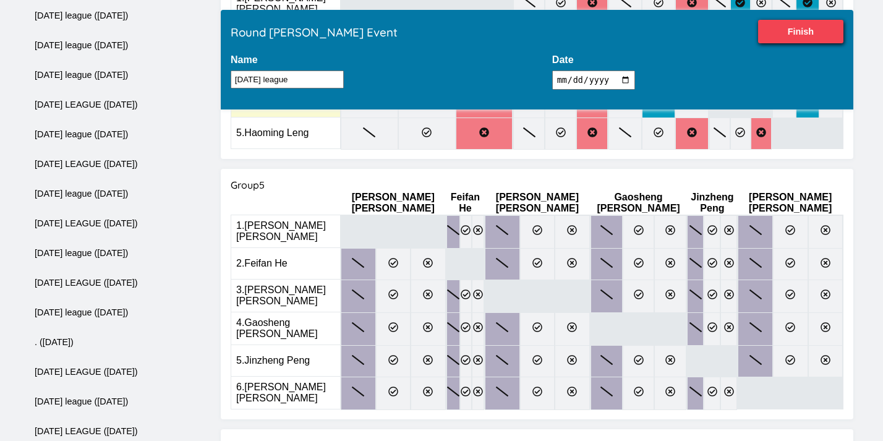
scroll to position [1046, 0]
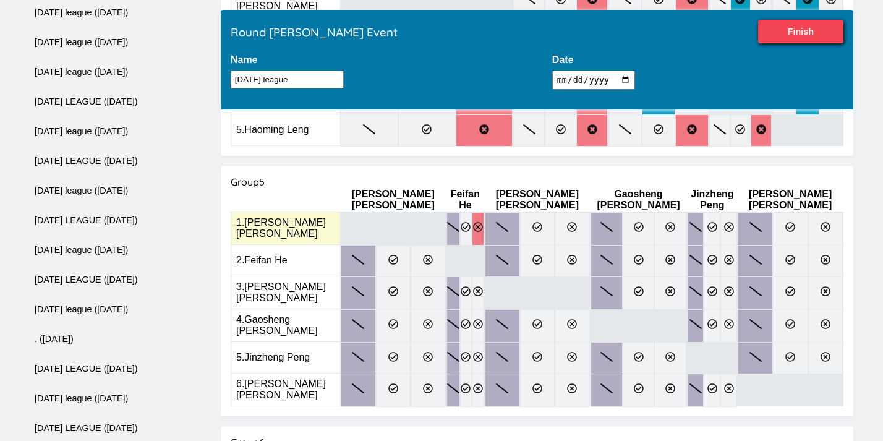
click at [472, 212] on label at bounding box center [478, 228] width 12 height 33
click at [0, 0] on input "radio" at bounding box center [0, 0] width 0 height 0
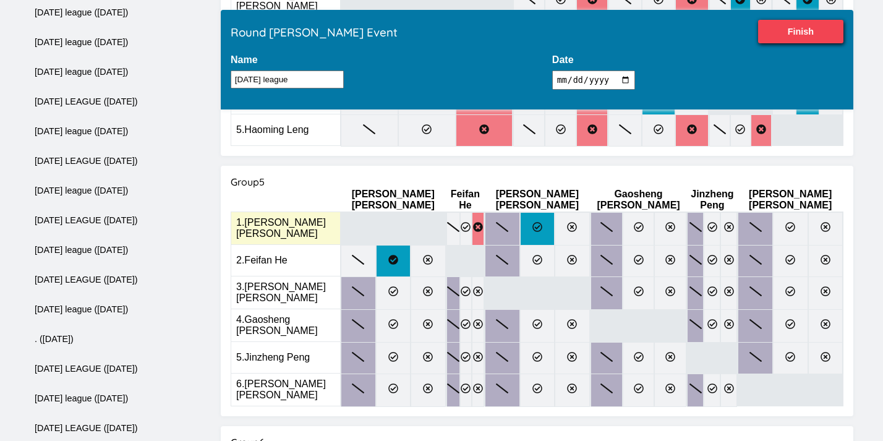
click at [520, 212] on label at bounding box center [537, 228] width 35 height 33
click at [0, 0] on input "radio" at bounding box center [0, 0] width 0 height 0
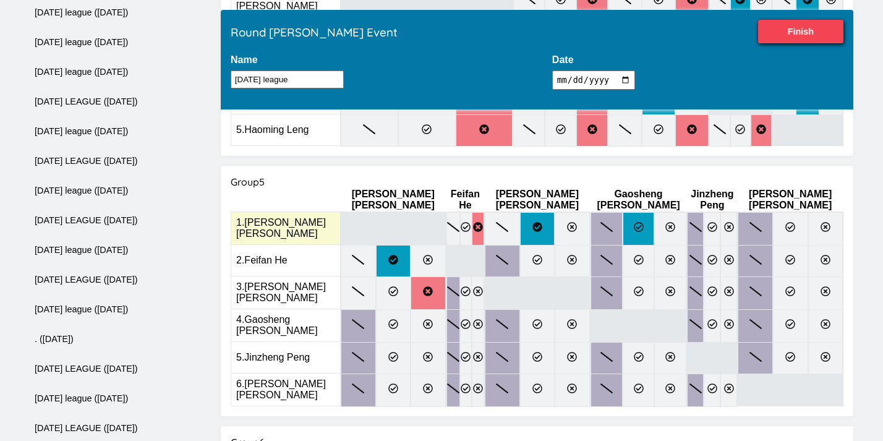
click at [623, 212] on label at bounding box center [639, 228] width 32 height 33
click at [0, 0] on input "radio" at bounding box center [0, 0] width 0 height 0
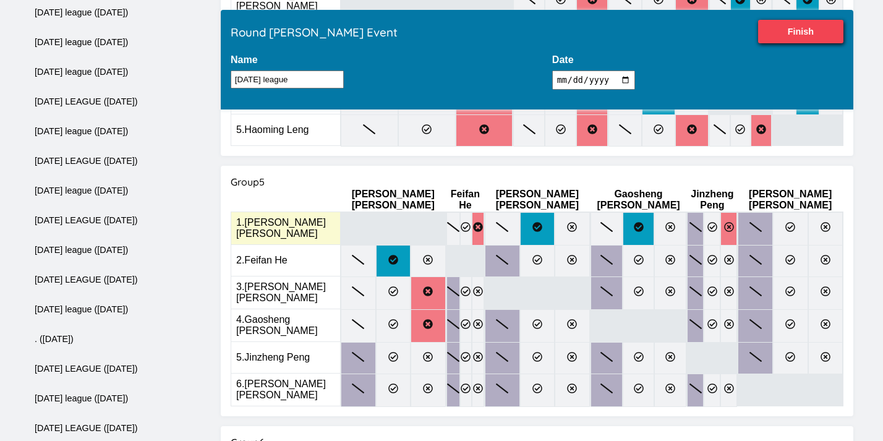
click at [724, 222] on icon at bounding box center [729, 227] width 10 height 10
click at [0, 0] on input "radio" at bounding box center [0, 0] width 0 height 0
click at [821, 222] on icon at bounding box center [826, 227] width 10 height 10
click at [0, 0] on input "radio" at bounding box center [0, 0] width 0 height 0
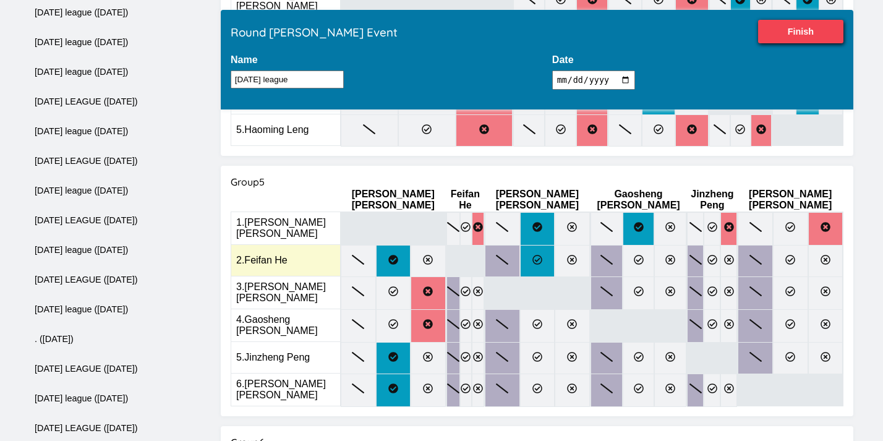
click at [520, 245] on label at bounding box center [537, 261] width 35 height 32
click at [0, 0] on input "radio" at bounding box center [0, 0] width 0 height 0
click at [654, 245] on label at bounding box center [670, 261] width 32 height 32
click at [0, 0] on input "radio" at bounding box center [0, 0] width 0 height 0
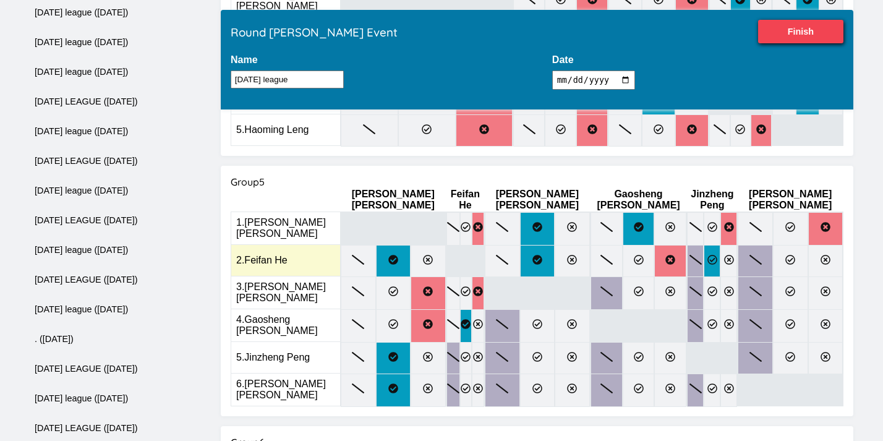
click at [704, 245] on label at bounding box center [712, 261] width 17 height 32
click at [0, 0] on input "radio" at bounding box center [0, 0] width 0 height 0
click at [788, 255] on icon at bounding box center [790, 260] width 10 height 10
click at [0, 0] on input "radio" at bounding box center [0, 0] width 0 height 0
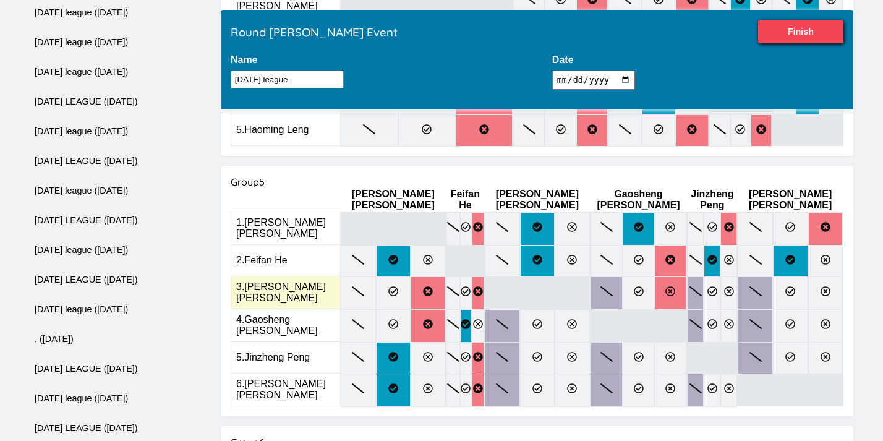
click at [654, 276] on label at bounding box center [670, 292] width 32 height 33
click at [0, 0] on input "radio" at bounding box center [0, 0] width 0 height 0
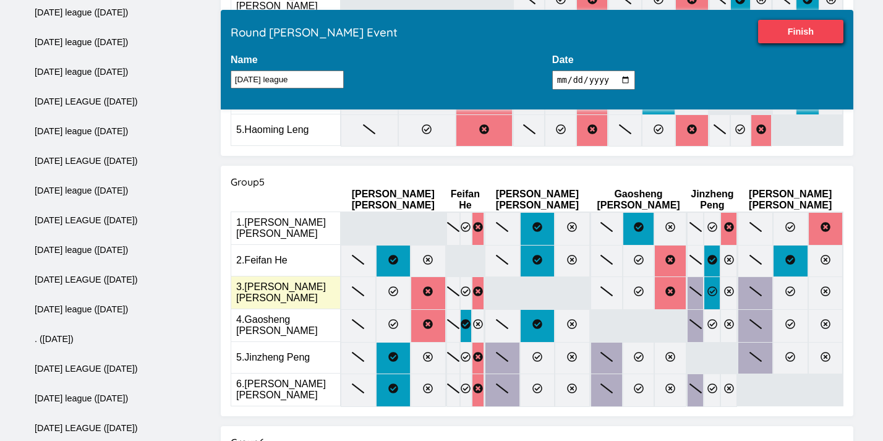
click at [704, 276] on label at bounding box center [712, 292] width 17 height 33
click at [0, 0] on input "radio" at bounding box center [0, 0] width 0 height 0
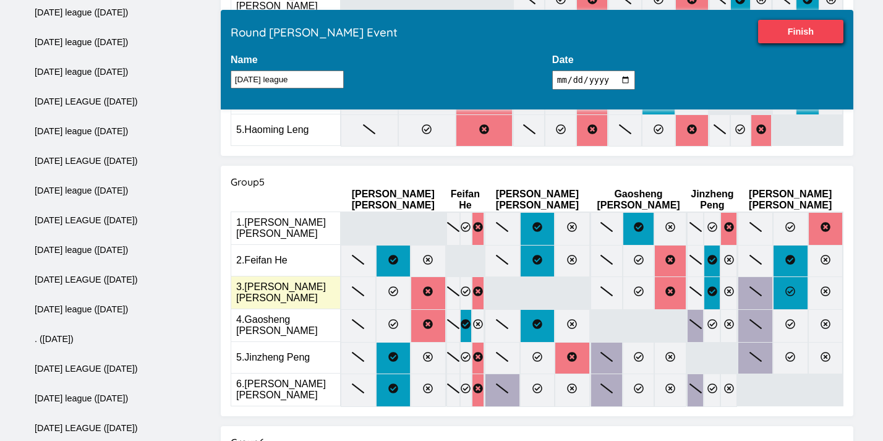
click at [785, 286] on icon at bounding box center [790, 291] width 10 height 10
click at [0, 0] on input "radio" at bounding box center [0, 0] width 0 height 0
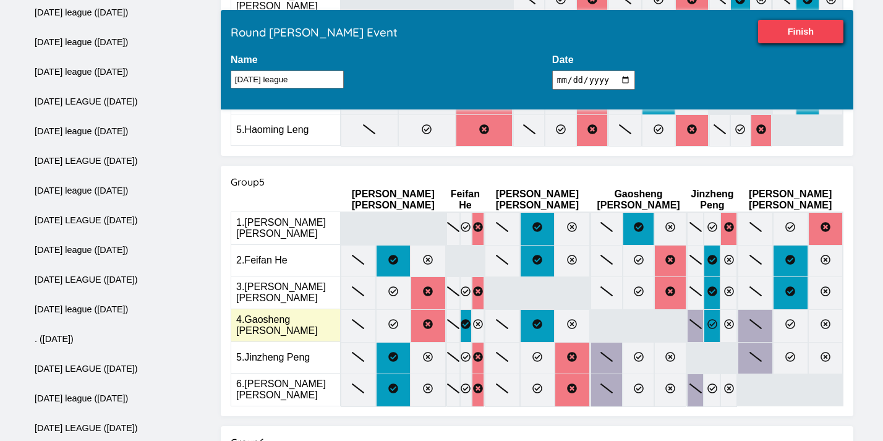
click at [707, 319] on icon at bounding box center [712, 324] width 10 height 10
click at [0, 0] on input "radio" at bounding box center [0, 0] width 0 height 0
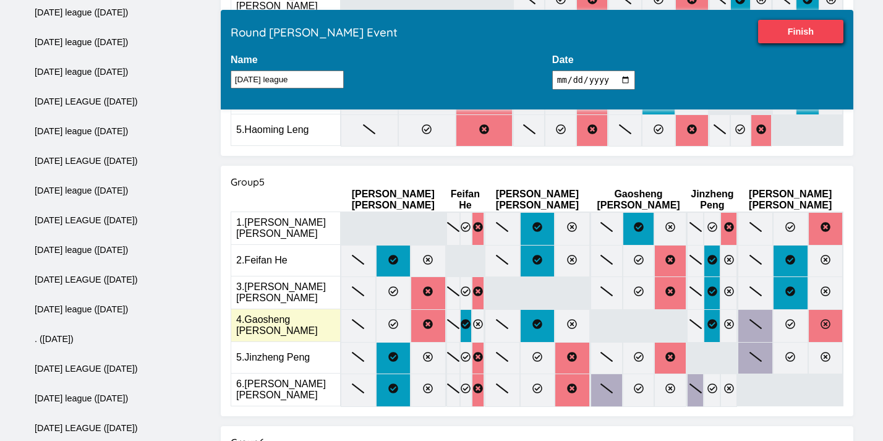
click at [821, 319] on icon at bounding box center [826, 324] width 10 height 10
click at [0, 0] on input "radio" at bounding box center [0, 0] width 0 height 0
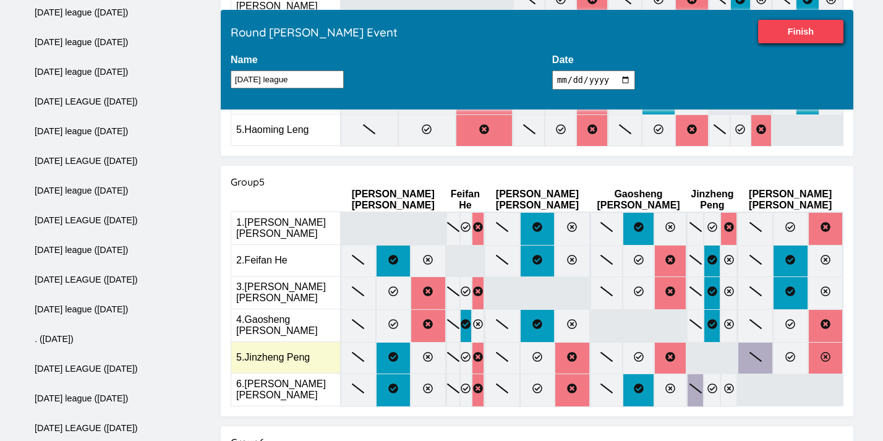
click at [822, 342] on label at bounding box center [825, 358] width 35 height 32
click at [0, 0] on input "radio" at bounding box center [0, 0] width 0 height 0
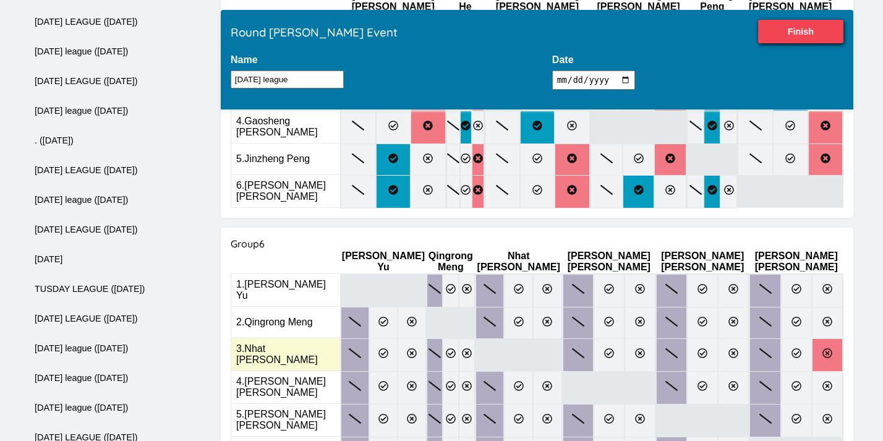
scroll to position [1247, 0]
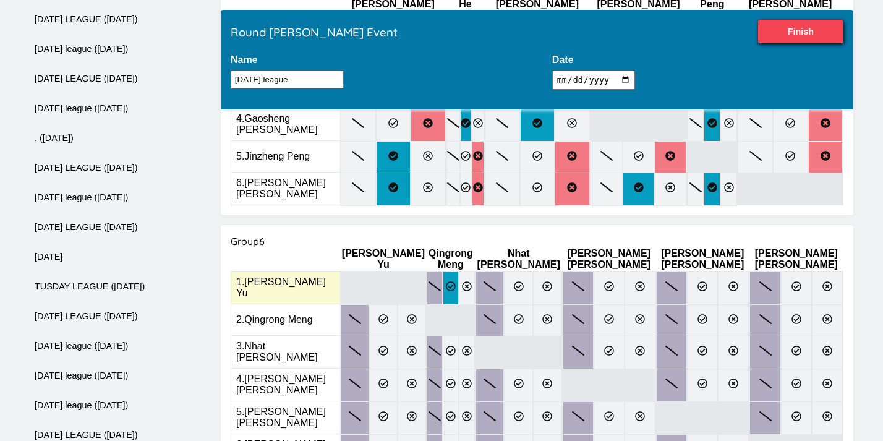
click at [445, 271] on label at bounding box center [451, 287] width 16 height 33
click at [0, 0] on input "radio" at bounding box center [0, 0] width 0 height 0
click at [524, 281] on icon at bounding box center [519, 286] width 10 height 10
click at [0, 0] on input "radio" at bounding box center [0, 0] width 0 height 0
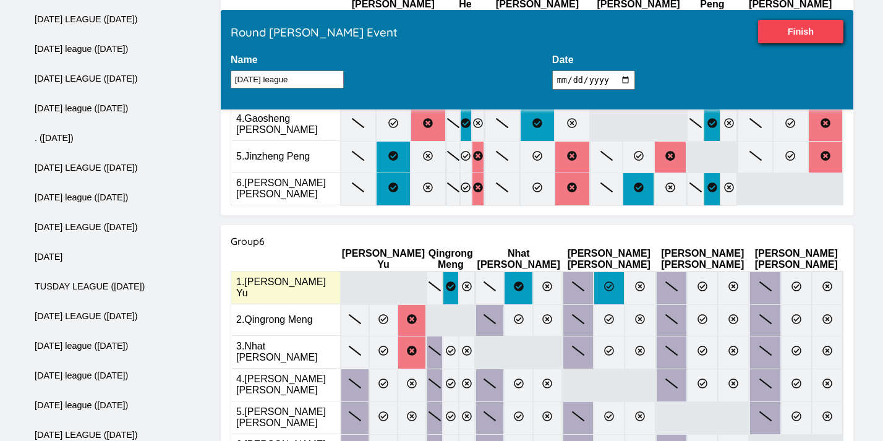
click at [605, 281] on icon at bounding box center [609, 286] width 10 height 10
click at [0, 0] on input "radio" at bounding box center [0, 0] width 0 height 0
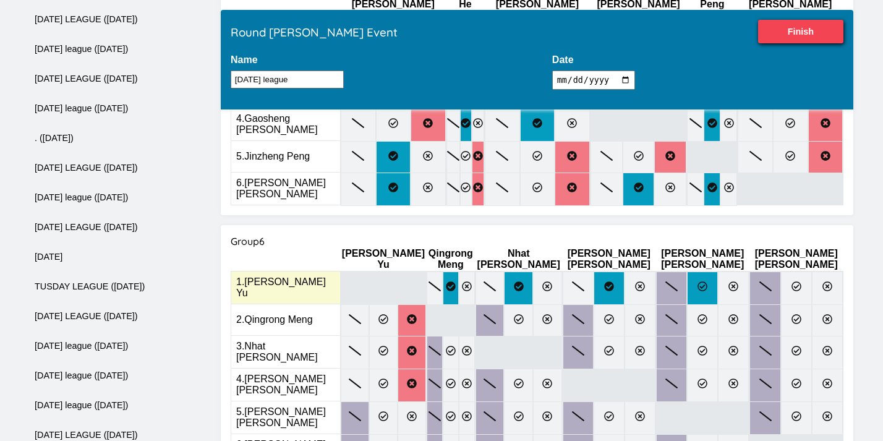
click at [689, 271] on label at bounding box center [702, 287] width 31 height 33
click at [0, 0] on input "radio" at bounding box center [0, 0] width 0 height 0
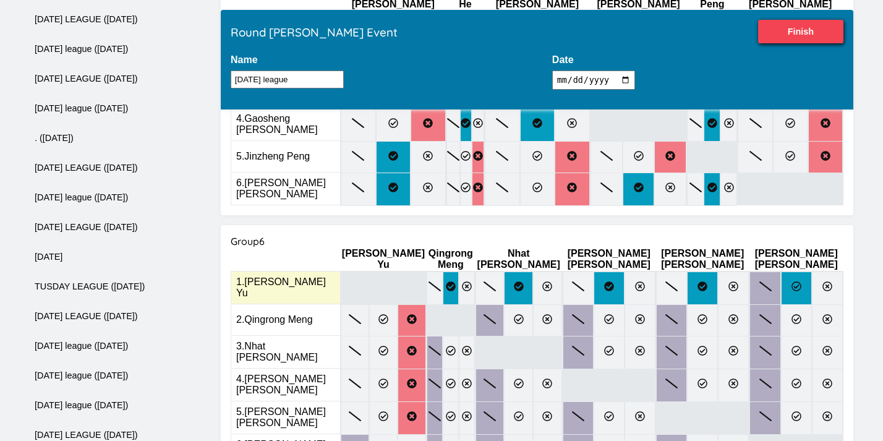
click at [788, 271] on label at bounding box center [796, 287] width 31 height 33
click at [0, 0] on input "radio" at bounding box center [0, 0] width 0 height 0
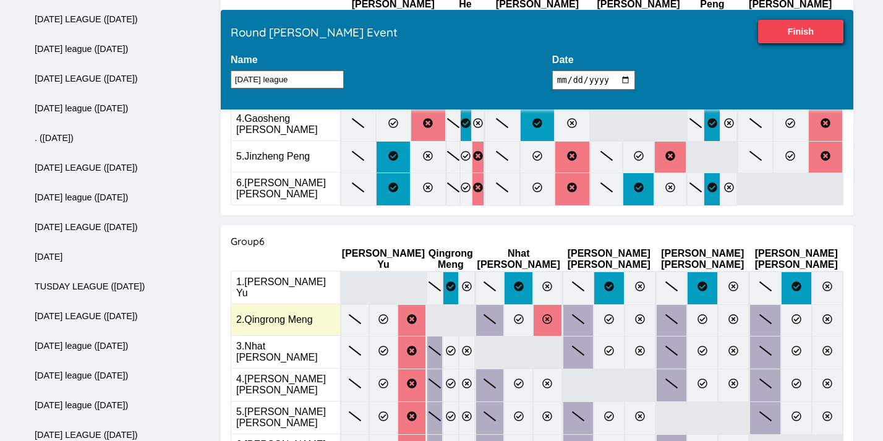
click at [558, 304] on label at bounding box center [547, 320] width 29 height 32
click at [0, 0] on input "radio" at bounding box center [0, 0] width 0 height 0
click at [604, 314] on icon at bounding box center [609, 319] width 10 height 10
click at [0, 0] on input "radio" at bounding box center [0, 0] width 0 height 0
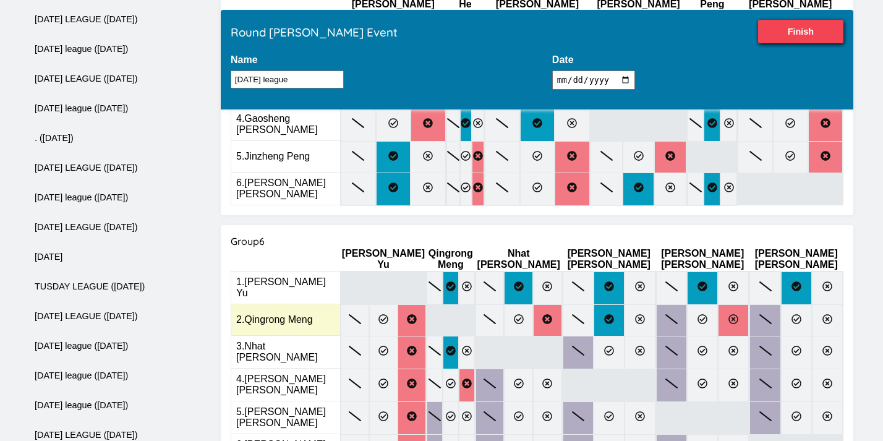
click at [741, 304] on label at bounding box center [733, 320] width 31 height 32
click at [0, 0] on input "radio" at bounding box center [0, 0] width 0 height 0
click at [798, 314] on icon at bounding box center [796, 319] width 10 height 10
click at [0, 0] on input "radio" at bounding box center [0, 0] width 0 height 0
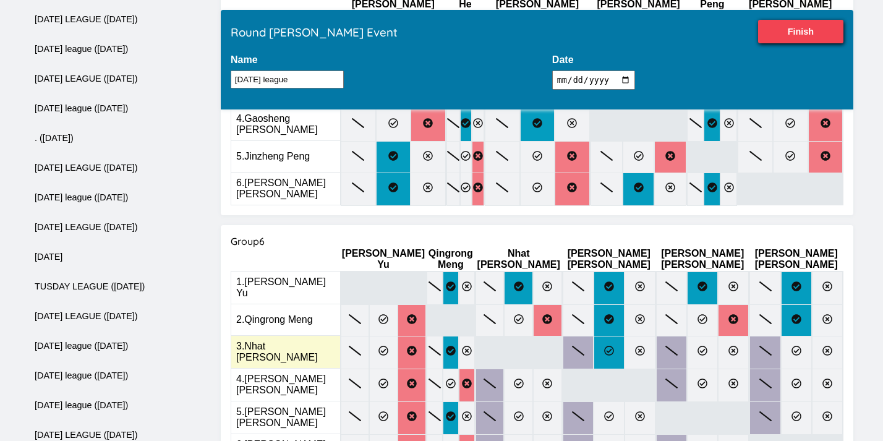
click at [615, 336] on label at bounding box center [609, 352] width 31 height 33
click at [0, 0] on input "radio" at bounding box center [0, 0] width 0 height 0
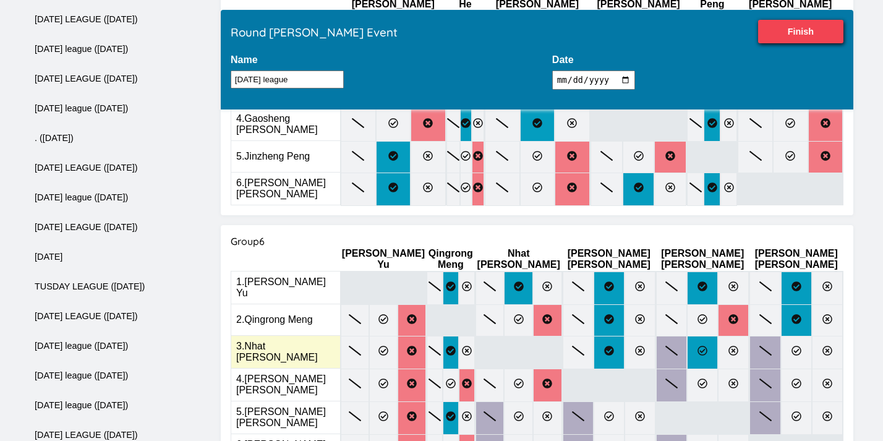
click at [700, 336] on label at bounding box center [702, 352] width 31 height 33
click at [0, 0] on input "radio" at bounding box center [0, 0] width 0 height 0
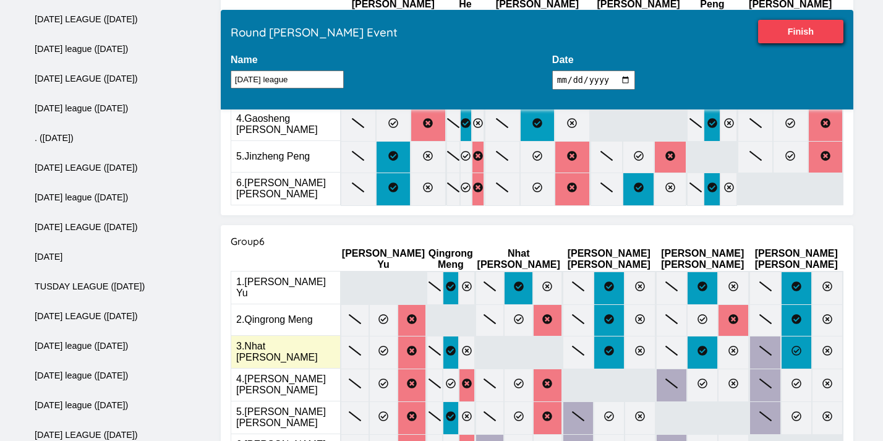
click at [798, 346] on icon at bounding box center [796, 351] width 10 height 10
click at [0, 0] on input "radio" at bounding box center [0, 0] width 0 height 0
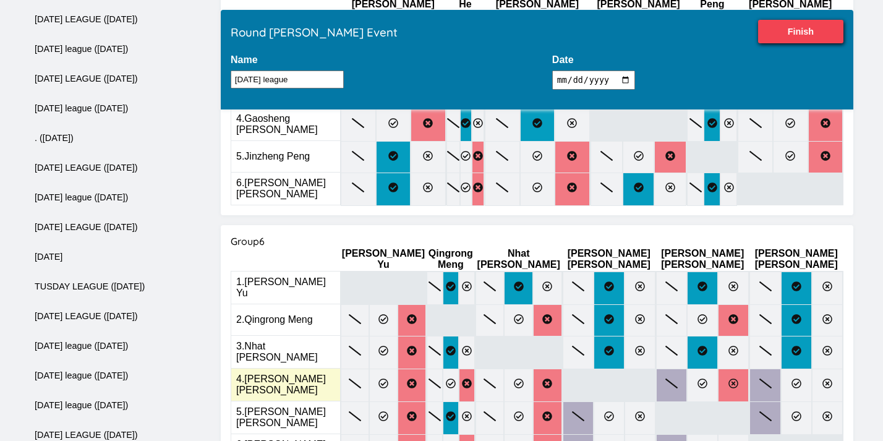
click at [733, 378] on icon at bounding box center [733, 383] width 10 height 10
click at [0, 0] on input "radio" at bounding box center [0, 0] width 0 height 0
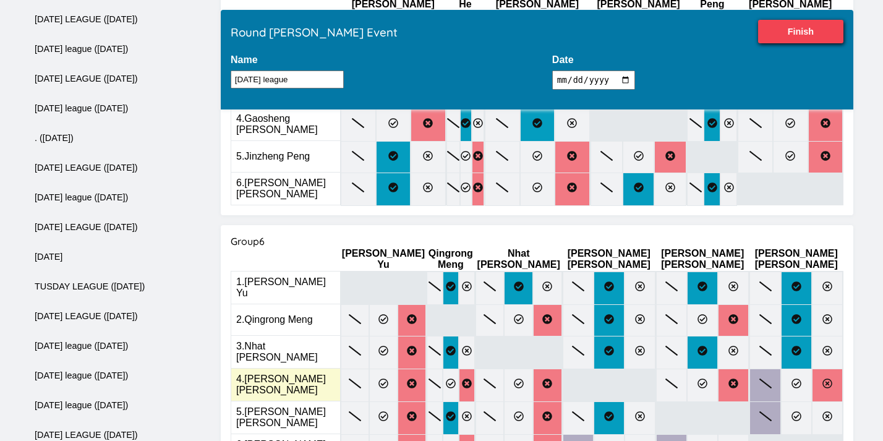
click at [822, 378] on icon at bounding box center [827, 383] width 10 height 10
click at [0, 0] on input "radio" at bounding box center [0, 0] width 0 height 0
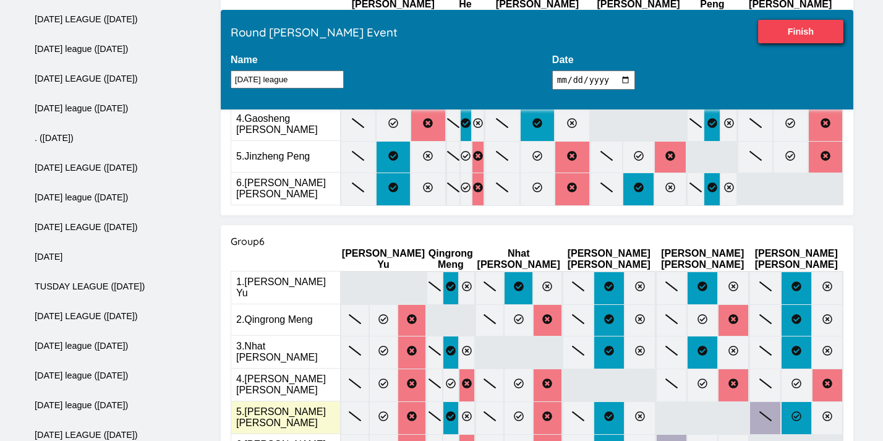
click at [799, 401] on label at bounding box center [796, 417] width 31 height 33
click at [0, 0] on input "radio" at bounding box center [0, 0] width 0 height 0
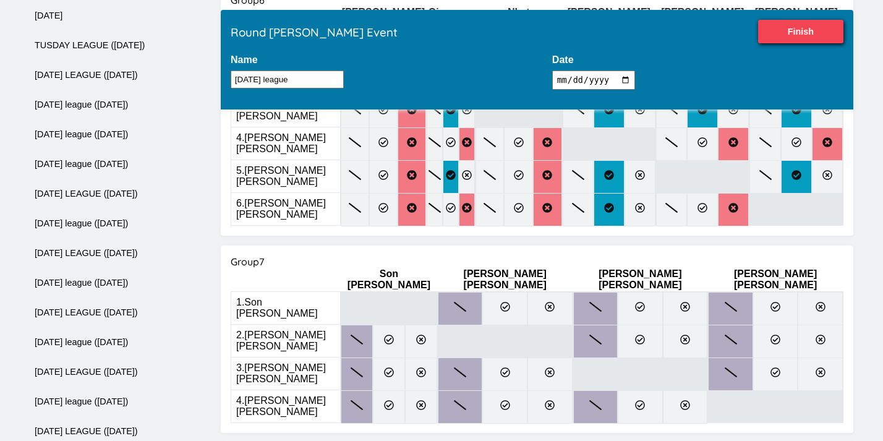
scroll to position [1487, 0]
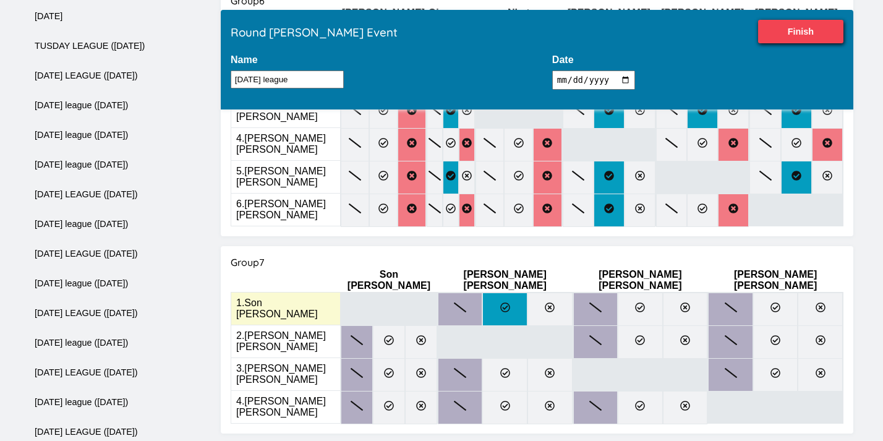
click at [514, 292] on label at bounding box center [504, 308] width 45 height 33
click at [0, 0] on input "radio" at bounding box center [0, 0] width 0 height 0
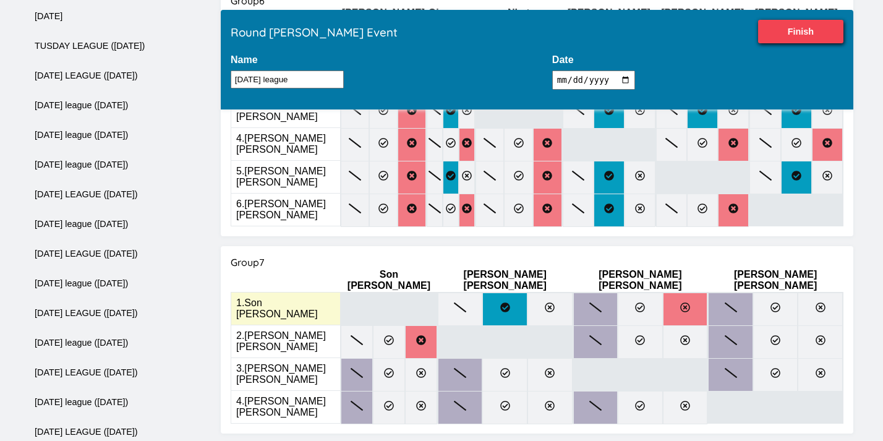
click at [688, 302] on icon at bounding box center [685, 307] width 10 height 10
click at [0, 0] on input "radio" at bounding box center [0, 0] width 0 height 0
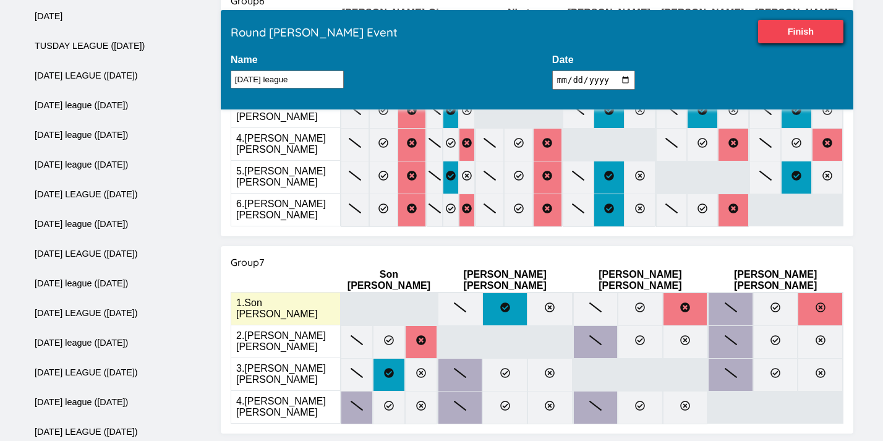
click at [816, 302] on icon at bounding box center [821, 307] width 10 height 10
click at [0, 0] on input "radio" at bounding box center [0, 0] width 0 height 0
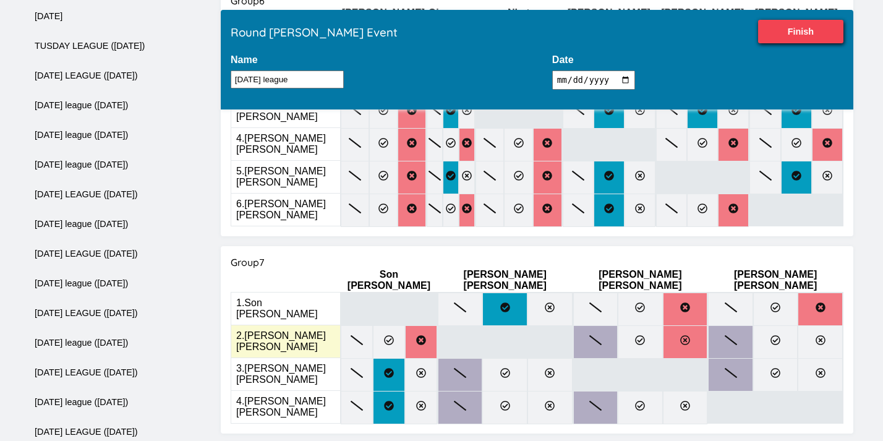
click at [688, 335] on icon at bounding box center [685, 340] width 10 height 10
click at [0, 0] on input "radio" at bounding box center [0, 0] width 0 height 0
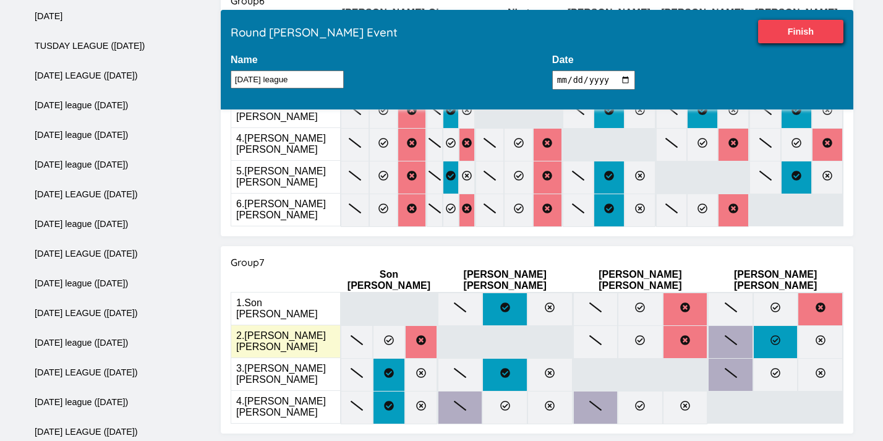
click at [767, 325] on label at bounding box center [775, 341] width 45 height 33
click at [0, 0] on input "radio" at bounding box center [0, 0] width 0 height 0
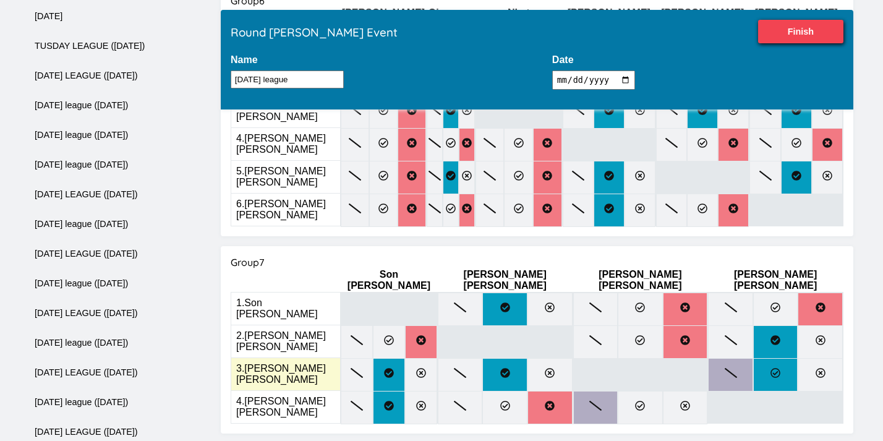
click at [770, 358] on label at bounding box center [775, 374] width 45 height 33
click at [0, 0] on input "radio" at bounding box center [0, 0] width 0 height 0
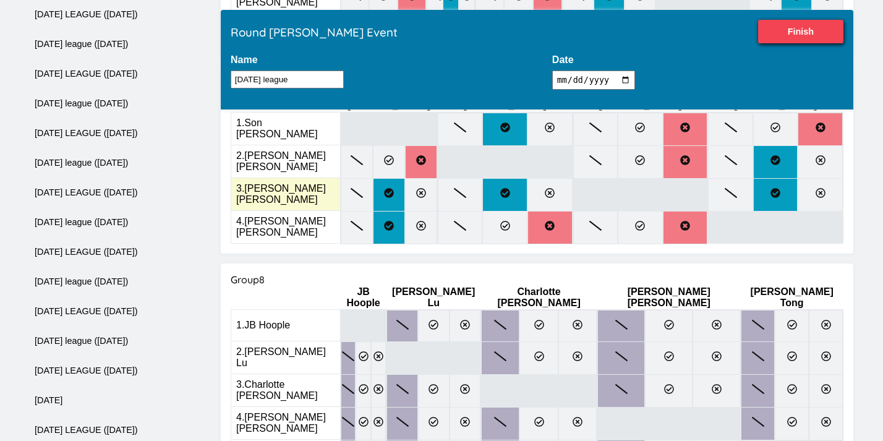
scroll to position [1663, 0]
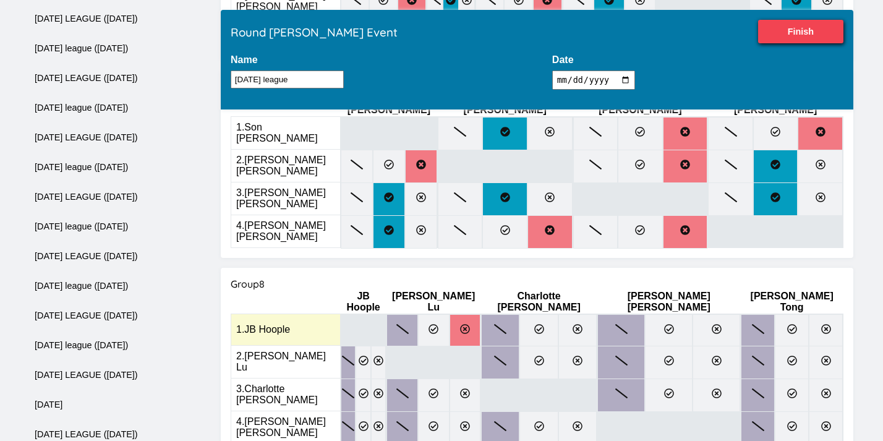
click at [481, 314] on label at bounding box center [466, 330] width 32 height 32
click at [0, 0] on input "radio" at bounding box center [0, 0] width 0 height 0
click at [558, 314] on label at bounding box center [538, 330] width 38 height 32
click at [0, 0] on input "radio" at bounding box center [0, 0] width 0 height 0
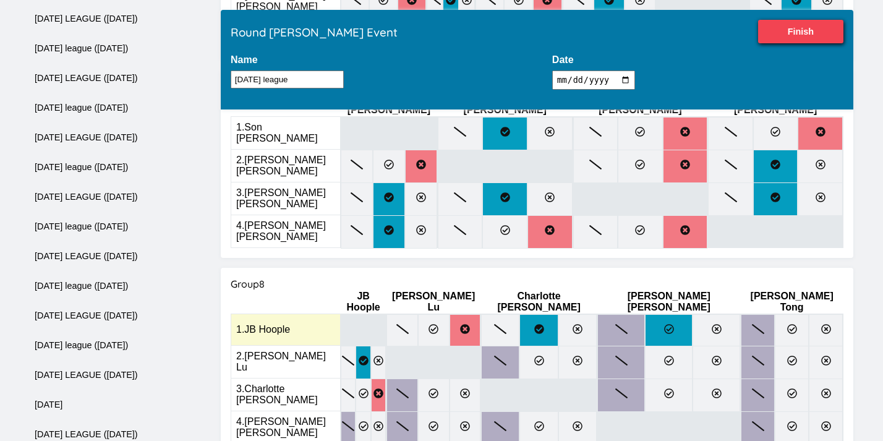
click at [674, 324] on icon at bounding box center [669, 329] width 10 height 10
click at [0, 0] on input "radio" at bounding box center [0, 0] width 0 height 0
click at [801, 314] on label at bounding box center [792, 330] width 34 height 32
click at [0, 0] on input "radio" at bounding box center [0, 0] width 0 height 0
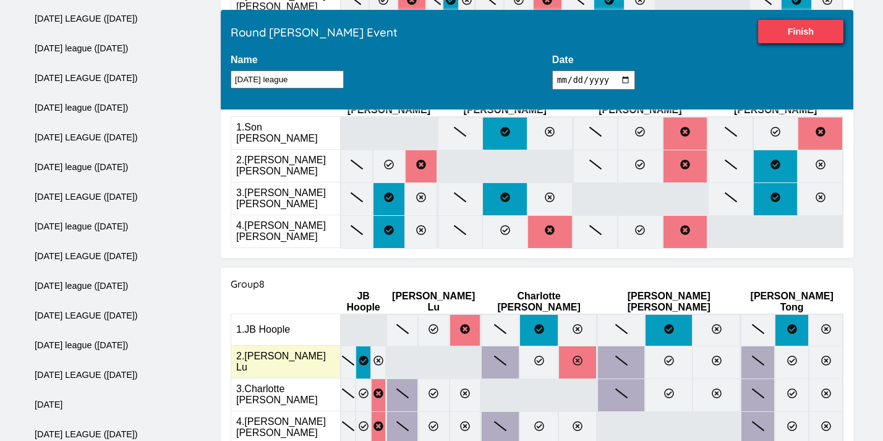
click at [597, 346] on label at bounding box center [577, 362] width 38 height 33
click at [0, 0] on input "radio" at bounding box center [0, 0] width 0 height 0
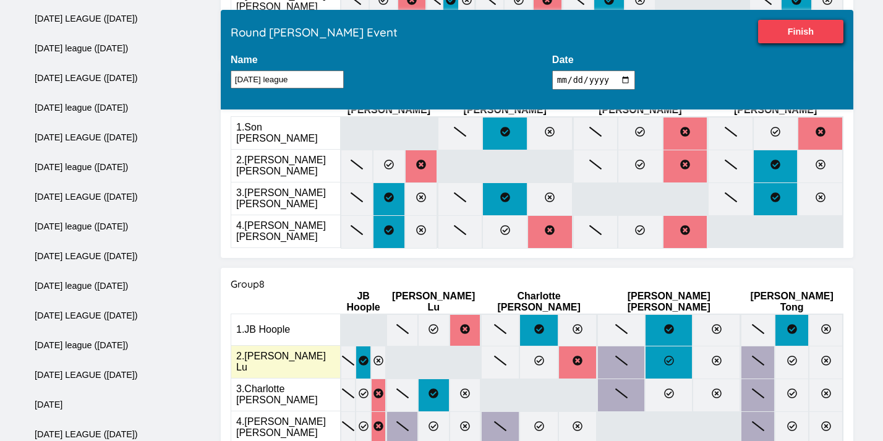
click at [674, 356] on icon at bounding box center [669, 361] width 10 height 10
click at [0, 0] on input "radio" at bounding box center [0, 0] width 0 height 0
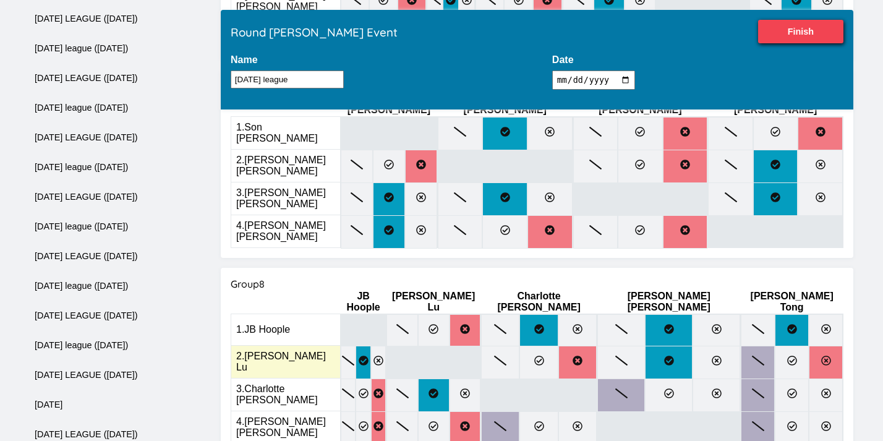
click at [827, 356] on icon at bounding box center [826, 361] width 10 height 10
click at [0, 0] on input "radio" at bounding box center [0, 0] width 0 height 0
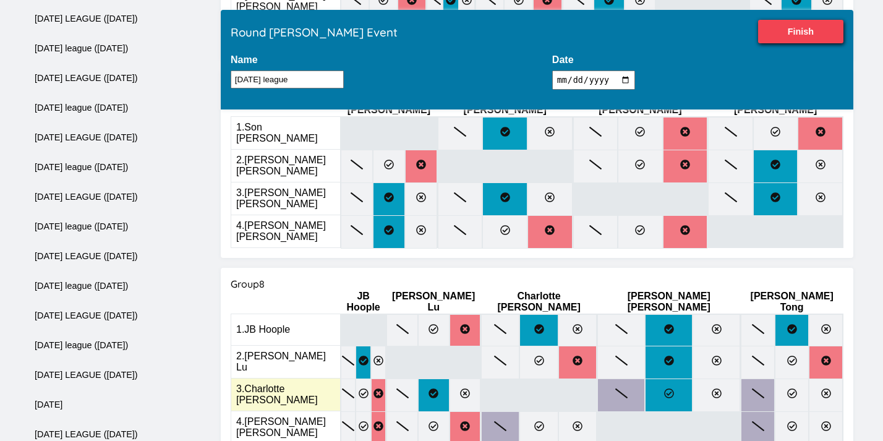
click at [687, 378] on label at bounding box center [669, 394] width 48 height 33
click at [0, 0] on input "radio" at bounding box center [0, 0] width 0 height 0
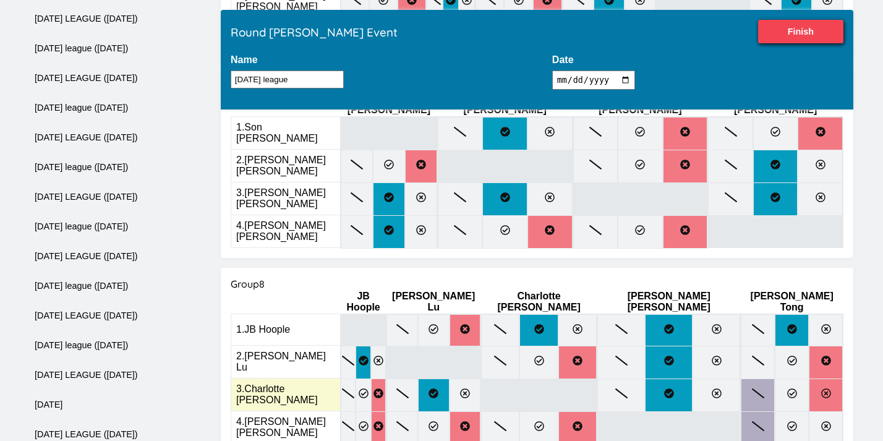
click at [820, 378] on label at bounding box center [826, 394] width 34 height 33
click at [0, 0] on input "radio" at bounding box center [0, 0] width 0 height 0
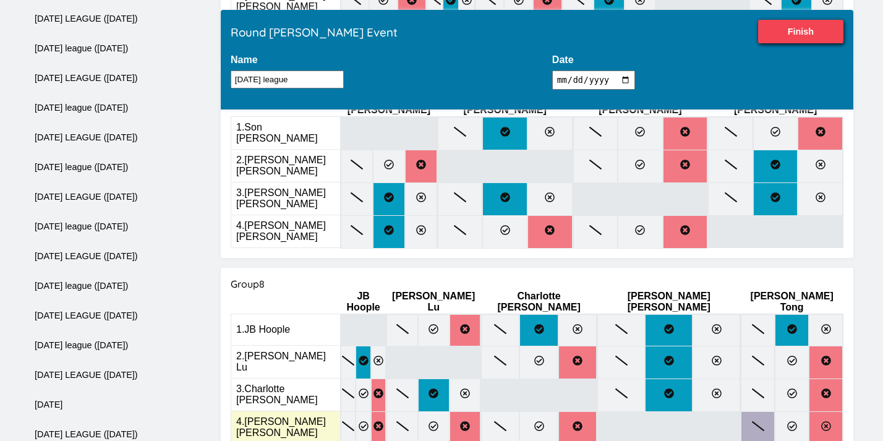
click at [838, 411] on label at bounding box center [826, 427] width 34 height 33
click at [0, 0] on input "radio" at bounding box center [0, 0] width 0 height 0
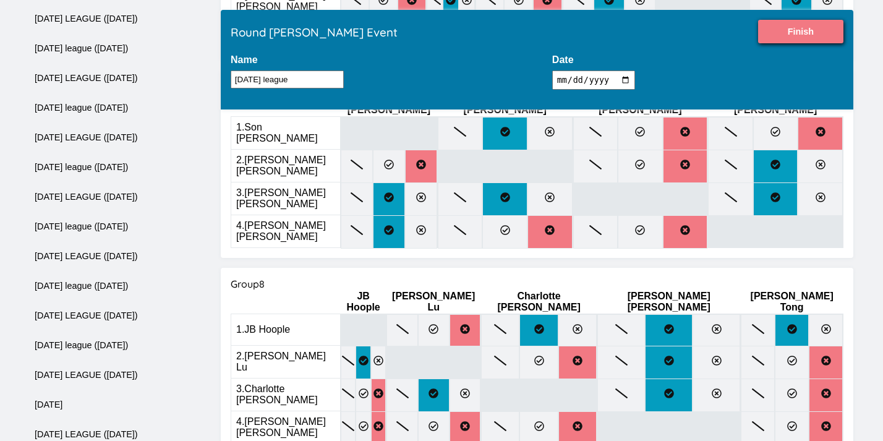
click at [793, 28] on input "Finish" at bounding box center [800, 31] width 85 height 23
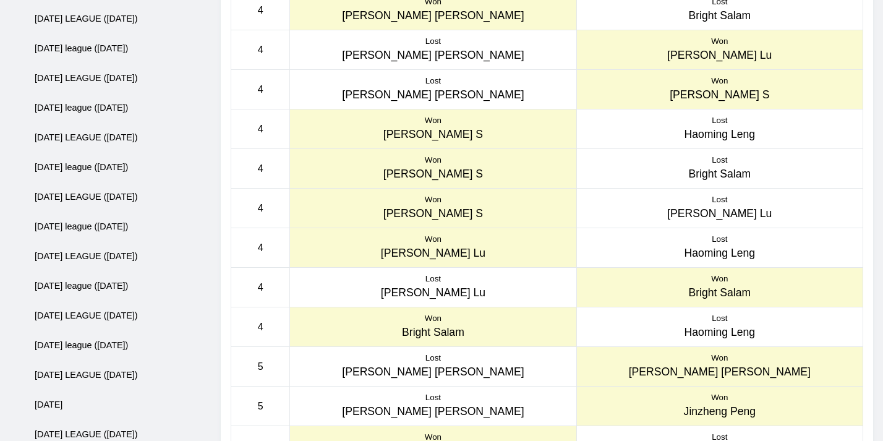
scroll to position [0, 0]
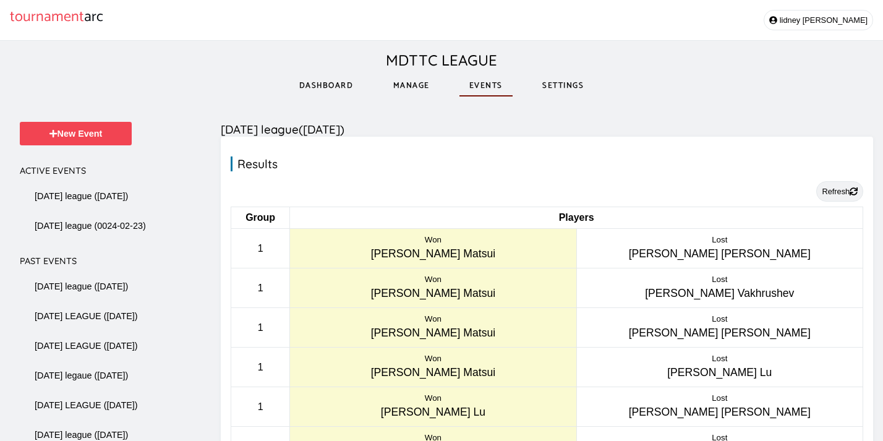
click at [830, 190] on button "Refresh" at bounding box center [839, 191] width 47 height 20
click at [406, 81] on link "Manage" at bounding box center [411, 85] width 56 height 43
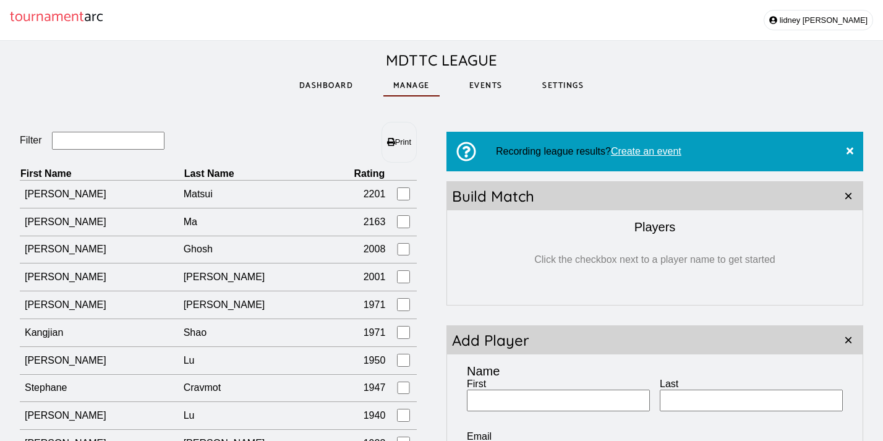
click at [302, 90] on link "Dashboard" at bounding box center [326, 85] width 74 height 43
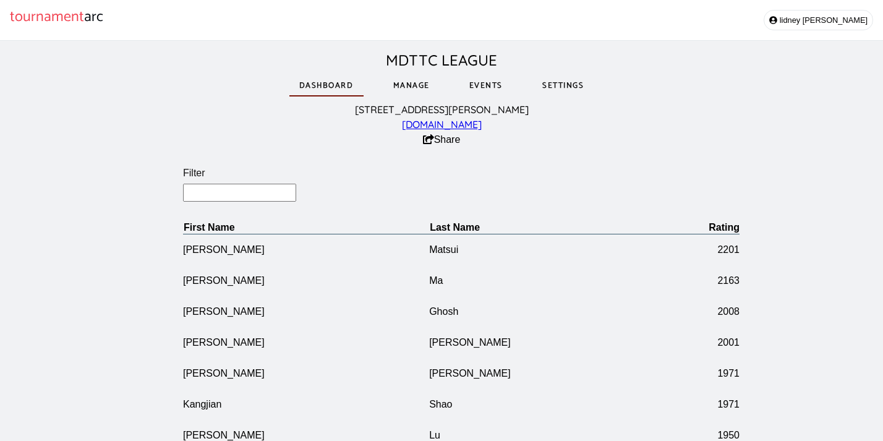
click at [480, 88] on link "Events" at bounding box center [485, 85] width 53 height 43
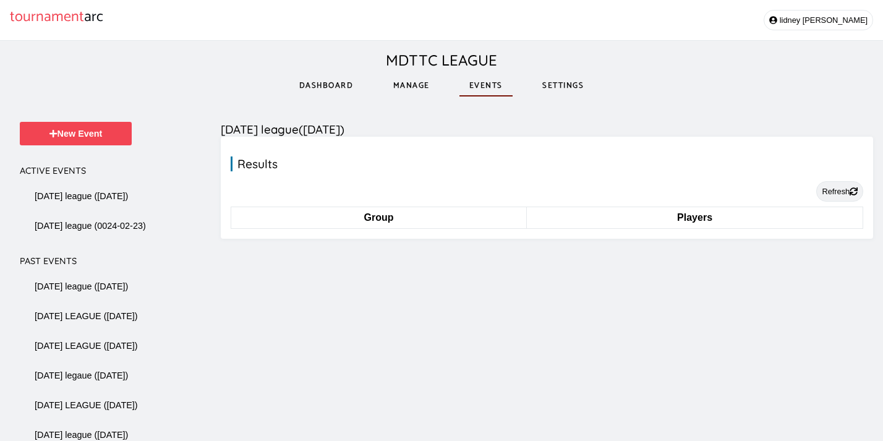
click at [829, 187] on button "Refresh" at bounding box center [839, 191] width 47 height 20
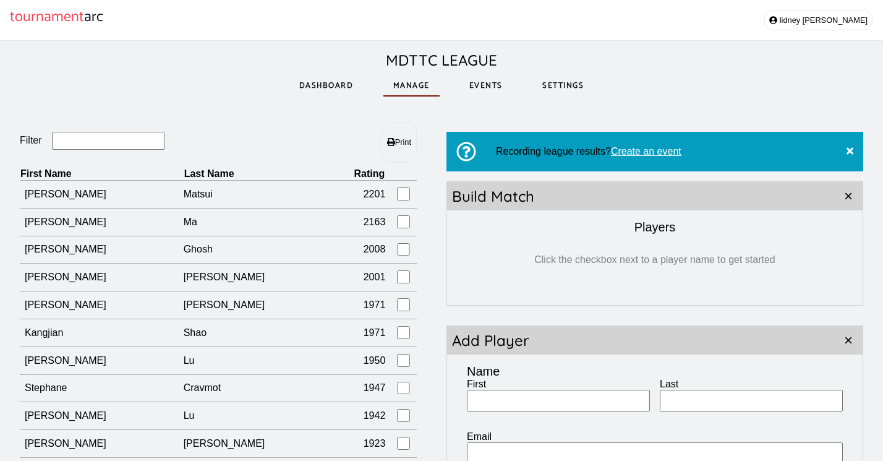
click at [108, 143] on input "Filter" at bounding box center [108, 141] width 113 height 18
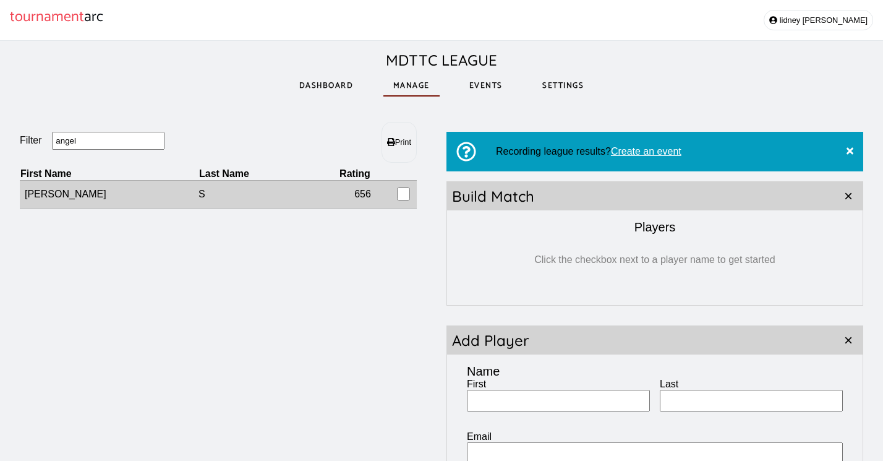
drag, startPoint x: 108, startPoint y: 143, endPoint x: 249, endPoint y: 197, distance: 150.9
click at [249, 197] on td "S" at bounding box center [251, 195] width 106 height 28
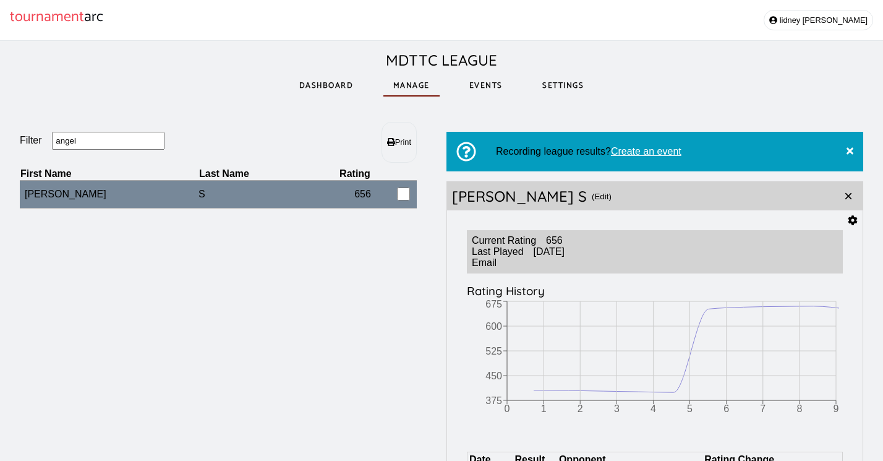
click at [109, 142] on input "angel" at bounding box center [108, 141] width 113 height 18
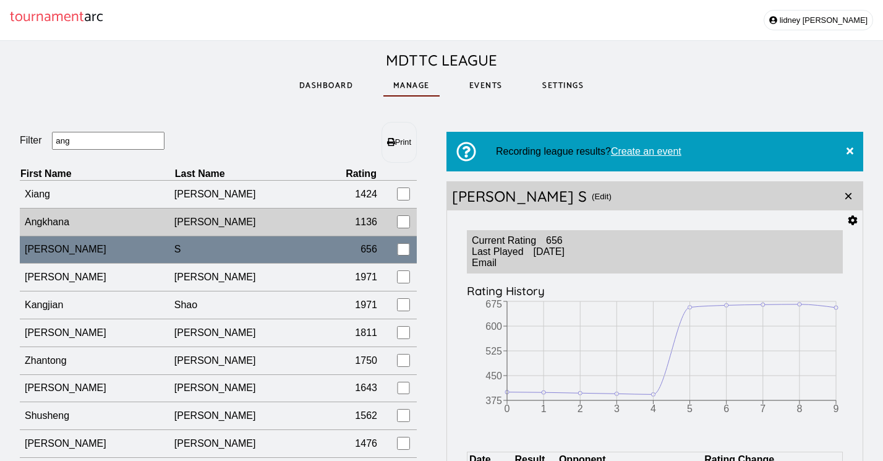
type input "ang"
click at [205, 228] on td "[PERSON_NAME]" at bounding box center [246, 222] width 145 height 28
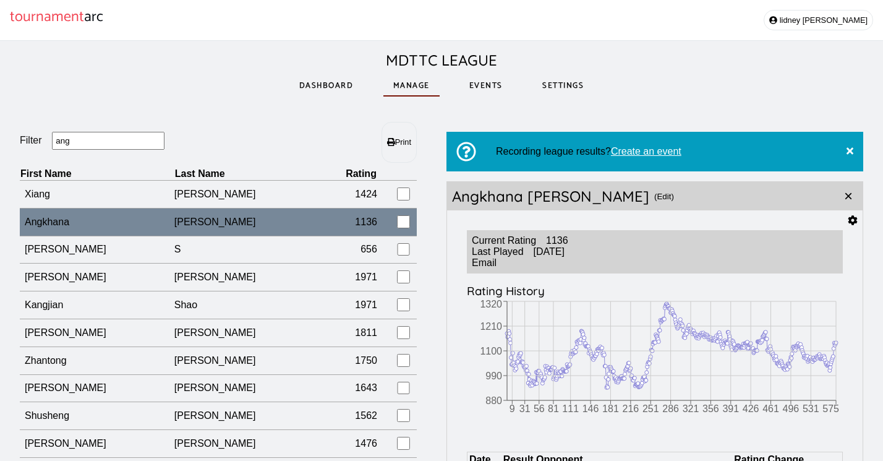
click at [853, 224] on icon at bounding box center [852, 220] width 9 height 10
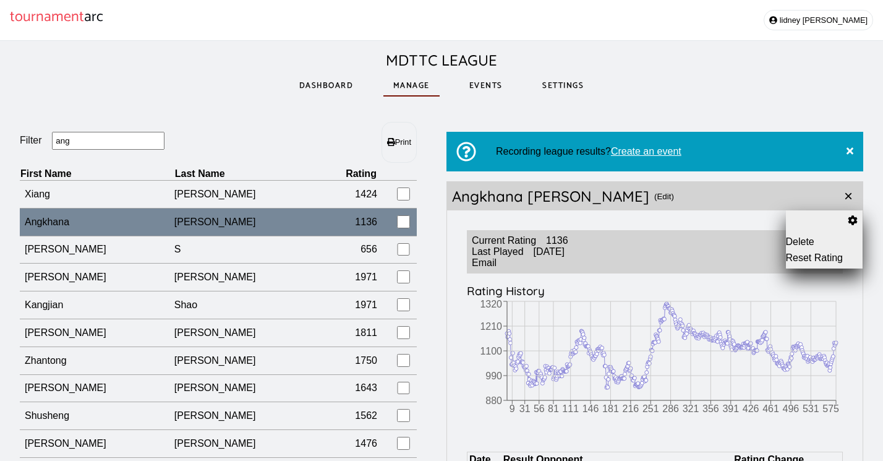
click at [811, 259] on button "Reset Rating" at bounding box center [824, 257] width 77 height 11
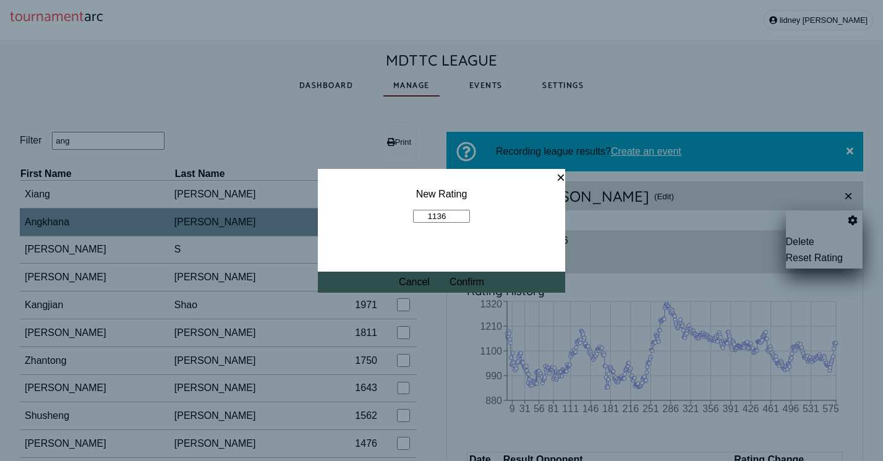
drag, startPoint x: 450, startPoint y: 213, endPoint x: 419, endPoint y: 216, distance: 31.0
click at [419, 216] on input "1136" at bounding box center [441, 216] width 57 height 13
type input "1160"
click at [476, 283] on button "Confirm" at bounding box center [467, 281] width 35 height 11
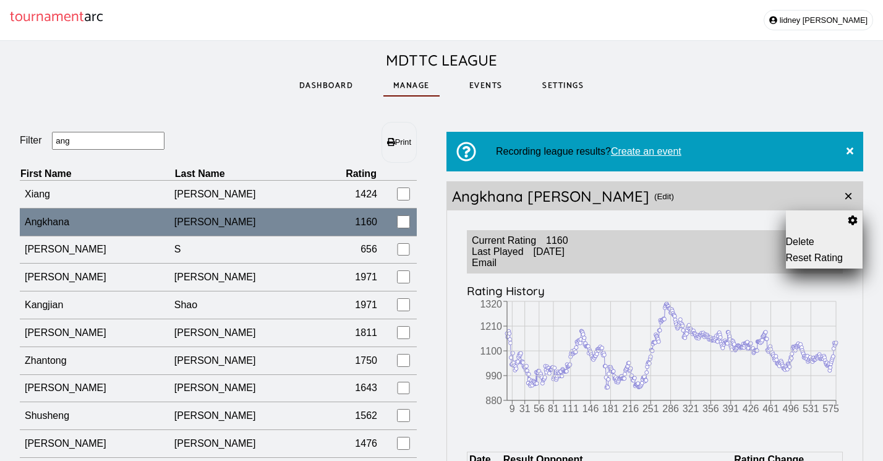
click at [491, 87] on link "Events" at bounding box center [485, 85] width 53 height 43
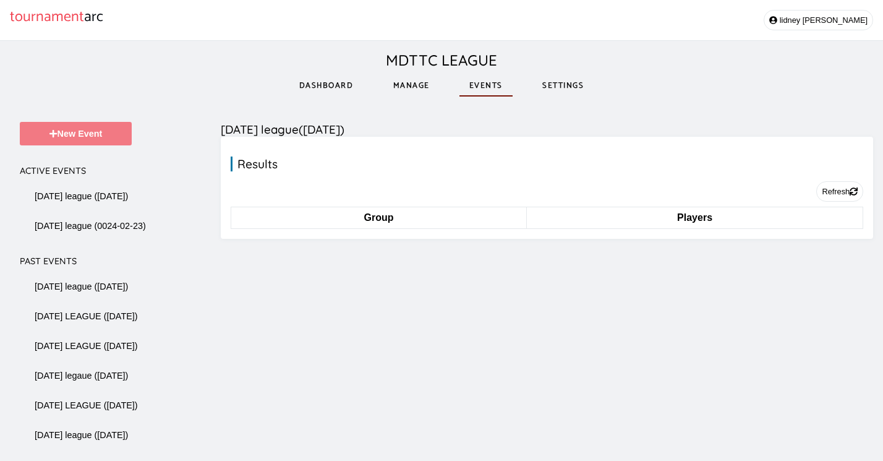
click at [43, 135] on button "New Event" at bounding box center [76, 133] width 112 height 23
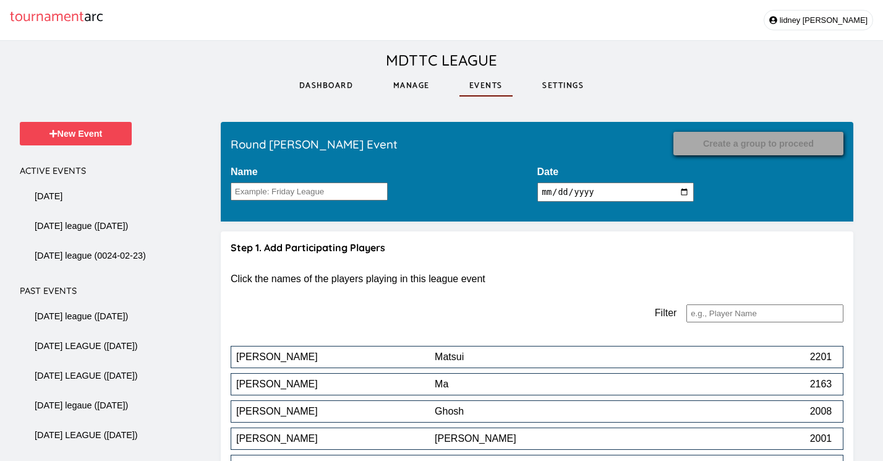
click at [607, 196] on input "2025-10-03" at bounding box center [615, 191] width 157 height 19
type input "2025-09-30"
click at [333, 195] on input "Name" at bounding box center [309, 191] width 157 height 18
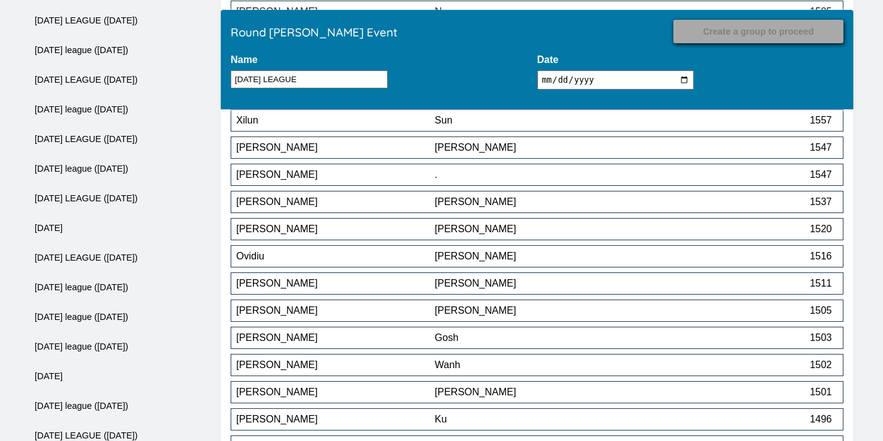
scroll to position [1888, 0]
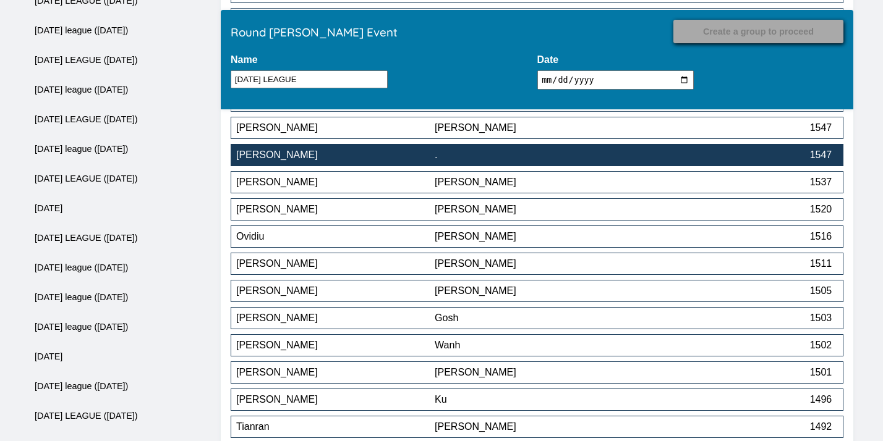
type input "TUESDAY LEAGUE"
click at [513, 161] on div "." at bounding box center [534, 155] width 198 height 11
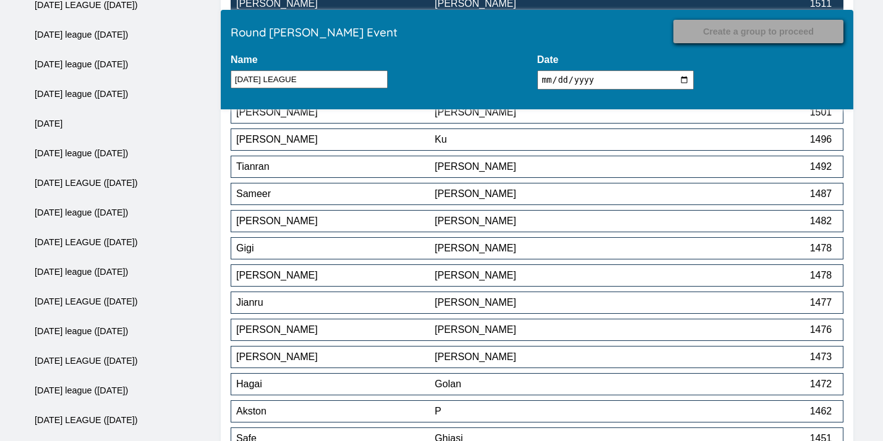
scroll to position [2371, 0]
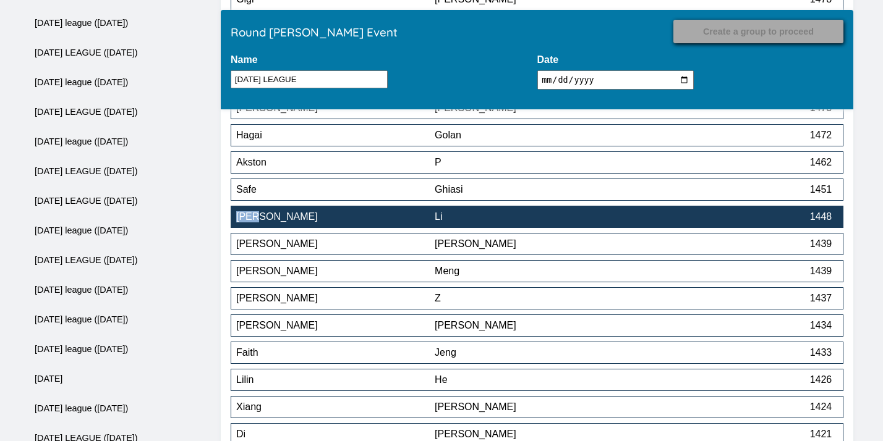
click at [502, 221] on div "Li" at bounding box center [534, 216] width 198 height 11
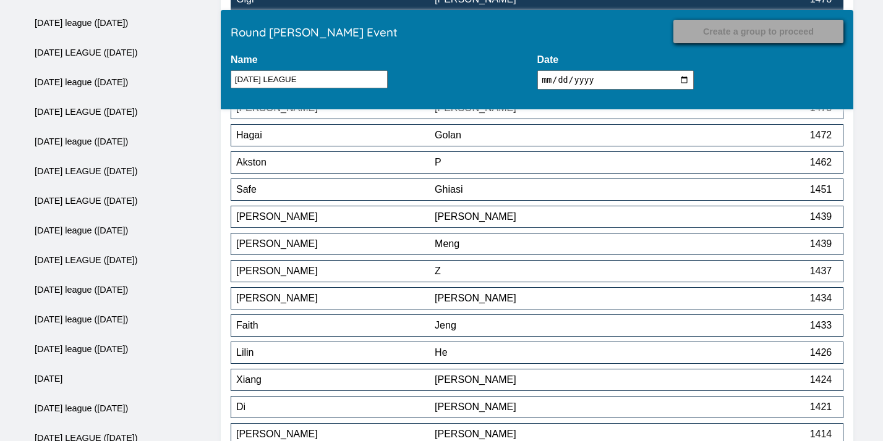
scroll to position [2643, 0]
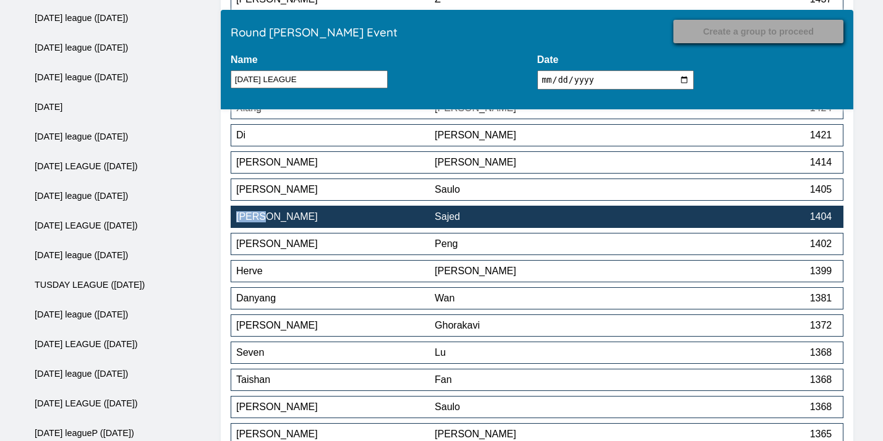
click at [465, 216] on div "Sajed" at bounding box center [534, 216] width 198 height 11
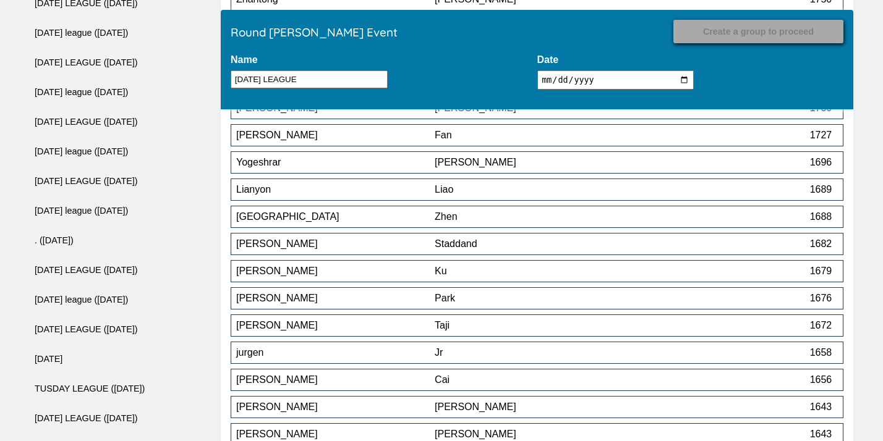
scroll to position [3133, 0]
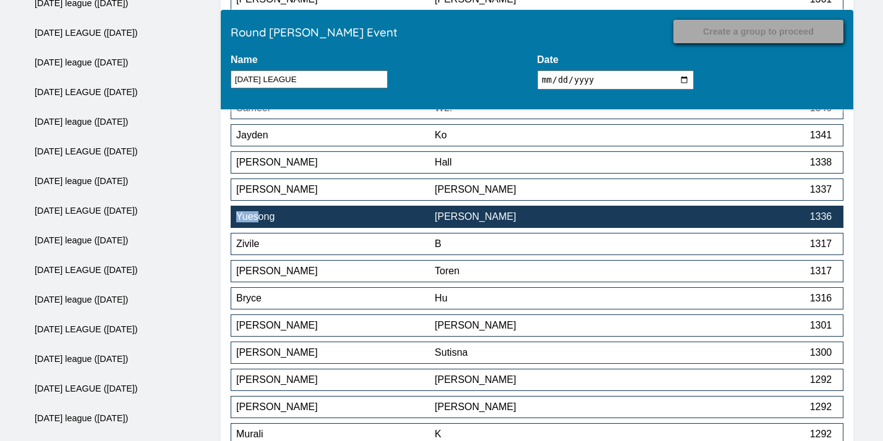
click at [559, 216] on div "[PERSON_NAME]" at bounding box center [534, 216] width 198 height 11
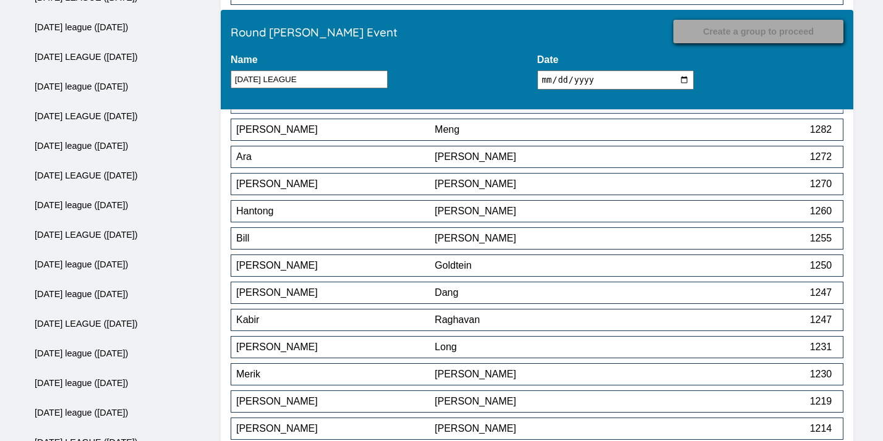
scroll to position [3455, 0]
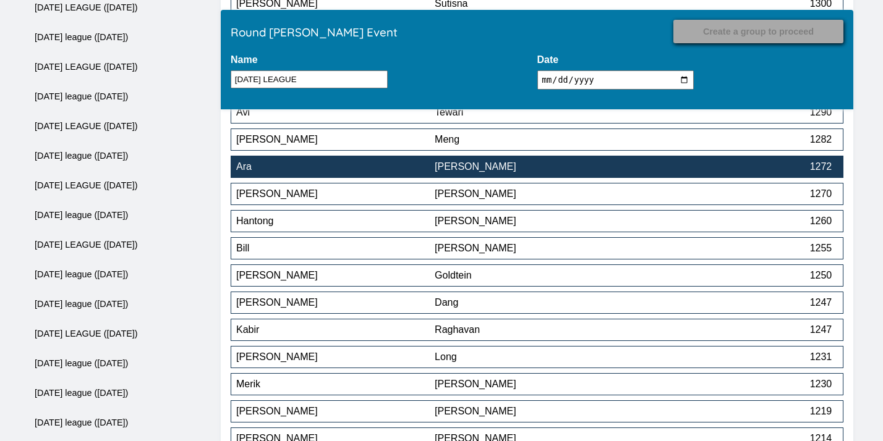
click at [562, 168] on div "[PERSON_NAME]" at bounding box center [534, 166] width 198 height 11
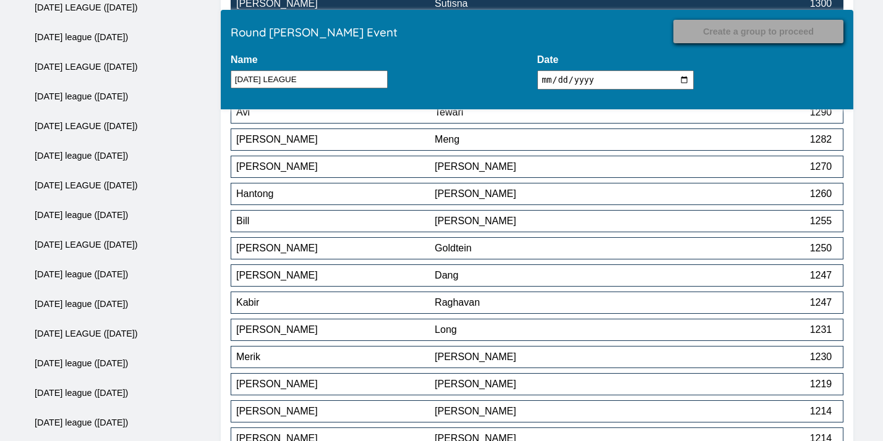
scroll to position [4819, 0]
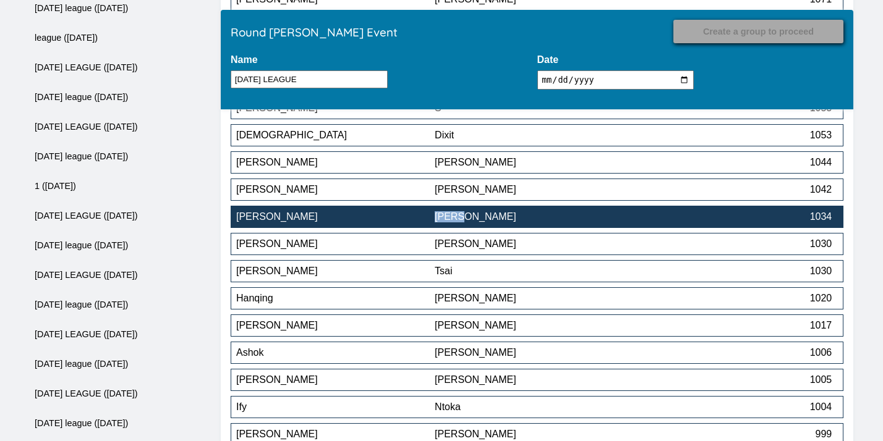
click at [414, 218] on div "[PERSON_NAME]" at bounding box center [335, 216] width 198 height 11
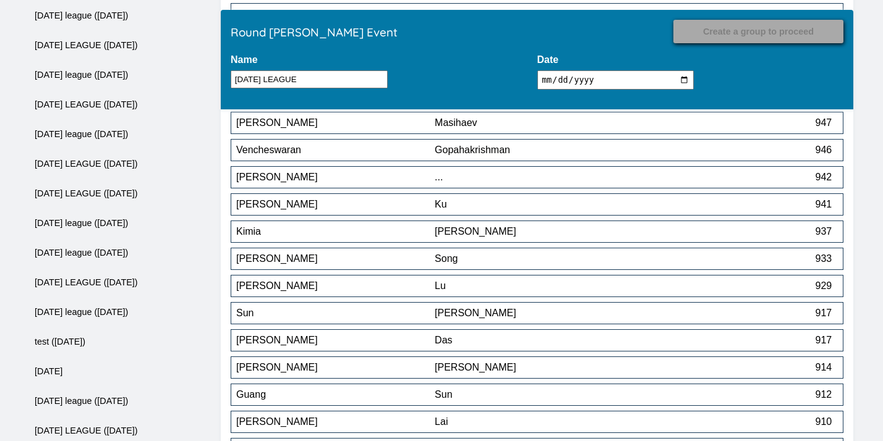
scroll to position [4384, 0]
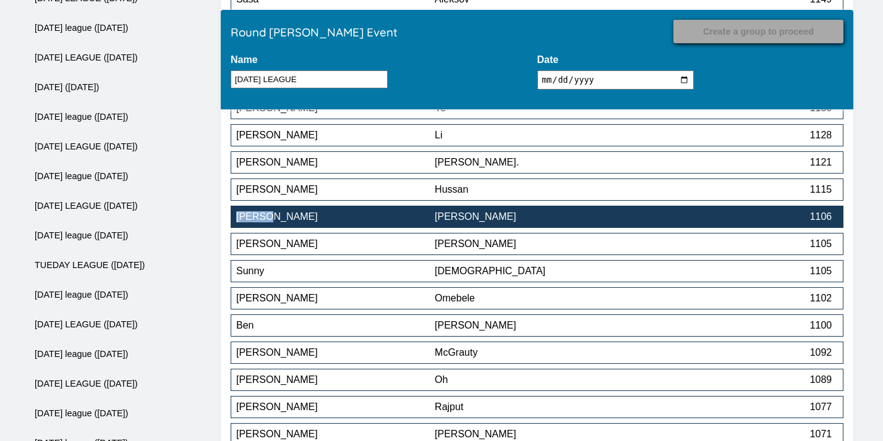
click at [409, 218] on div "[PERSON_NAME]" at bounding box center [335, 216] width 198 height 11
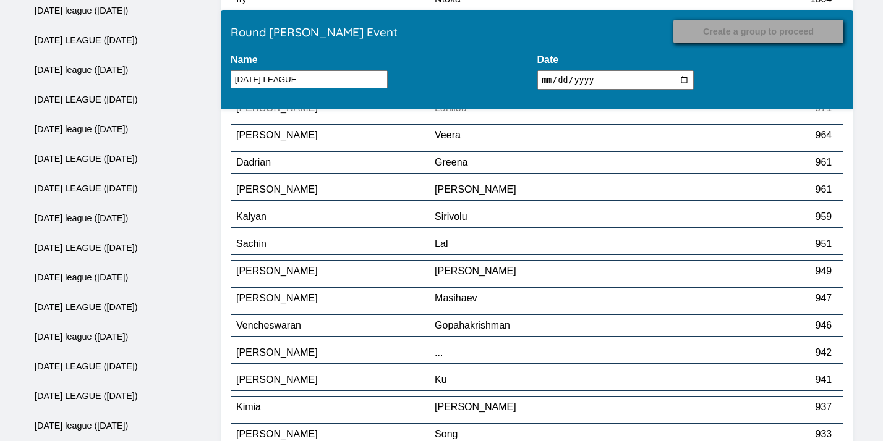
scroll to position [12831, 0]
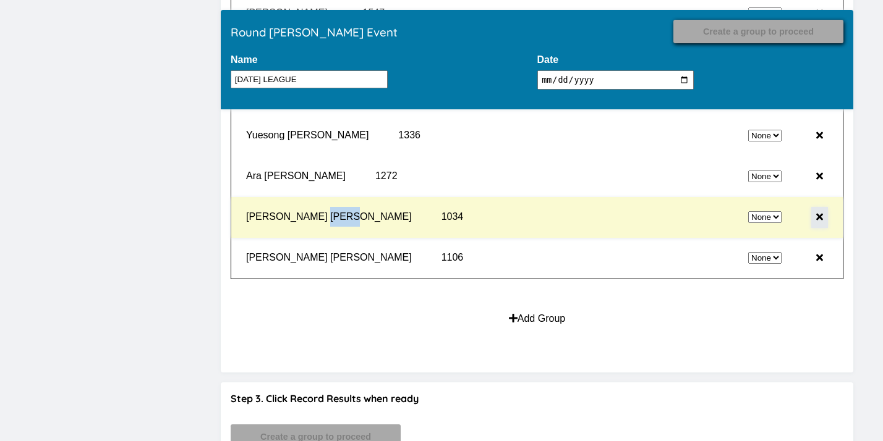
click at [816, 223] on button at bounding box center [819, 217] width 17 height 21
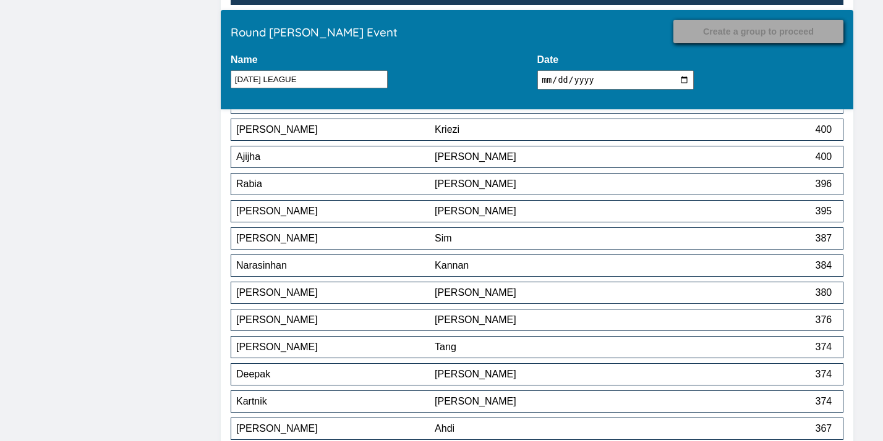
scroll to position [3405, 0]
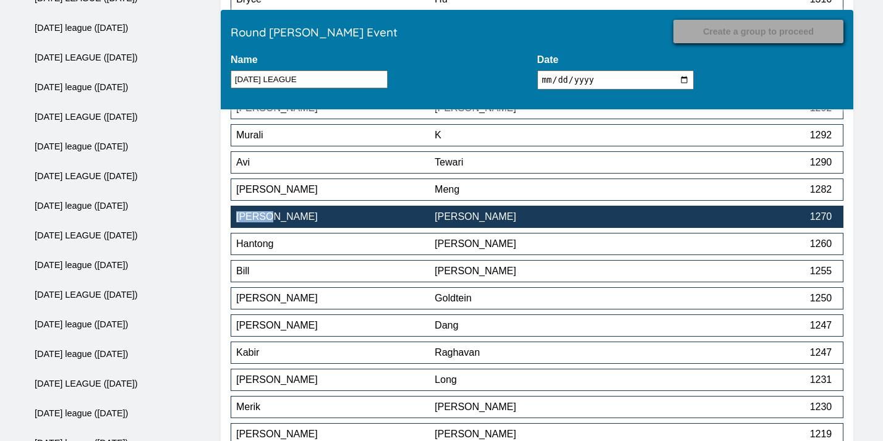
click at [484, 215] on div "[PERSON_NAME]" at bounding box center [534, 216] width 198 height 11
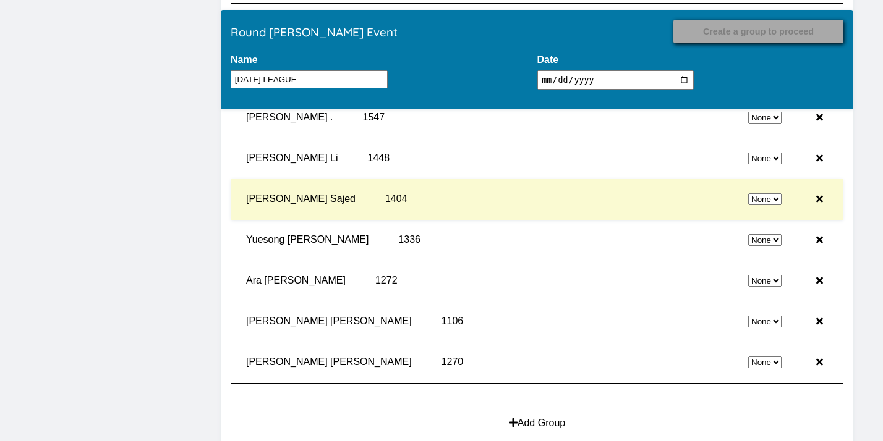
scroll to position [12726, 0]
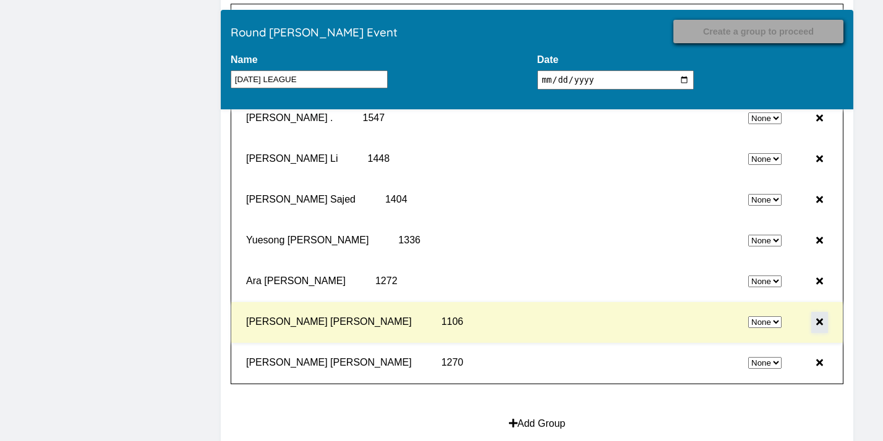
click at [818, 323] on icon at bounding box center [819, 322] width 7 height 10
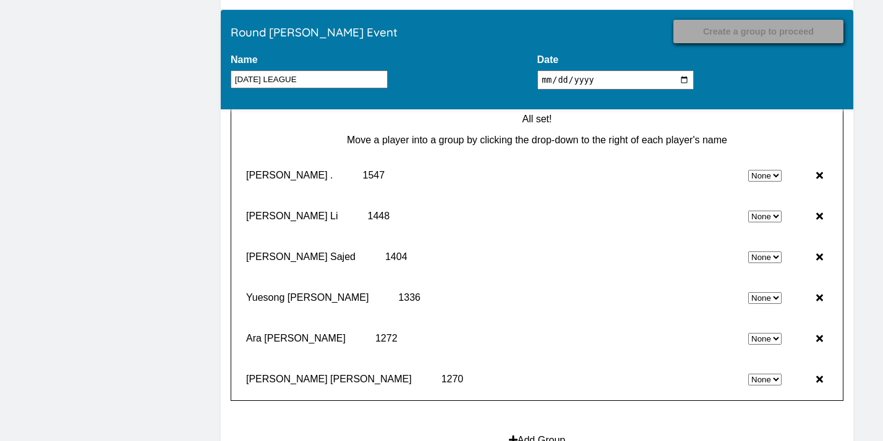
scroll to position [4357, 0]
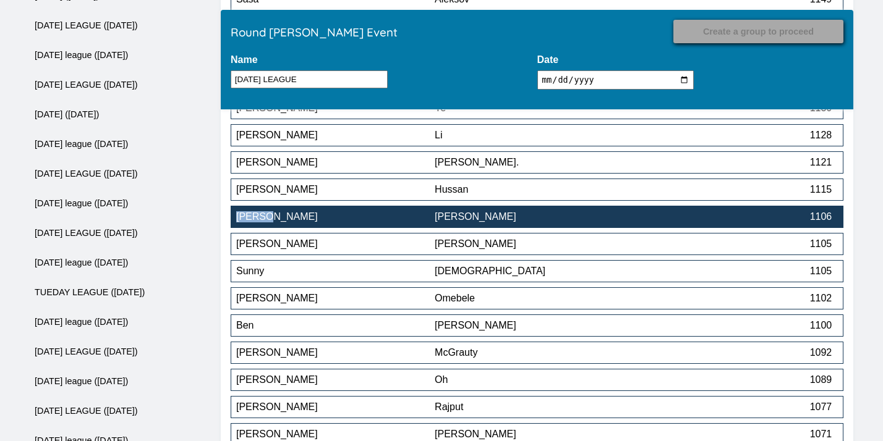
click at [544, 223] on div "[PERSON_NAME]" at bounding box center [534, 216] width 198 height 11
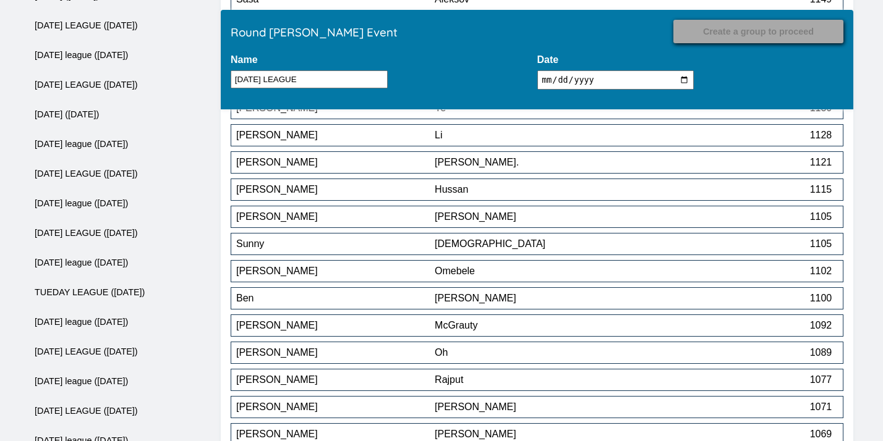
scroll to position [4765, 0]
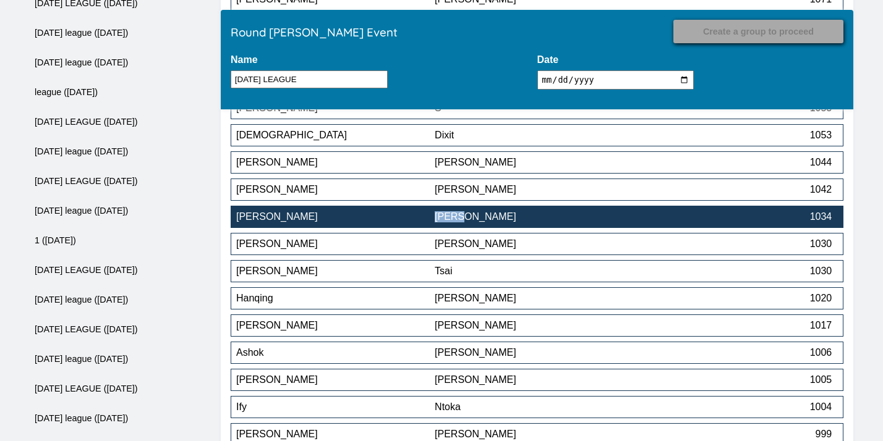
click at [497, 223] on div "[PERSON_NAME]" at bounding box center [534, 216] width 198 height 11
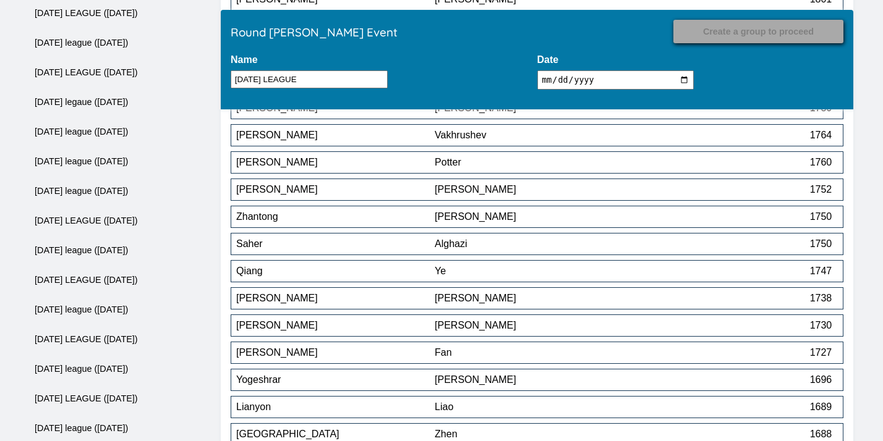
scroll to position [4602, 0]
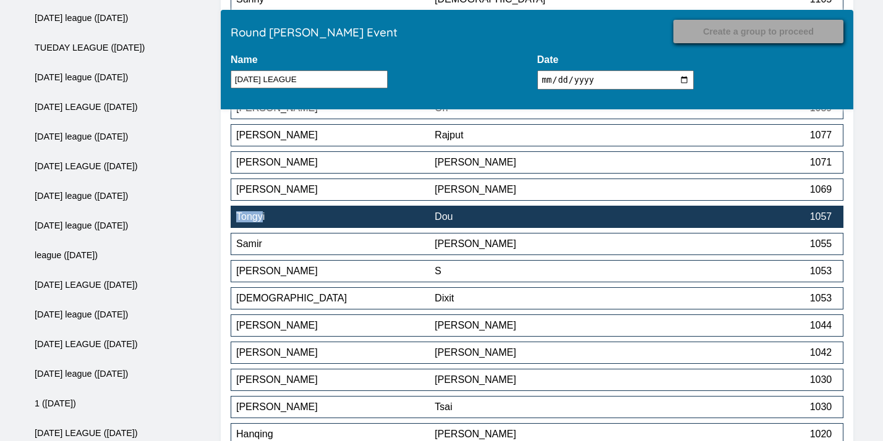
click at [508, 222] on div "Dou" at bounding box center [534, 216] width 198 height 11
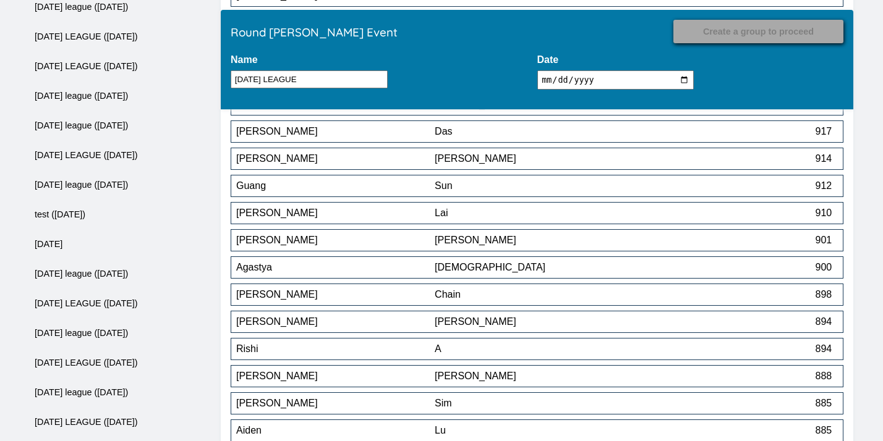
scroll to position [5349, 0]
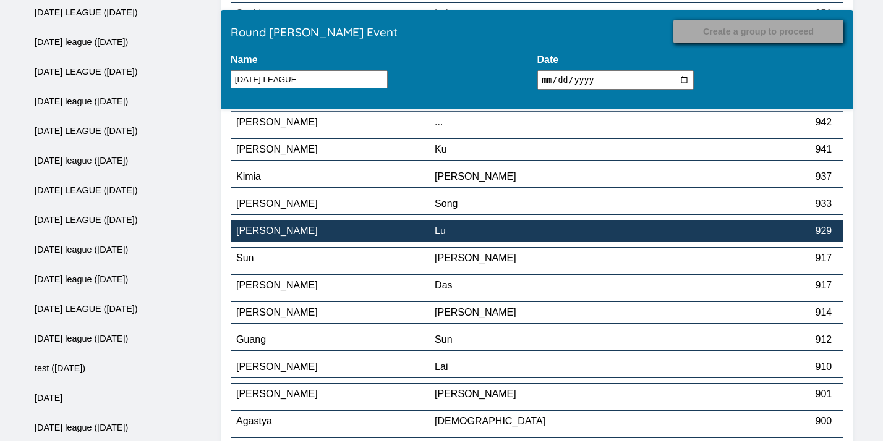
click at [426, 233] on div "[PERSON_NAME]" at bounding box center [335, 231] width 198 height 11
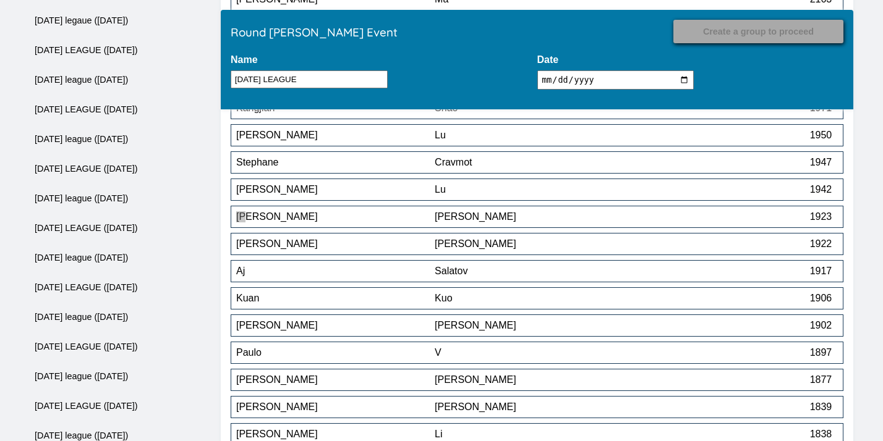
scroll to position [5146, 0]
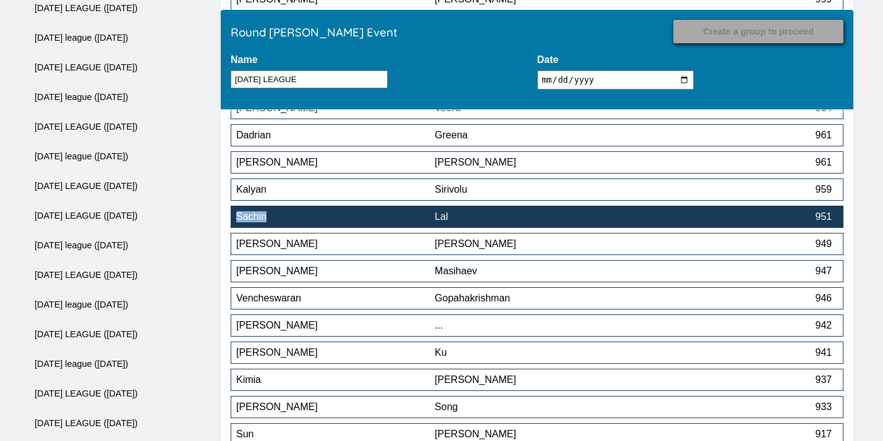
click at [516, 216] on div "Lal" at bounding box center [534, 216] width 198 height 11
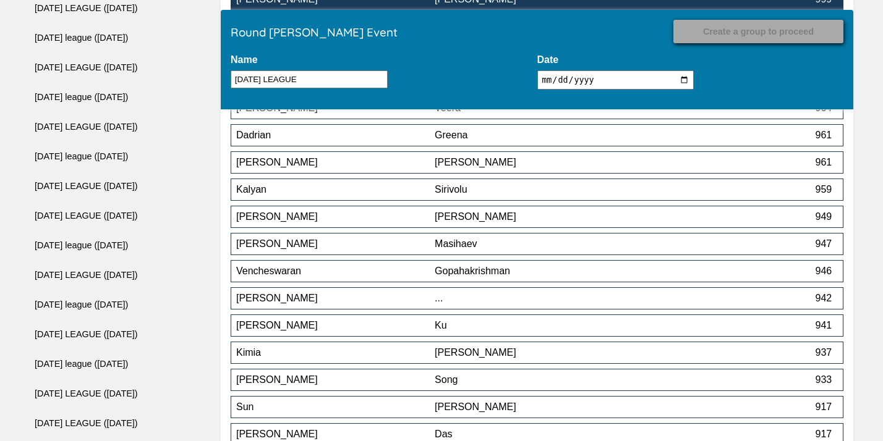
scroll to position [5853, 0]
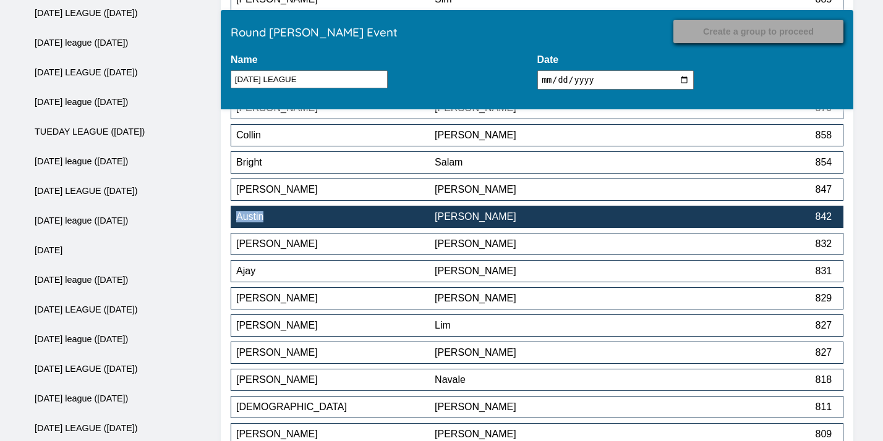
click at [506, 221] on div "[PERSON_NAME]" at bounding box center [534, 216] width 198 height 11
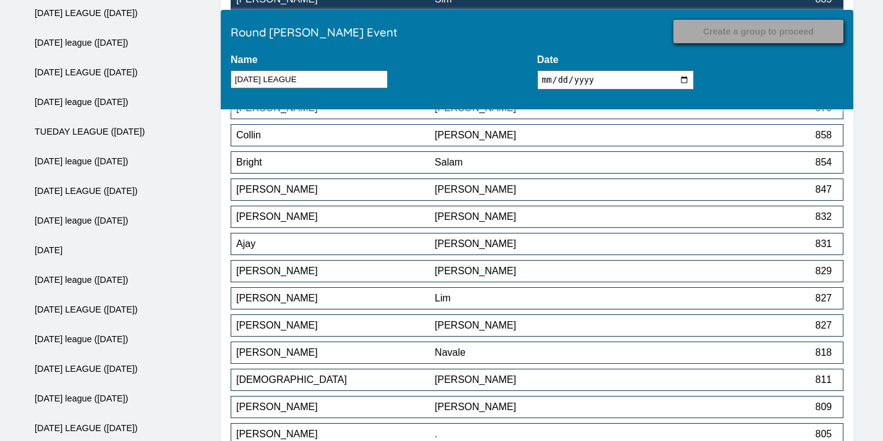
scroll to position [6615, 0]
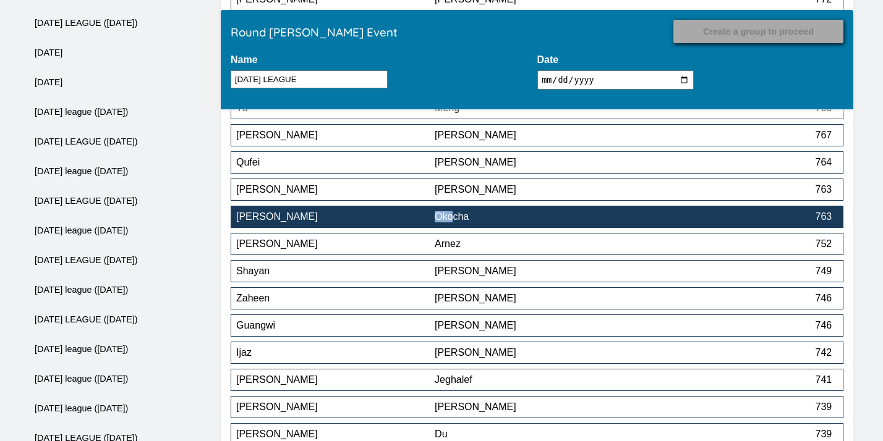
click at [547, 213] on button "Richard Okocha 763" at bounding box center [537, 217] width 613 height 22
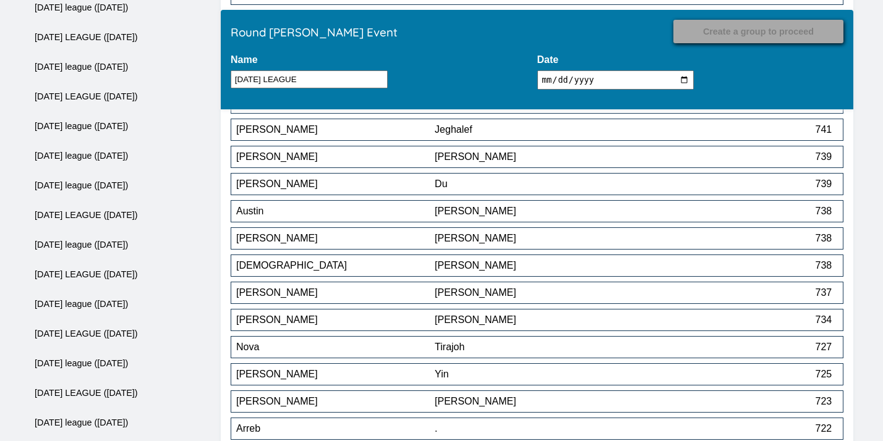
scroll to position [6848, 0]
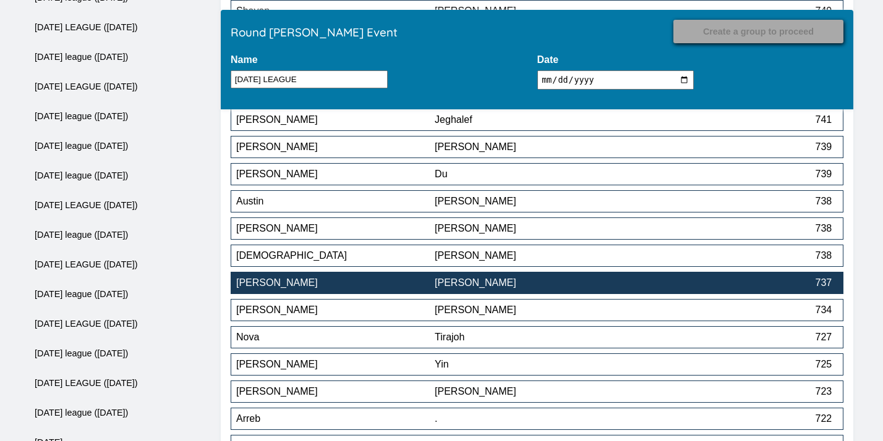
click at [570, 294] on button "Richard Yeung 737" at bounding box center [537, 283] width 613 height 22
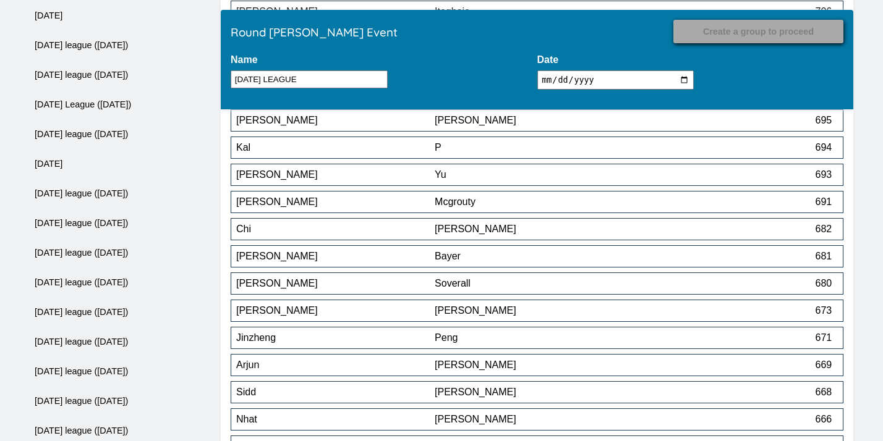
scroll to position [7894, 0]
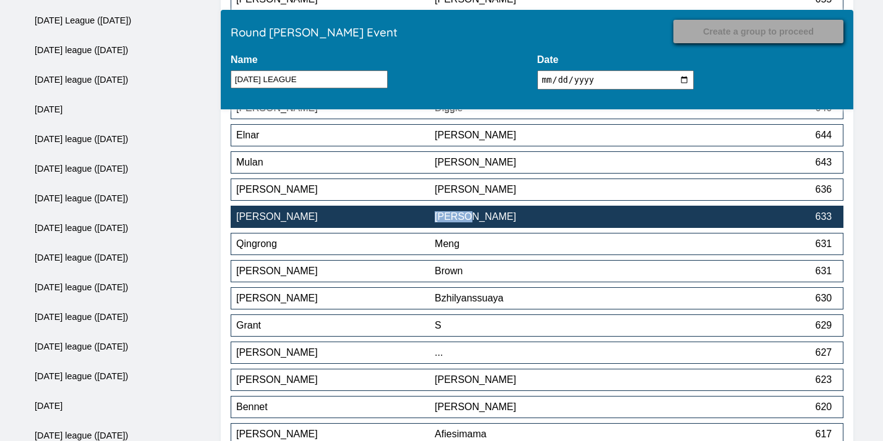
click at [411, 220] on div "[PERSON_NAME]" at bounding box center [335, 216] width 198 height 11
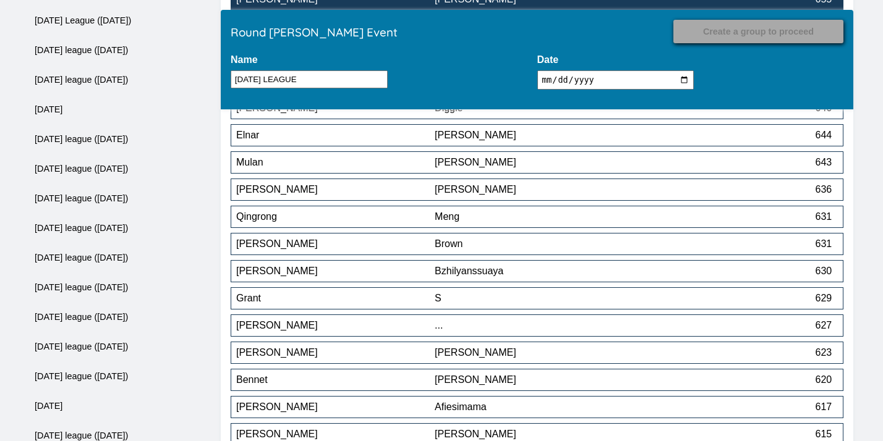
scroll to position [9172, 0]
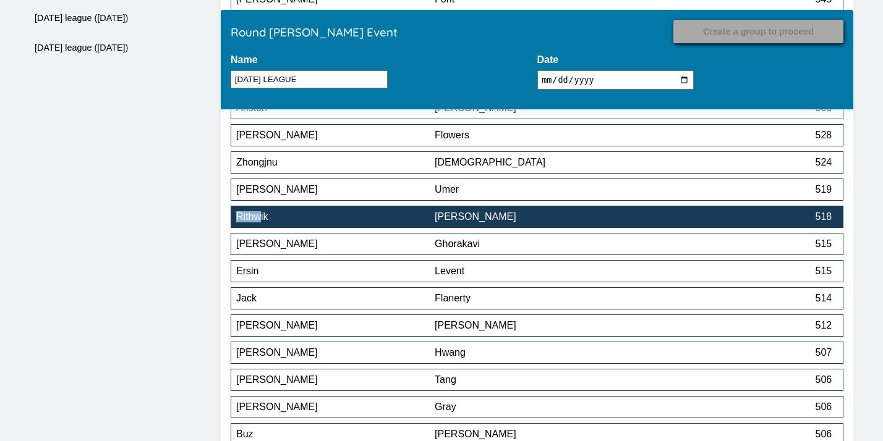
click at [550, 216] on div "[PERSON_NAME]" at bounding box center [534, 216] width 198 height 11
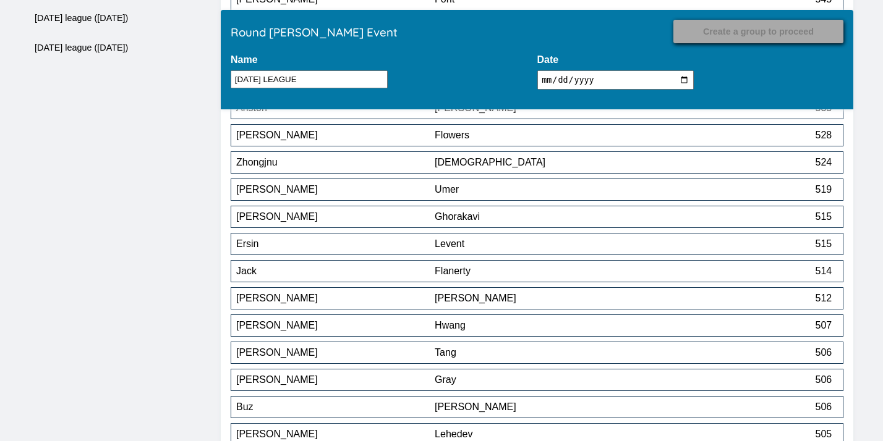
scroll to position [9853, 0]
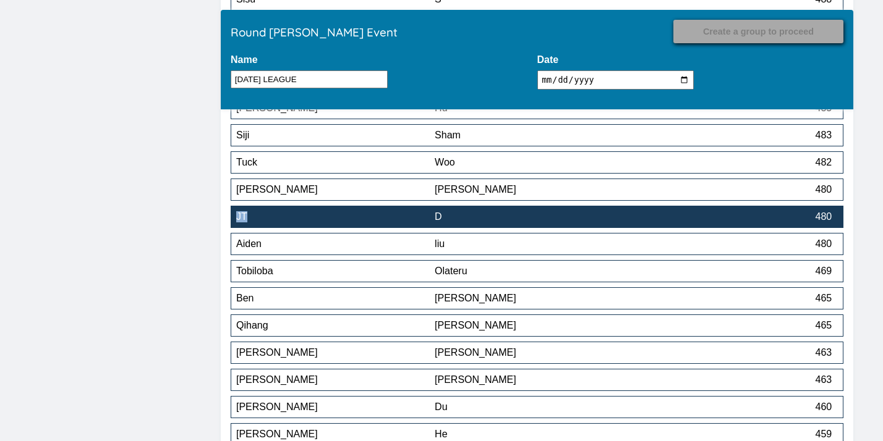
click at [519, 212] on button "JT D 480" at bounding box center [537, 217] width 613 height 22
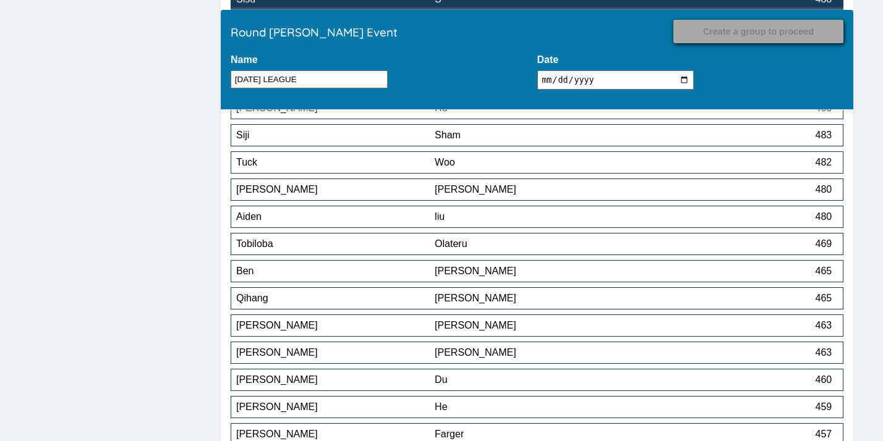
scroll to position [8683, 0]
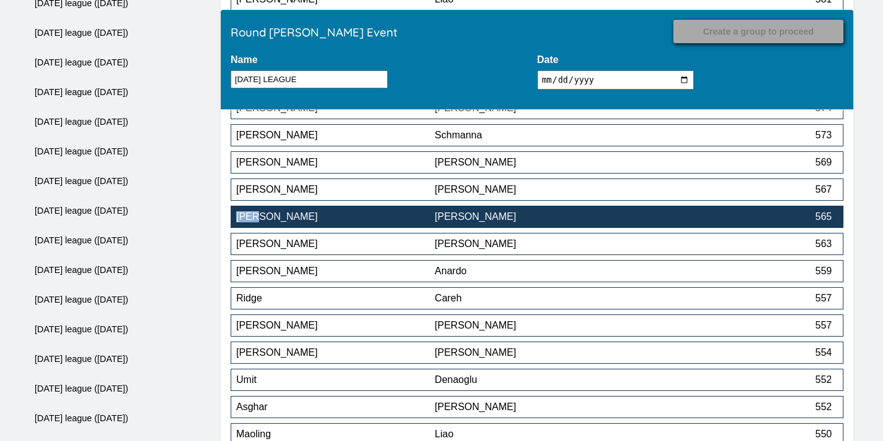
click at [565, 220] on div "[PERSON_NAME]" at bounding box center [534, 216] width 198 height 11
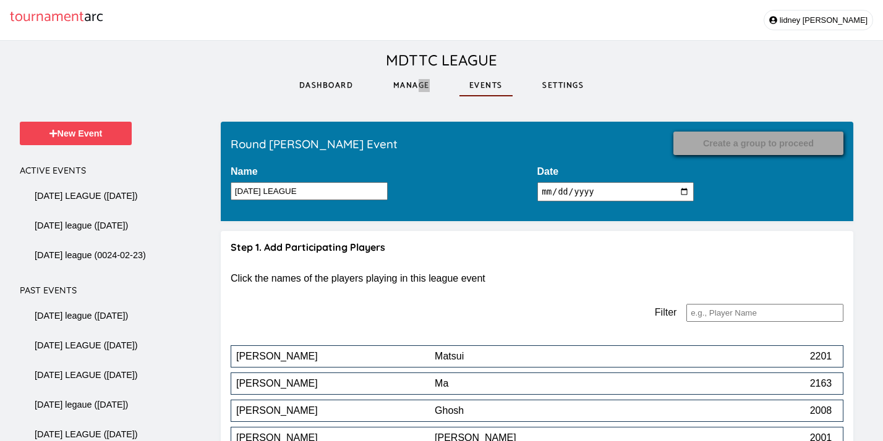
scroll to position [10179, 0]
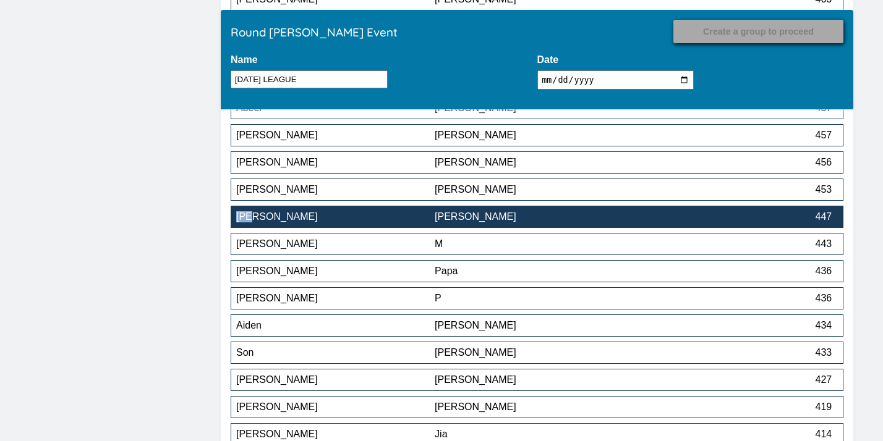
click at [516, 216] on div "[PERSON_NAME]" at bounding box center [534, 216] width 198 height 11
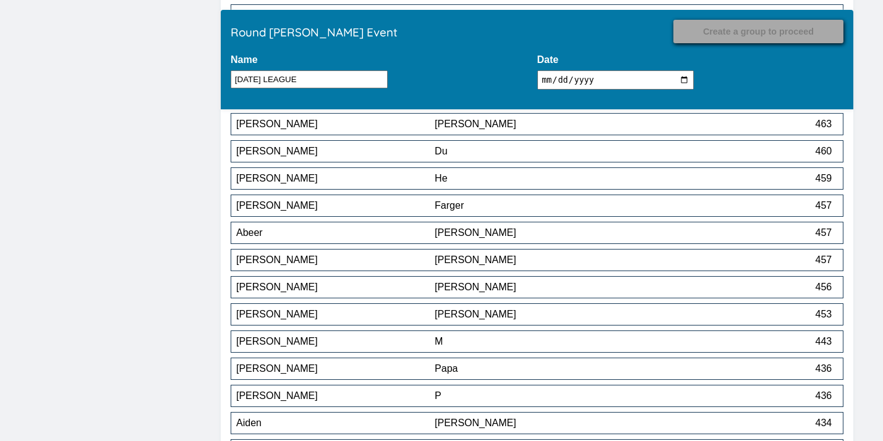
scroll to position [10052, 0]
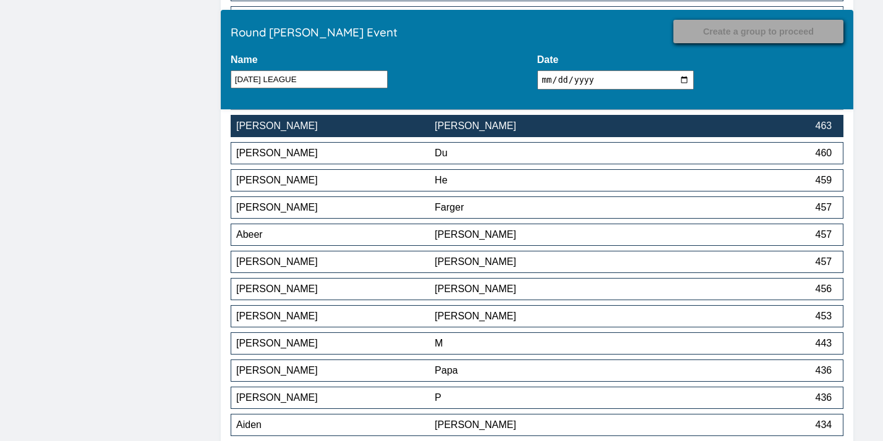
click at [484, 135] on button "Victor Yeung 463" at bounding box center [537, 126] width 613 height 22
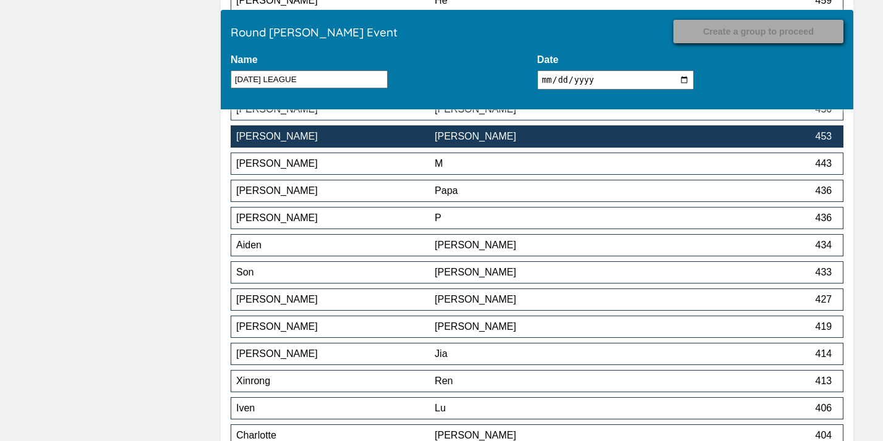
scroll to position [10219, 0]
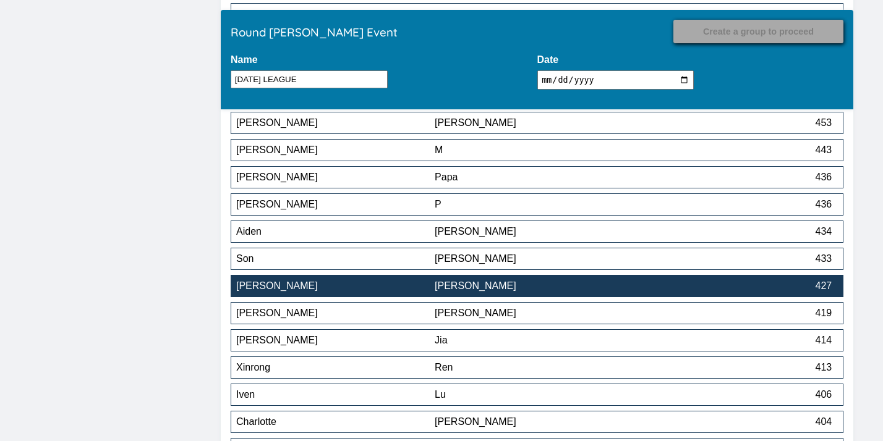
click at [458, 291] on div "[PERSON_NAME]" at bounding box center [534, 286] width 198 height 11
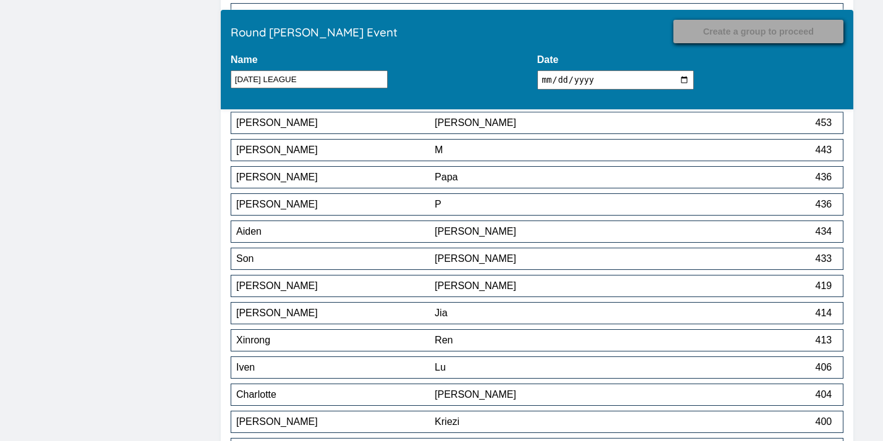
scroll to position [10778, 0]
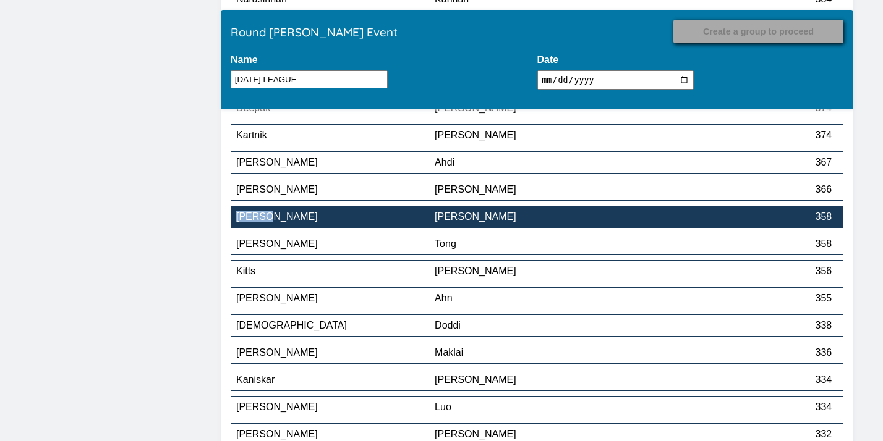
click at [513, 221] on div "[PERSON_NAME]" at bounding box center [534, 216] width 198 height 11
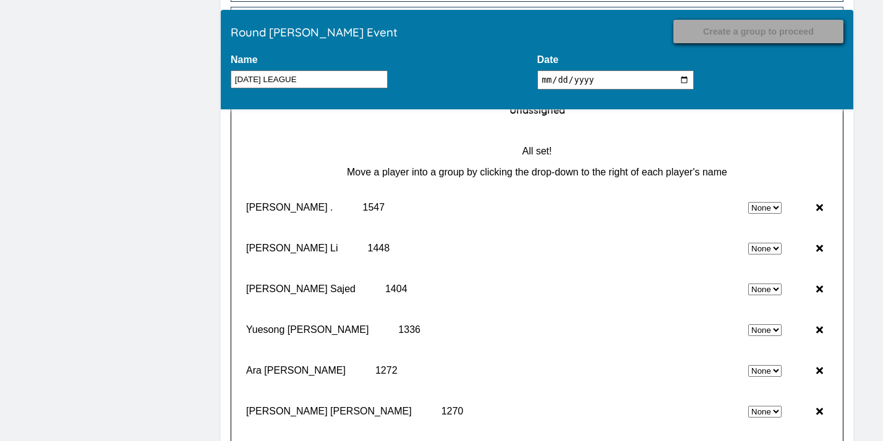
scroll to position [12251, 0]
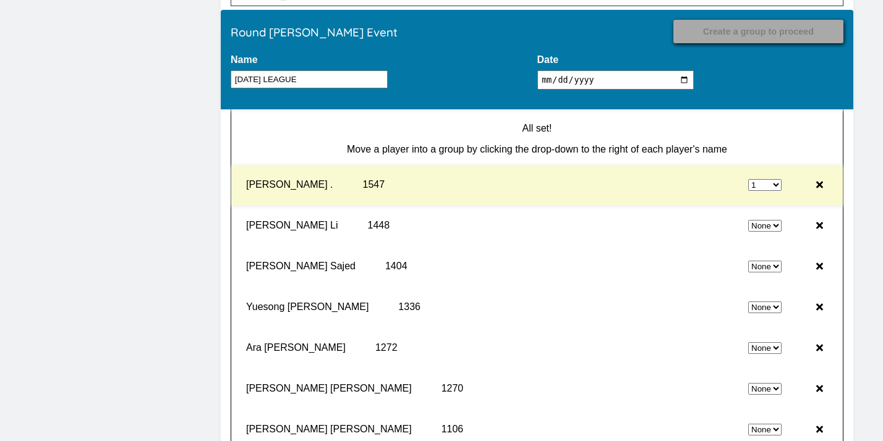
select select "0"
select select "1"
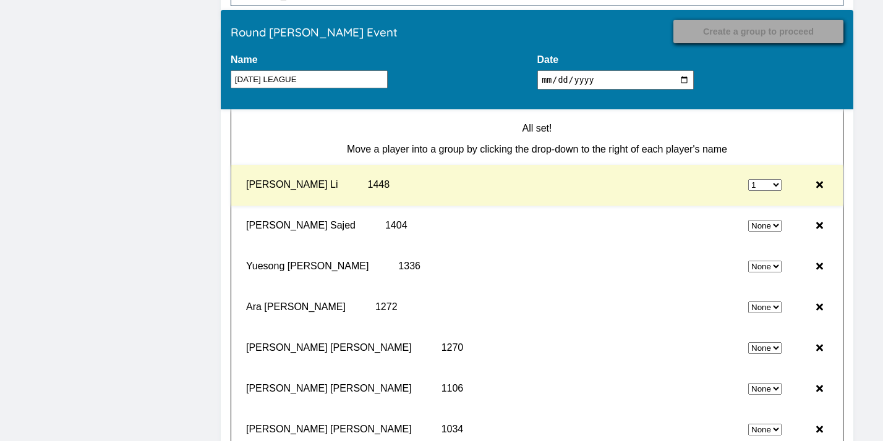
select select "0"
select select "1"
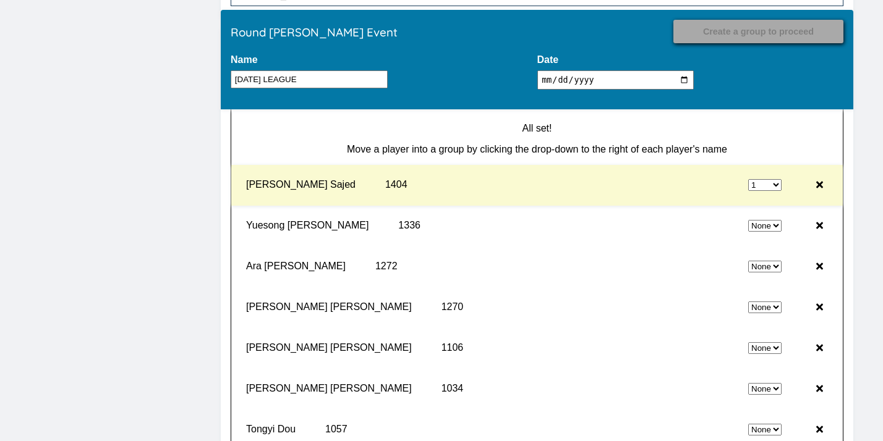
select select "0"
select select "1"
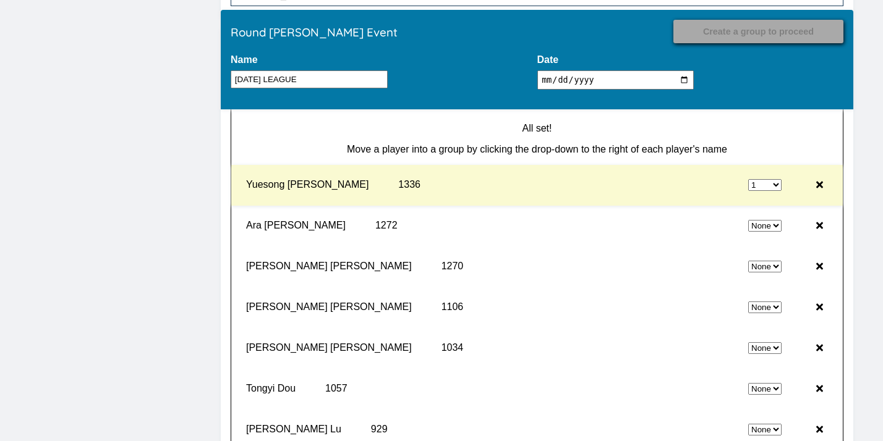
select select "0"
select select "1"
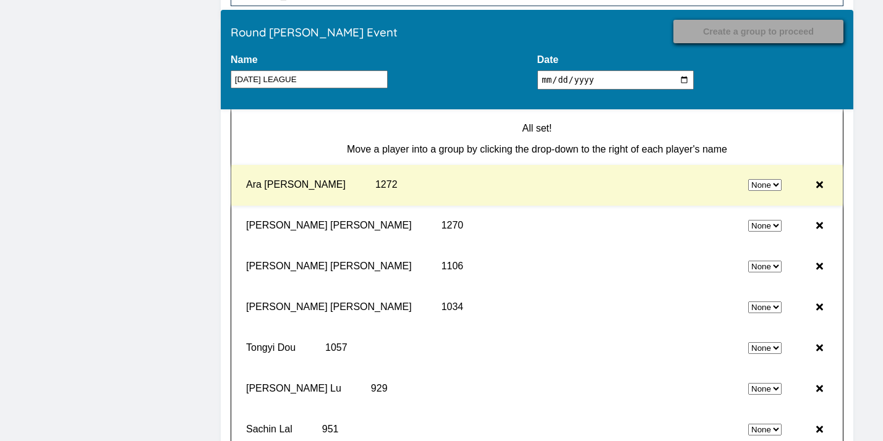
click at [764, 195] on div "None 1 2" at bounding box center [604, 185] width 364 height 31
select select "0"
select select "1"
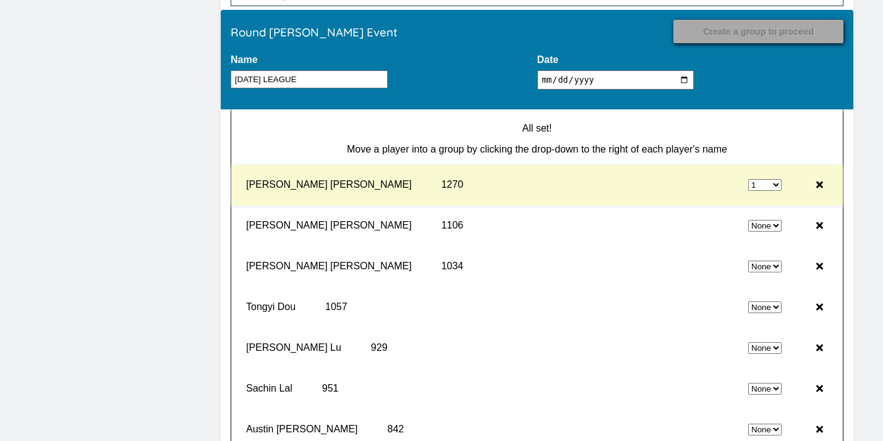
select select "0"
select select "1"
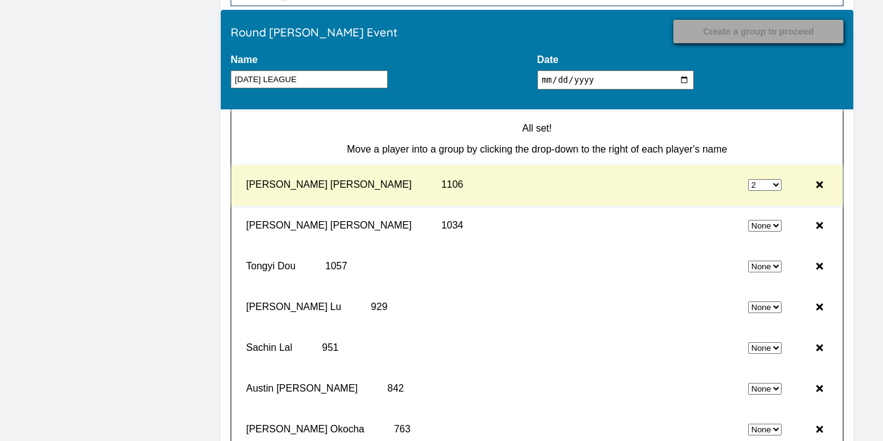
select select "0"
select select "2"
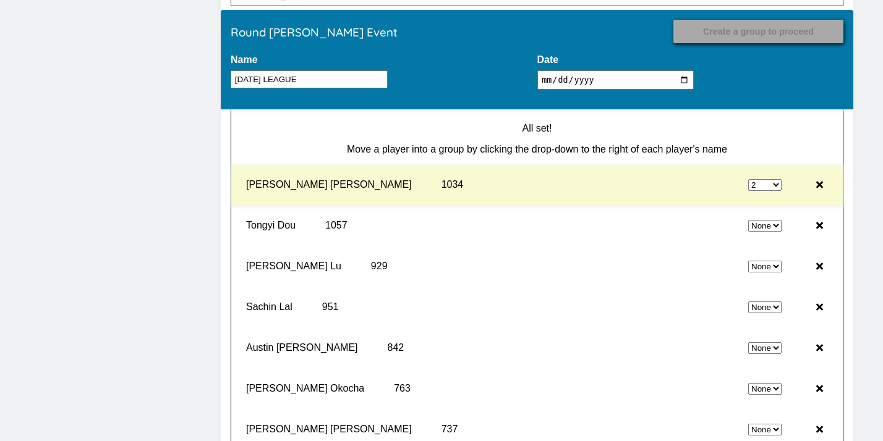
select select "0"
select select "2"
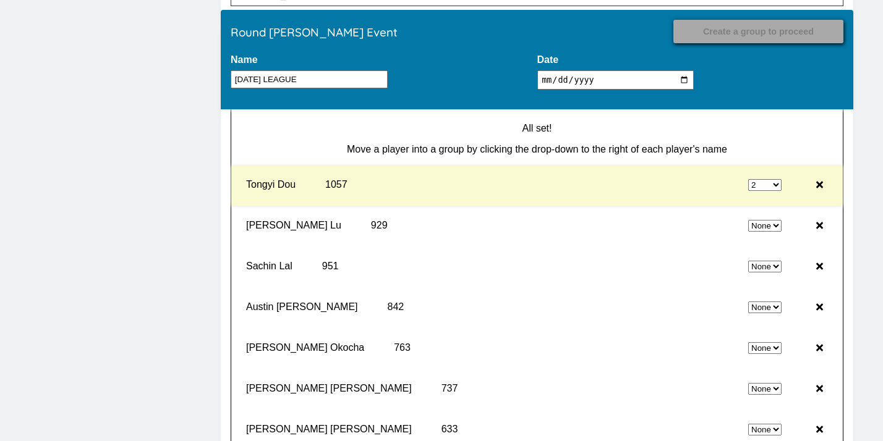
select select "0"
select select "2"
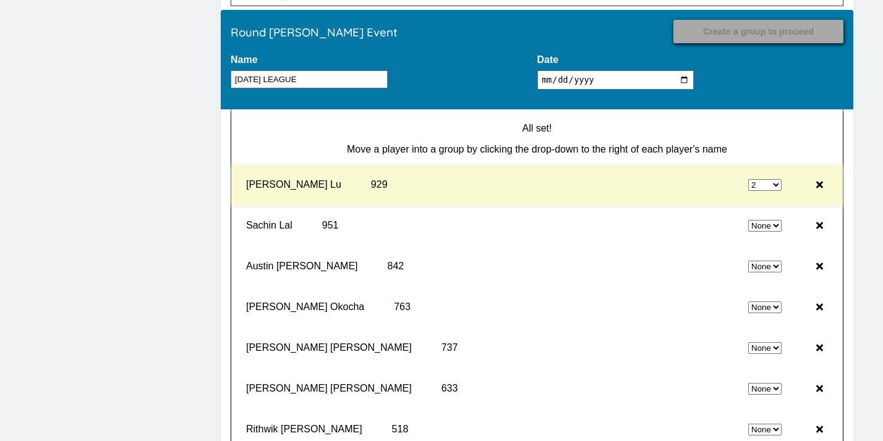
select select "0"
select select "2"
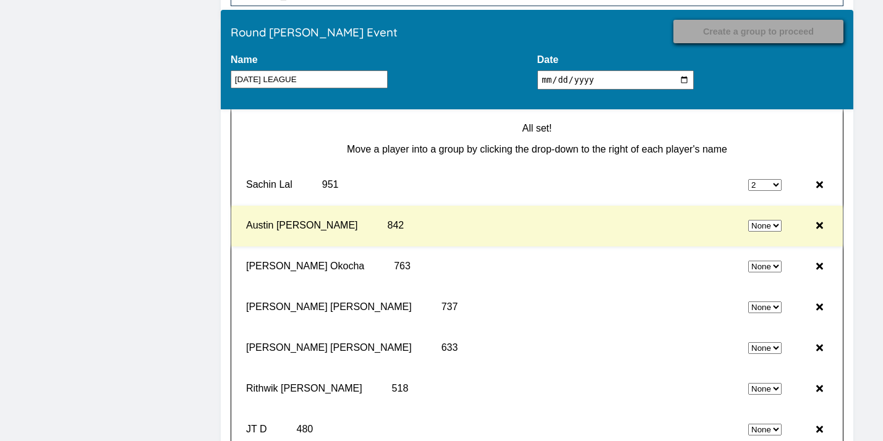
select select "0"
select select "2"
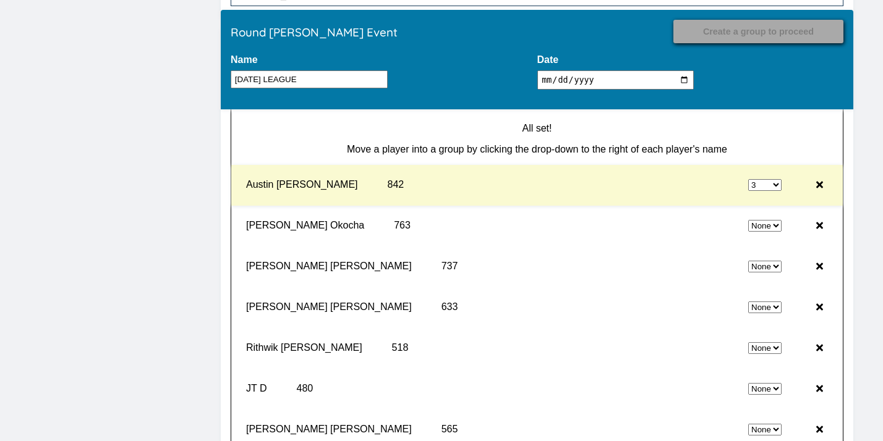
select select "0"
select select "3"
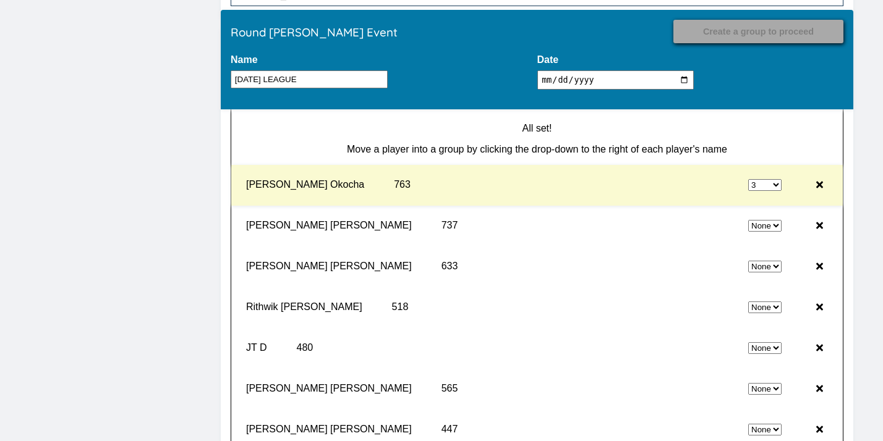
select select "0"
select select "3"
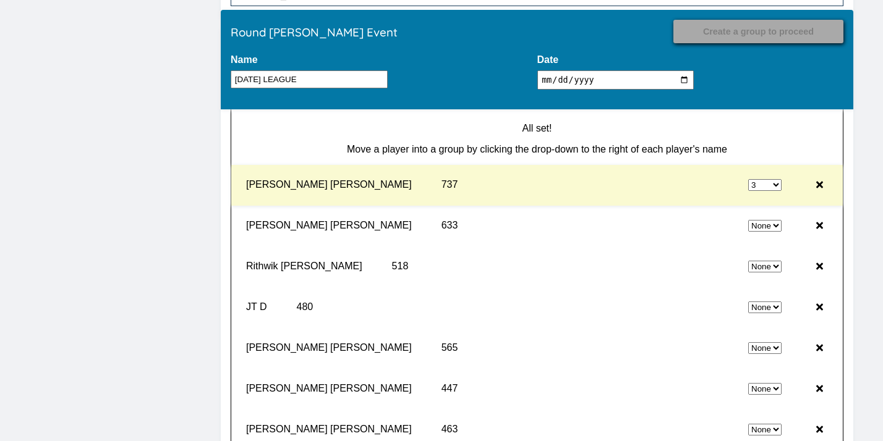
select select "0"
select select "3"
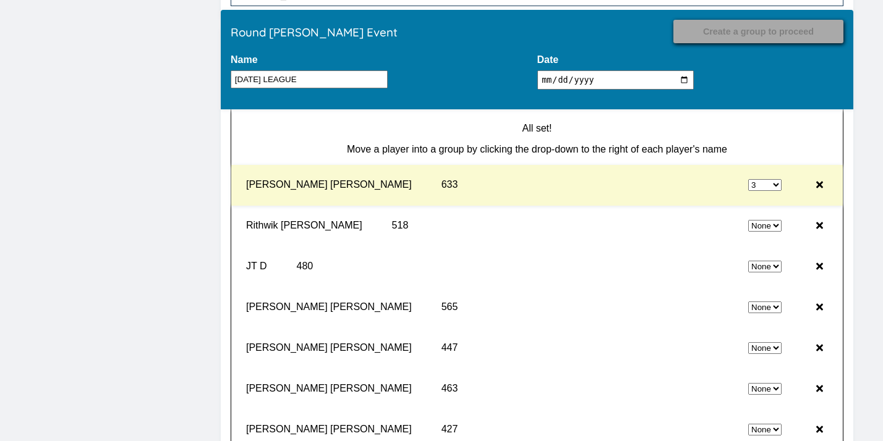
select select "0"
select select "3"
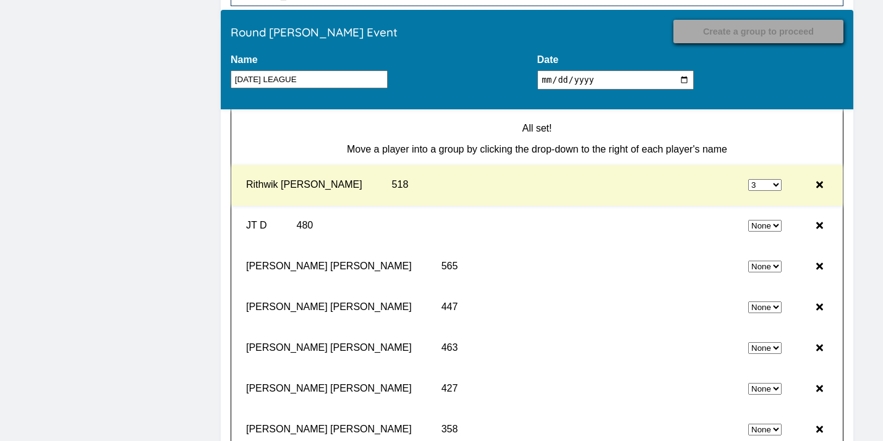
select select "0"
select select "3"
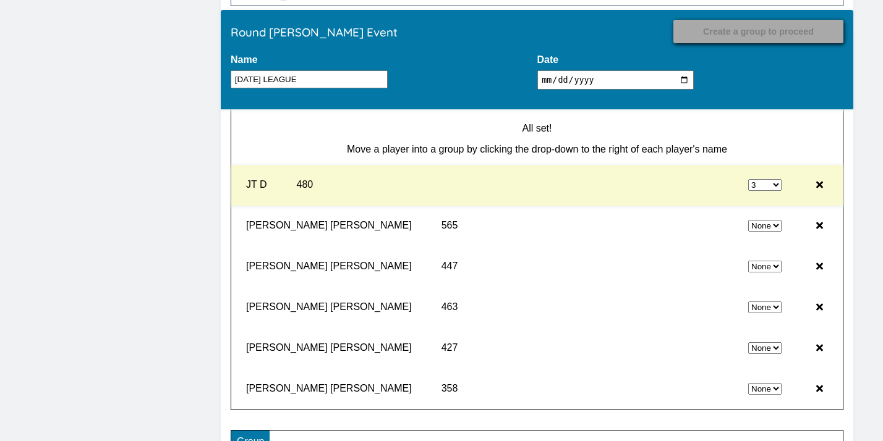
select select "0"
select select "3"
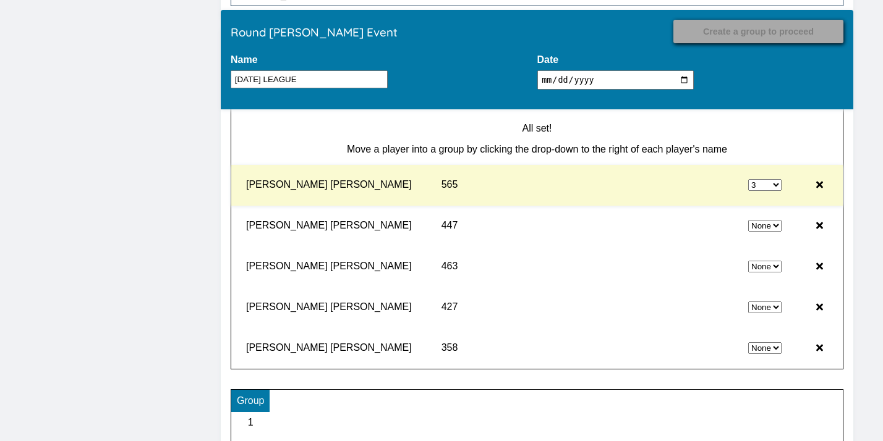
select select "0"
select select "3"
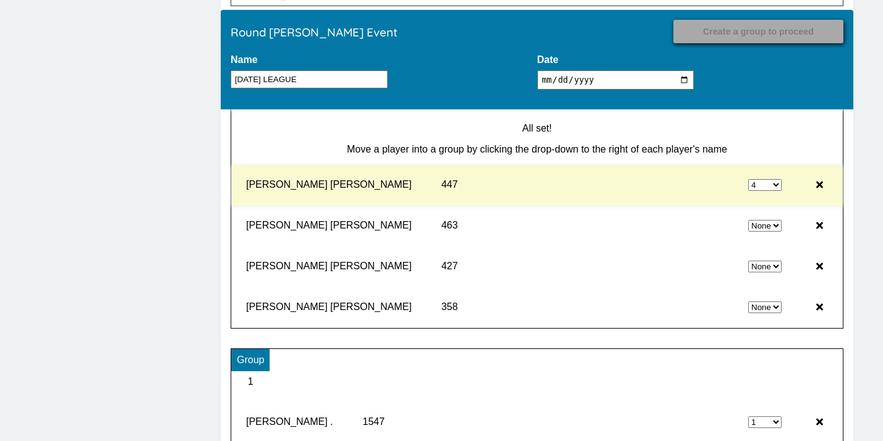
select select "0"
select select "4"
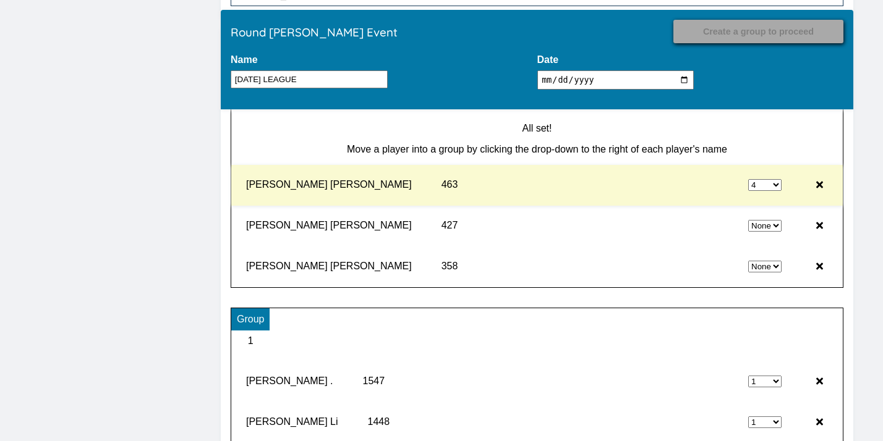
select select "0"
select select "4"
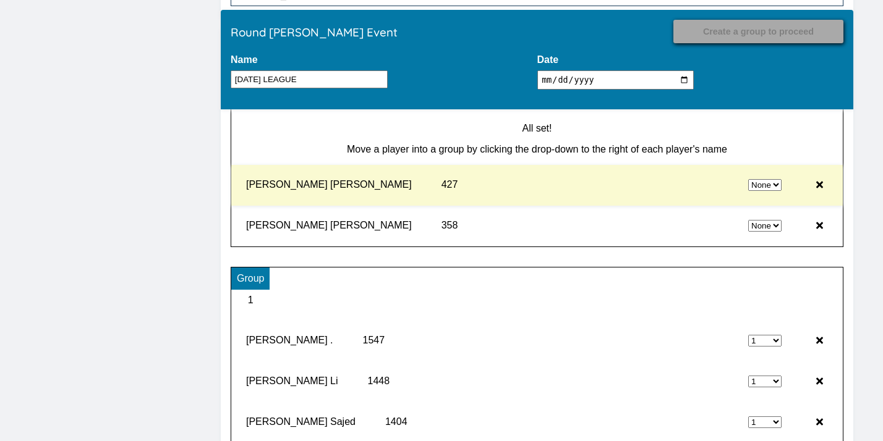
select select "4"
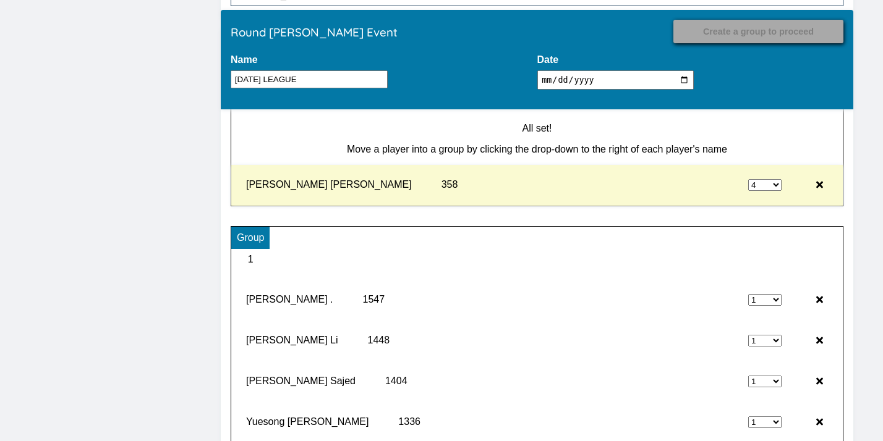
select select "0"
type input "Record Results"
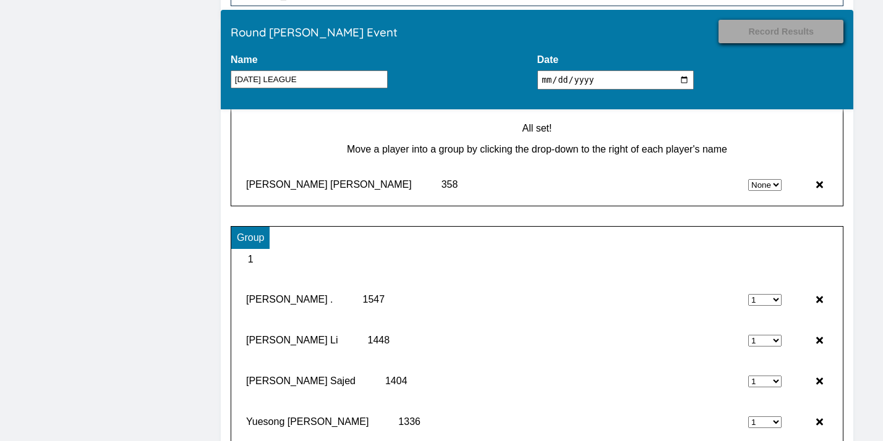
select select "4"
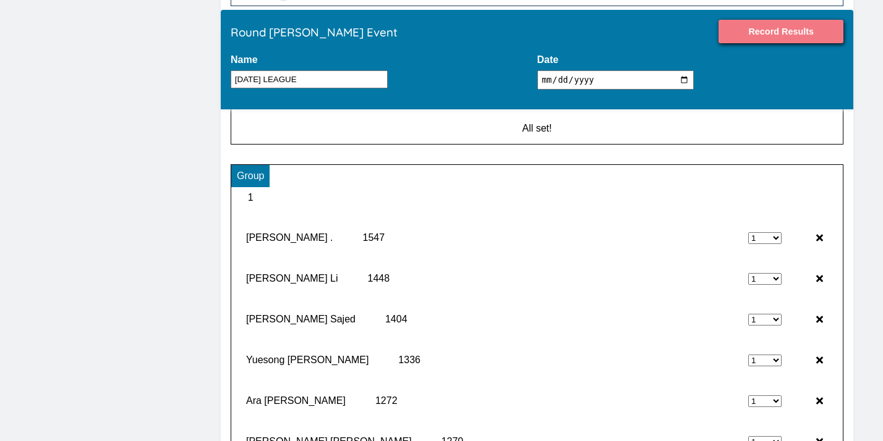
click at [797, 40] on input "Record Results" at bounding box center [781, 31] width 125 height 23
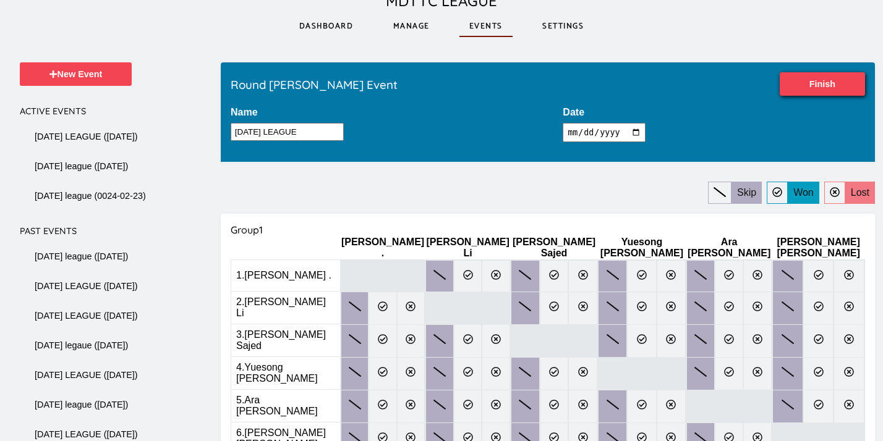
scroll to position [59, 0]
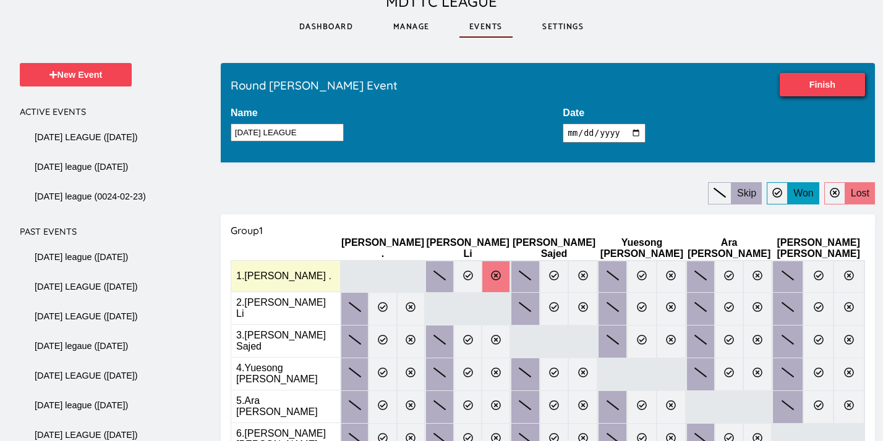
click at [491, 271] on icon at bounding box center [496, 276] width 10 height 10
click at [0, 0] on input "radio" at bounding box center [0, 0] width 0 height 0
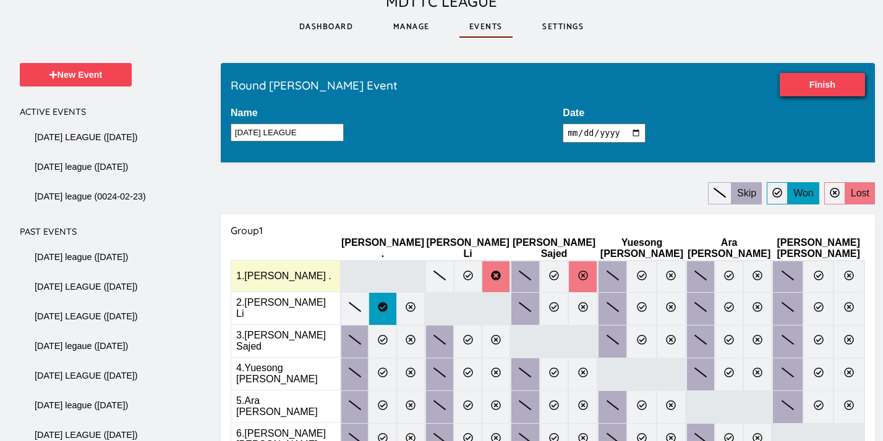
click at [578, 271] on icon at bounding box center [583, 276] width 10 height 10
click at [0, 0] on input "radio" at bounding box center [0, 0] width 0 height 0
click at [637, 274] on icon at bounding box center [642, 276] width 10 height 10
click at [0, 0] on input "radio" at bounding box center [0, 0] width 0 height 0
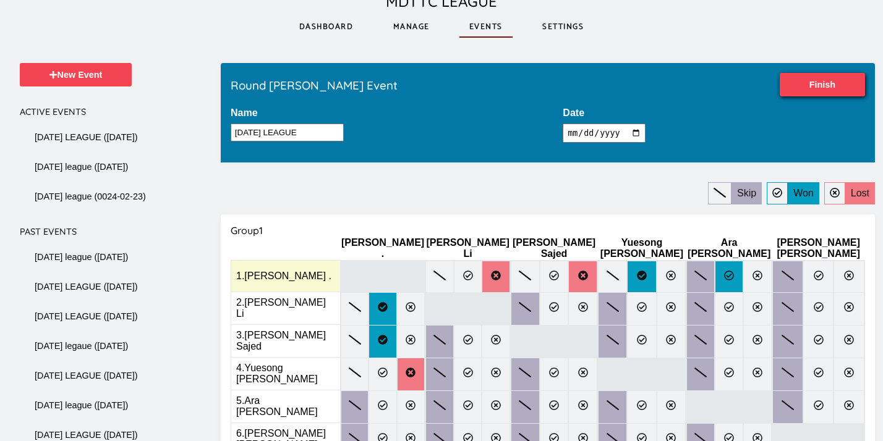
click at [724, 271] on icon at bounding box center [729, 276] width 10 height 10
click at [0, 0] on input "radio" at bounding box center [0, 0] width 0 height 0
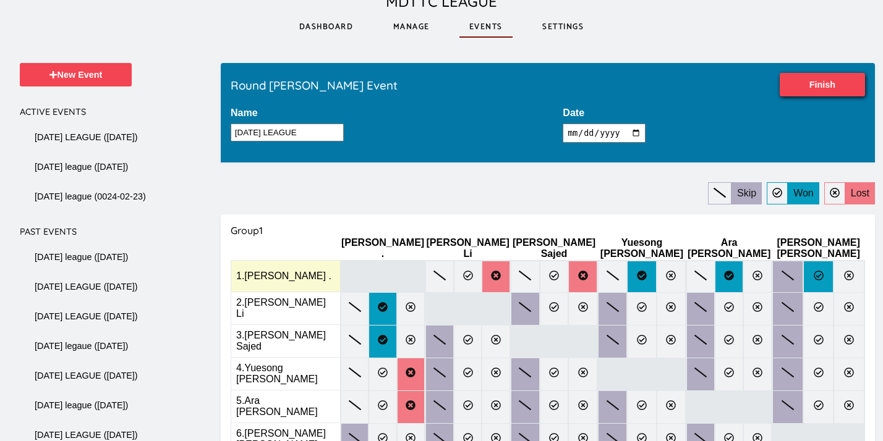
click at [814, 271] on icon at bounding box center [819, 276] width 10 height 10
click at [0, 0] on input "radio" at bounding box center [0, 0] width 0 height 0
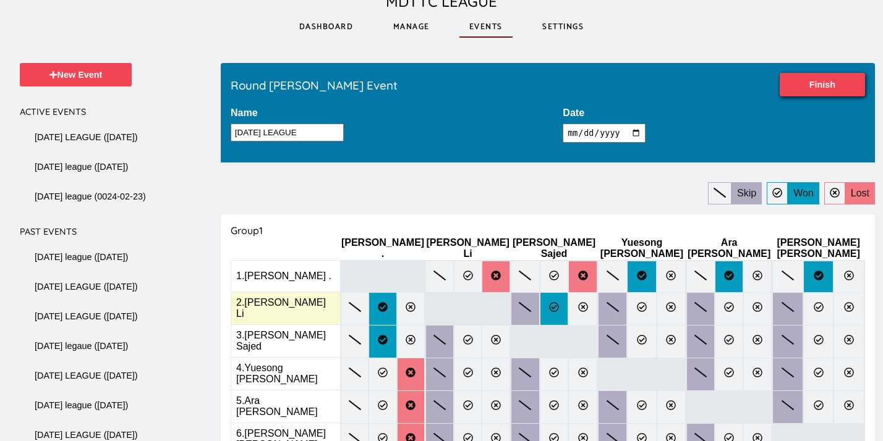
click at [540, 306] on label at bounding box center [554, 308] width 29 height 33
click at [0, 0] on input "radio" at bounding box center [0, 0] width 0 height 0
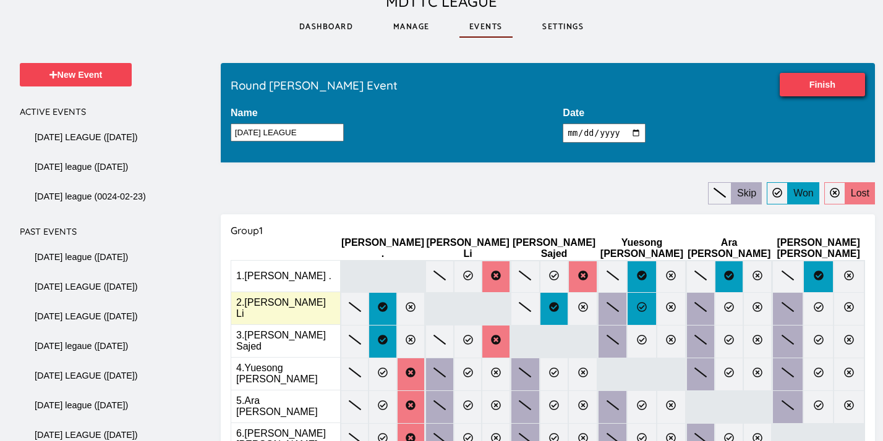
click at [627, 297] on label at bounding box center [641, 308] width 29 height 33
click at [0, 0] on input "radio" at bounding box center [0, 0] width 0 height 0
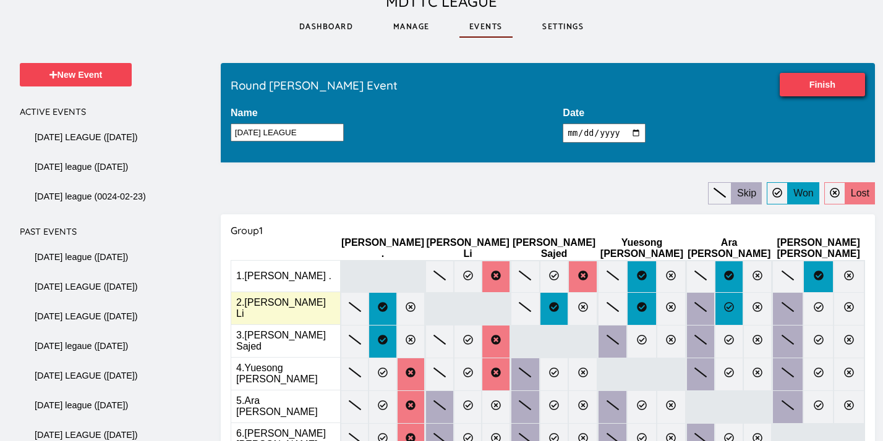
click at [724, 302] on icon at bounding box center [729, 307] width 10 height 10
click at [0, 0] on input "radio" at bounding box center [0, 0] width 0 height 0
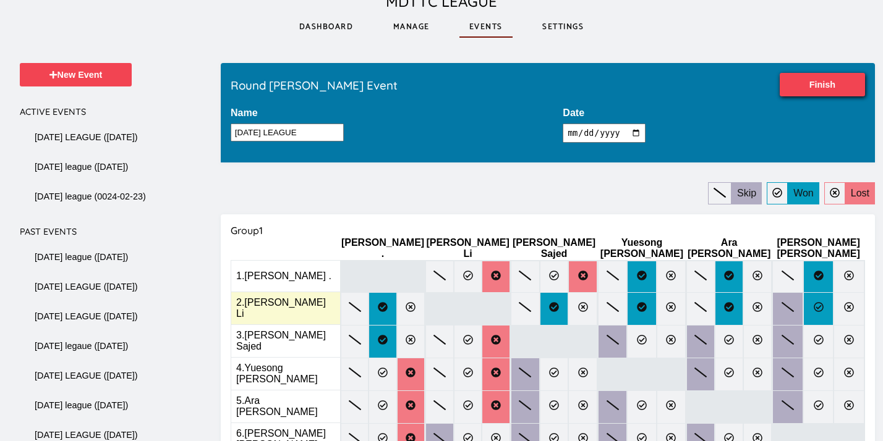
click at [814, 302] on icon at bounding box center [819, 307] width 10 height 10
click at [0, 0] on input "radio" at bounding box center [0, 0] width 0 height 0
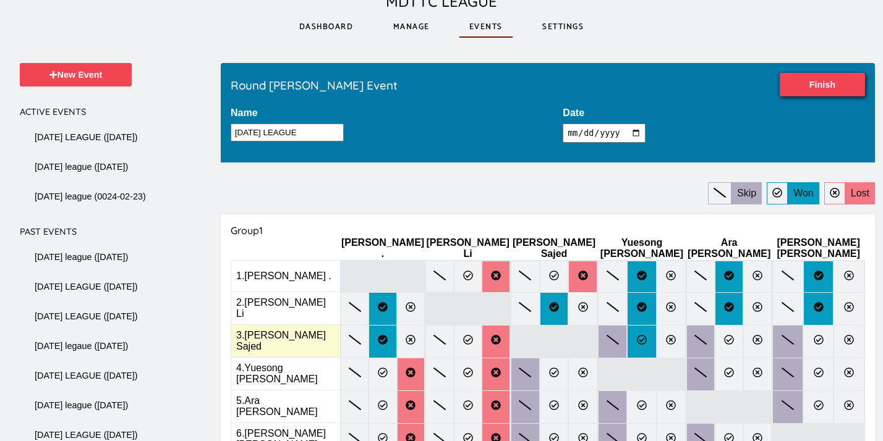
click at [627, 338] on label at bounding box center [641, 341] width 29 height 33
click at [0, 0] on input "radio" at bounding box center [0, 0] width 0 height 0
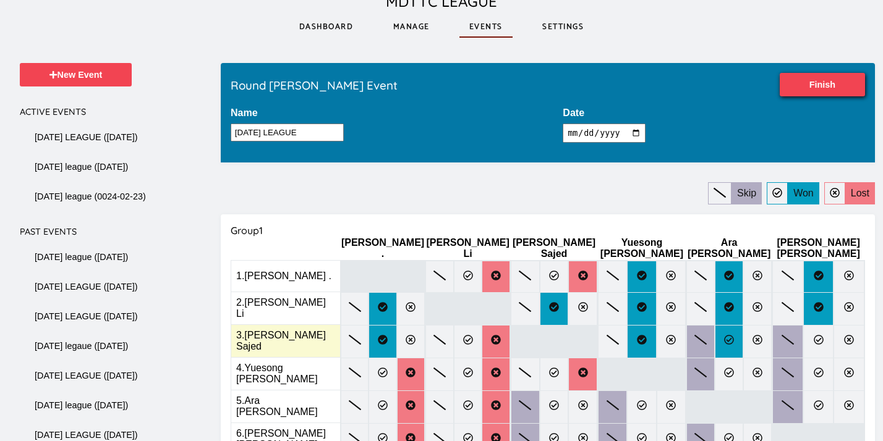
click at [724, 335] on icon at bounding box center [729, 340] width 10 height 10
click at [0, 0] on input "radio" at bounding box center [0, 0] width 0 height 0
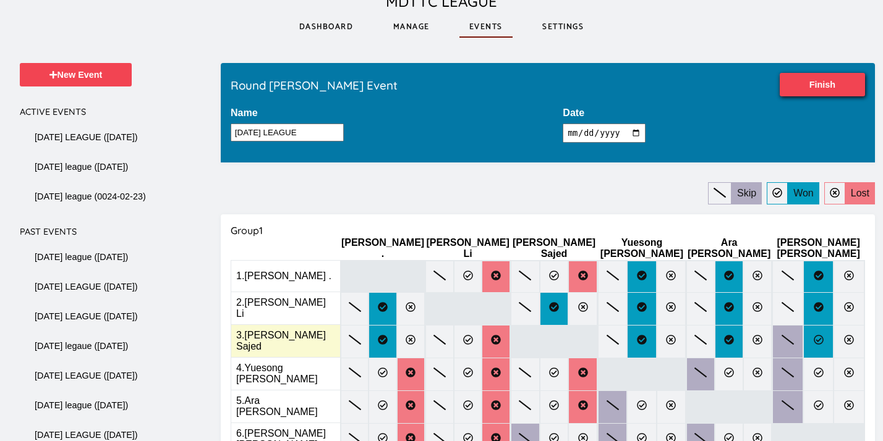
click at [814, 335] on icon at bounding box center [819, 340] width 10 height 10
click at [0, 0] on input "radio" at bounding box center [0, 0] width 0 height 0
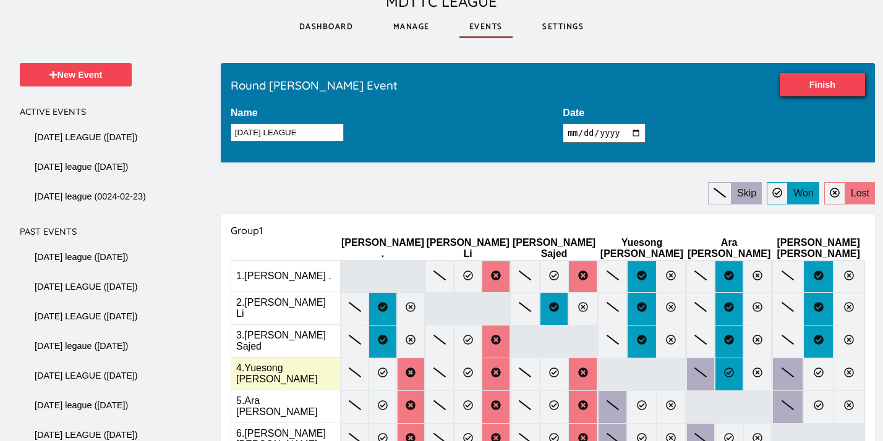
click at [724, 368] on icon at bounding box center [729, 373] width 10 height 10
click at [0, 0] on input "radio" at bounding box center [0, 0] width 0 height 0
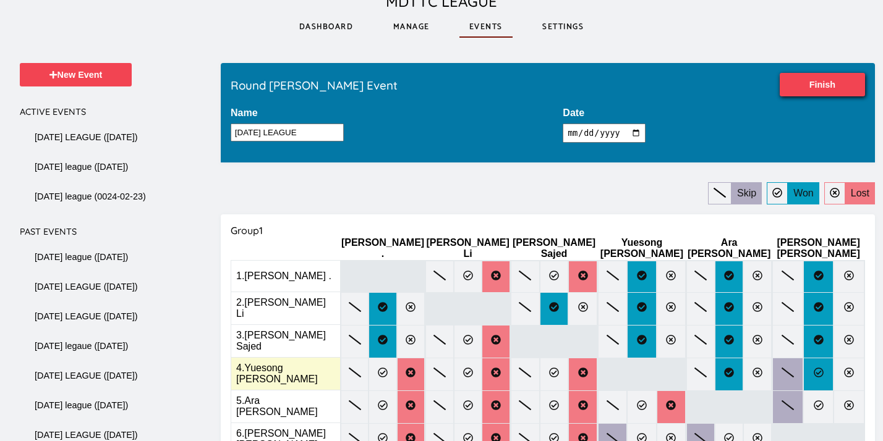
click at [814, 368] on icon at bounding box center [819, 373] width 10 height 10
click at [0, 0] on input "radio" at bounding box center [0, 0] width 0 height 0
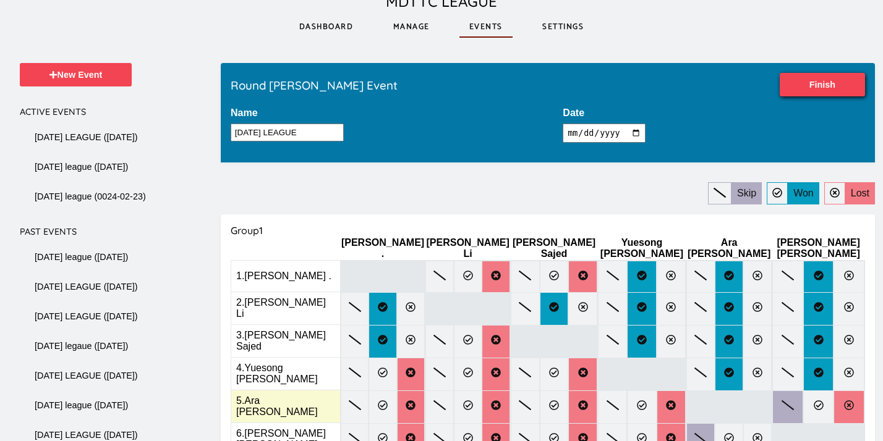
click at [844, 401] on icon at bounding box center [849, 406] width 10 height 10
click at [0, 0] on input "radio" at bounding box center [0, 0] width 0 height 0
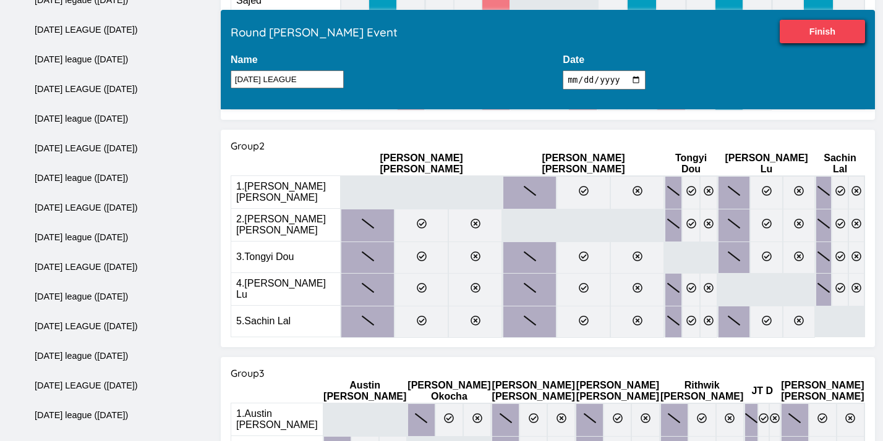
scroll to position [400, 0]
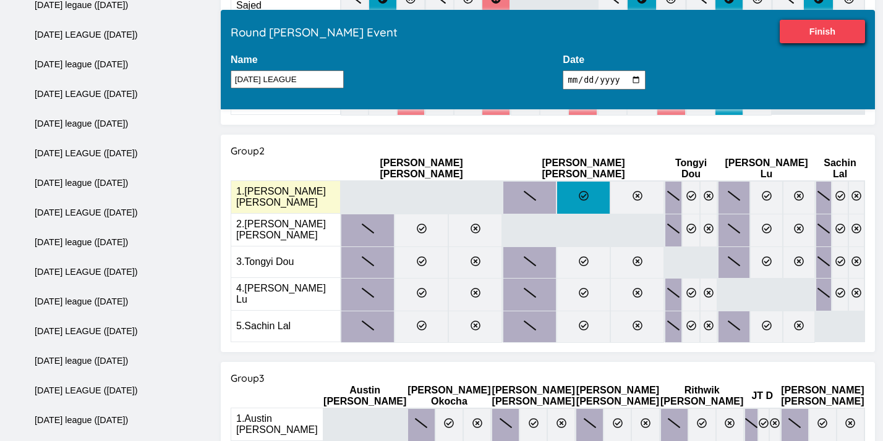
click at [557, 183] on label at bounding box center [584, 197] width 54 height 33
click at [0, 0] on input "radio" at bounding box center [0, 0] width 0 height 0
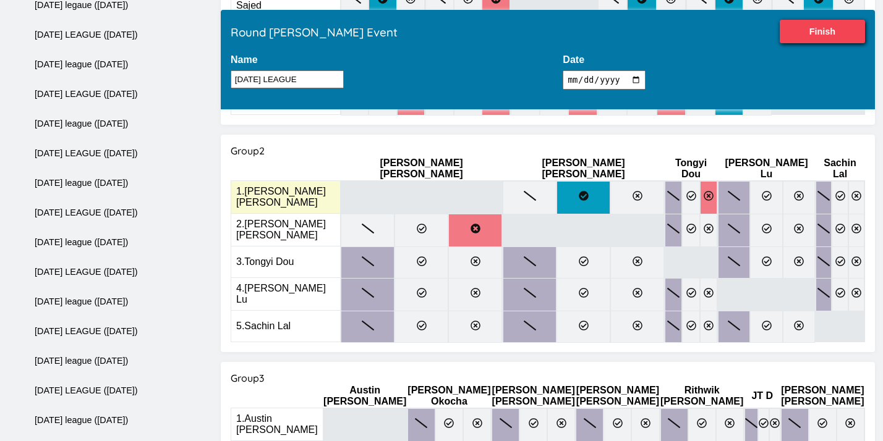
click at [700, 181] on label at bounding box center [708, 197] width 17 height 33
click at [0, 0] on input "radio" at bounding box center [0, 0] width 0 height 0
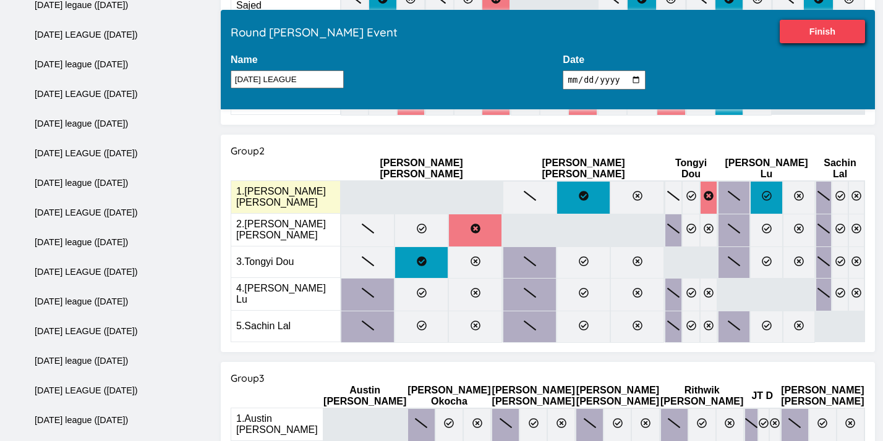
click at [750, 181] on label at bounding box center [766, 197] width 32 height 33
click at [0, 0] on input "radio" at bounding box center [0, 0] width 0 height 0
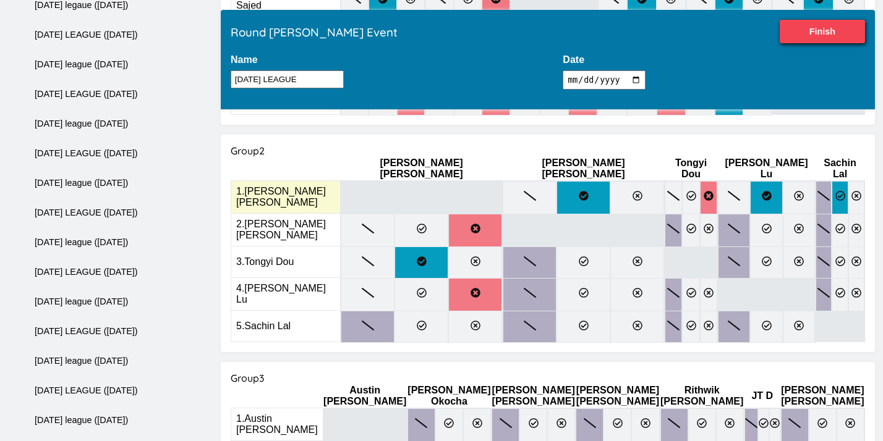
click at [832, 181] on label at bounding box center [840, 197] width 16 height 33
click at [0, 0] on input "radio" at bounding box center [0, 0] width 0 height 0
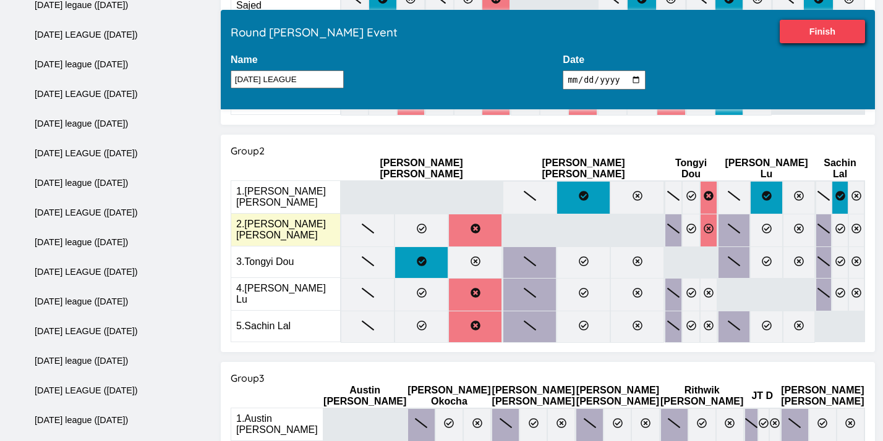
click at [700, 214] on label at bounding box center [708, 230] width 17 height 33
click at [0, 0] on input "radio" at bounding box center [0, 0] width 0 height 0
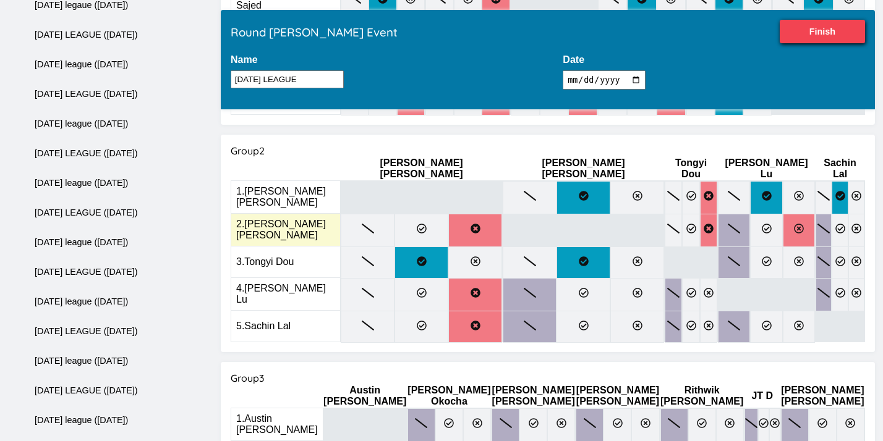
click at [794, 224] on icon at bounding box center [799, 229] width 10 height 10
click at [0, 0] on input "radio" at bounding box center [0, 0] width 0 height 0
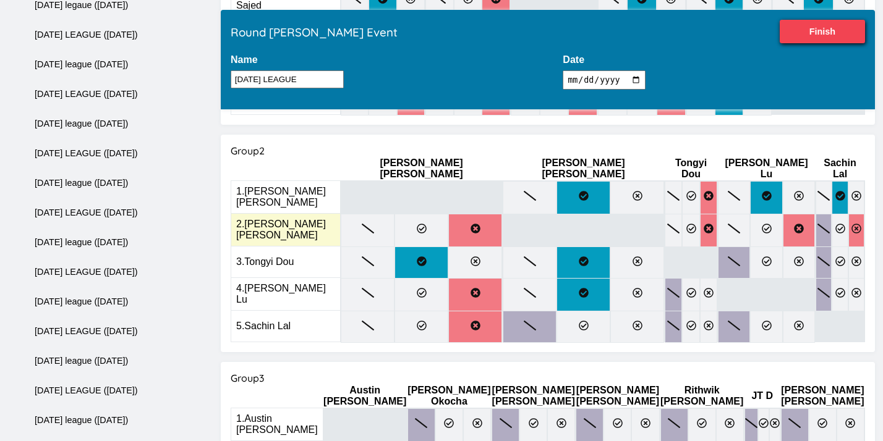
click at [851, 224] on icon at bounding box center [856, 229] width 10 height 10
click at [0, 0] on input "radio" at bounding box center [0, 0] width 0 height 0
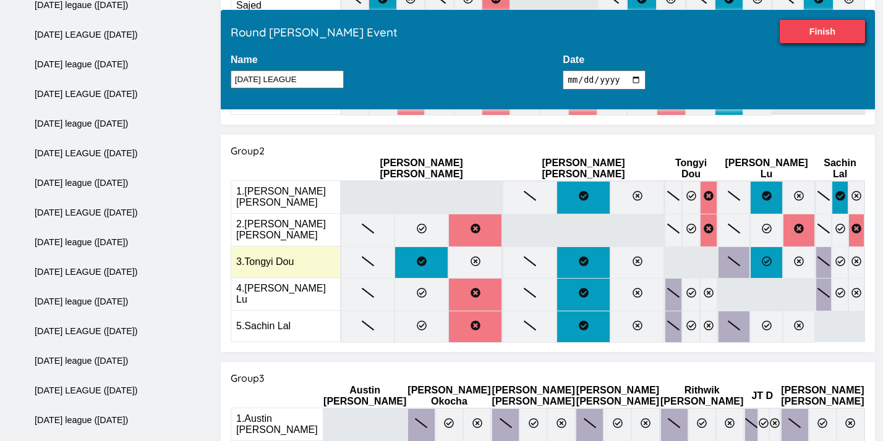
click at [762, 257] on icon at bounding box center [767, 262] width 10 height 10
click at [0, 0] on input "radio" at bounding box center [0, 0] width 0 height 0
click at [835, 257] on icon at bounding box center [840, 262] width 10 height 10
click at [0, 0] on input "radio" at bounding box center [0, 0] width 0 height 0
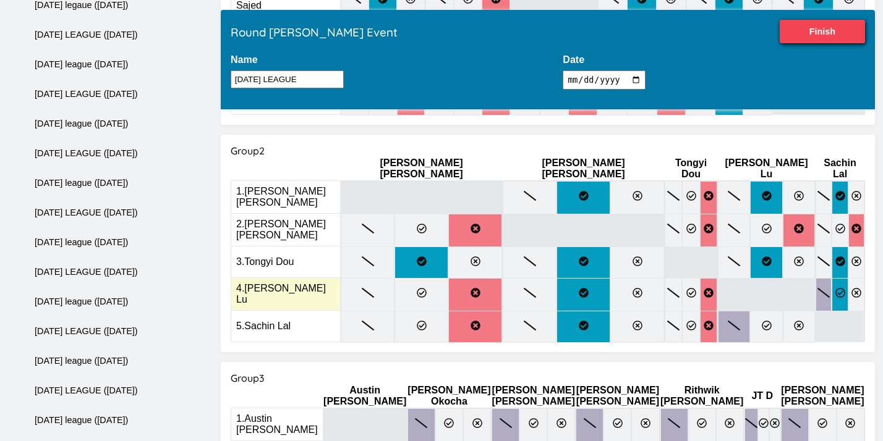
click at [835, 288] on icon at bounding box center [840, 293] width 10 height 10
click at [0, 0] on input "radio" at bounding box center [0, 0] width 0 height 0
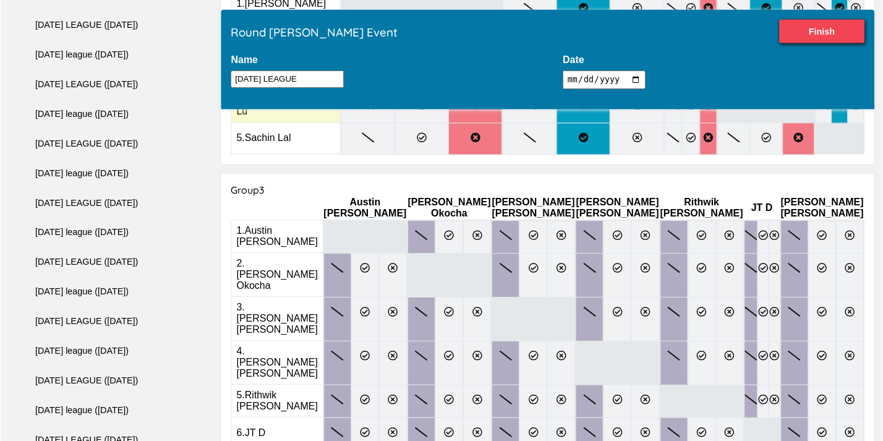
scroll to position [592, 0]
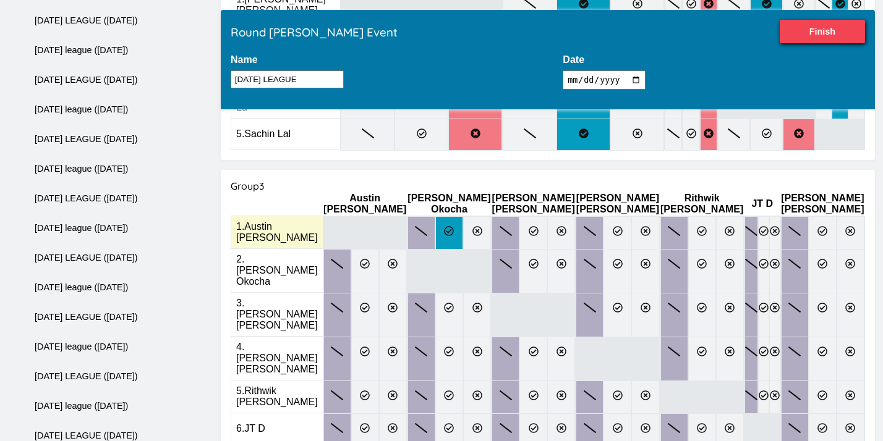
click at [454, 226] on icon at bounding box center [449, 231] width 10 height 10
click at [0, 0] on input "radio" at bounding box center [0, 0] width 0 height 0
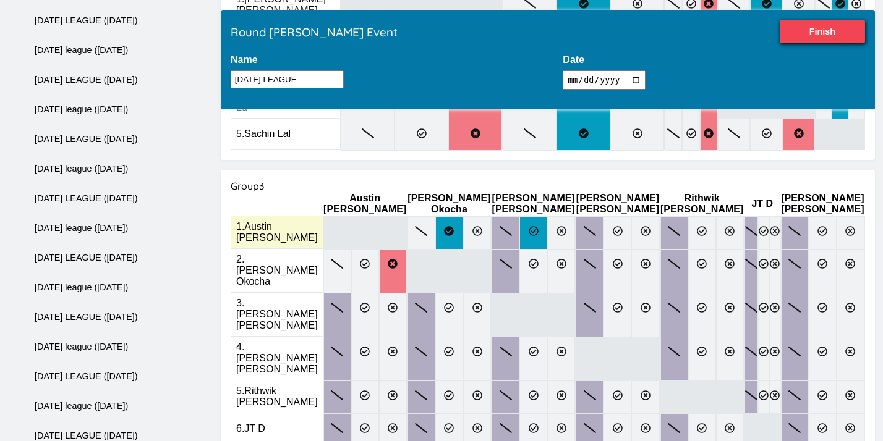
click at [539, 226] on icon at bounding box center [534, 231] width 10 height 10
click at [0, 0] on input "radio" at bounding box center [0, 0] width 0 height 0
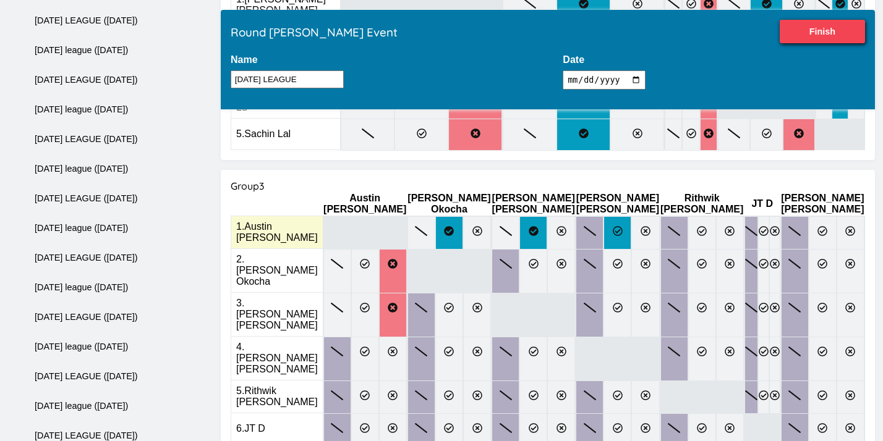
click at [624, 216] on label at bounding box center [617, 232] width 28 height 33
click at [0, 0] on input "radio" at bounding box center [0, 0] width 0 height 0
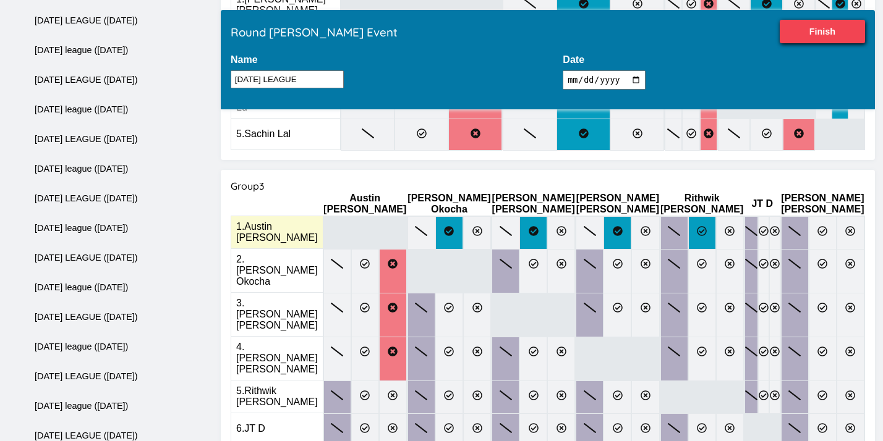
click at [697, 226] on icon at bounding box center [702, 231] width 10 height 10
click at [0, 0] on input "radio" at bounding box center [0, 0] width 0 height 0
click at [758, 216] on label at bounding box center [763, 232] width 11 height 33
click at [0, 0] on input "radio" at bounding box center [0, 0] width 0 height 0
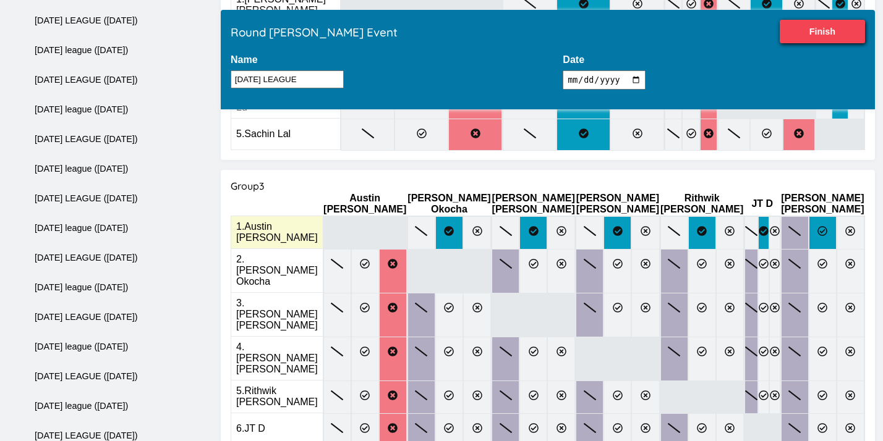
click at [817, 226] on icon at bounding box center [822, 231] width 10 height 10
click at [0, 0] on input "radio" at bounding box center [0, 0] width 0 height 0
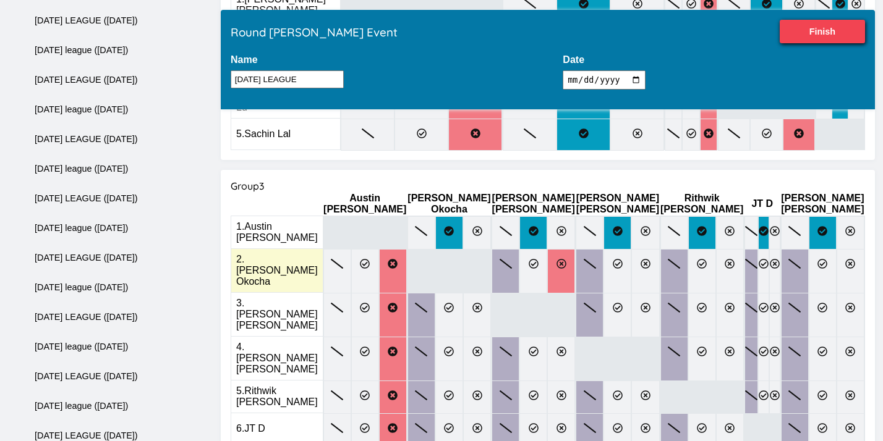
click at [566, 259] on icon at bounding box center [562, 264] width 10 height 10
click at [0, 0] on input "radio" at bounding box center [0, 0] width 0 height 0
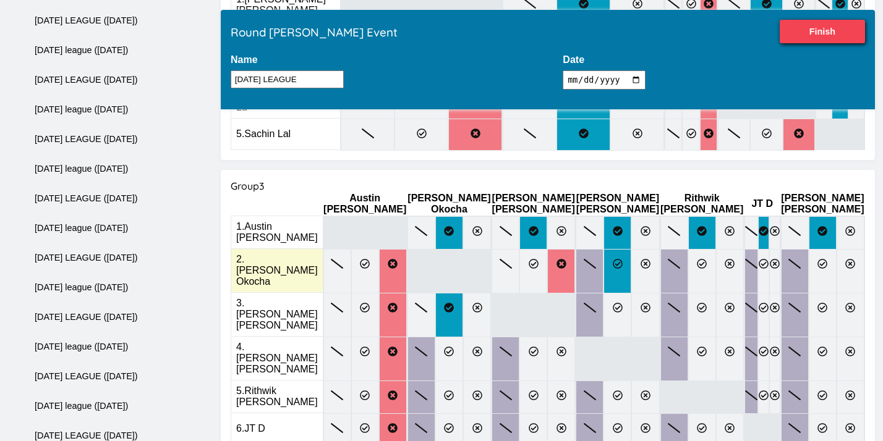
click at [615, 259] on icon at bounding box center [618, 264] width 10 height 10
click at [0, 0] on input "radio" at bounding box center [0, 0] width 0 height 0
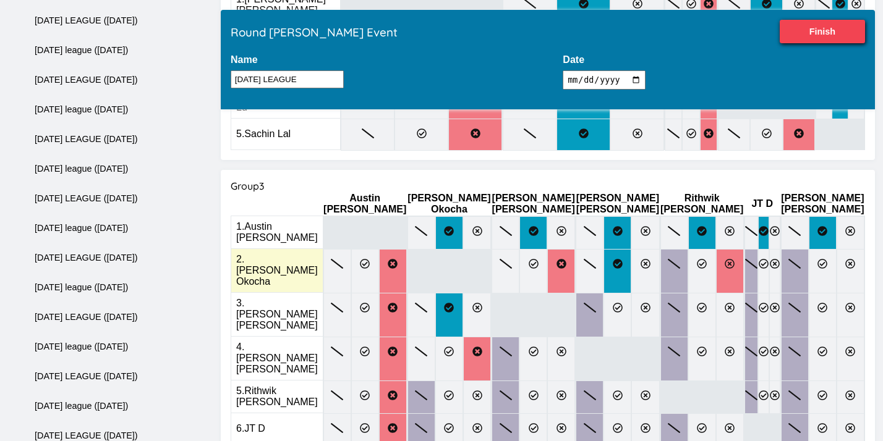
click at [725, 259] on icon at bounding box center [730, 264] width 10 height 10
click at [0, 0] on input "radio" at bounding box center [0, 0] width 0 height 0
click at [759, 259] on icon at bounding box center [764, 264] width 10 height 10
click at [0, 0] on input "radio" at bounding box center [0, 0] width 0 height 0
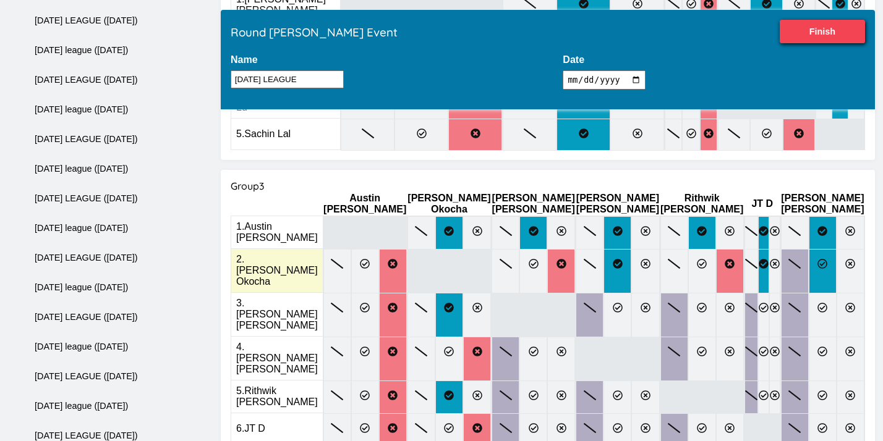
click at [817, 259] on icon at bounding box center [822, 264] width 10 height 10
click at [0, 0] on input "radio" at bounding box center [0, 0] width 0 height 0
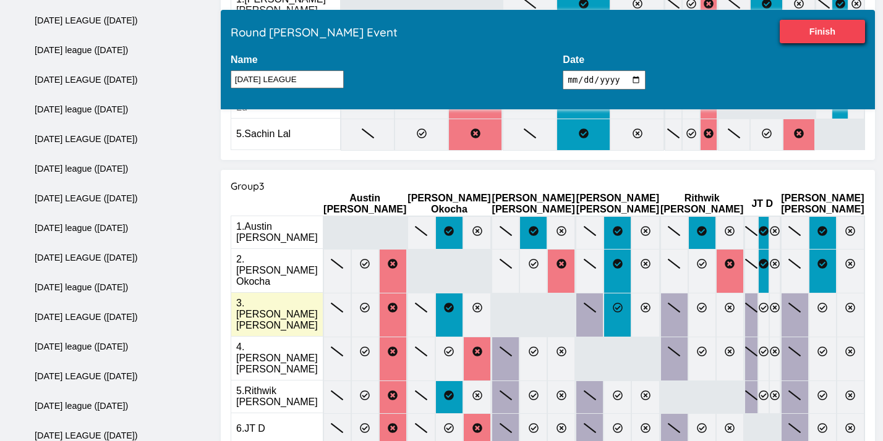
click at [620, 303] on icon at bounding box center [618, 308] width 10 height 10
click at [0, 0] on input "radio" at bounding box center [0, 0] width 0 height 0
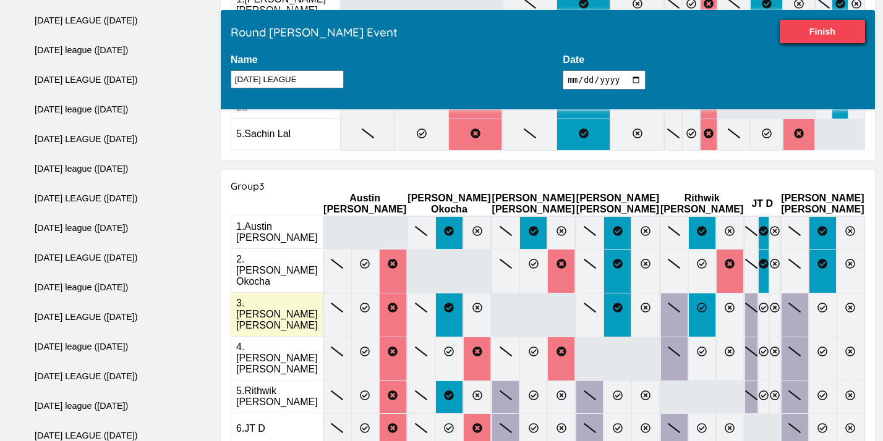
click at [697, 303] on icon at bounding box center [702, 308] width 10 height 10
click at [0, 0] on input "radio" at bounding box center [0, 0] width 0 height 0
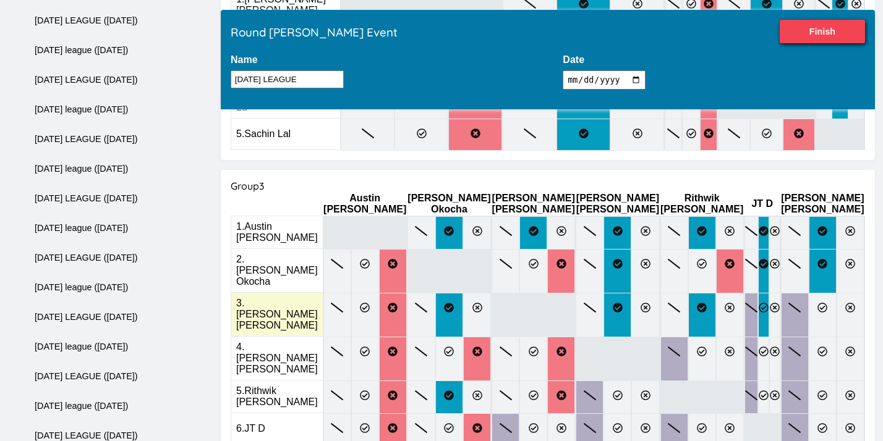
click at [759, 303] on icon at bounding box center [764, 308] width 10 height 10
click at [0, 0] on input "radio" at bounding box center [0, 0] width 0 height 0
click at [818, 303] on icon at bounding box center [823, 308] width 10 height 10
click at [0, 0] on input "radio" at bounding box center [0, 0] width 0 height 0
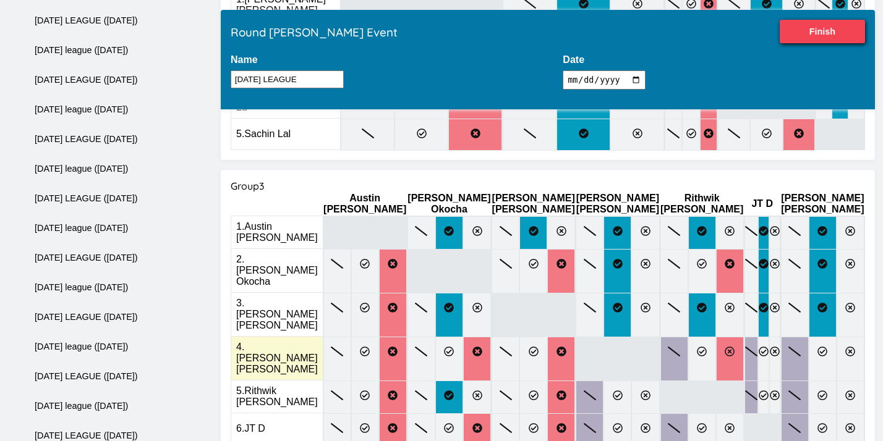
click at [725, 347] on icon at bounding box center [730, 352] width 10 height 10
click at [0, 0] on input "radio" at bounding box center [0, 0] width 0 height 0
click at [759, 347] on icon at bounding box center [764, 352] width 10 height 10
click at [0, 0] on input "radio" at bounding box center [0, 0] width 0 height 0
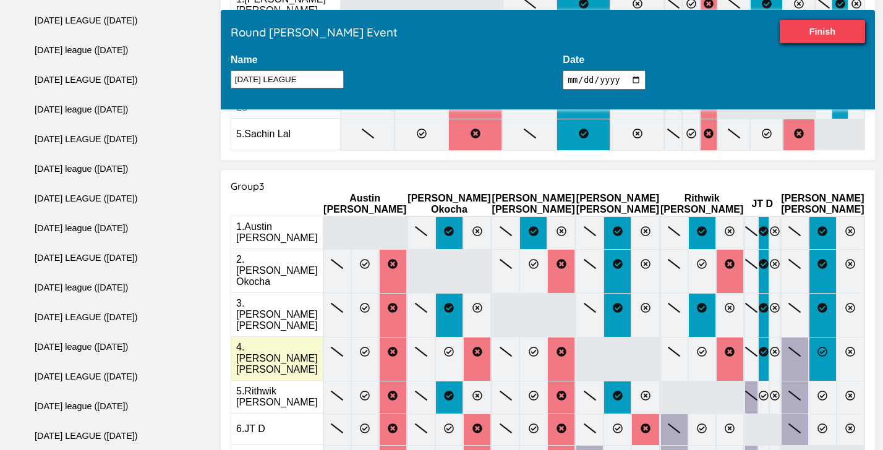
click at [804, 292] on tbody "1 . Austin Goldstein 2 . Richard Okocha 3 . Richard Yeung 4 . Lee Spector 5 . R…" at bounding box center [548, 352] width 634 height 273
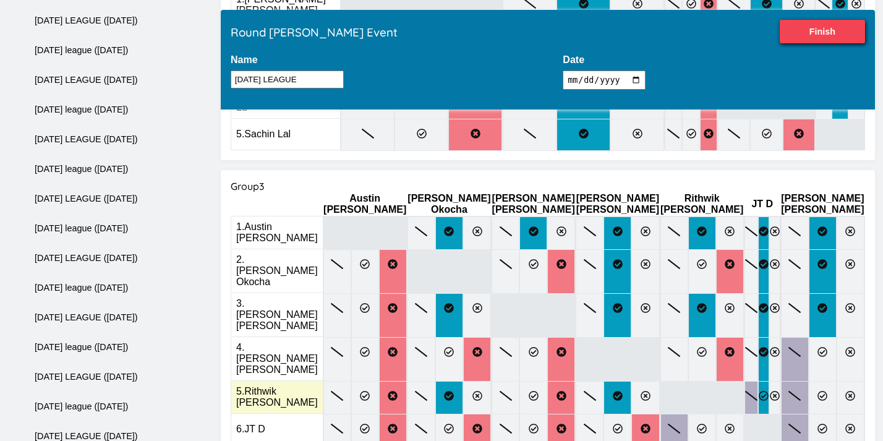
click at [758, 381] on label at bounding box center [763, 397] width 11 height 33
click at [0, 0] on input "radio" at bounding box center [0, 0] width 0 height 0
click at [818, 391] on icon at bounding box center [823, 396] width 10 height 10
click at [0, 0] on input "radio" at bounding box center [0, 0] width 0 height 0
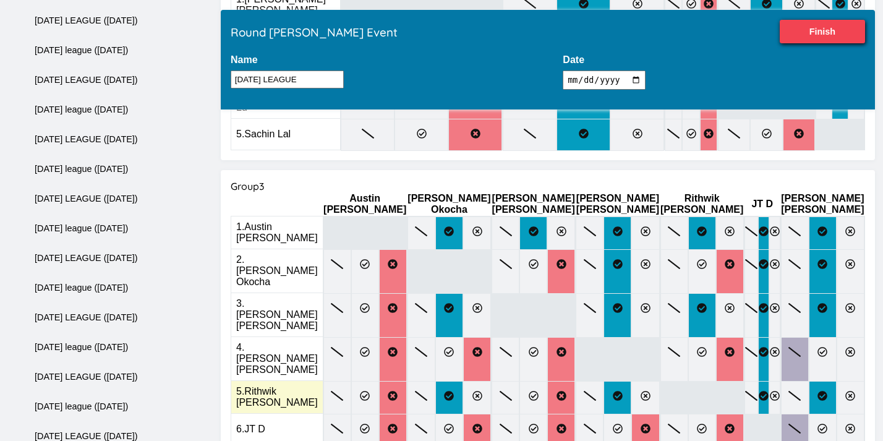
click at [809, 381] on label at bounding box center [823, 397] width 28 height 33
click at [0, 0] on input "radio" at bounding box center [0, 0] width 0 height 0
click at [809, 381] on label at bounding box center [823, 397] width 28 height 33
click at [0, 0] on input "radio" at bounding box center [0, 0] width 0 height 0
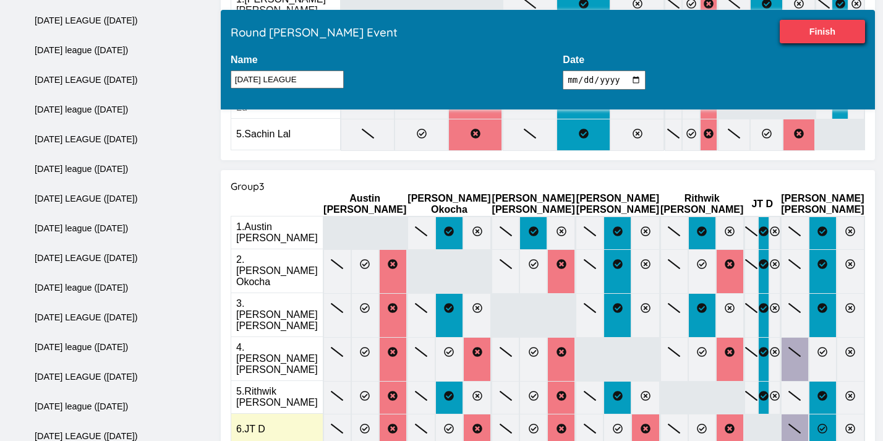
click at [817, 424] on icon at bounding box center [822, 429] width 10 height 10
click at [0, 0] on input "radio" at bounding box center [0, 0] width 0 height 0
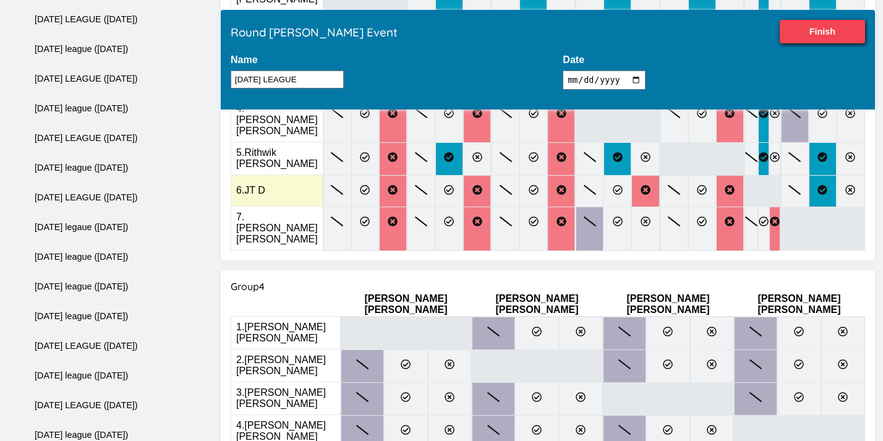
scroll to position [827, 0]
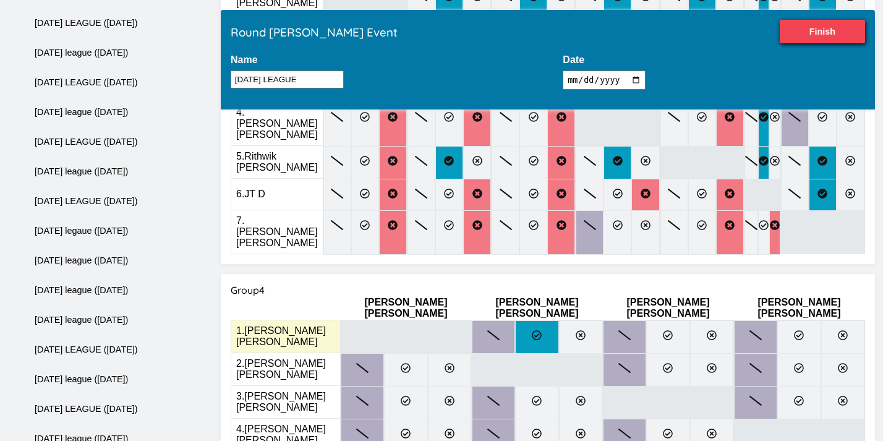
click at [535, 320] on label at bounding box center [536, 336] width 43 height 33
click at [0, 0] on input "radio" at bounding box center [0, 0] width 0 height 0
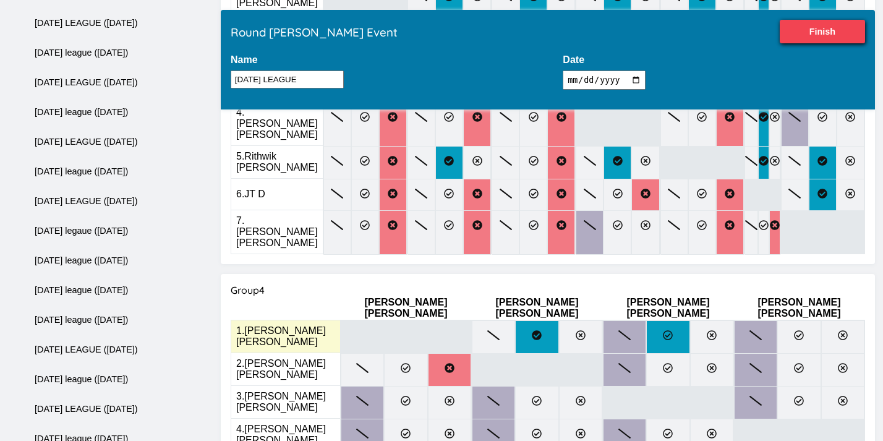
click at [646, 320] on label at bounding box center [667, 336] width 43 height 33
click at [0, 0] on input "radio" at bounding box center [0, 0] width 0 height 0
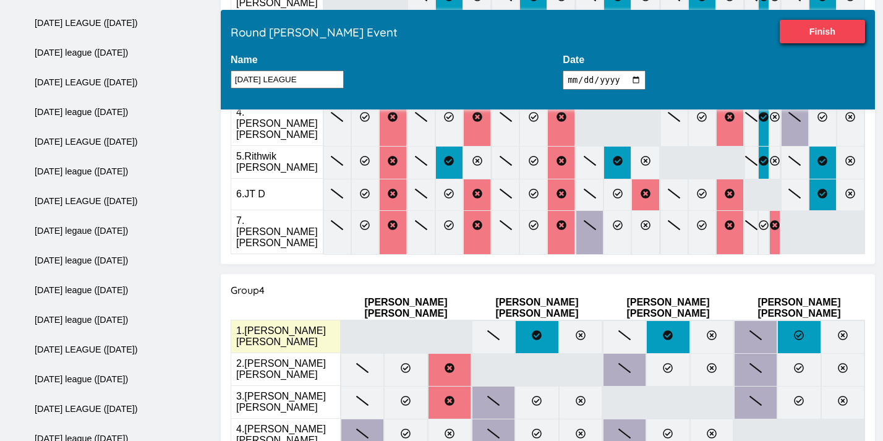
click at [794, 330] on icon at bounding box center [799, 335] width 10 height 10
click at [0, 0] on input "radio" at bounding box center [0, 0] width 0 height 0
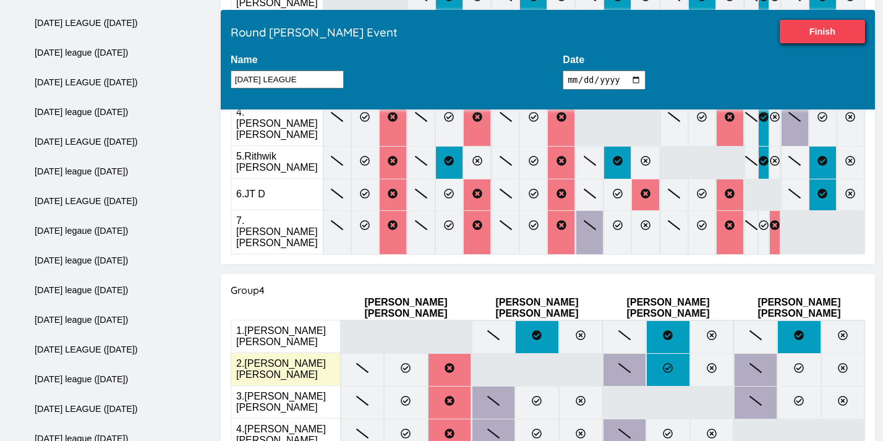
click at [656, 353] on label at bounding box center [667, 369] width 43 height 33
click at [0, 0] on input "radio" at bounding box center [0, 0] width 0 height 0
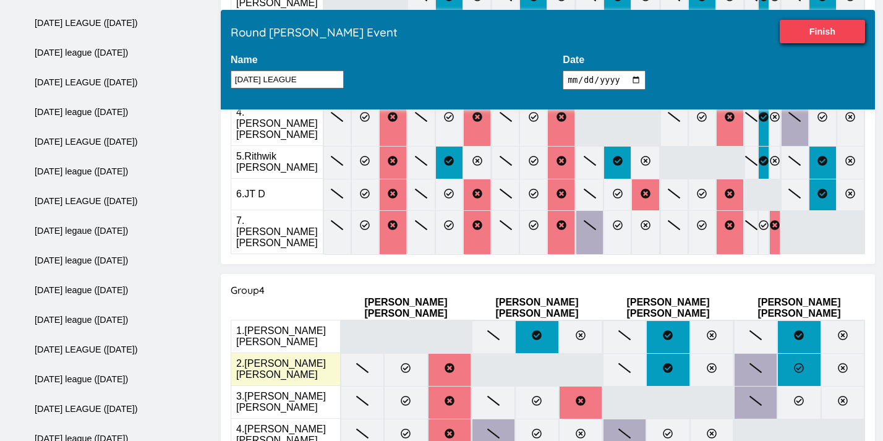
click at [794, 363] on icon at bounding box center [799, 368] width 10 height 10
click at [0, 0] on input "radio" at bounding box center [0, 0] width 0 height 0
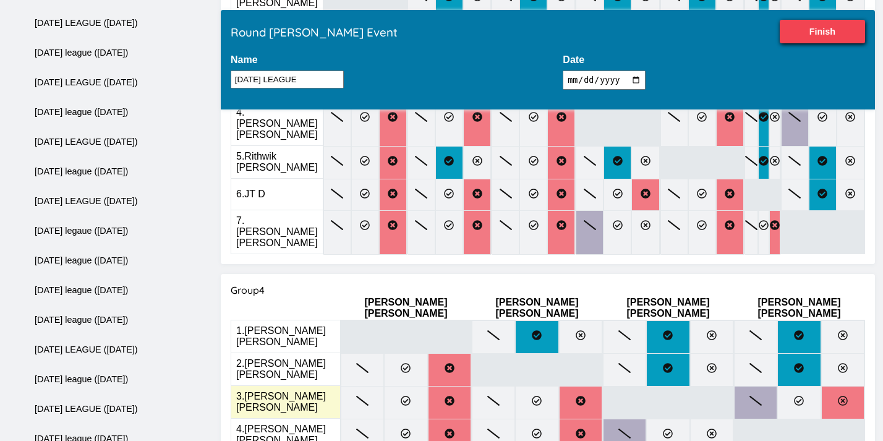
click at [821, 386] on label at bounding box center [842, 402] width 43 height 33
click at [0, 0] on input "radio" at bounding box center [0, 0] width 0 height 0
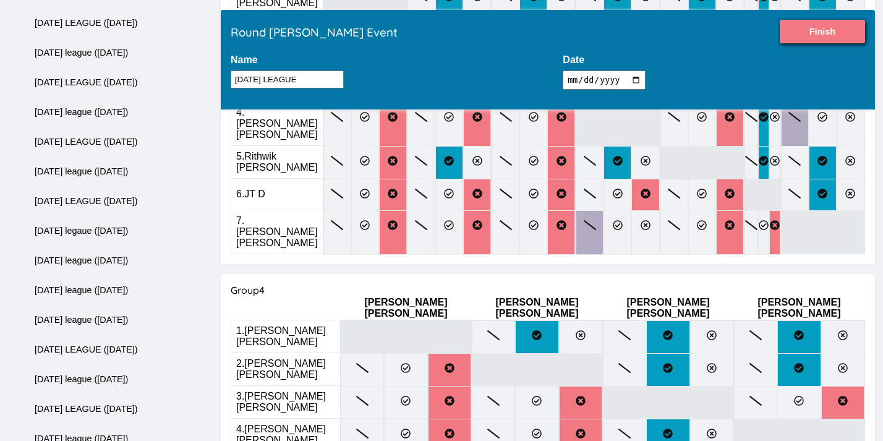
click at [787, 39] on input "Finish" at bounding box center [822, 31] width 85 height 23
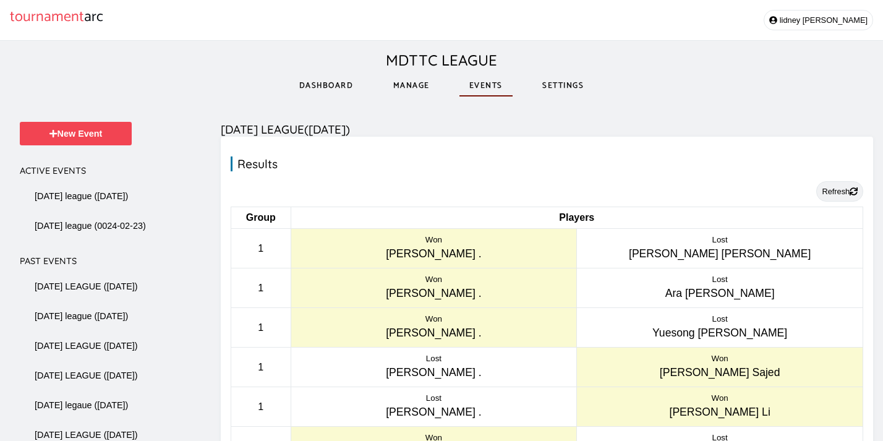
click at [841, 191] on button "Refresh" at bounding box center [839, 191] width 47 height 20
click at [581, 88] on link "Settings" at bounding box center [562, 85] width 61 height 43
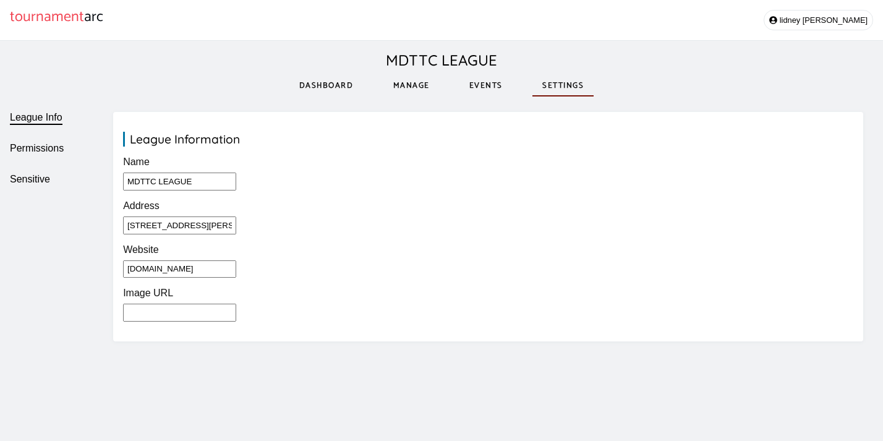
click at [418, 90] on link "Manage" at bounding box center [411, 85] width 56 height 43
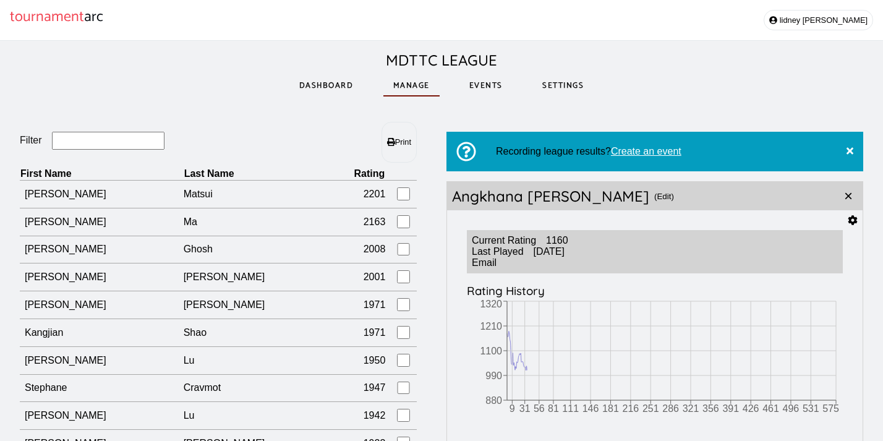
click at [323, 89] on link "Dashboard" at bounding box center [326, 85] width 74 height 43
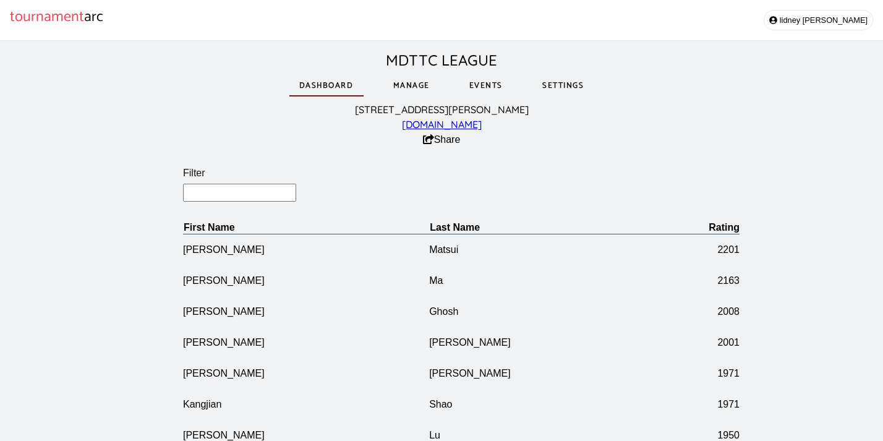
click at [476, 84] on link "Events" at bounding box center [485, 85] width 53 height 43
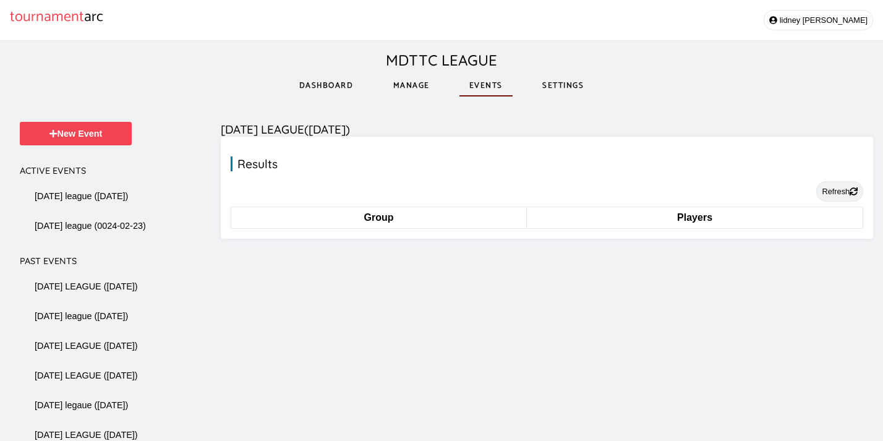
click at [825, 187] on button "Refresh" at bounding box center [839, 191] width 47 height 20
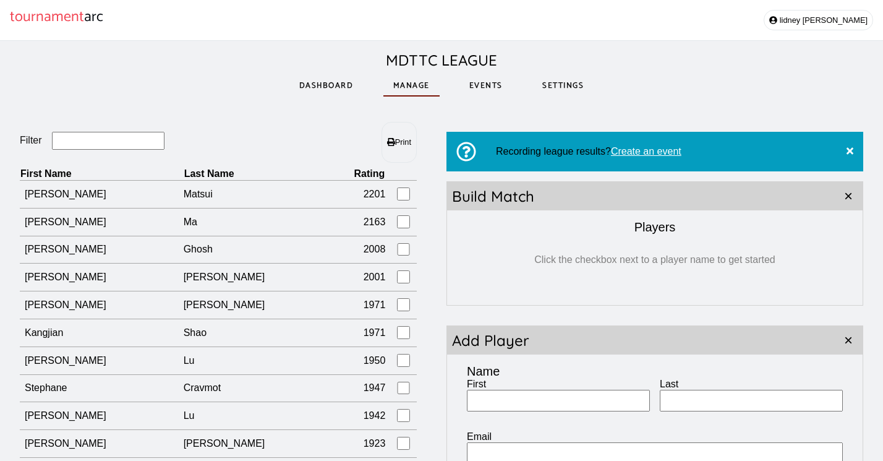
click at [113, 142] on input "Filter" at bounding box center [108, 141] width 113 height 18
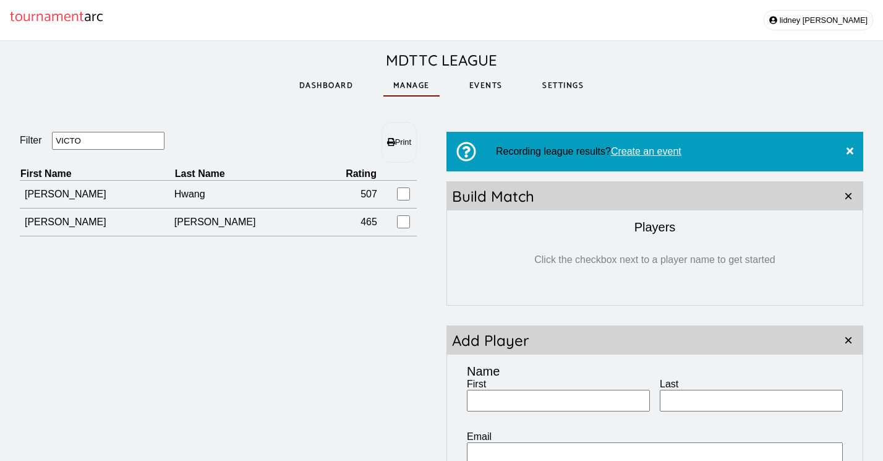
drag, startPoint x: 102, startPoint y: 142, endPoint x: 51, endPoint y: 136, distance: 51.1
click at [51, 136] on fieldset "Filter VICTO" at bounding box center [119, 141] width 198 height 19
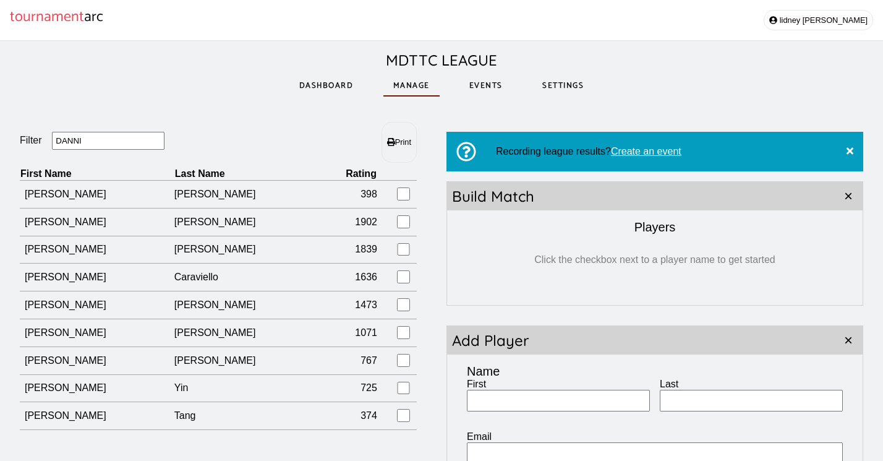
drag, startPoint x: 90, startPoint y: 146, endPoint x: 61, endPoint y: 146, distance: 29.1
click at [61, 146] on input "DANNI" at bounding box center [108, 141] width 113 height 18
drag, startPoint x: 117, startPoint y: 140, endPoint x: 16, endPoint y: 137, distance: 100.8
click at [16, 139] on div "Filter DANNI Print First Name Last Name Rating [PERSON_NAME] 398 [PERSON_NAME] …" at bounding box center [441, 346] width 883 height 489
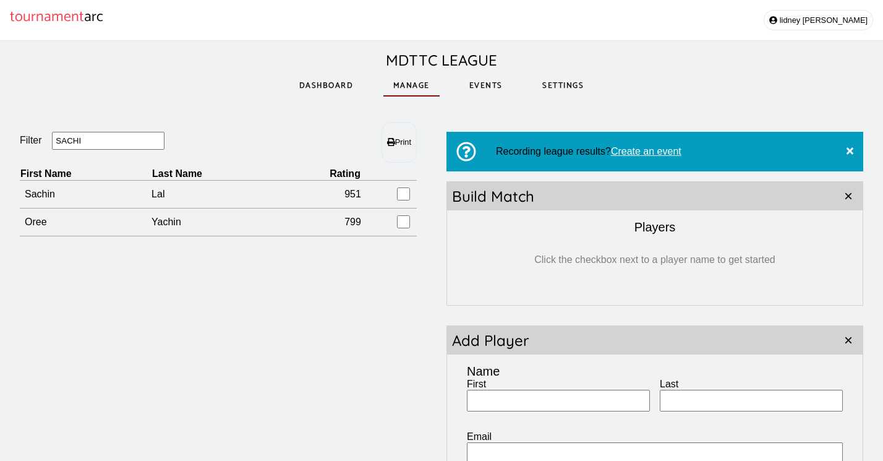
drag, startPoint x: 111, startPoint y: 144, endPoint x: 43, endPoint y: 140, distance: 67.5
click at [43, 140] on fieldset "Filter SACHI" at bounding box center [119, 141] width 198 height 19
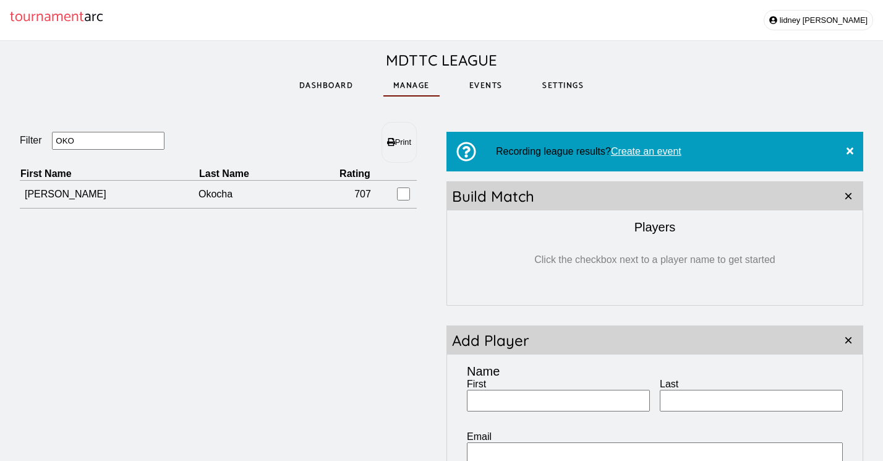
drag, startPoint x: 95, startPoint y: 139, endPoint x: 7, endPoint y: 137, distance: 88.4
click at [7, 137] on div "Filter OKO Print First Name Last Name Rating [PERSON_NAME] 707 Recording league…" at bounding box center [441, 346] width 883 height 489
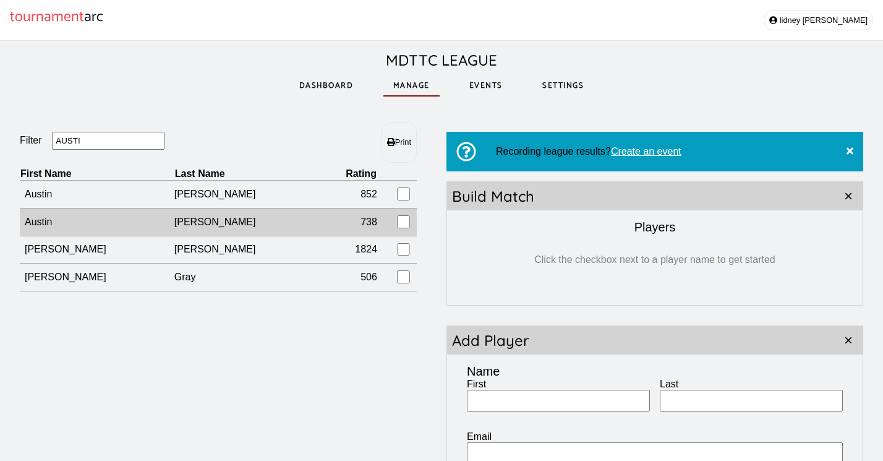
click at [230, 220] on td "[PERSON_NAME]" at bounding box center [246, 222] width 145 height 28
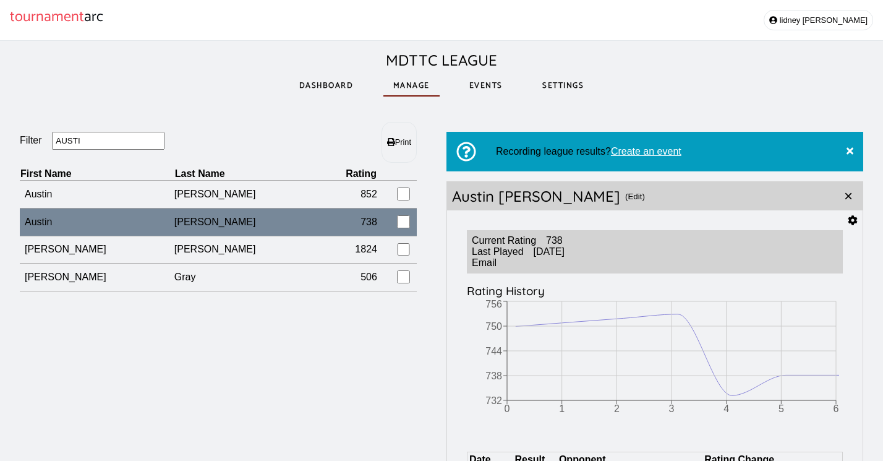
click at [854, 221] on icon at bounding box center [853, 220] width 10 height 10
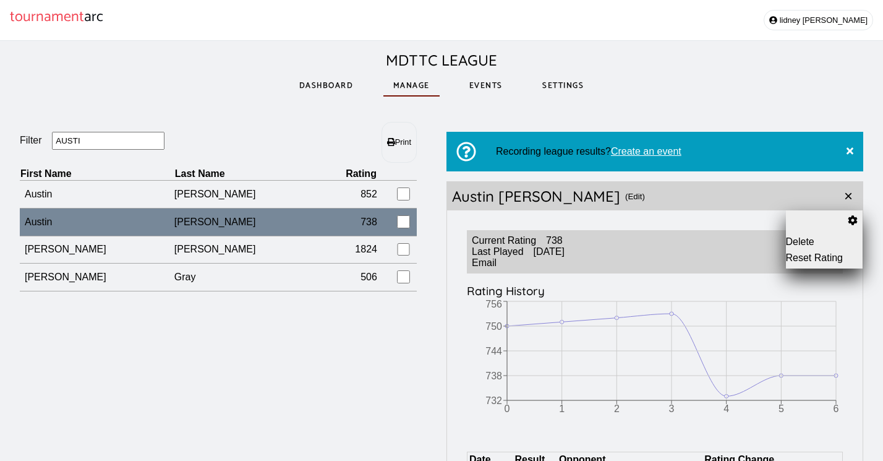
click at [813, 239] on button "Delete" at bounding box center [824, 241] width 77 height 11
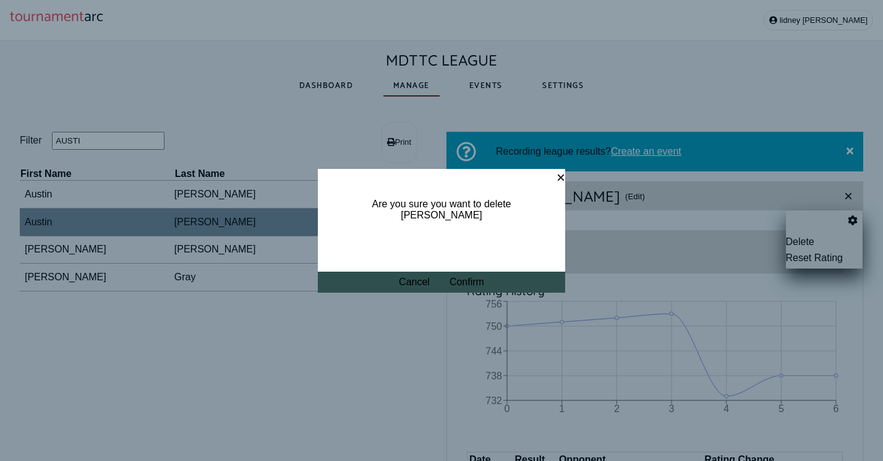
click at [479, 282] on button "Confirm" at bounding box center [467, 281] width 35 height 11
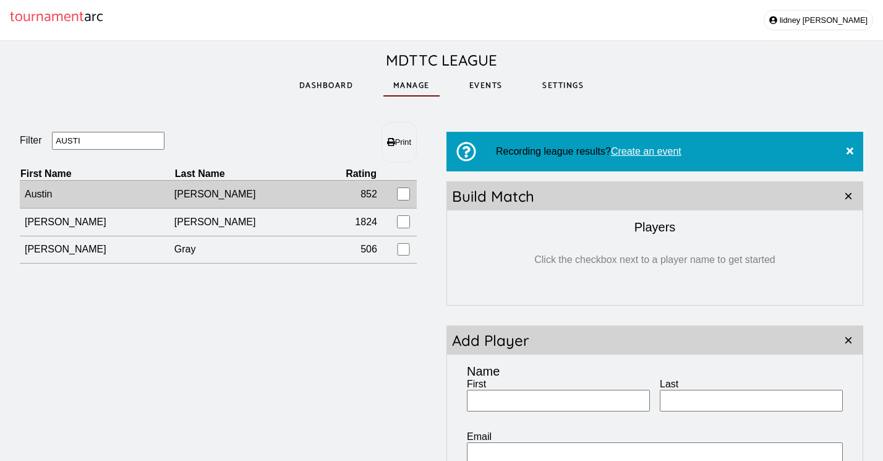
click at [221, 198] on td "[PERSON_NAME]" at bounding box center [246, 195] width 145 height 28
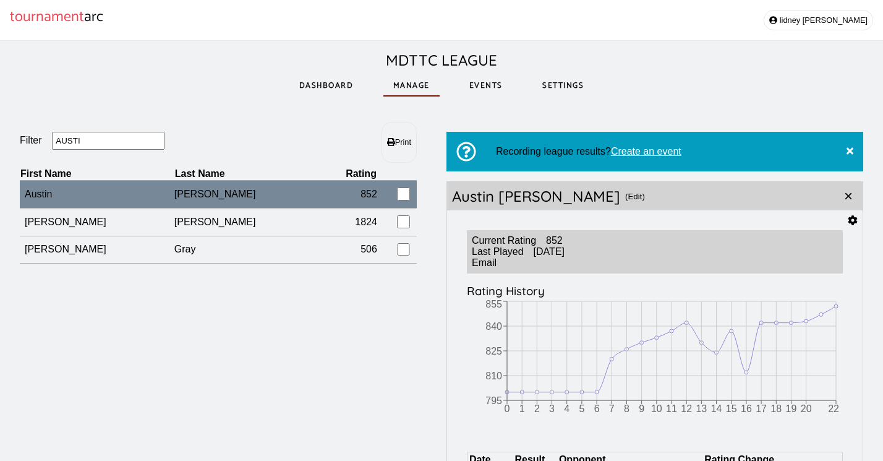
drag, startPoint x: 103, startPoint y: 144, endPoint x: 29, endPoint y: 143, distance: 74.2
click at [28, 143] on fieldset "Filter AUSTI" at bounding box center [119, 141] width 198 height 19
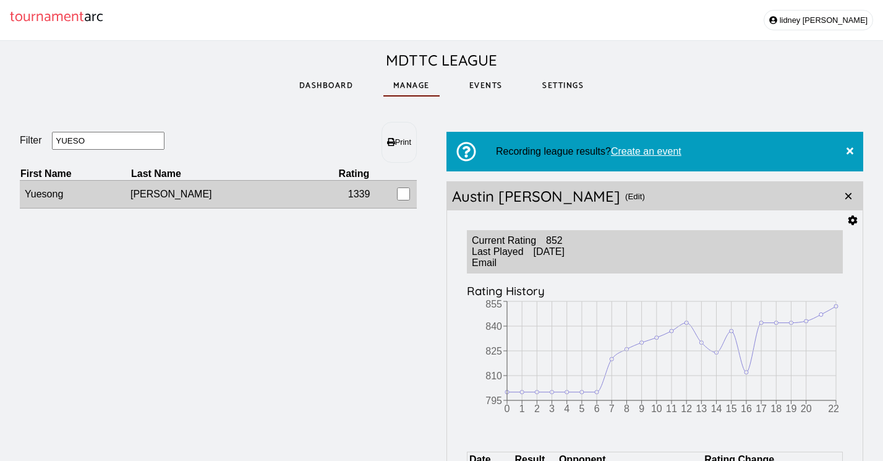
type input "YUESO"
click at [67, 198] on td "Yuesong" at bounding box center [75, 195] width 111 height 28
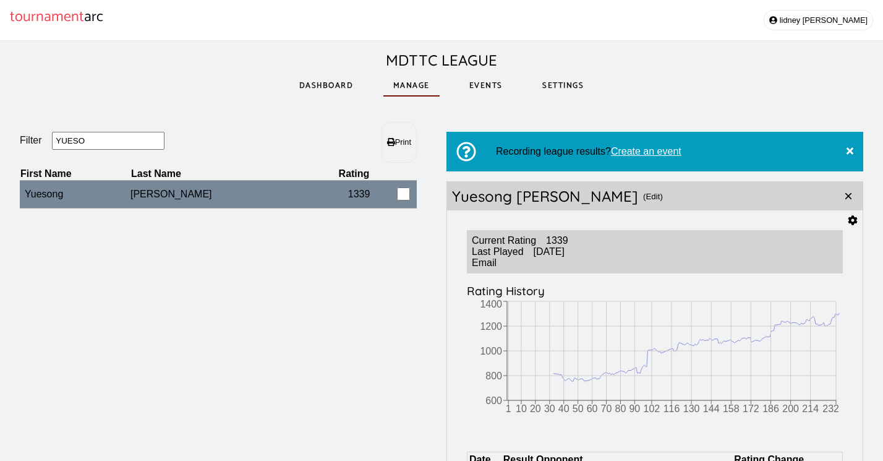
click at [852, 225] on icon at bounding box center [852, 220] width 9 height 10
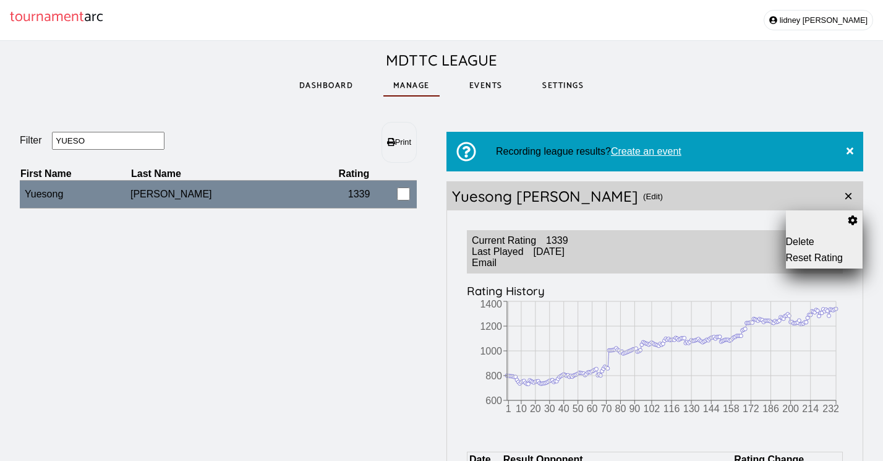
click at [816, 260] on button "Reset Rating" at bounding box center [824, 257] width 77 height 11
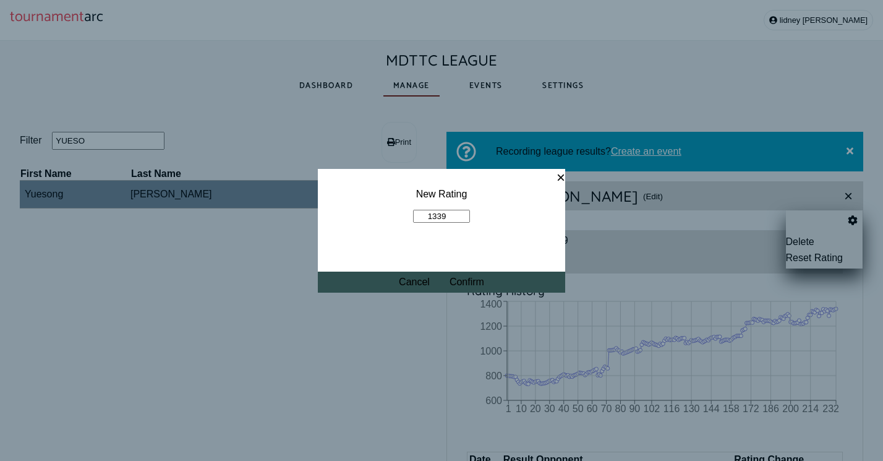
drag, startPoint x: 452, startPoint y: 218, endPoint x: 372, endPoint y: 213, distance: 79.9
click at [371, 213] on fieldset "New Rating 1339" at bounding box center [441, 206] width 247 height 74
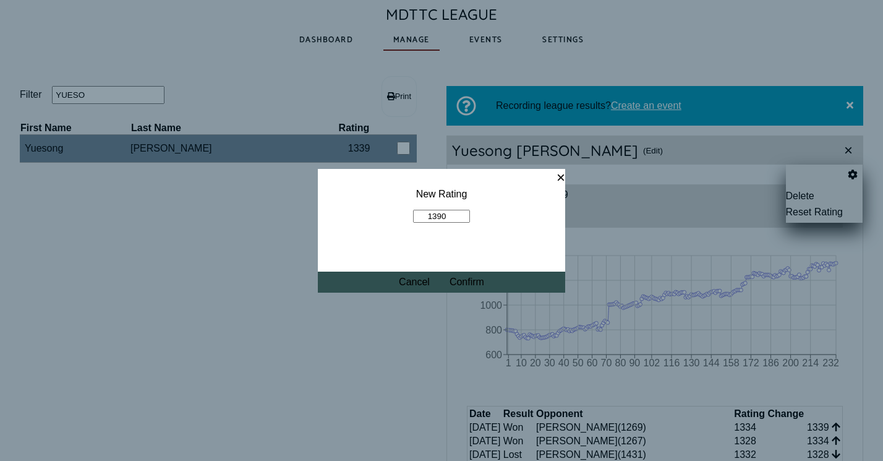
scroll to position [40, 0]
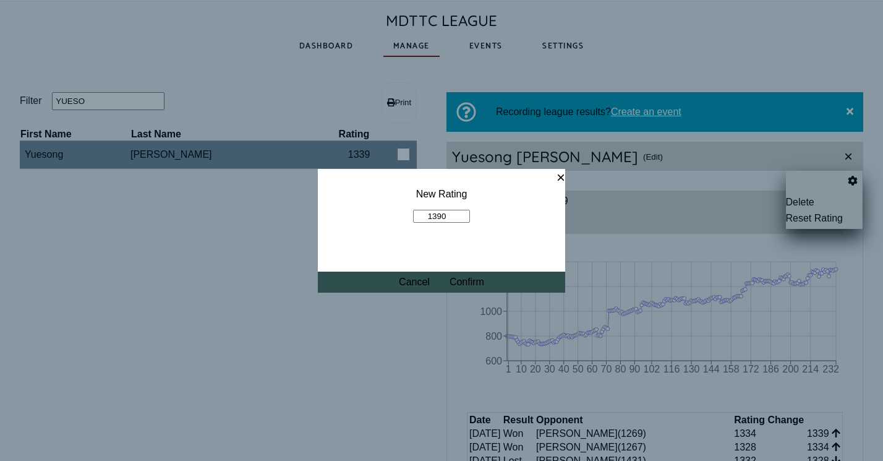
type input "1390"
click at [472, 284] on button "Confirm" at bounding box center [467, 281] width 35 height 11
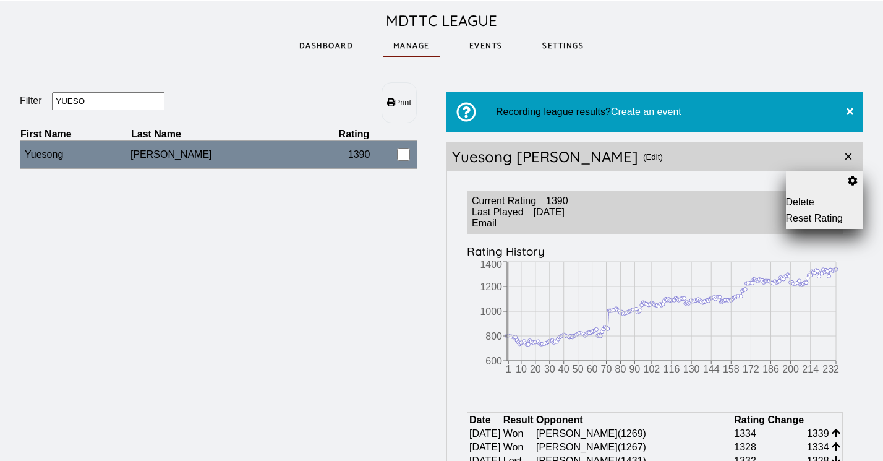
drag, startPoint x: 111, startPoint y: 105, endPoint x: 25, endPoint y: 109, distance: 86.1
click at [25, 109] on fieldset "Filter YUESO" at bounding box center [119, 101] width 198 height 19
drag, startPoint x: 90, startPoint y: 104, endPoint x: 1, endPoint y: 104, distance: 88.4
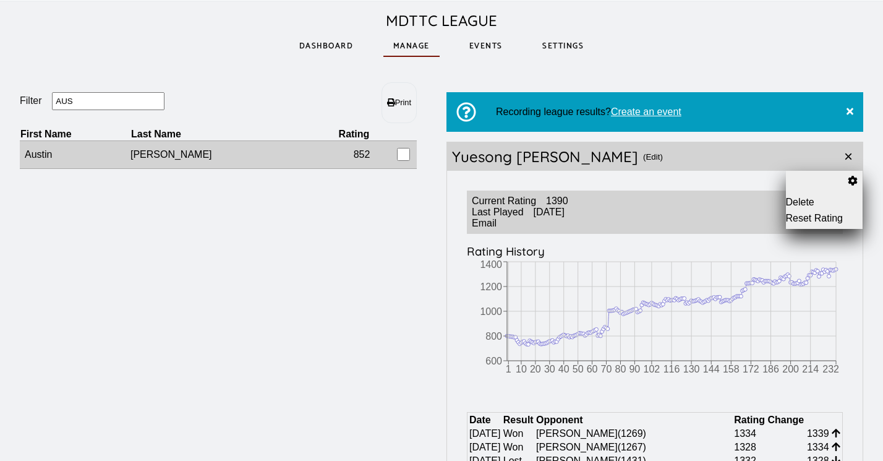
type input "AUS"
click at [233, 155] on td "[PERSON_NAME]" at bounding box center [216, 155] width 172 height 28
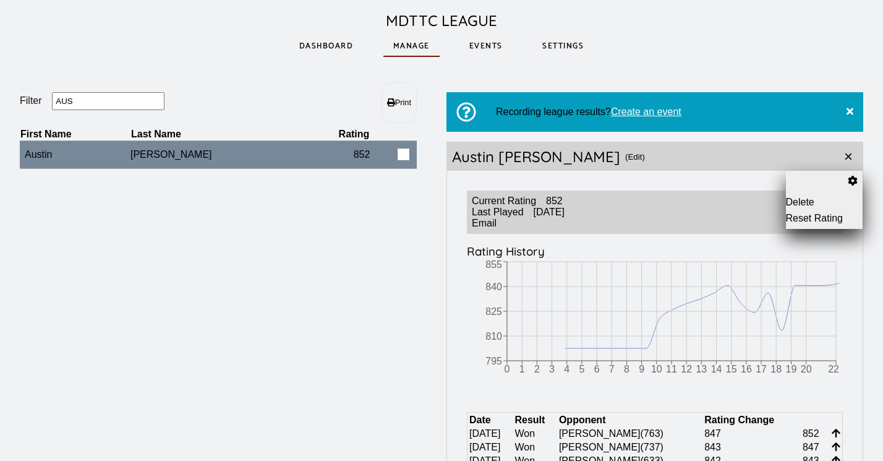
click at [797, 219] on button "Reset Rating" at bounding box center [824, 218] width 77 height 11
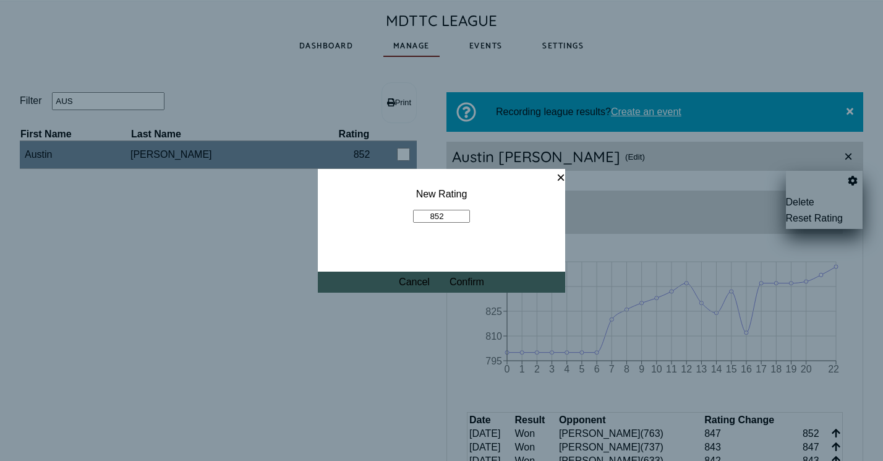
drag, startPoint x: 451, startPoint y: 216, endPoint x: 400, endPoint y: 216, distance: 50.7
click at [400, 216] on fieldset "New Rating 852" at bounding box center [441, 206] width 247 height 74
type input "910"
click at [469, 283] on button "Confirm" at bounding box center [467, 281] width 35 height 11
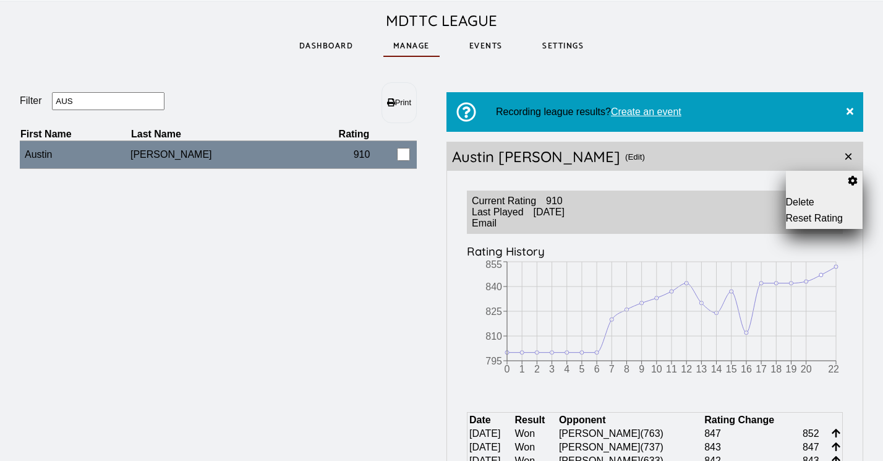
click at [116, 103] on input "AUS" at bounding box center [108, 101] width 113 height 18
click at [331, 48] on link "Dashboard" at bounding box center [326, 46] width 74 height 43
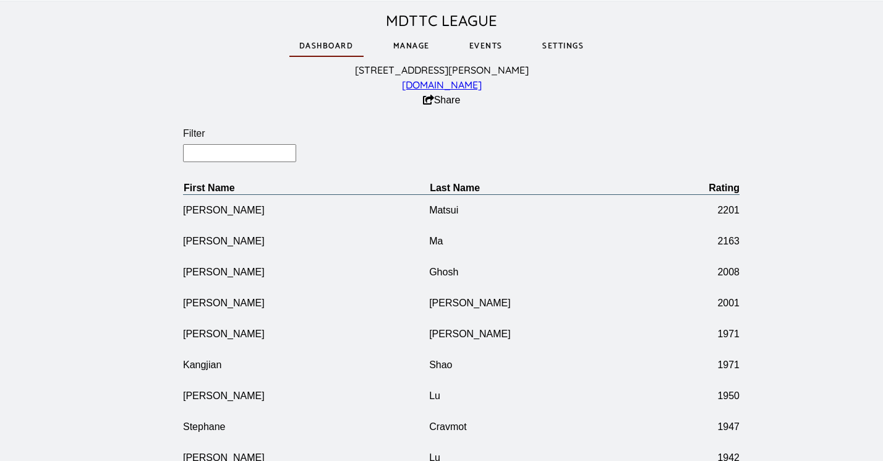
click at [419, 47] on link "Manage" at bounding box center [411, 46] width 56 height 43
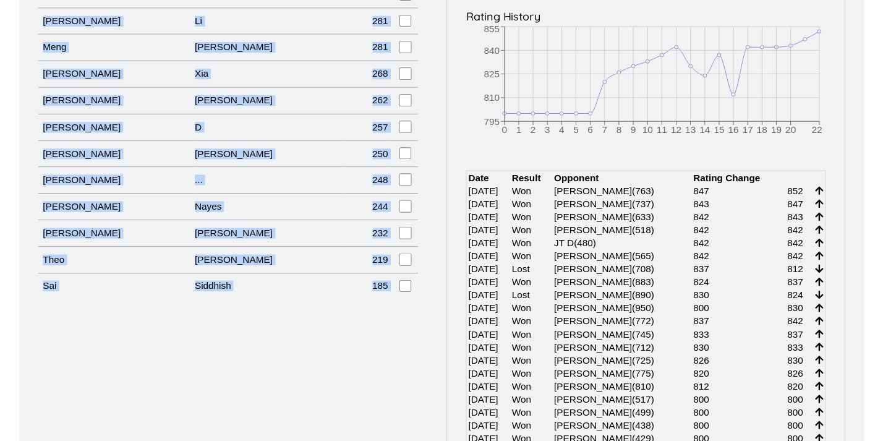
scroll to position [255, 0]
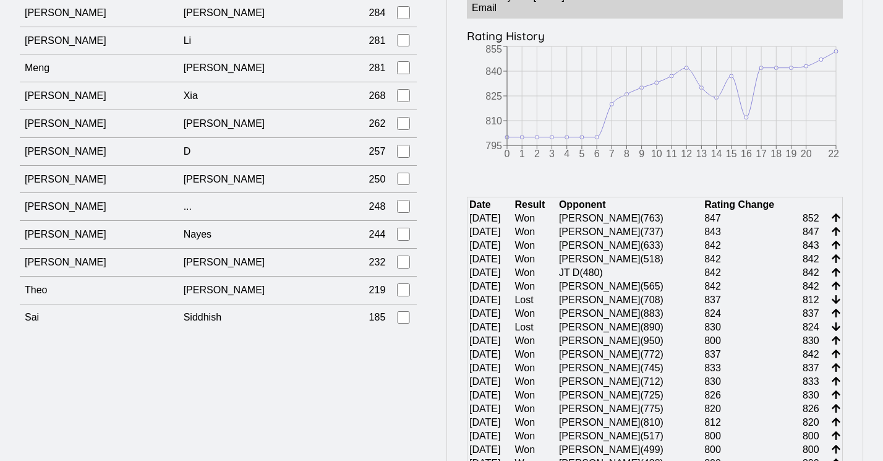
drag, startPoint x: 8, startPoint y: 156, endPoint x: 373, endPoint y: 331, distance: 404.6
click at [373, 331] on div "Filter Print First Name Last Name Rating [PERSON_NAME] 2201 [PERSON_NAME] 2163 …" at bounding box center [441, 399] width 883 height 1105
copy header "Filter Print"
